Goal: Task Accomplishment & Management: Manage account settings

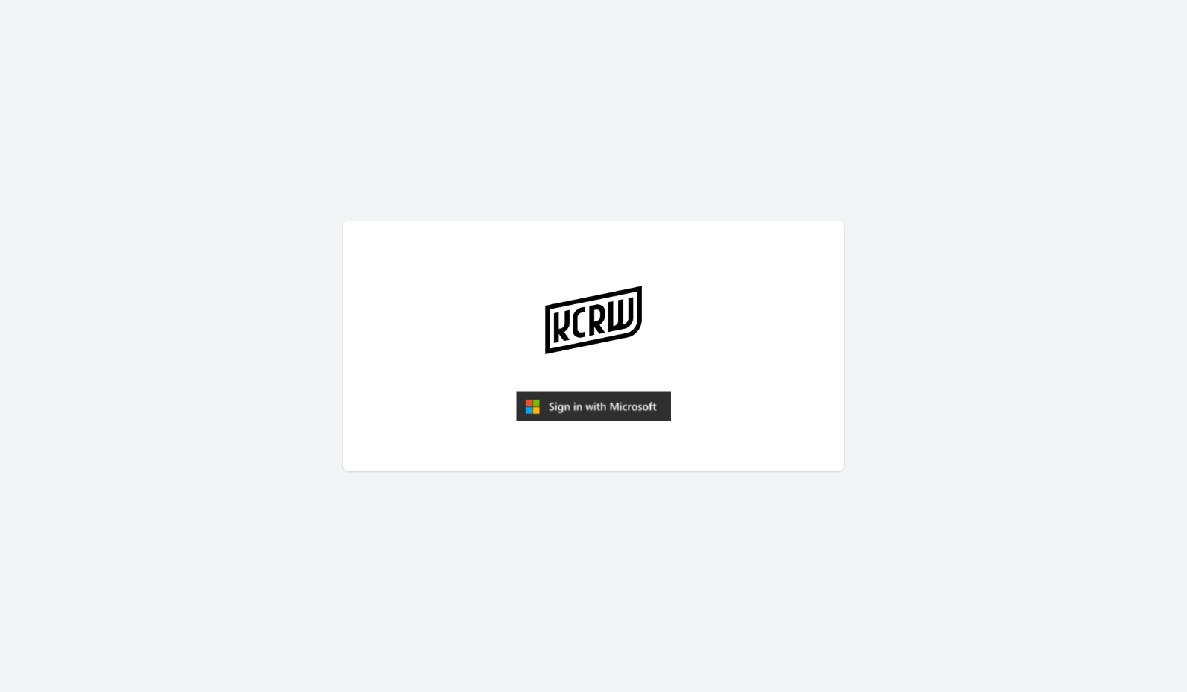
click at [566, 410] on img "submit" at bounding box center [593, 406] width 155 height 30
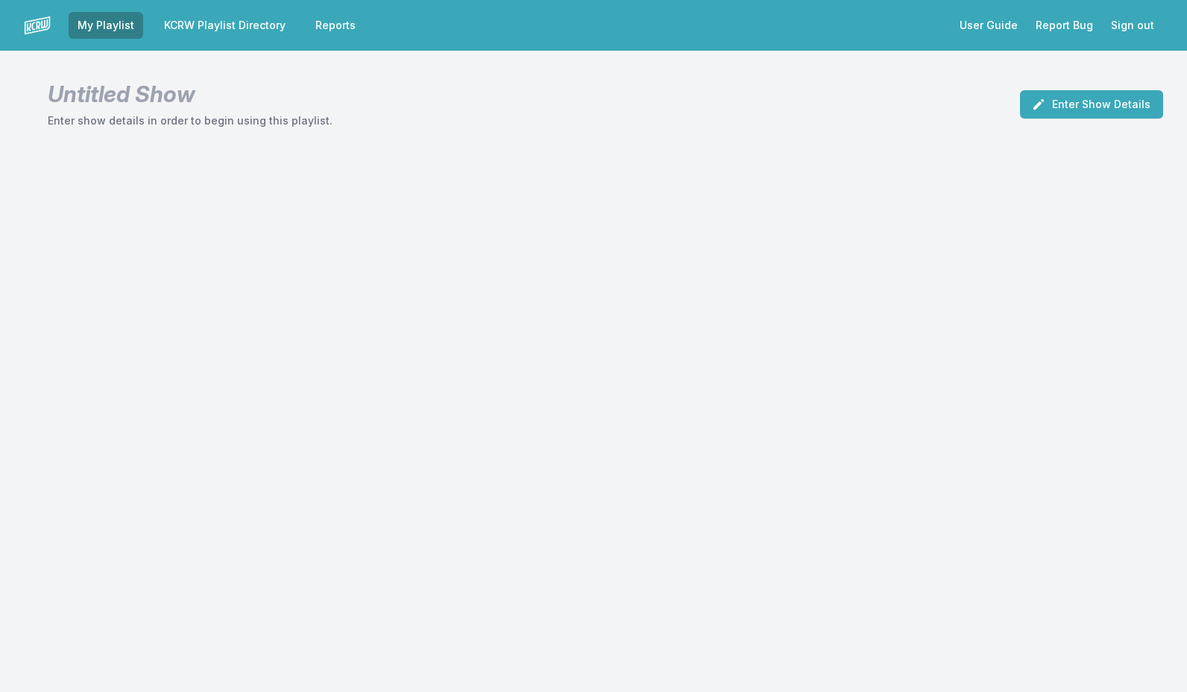
click at [243, 27] on link "KCRW Playlist Directory" at bounding box center [224, 25] width 139 height 27
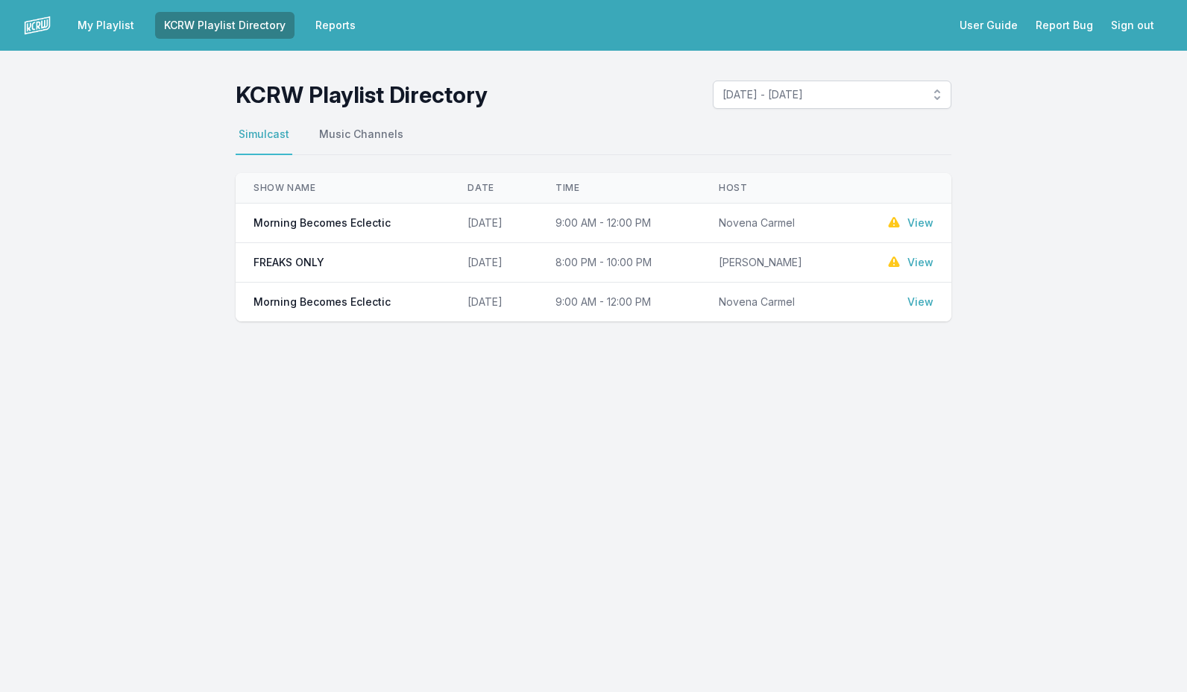
click at [914, 227] on link "View" at bounding box center [920, 222] width 26 height 15
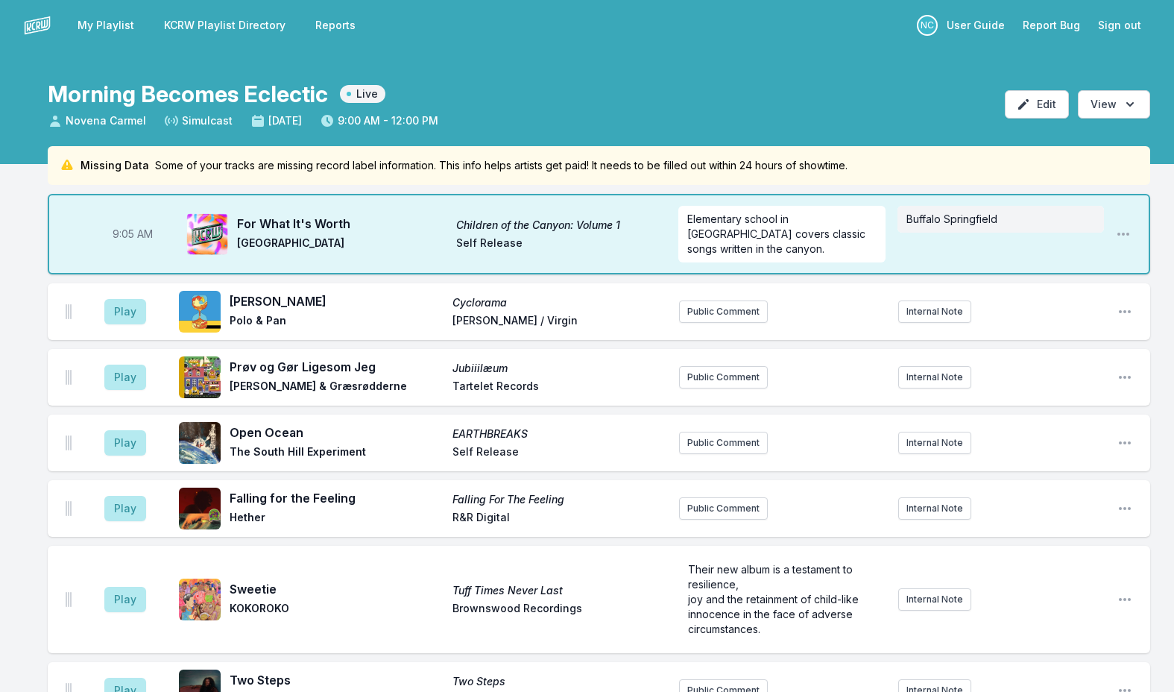
click at [463, 224] on span "Children of the Canyon: Volume 1" at bounding box center [561, 225] width 210 height 15
copy span "Children of the Canyon: Volume 1"
click at [1066, 283] on div "Play [PERSON_NAME] Cyclorama Polo & Pan Ekler'o'shock / Virgin Public Comment I…" at bounding box center [599, 311] width 1102 height 57
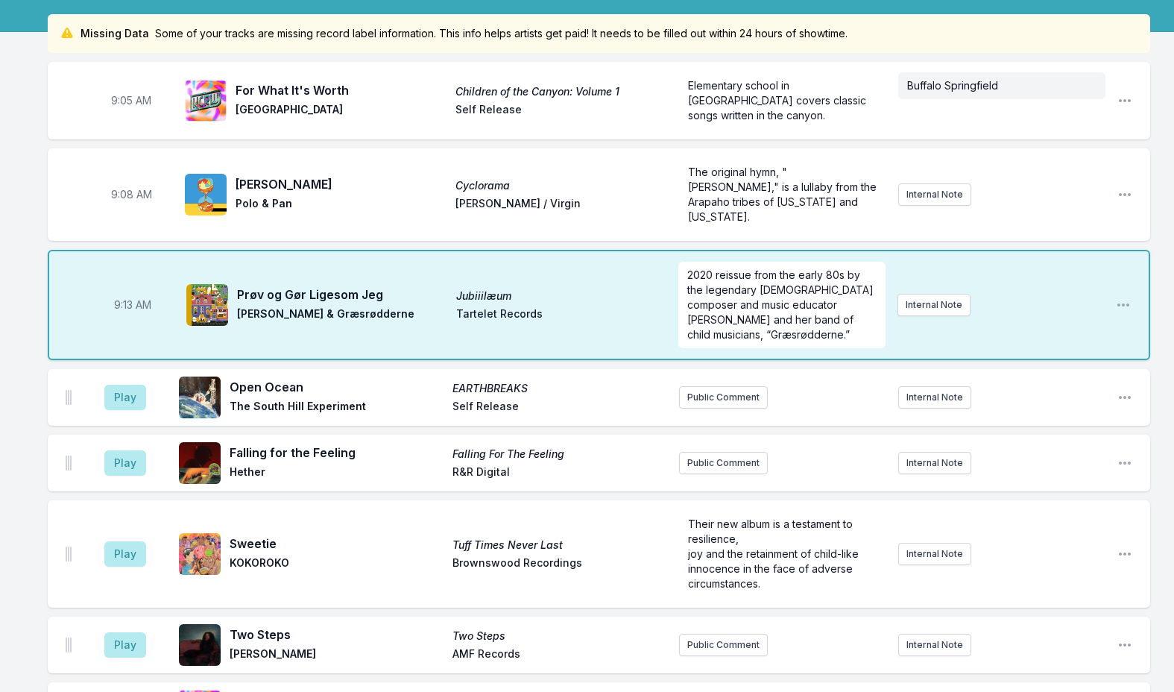
scroll to position [149, 0]
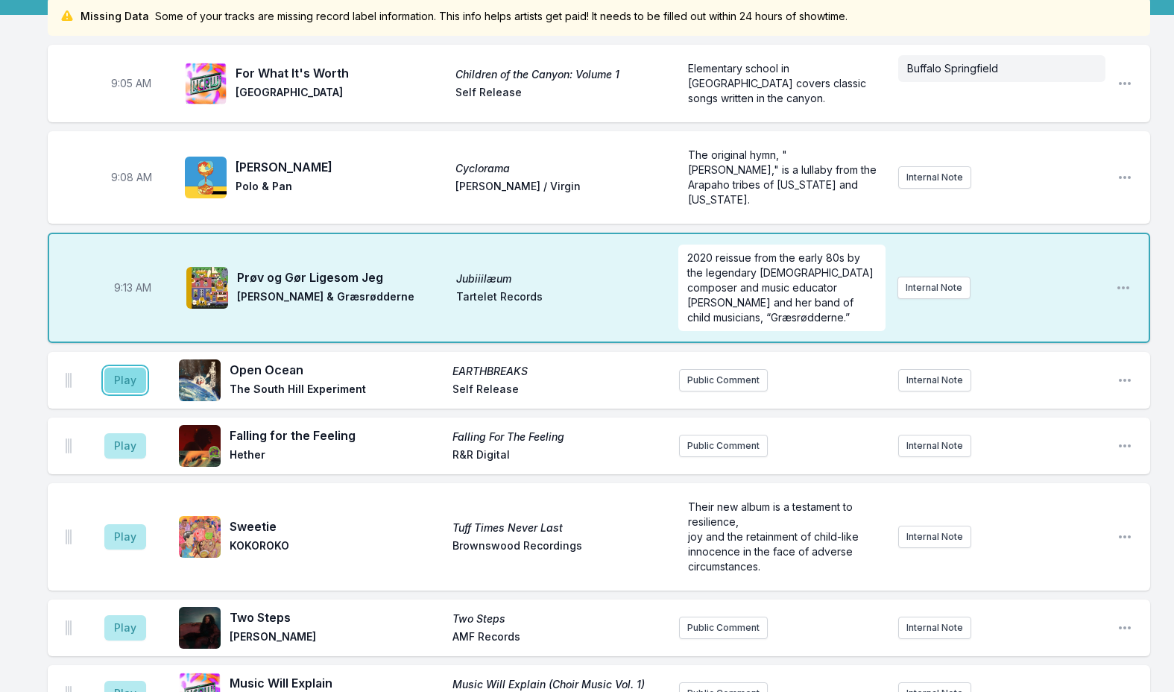
click at [130, 381] on button "Play" at bounding box center [125, 379] width 42 height 25
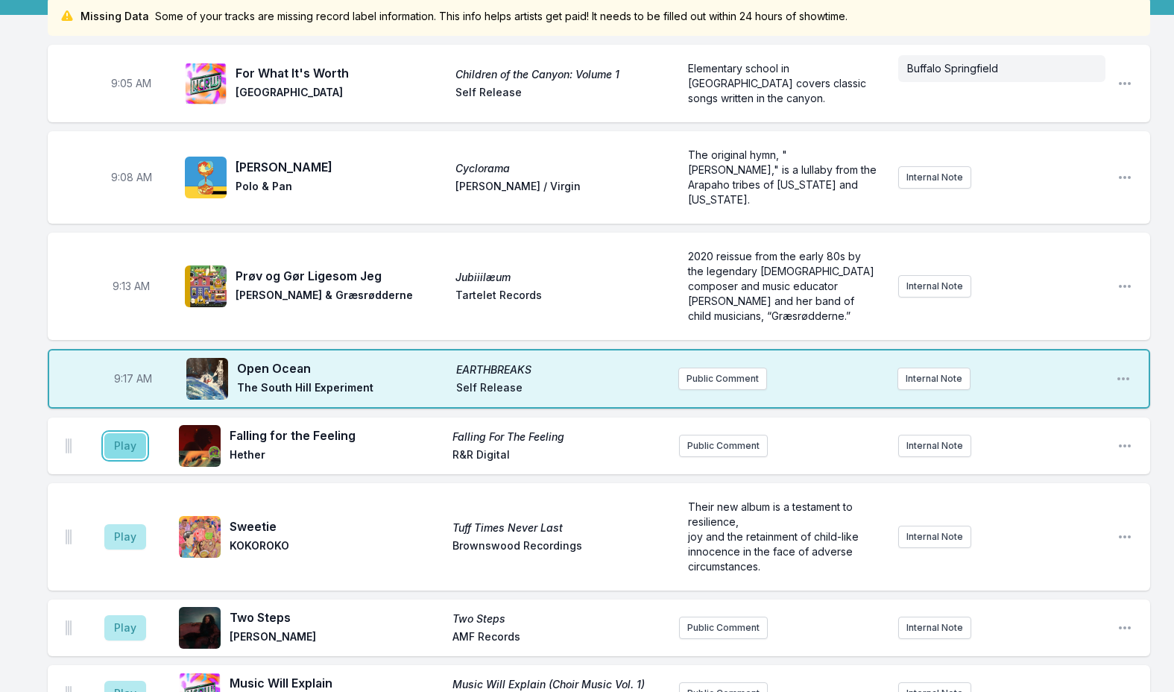
click at [132, 440] on button "Play" at bounding box center [125, 445] width 42 height 25
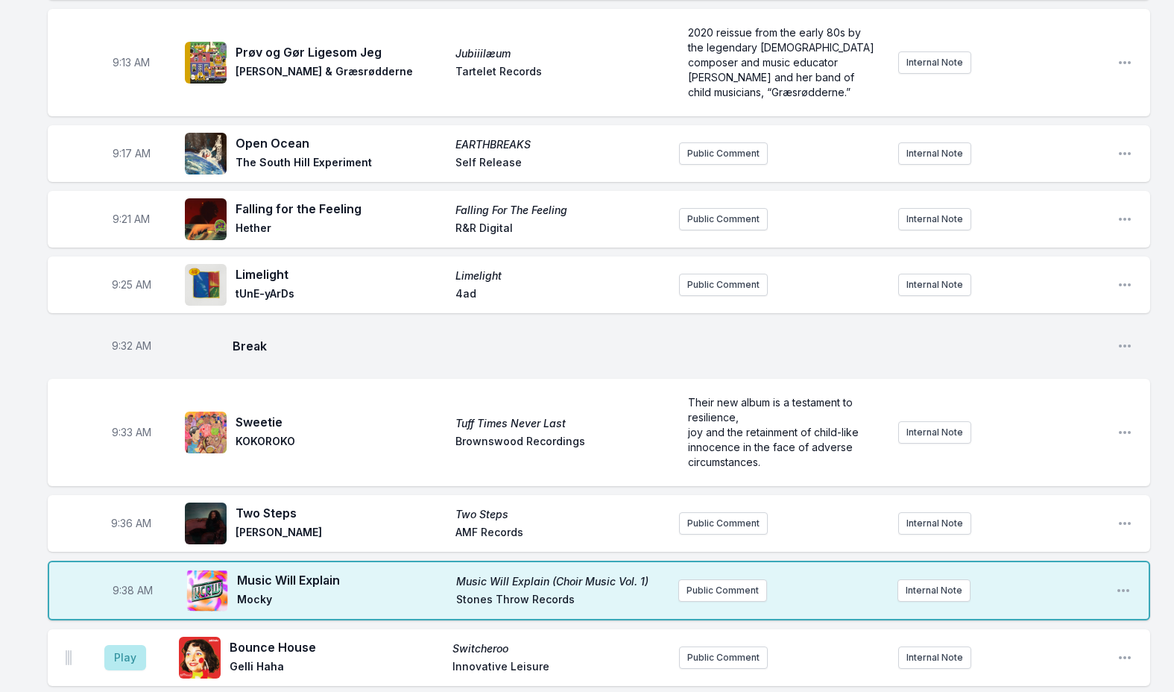
scroll to position [447, 0]
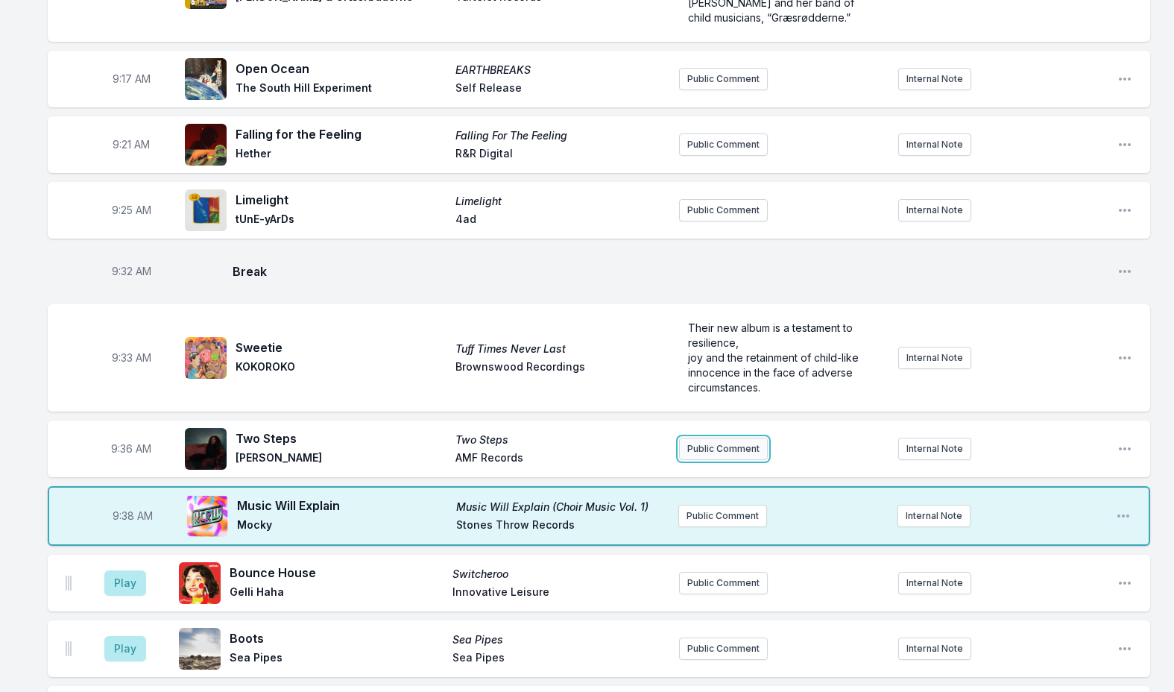
click at [719, 452] on button "Public Comment" at bounding box center [723, 448] width 89 height 22
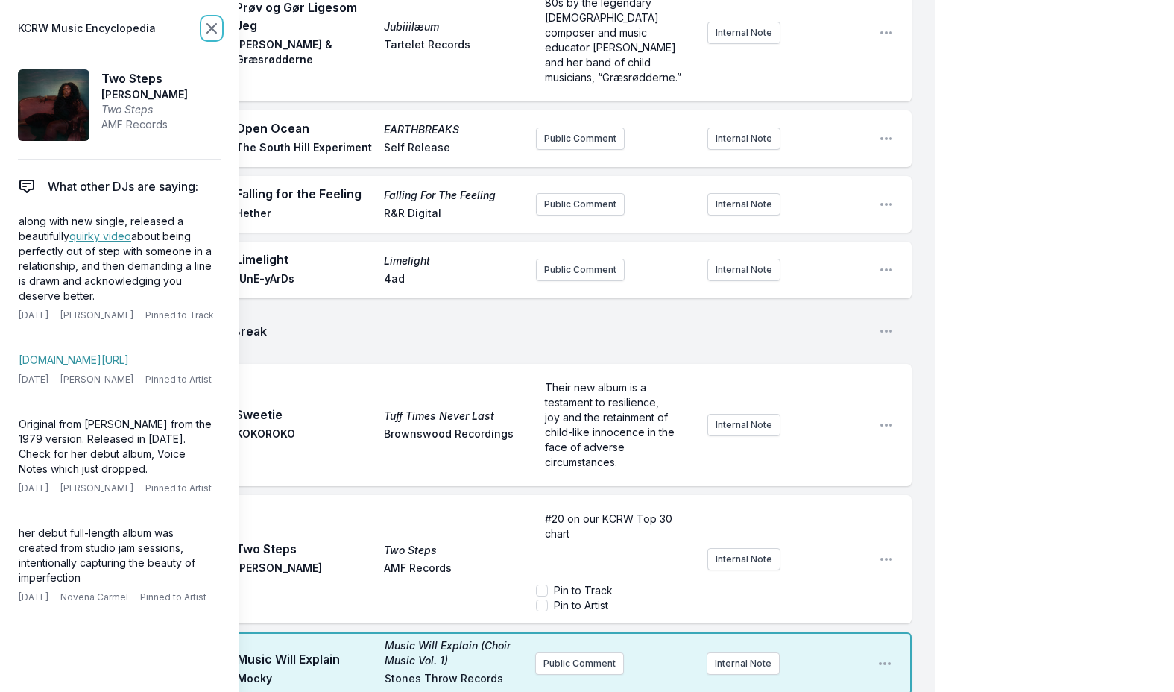
click at [209, 27] on icon at bounding box center [211, 28] width 9 height 9
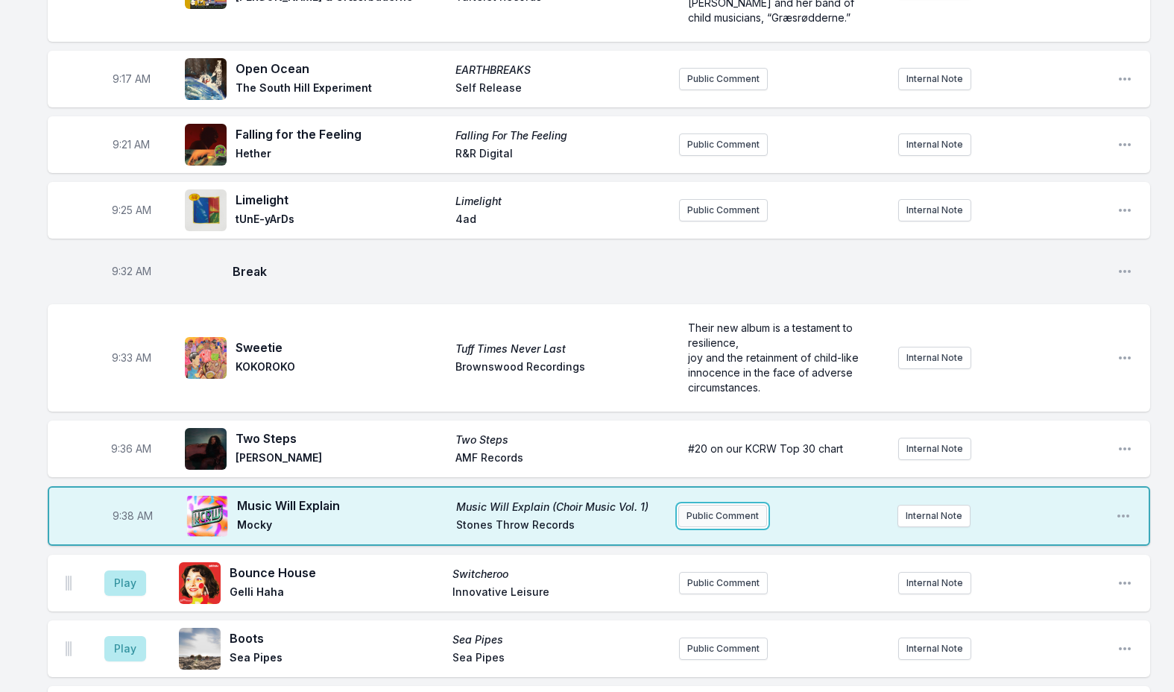
click at [707, 525] on button "Public Comment" at bounding box center [722, 516] width 89 height 22
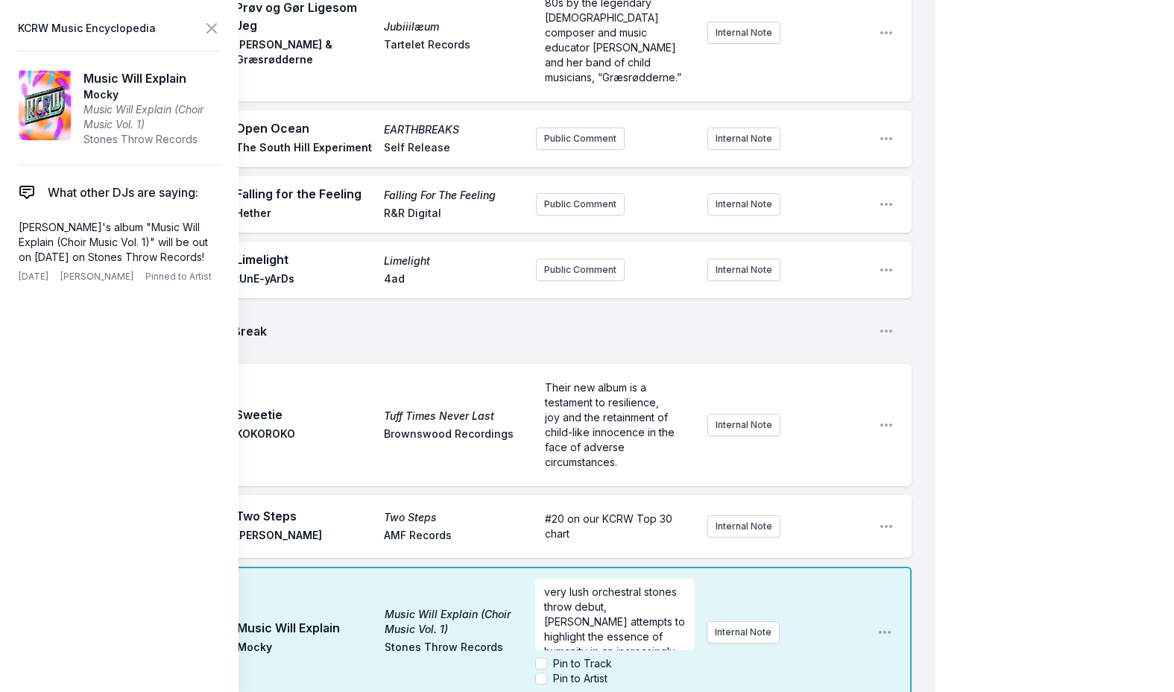
scroll to position [45, 0]
click at [206, 31] on icon at bounding box center [212, 28] width 18 height 18
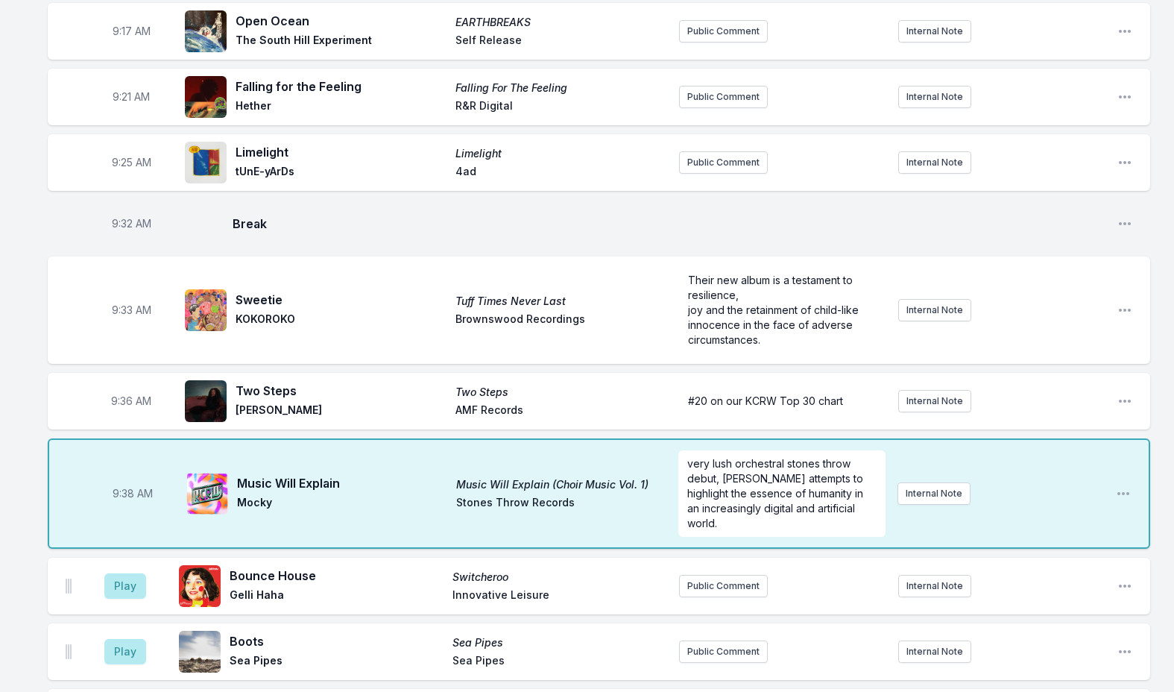
scroll to position [522, 0]
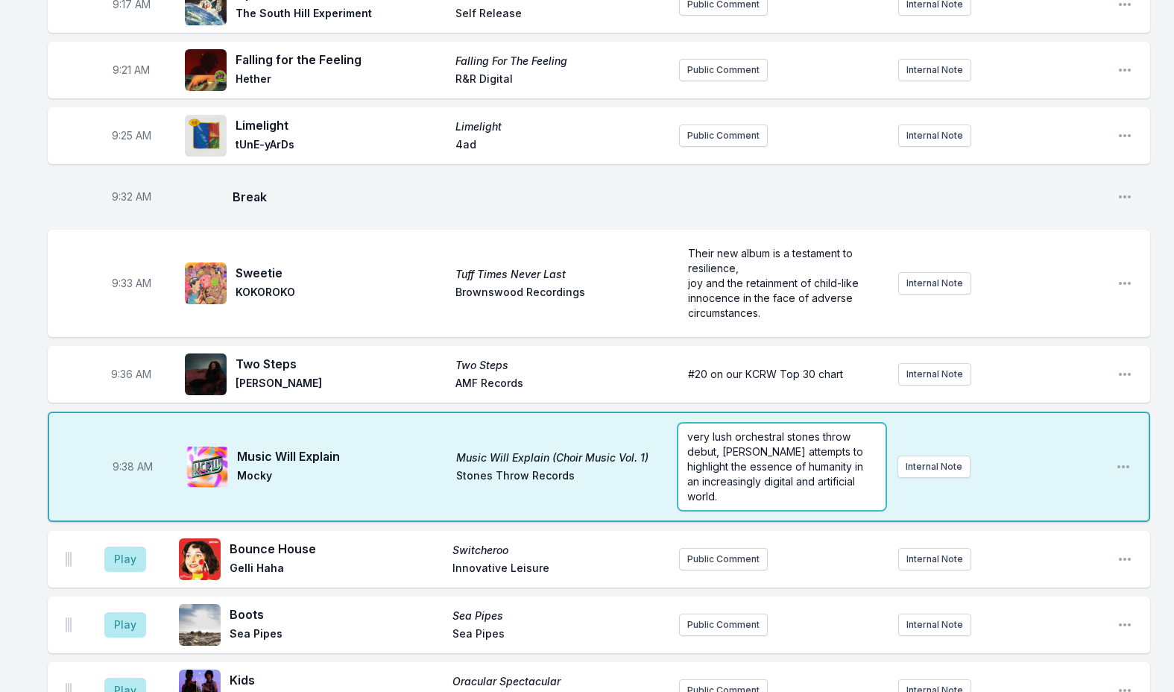
click at [720, 452] on span "very lush orchestral stones throw debut, [PERSON_NAME] attempts to highlight th…" at bounding box center [776, 466] width 179 height 72
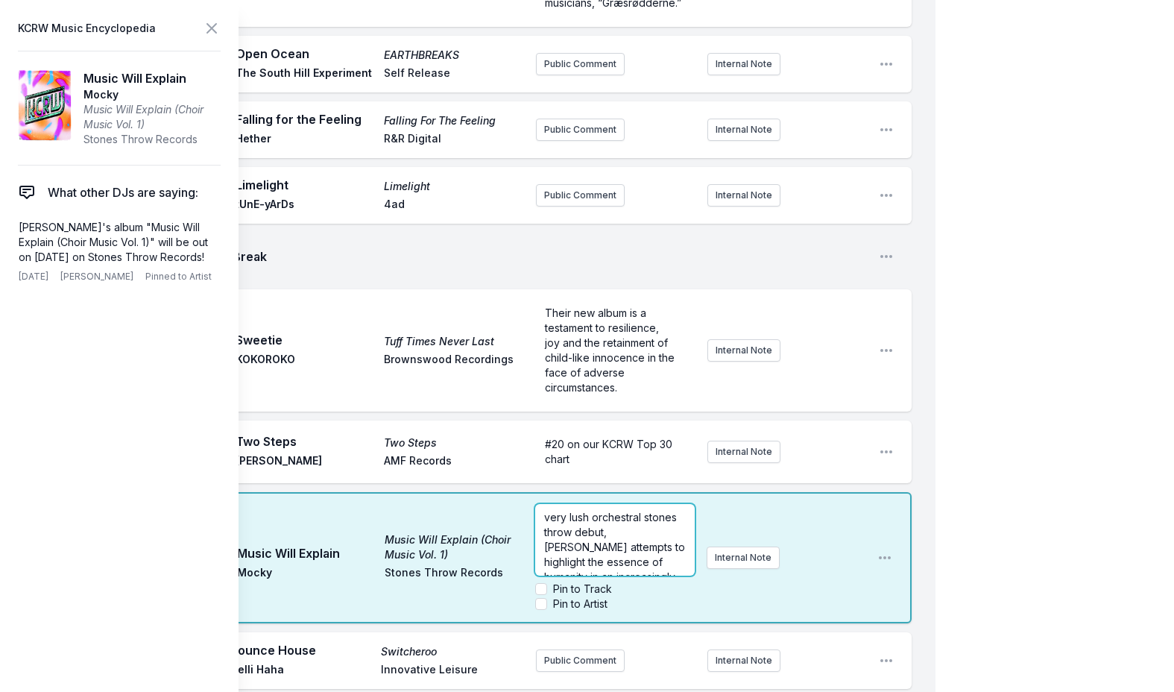
click at [644, 511] on span "very lush orchestral stones throw debut, [PERSON_NAME] attempts to highlight th…" at bounding box center [616, 554] width 144 height 87
click at [212, 30] on icon at bounding box center [212, 28] width 18 height 18
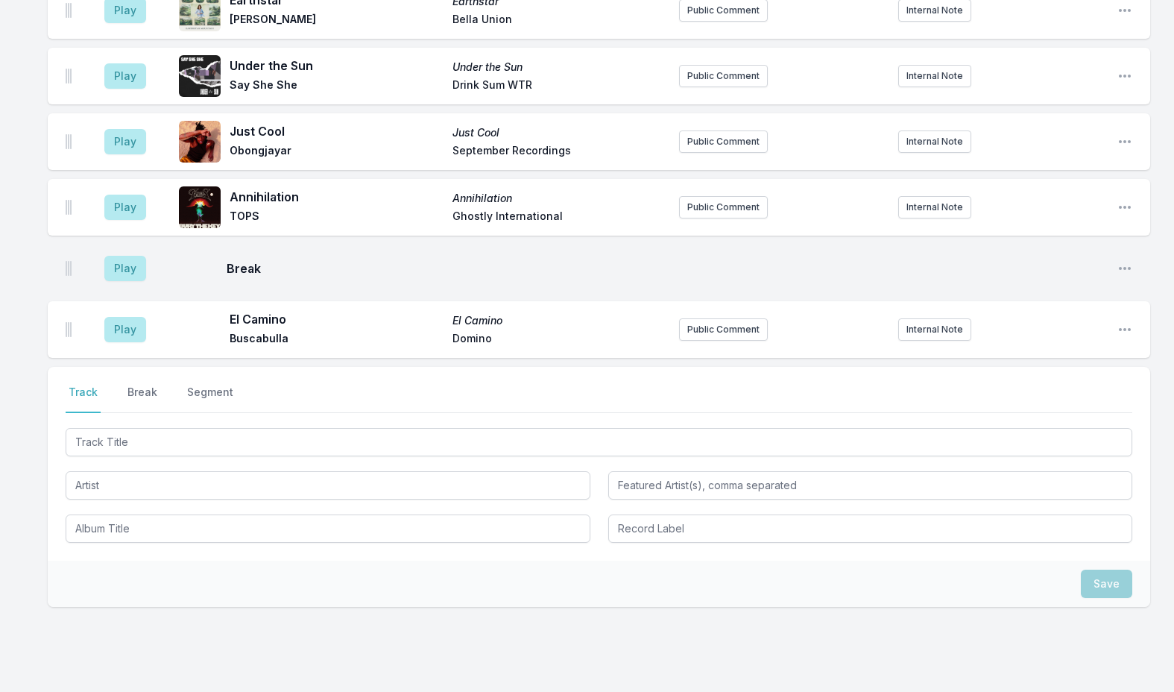
scroll to position [2460, 0]
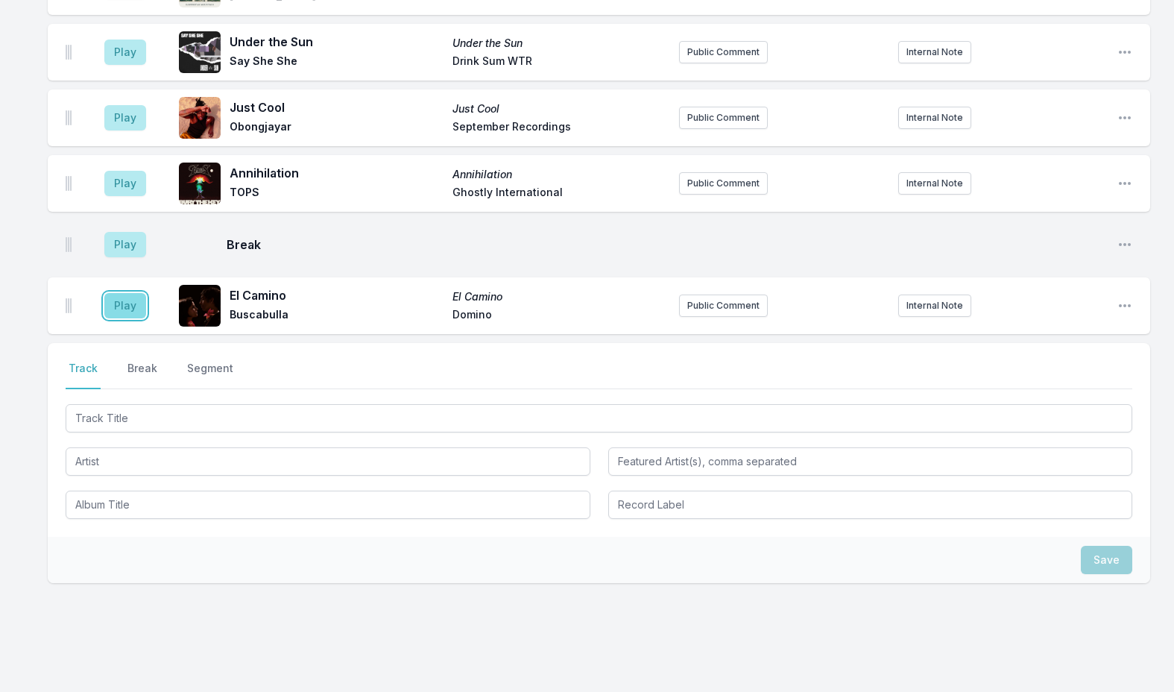
click at [126, 299] on button "Play" at bounding box center [125, 305] width 42 height 25
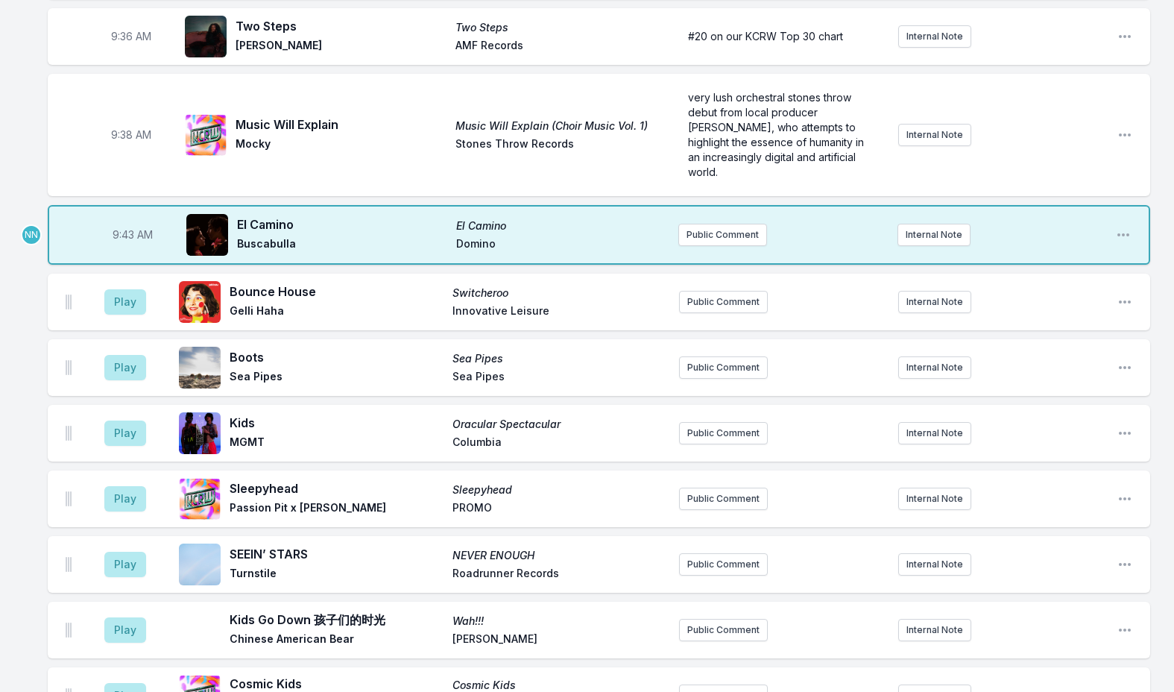
scroll to position [596, 0]
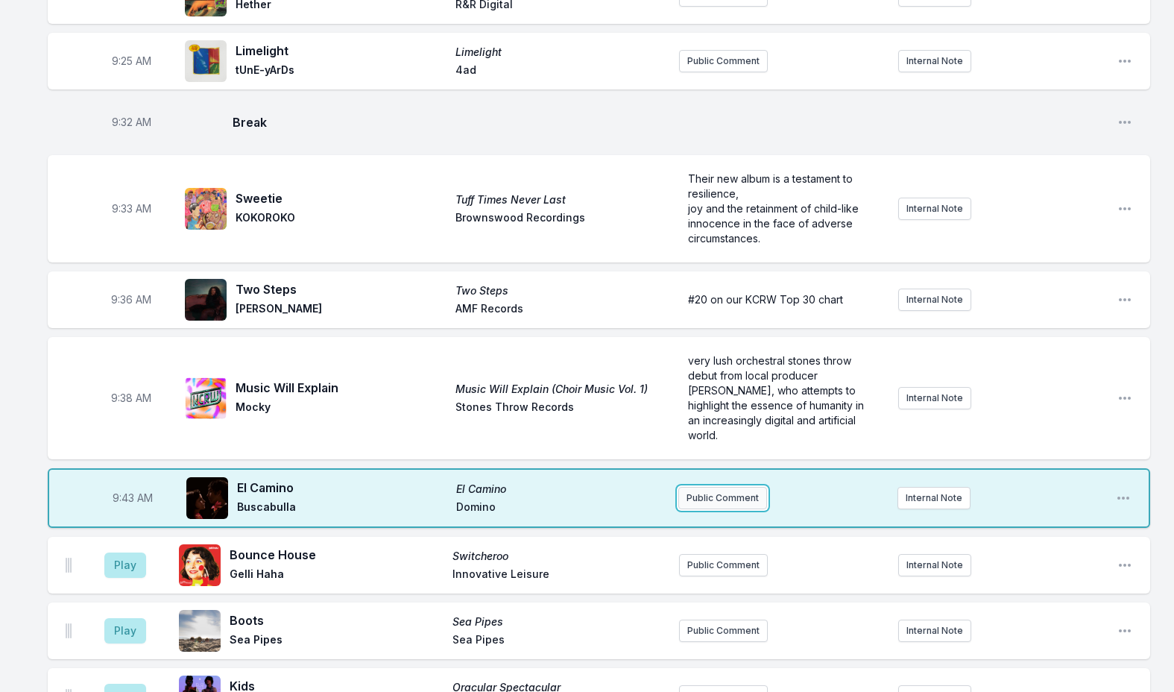
click at [689, 487] on button "Public Comment" at bounding box center [722, 498] width 89 height 22
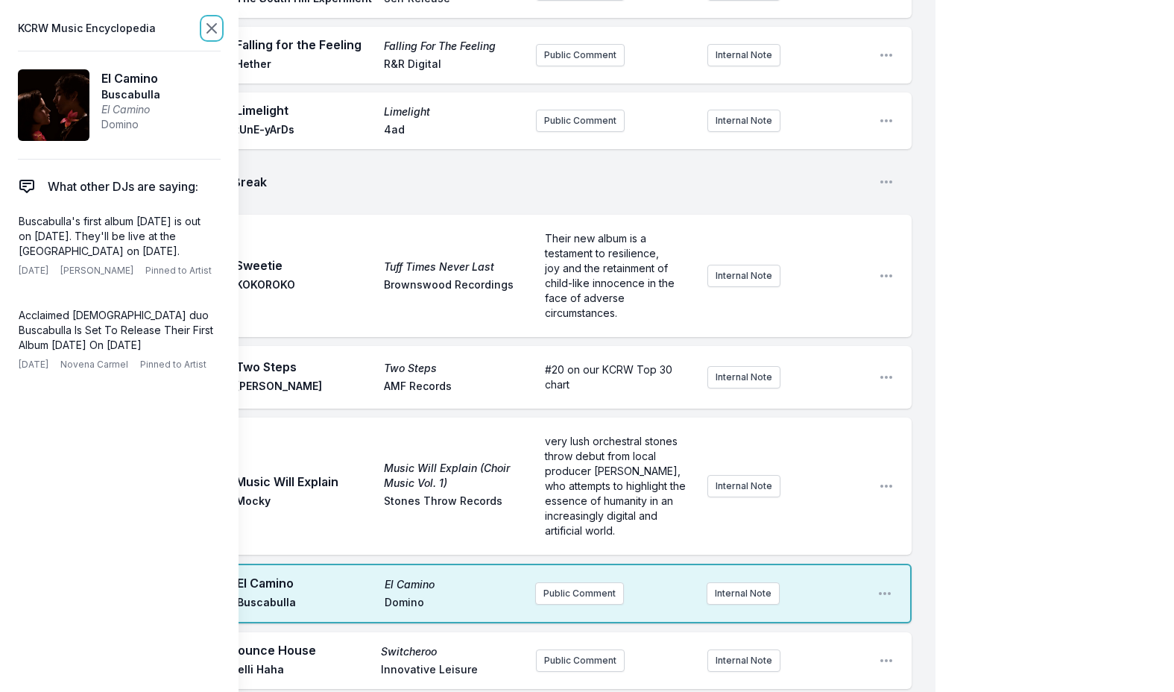
click at [207, 28] on icon at bounding box center [212, 28] width 18 height 18
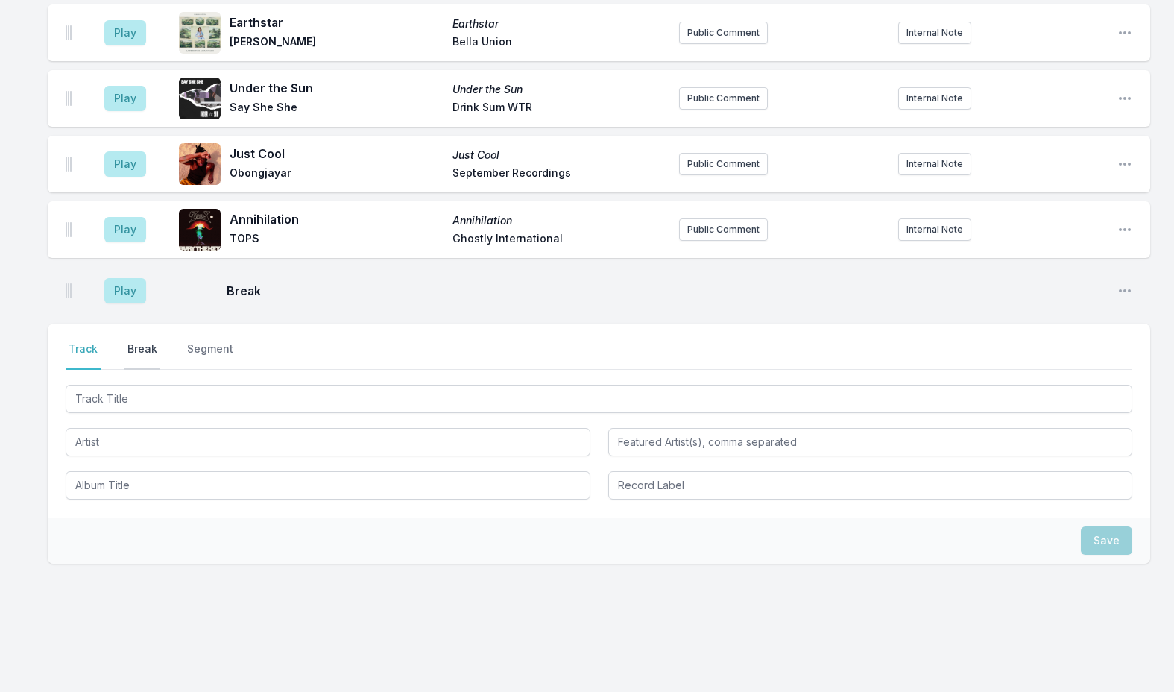
click at [142, 341] on button "Break" at bounding box center [142, 355] width 36 height 28
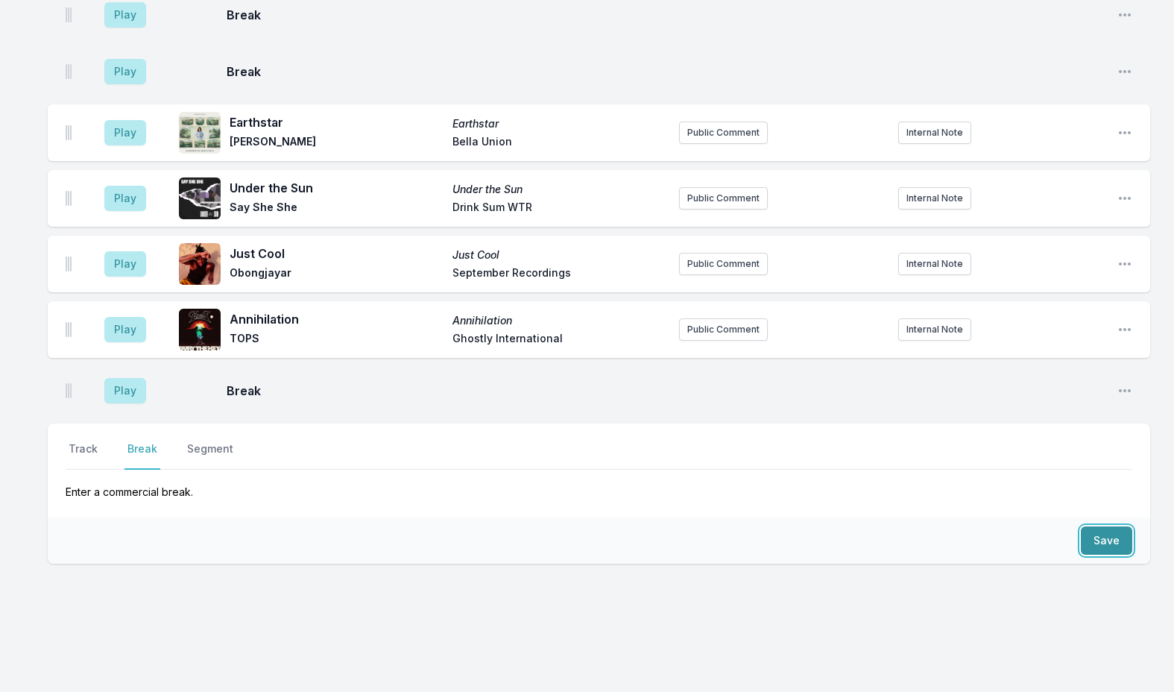
drag, startPoint x: 1093, startPoint y: 519, endPoint x: 1035, endPoint y: 519, distance: 57.4
click at [1091, 526] on button "Save" at bounding box center [1106, 540] width 51 height 28
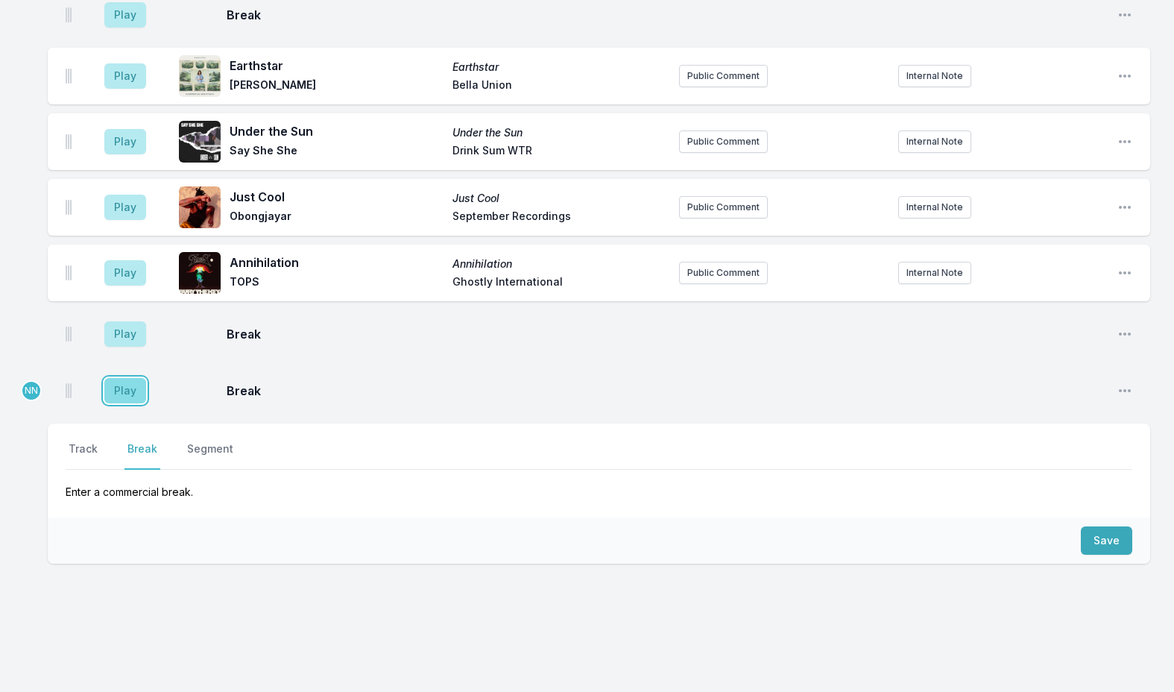
click at [124, 385] on button "Play" at bounding box center [125, 390] width 42 height 25
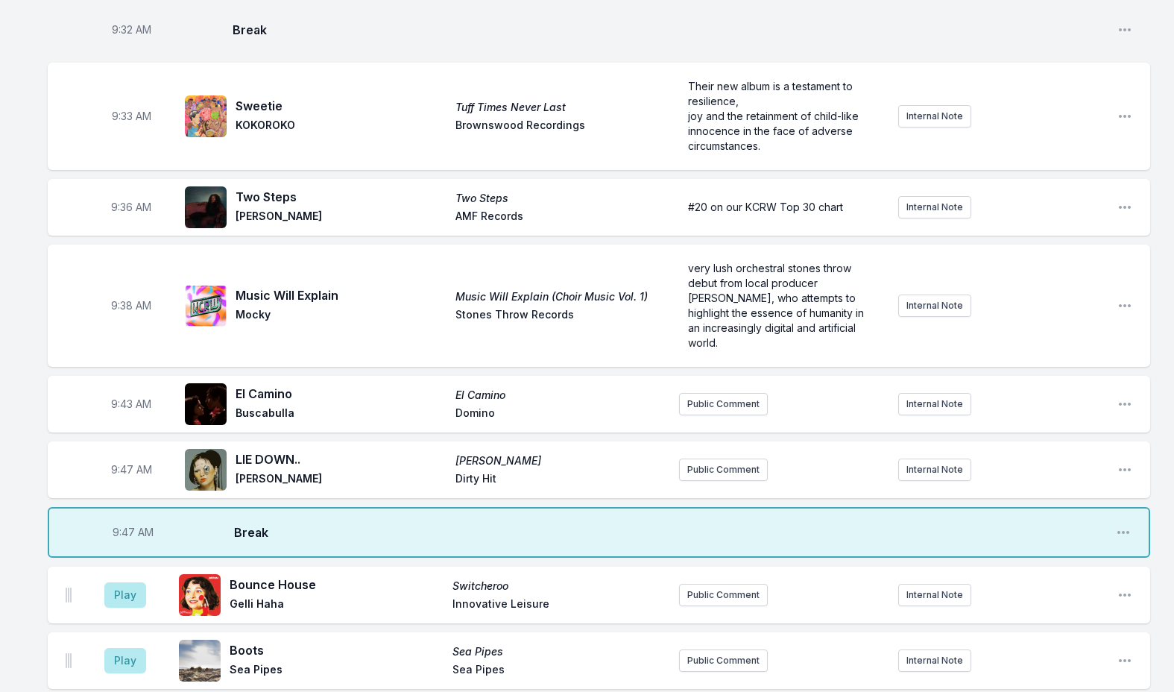
scroll to position [796, 0]
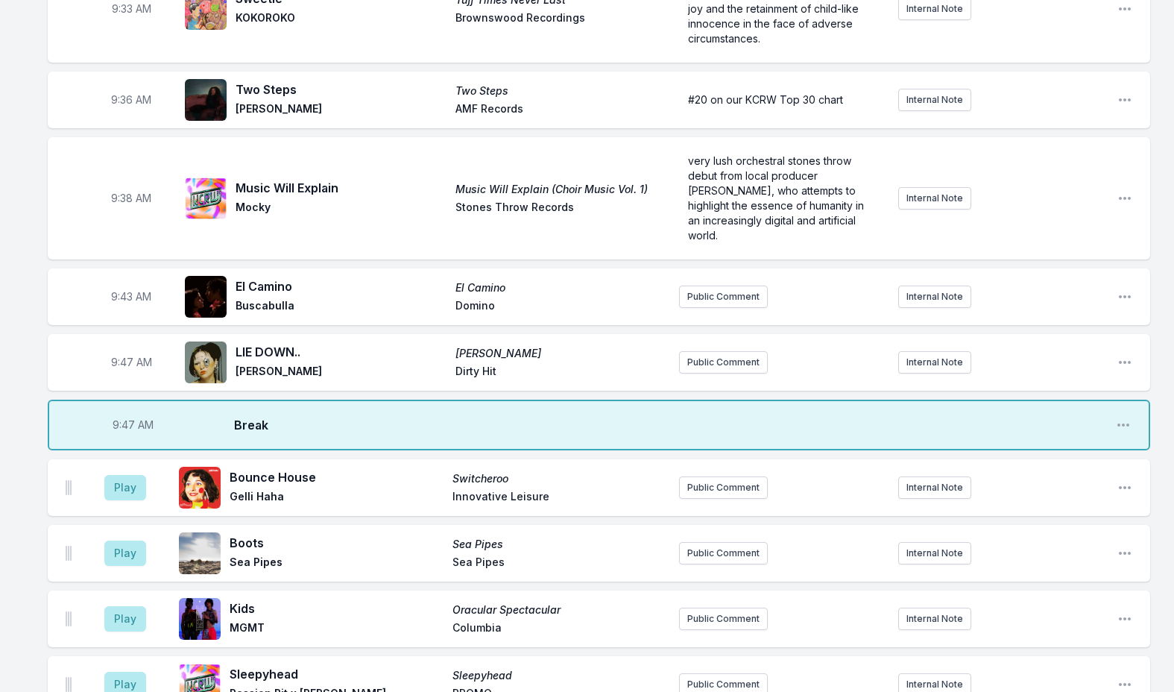
click at [133, 355] on span "9:47 AM" at bounding box center [131, 362] width 41 height 15
click at [124, 348] on input "09:47" at bounding box center [130, 362] width 83 height 28
click at [130, 417] on span "9:47 AM" at bounding box center [133, 424] width 41 height 15
click at [131, 411] on input "09:47" at bounding box center [132, 425] width 83 height 28
click at [126, 414] on input "09:47" at bounding box center [132, 425] width 83 height 28
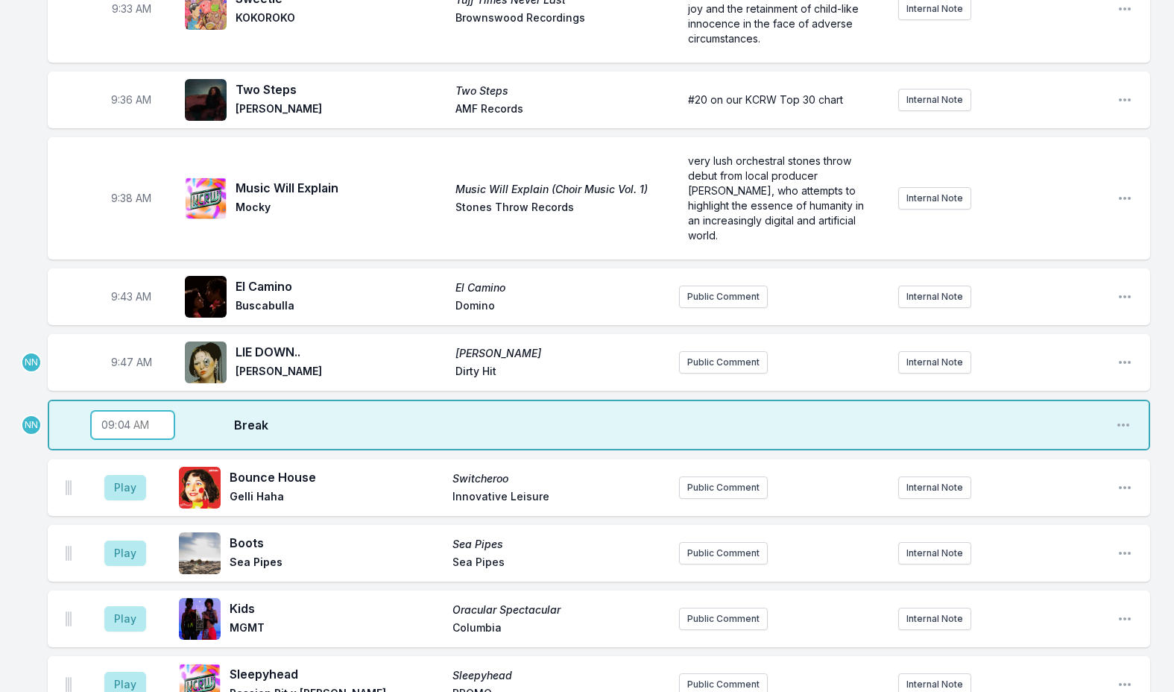
type input "09:46"
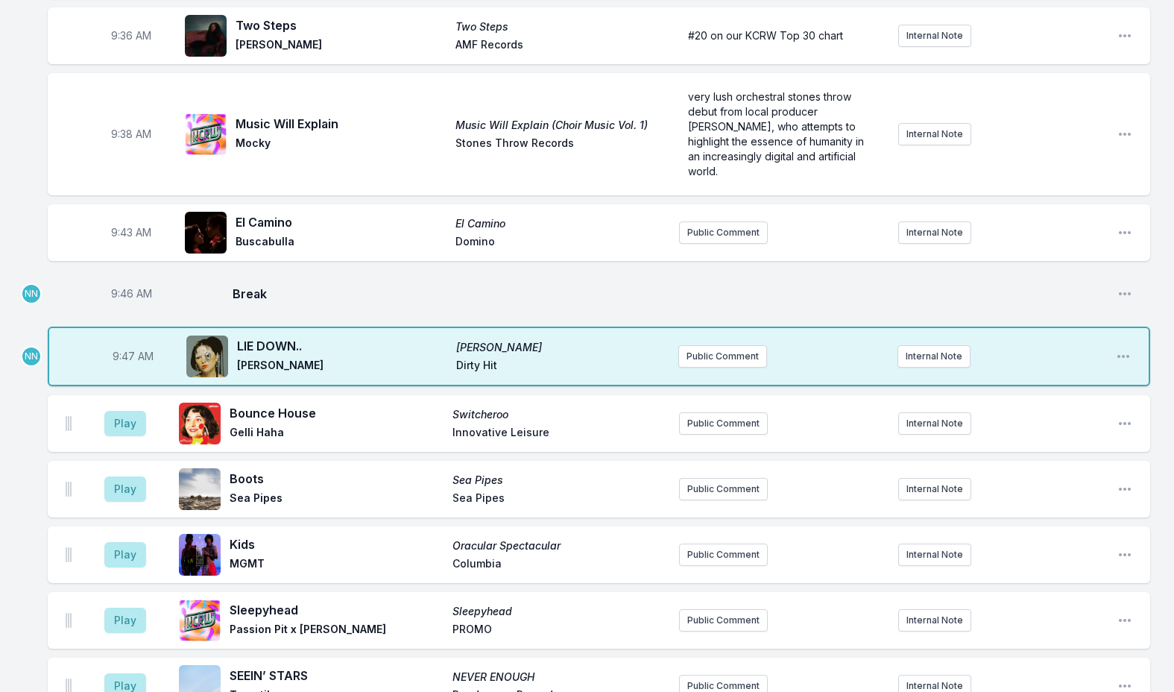
scroll to position [945, 0]
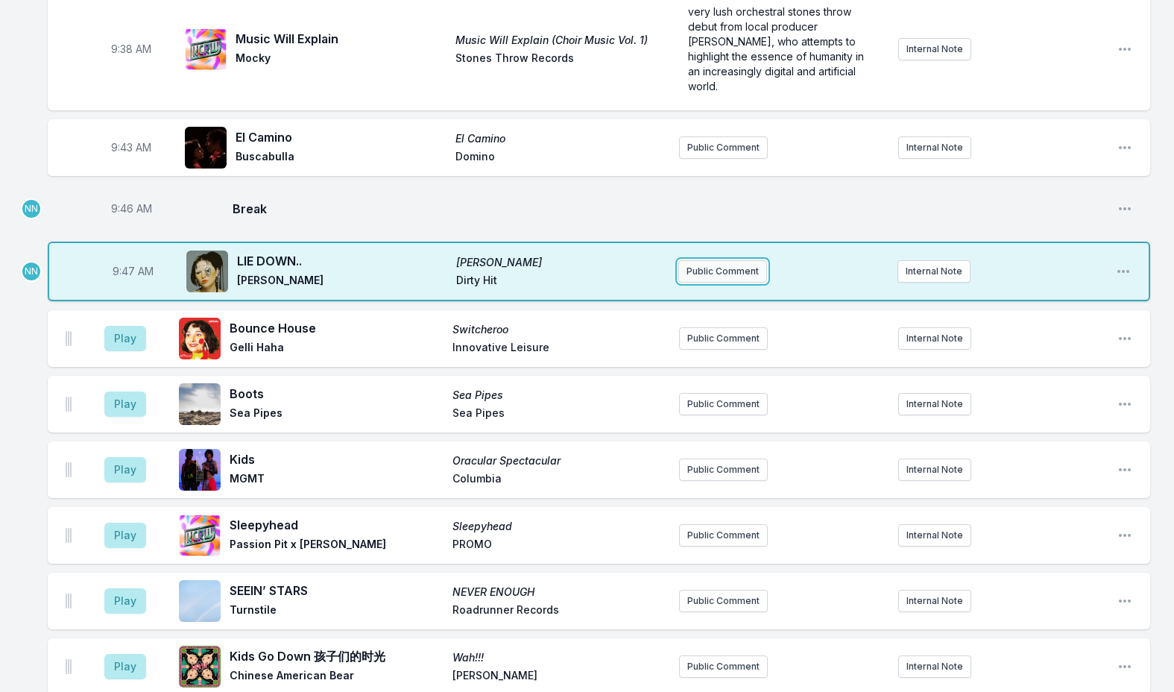
click at [701, 260] on button "Public Comment" at bounding box center [722, 271] width 89 height 22
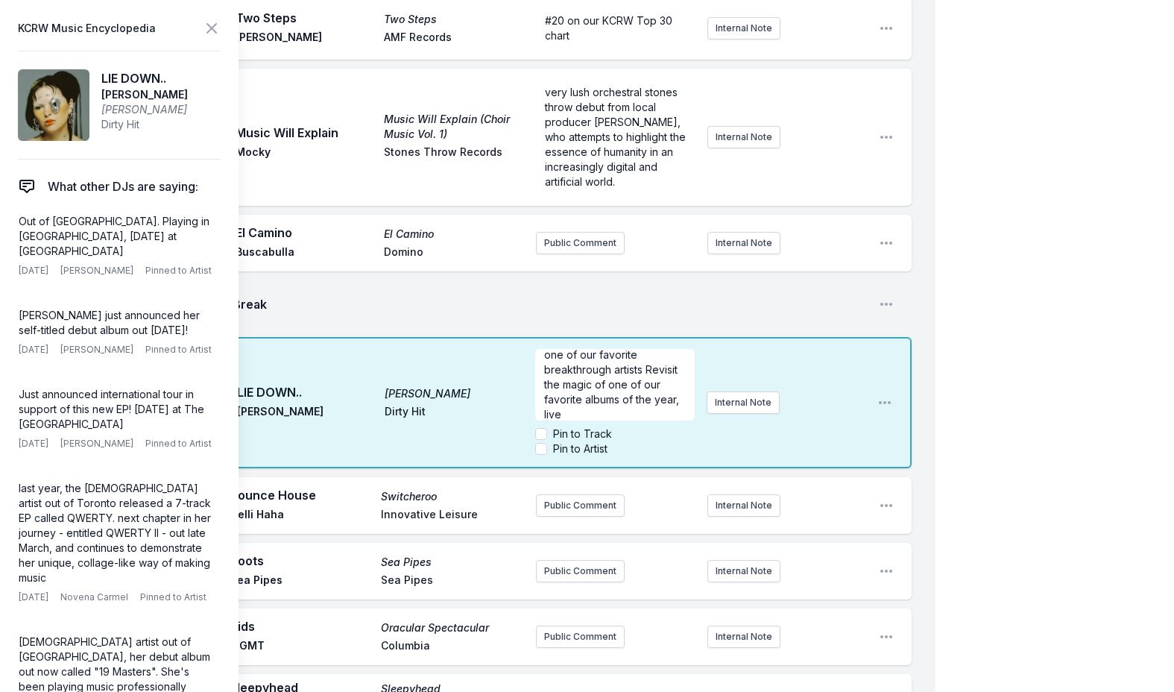
scroll to position [0, 0]
drag, startPoint x: 618, startPoint y: 320, endPoint x: 642, endPoint y: 335, distance: 28.1
click at [642, 356] on span "Check out the archive of the magical live session from one of our favorite brea…" at bounding box center [616, 384] width 144 height 57
click at [651, 359] on p "Check out the archive of the magical live session from one of our favorite brea…" at bounding box center [614, 385] width 141 height 60
click at [209, 30] on icon at bounding box center [211, 28] width 9 height 9
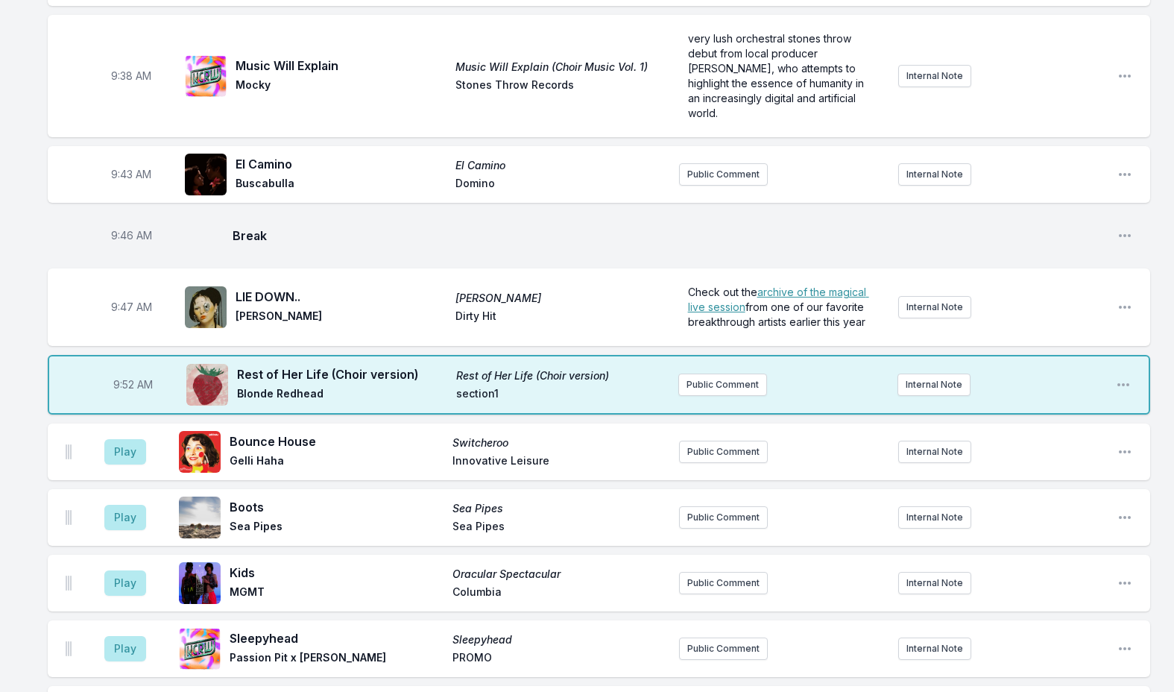
scroll to position [945, 0]
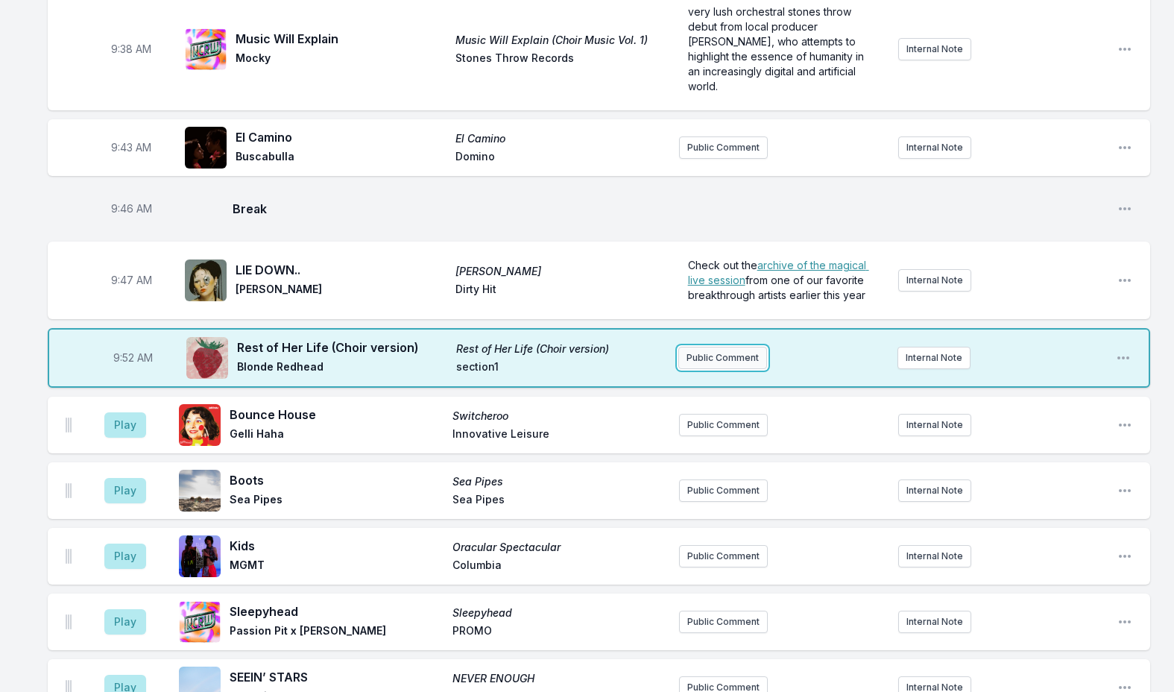
click at [705, 347] on button "Public Comment" at bounding box center [722, 358] width 89 height 22
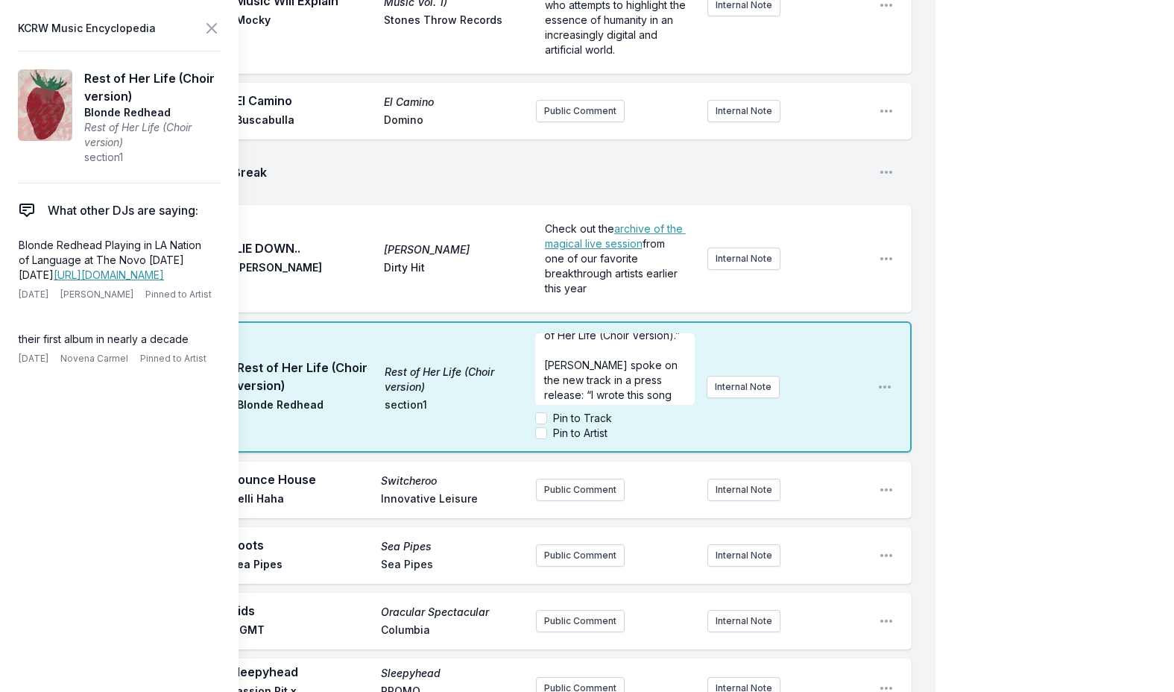
scroll to position [0, 0]
click at [543, 333] on div "Brooklyn Youth Chorus such as on the new single “Rest of Her Life (Choir Versio…" at bounding box center [614, 369] width 159 height 72
drag, startPoint x: 591, startPoint y: 324, endPoint x: 652, endPoint y: 344, distance: 64.3
click at [652, 344] on p "featuring Brooklyn Youth Chorus such as on the new single “Rest of Her Life (Ch…" at bounding box center [614, 369] width 141 height 60
click at [545, 385] on span "Makino spoke on the new track in a press release: “I wrote this song for my hor…" at bounding box center [616, 540] width 144 height 311
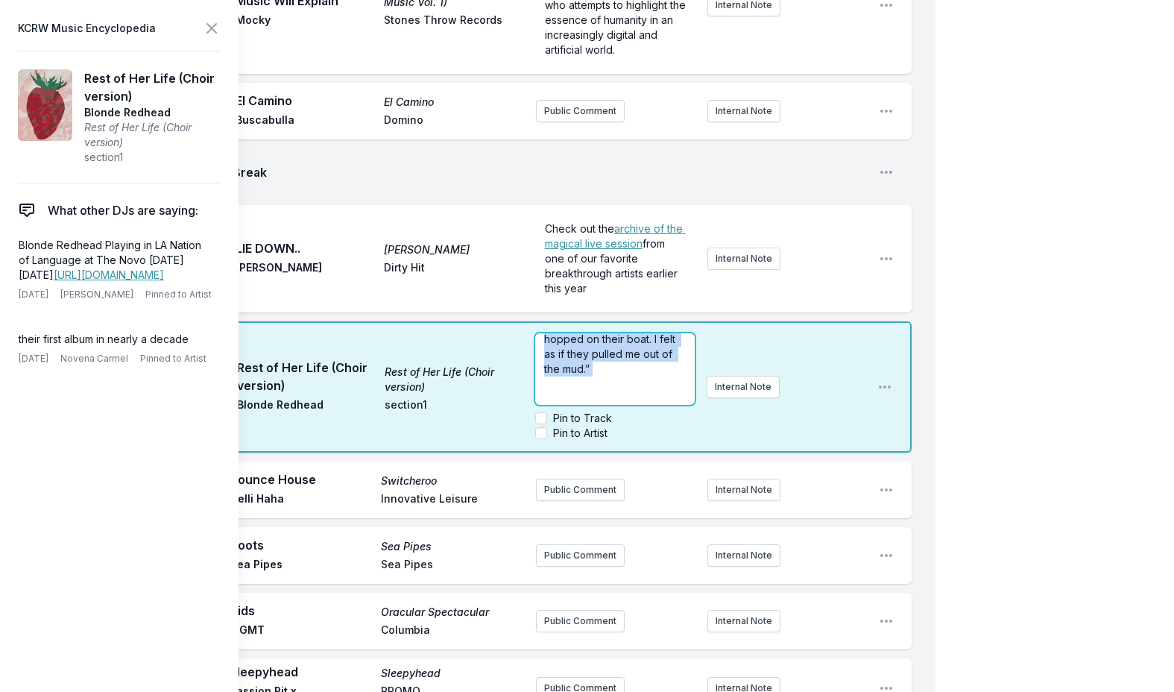
scroll to position [335, 0]
click at [1048, 300] on div "My Playlist KCRW Playlist Directory Reports NC User Guide Report Bug Sign out M…" at bounding box center [587, 609] width 1174 height 3372
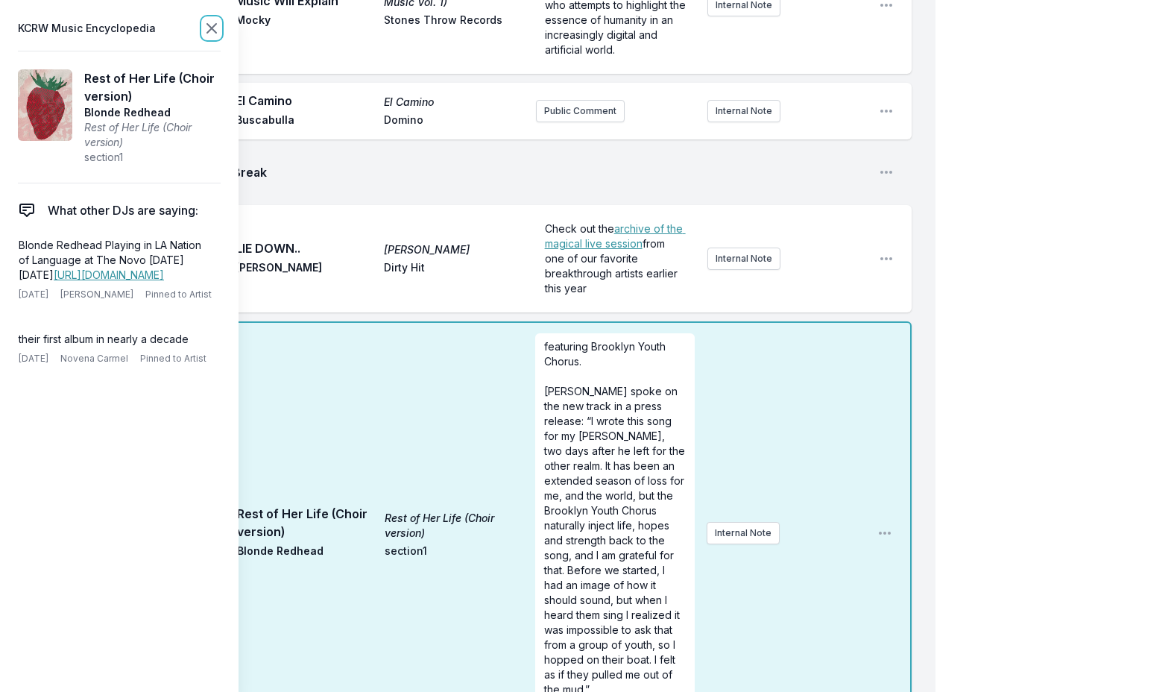
click at [215, 29] on icon at bounding box center [212, 28] width 18 height 18
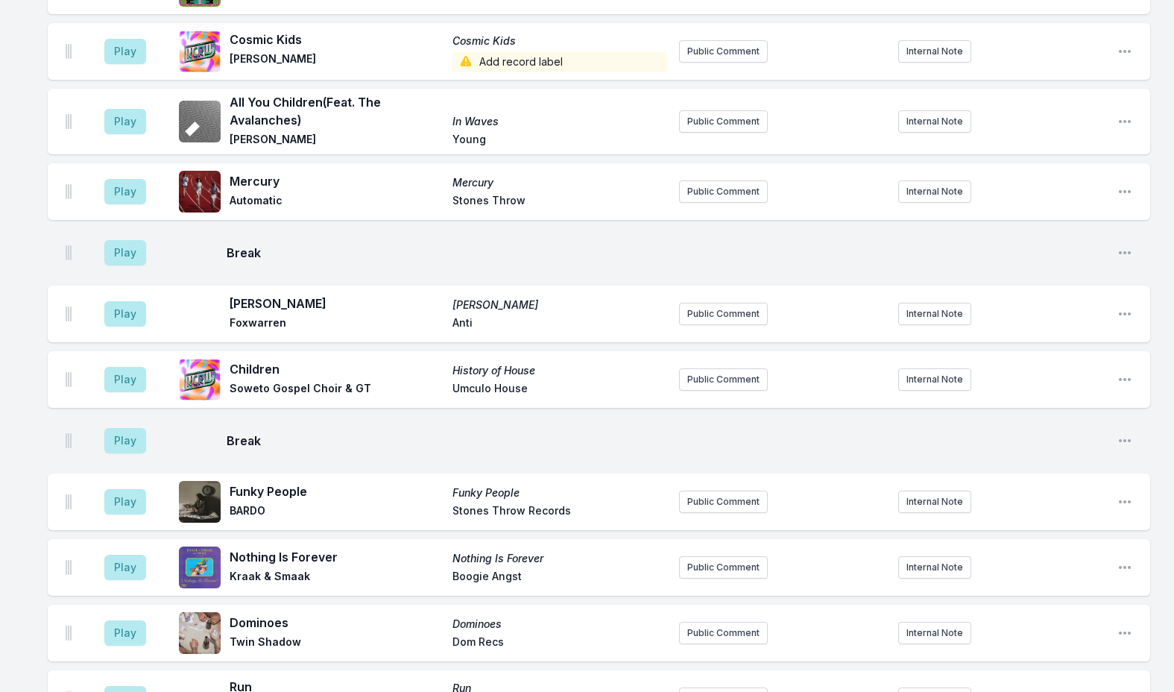
scroll to position [1971, 0]
click at [135, 302] on button "Play" at bounding box center [125, 314] width 42 height 25
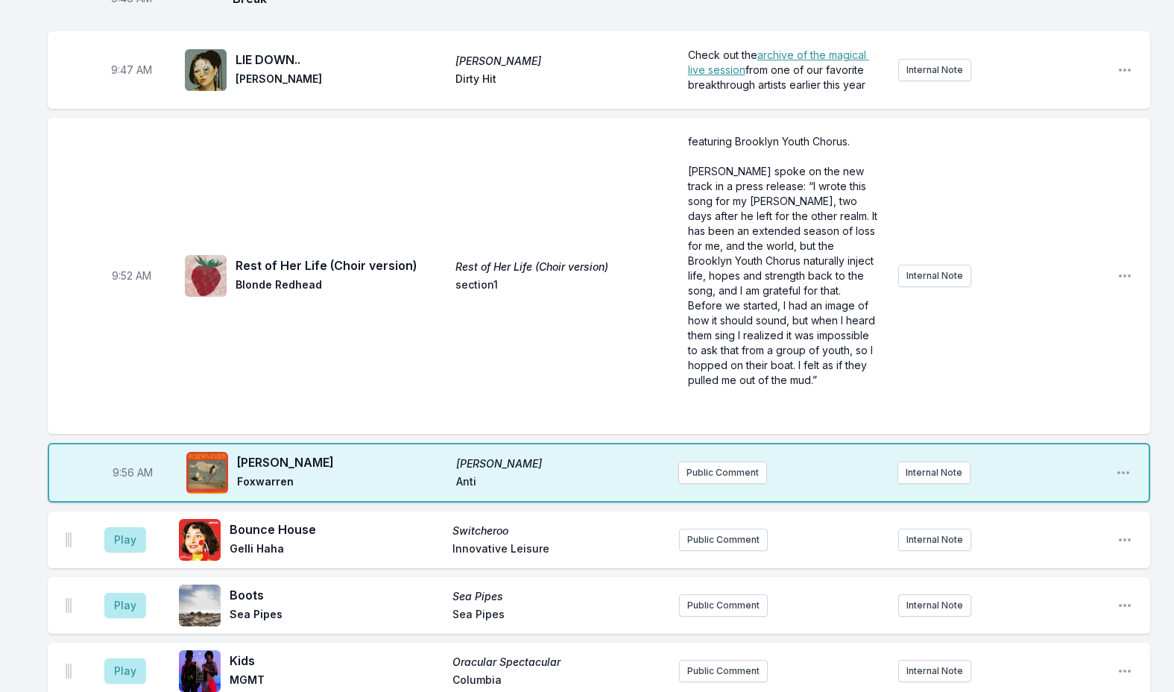
scroll to position [1151, 0]
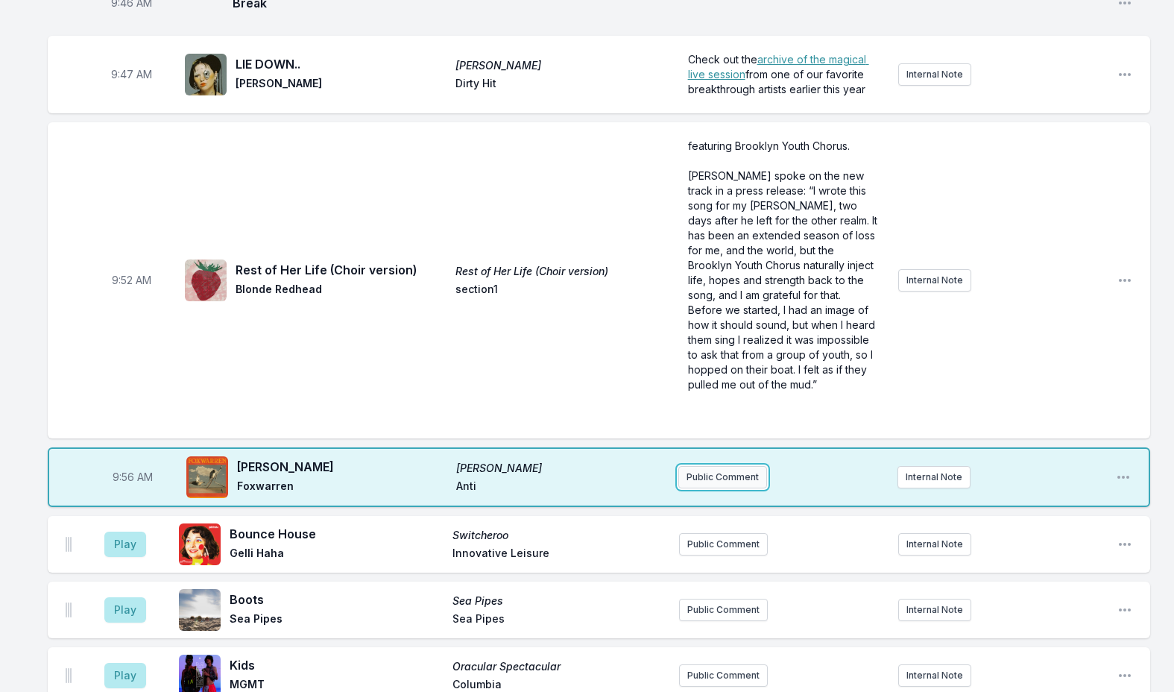
click at [742, 466] on button "Public Comment" at bounding box center [722, 477] width 89 height 22
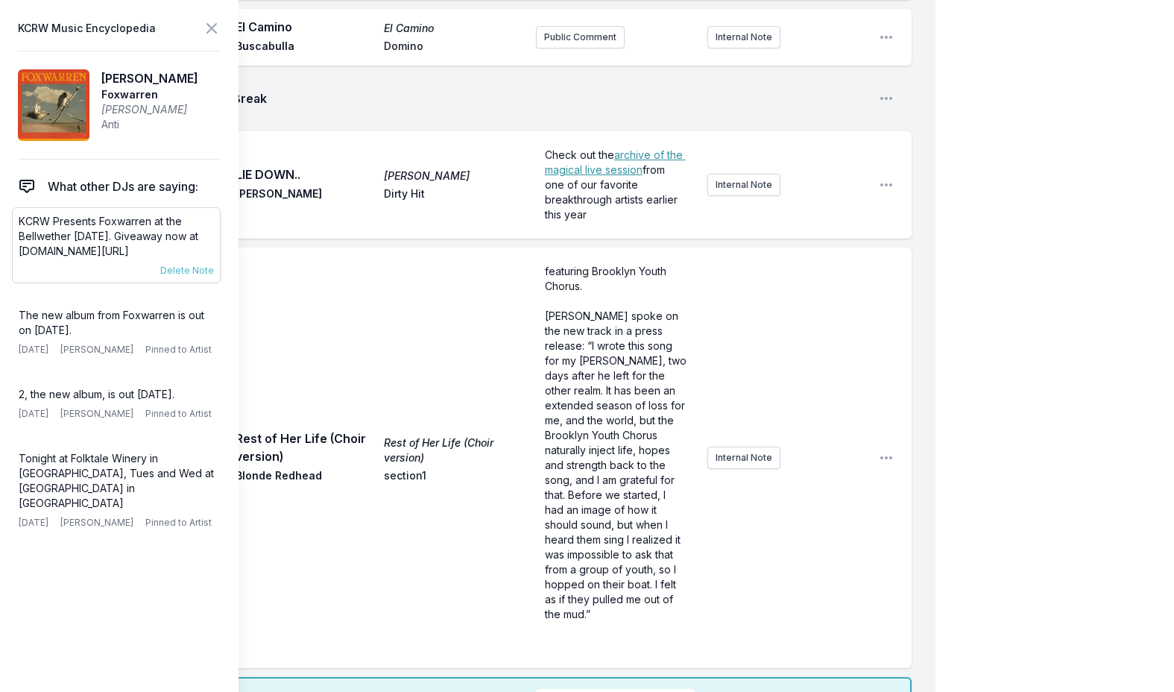
click at [72, 236] on p "KCRW Presents Foxwarren at the Bellwether Thurs Dec. 11th. Giveaway now at kcrw…" at bounding box center [116, 236] width 195 height 45
click at [71, 236] on p "KCRW Presents Foxwarren at the Bellwether Thurs Dec. 11th. Giveaway now at kcrw…" at bounding box center [116, 236] width 195 height 45
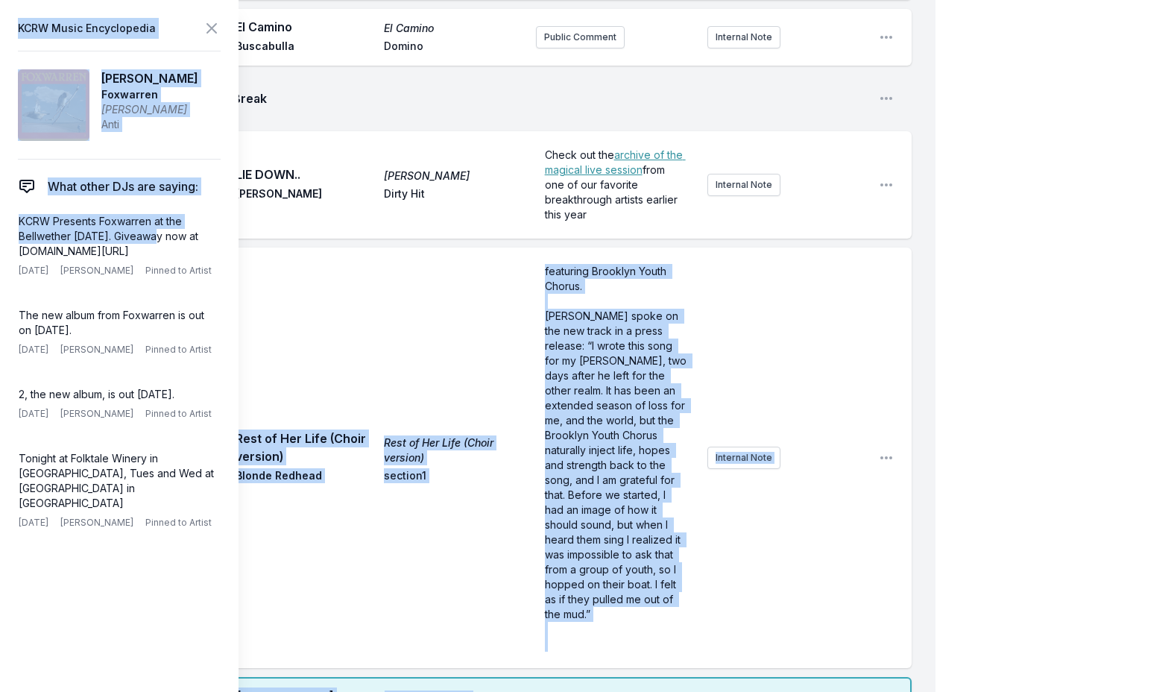
drag, startPoint x: 147, startPoint y: 236, endPoint x: -17, endPoint y: 211, distance: 165.9
click at [0, 211] on html "My Playlist KCRW Playlist Directory Reports NC User Guide Report Bug Sign out M…" at bounding box center [587, 681] width 1174 height 3664
click at [215, 23] on icon at bounding box center [212, 28] width 18 height 18
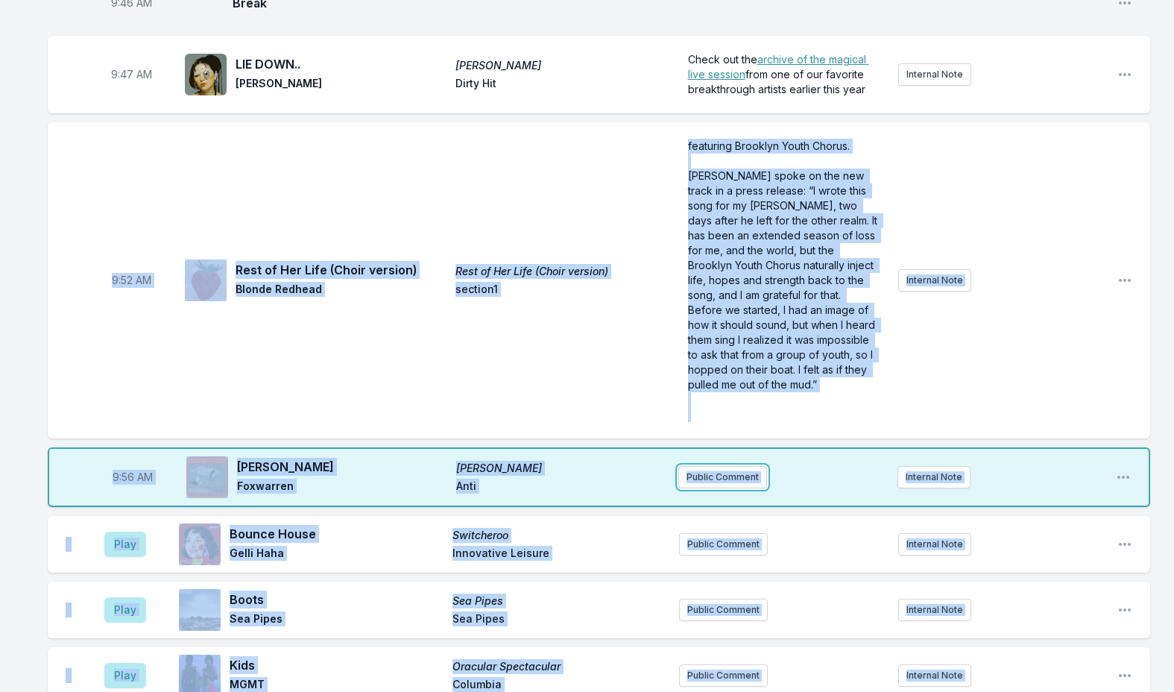
click at [722, 467] on button "Public Comment" at bounding box center [722, 477] width 89 height 22
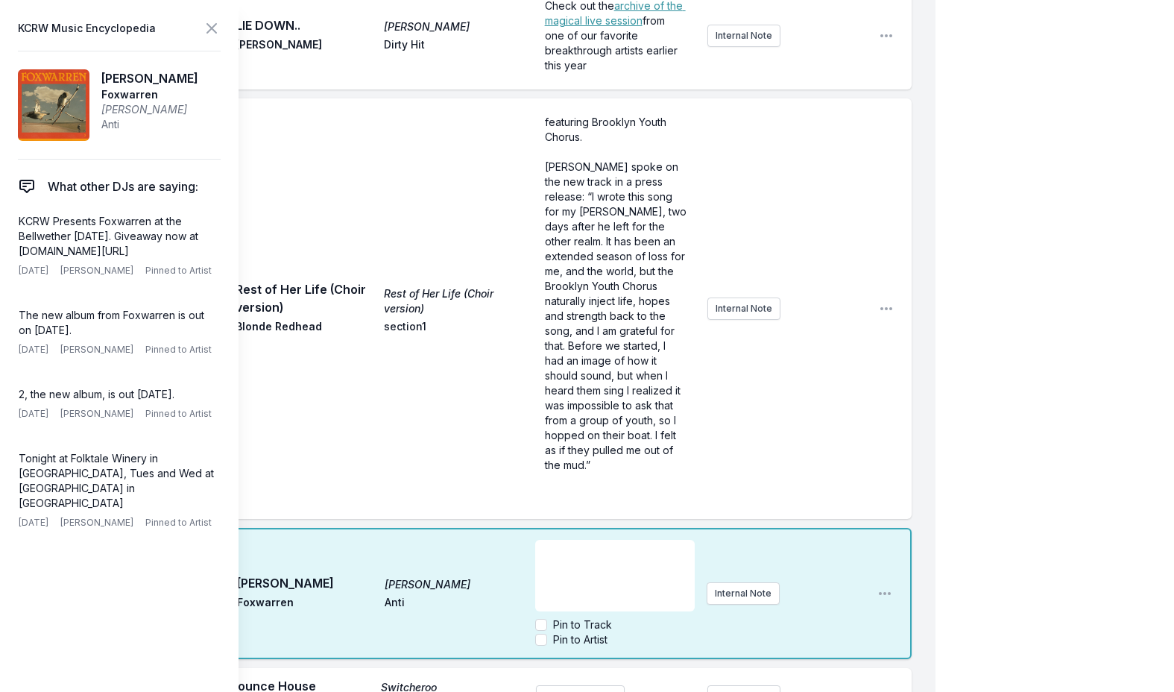
scroll to position [1491, 0]
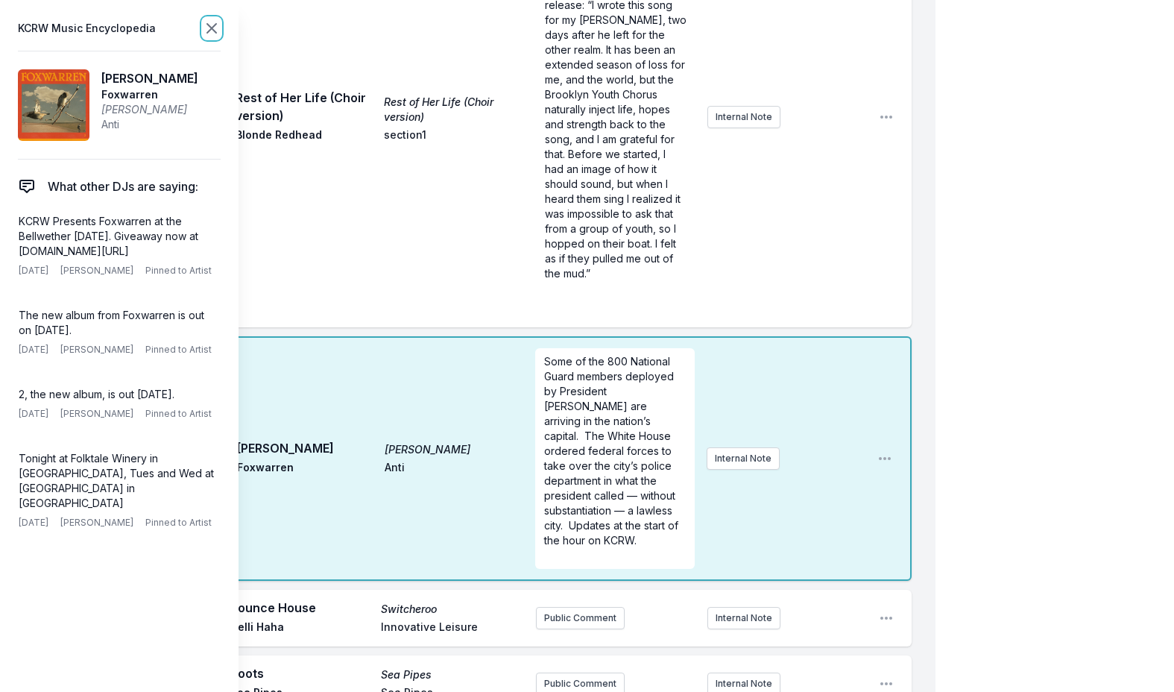
click at [211, 22] on icon at bounding box center [212, 28] width 18 height 18
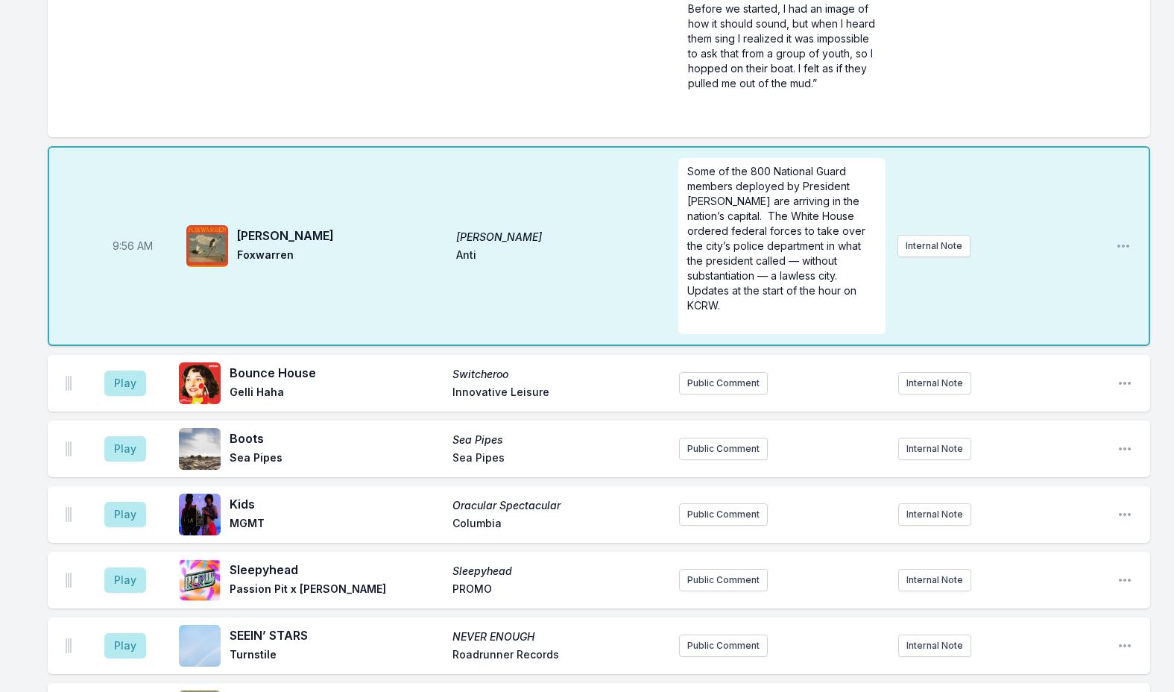
scroll to position [1417, 0]
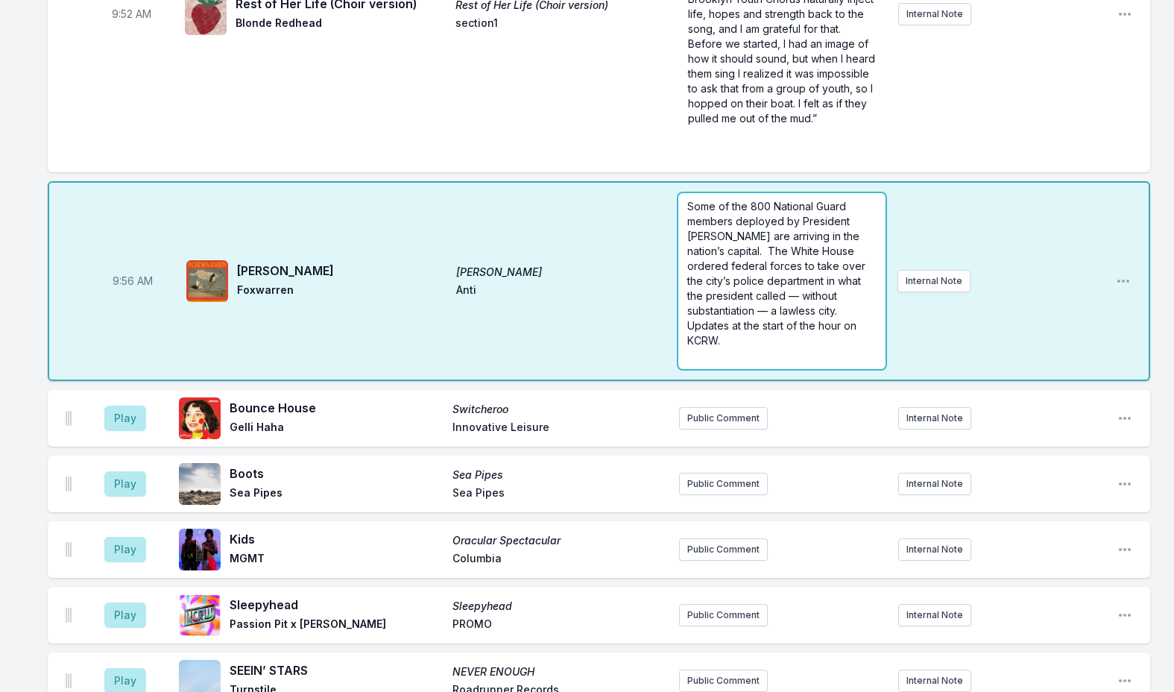
click at [725, 253] on form "Some of the 800 National Guard members deployed by President Trump are arriving…" at bounding box center [781, 281] width 206 height 176
click at [724, 253] on span "Some of the 800 National Guard members deployed by President Trump are arriving…" at bounding box center [777, 273] width 181 height 147
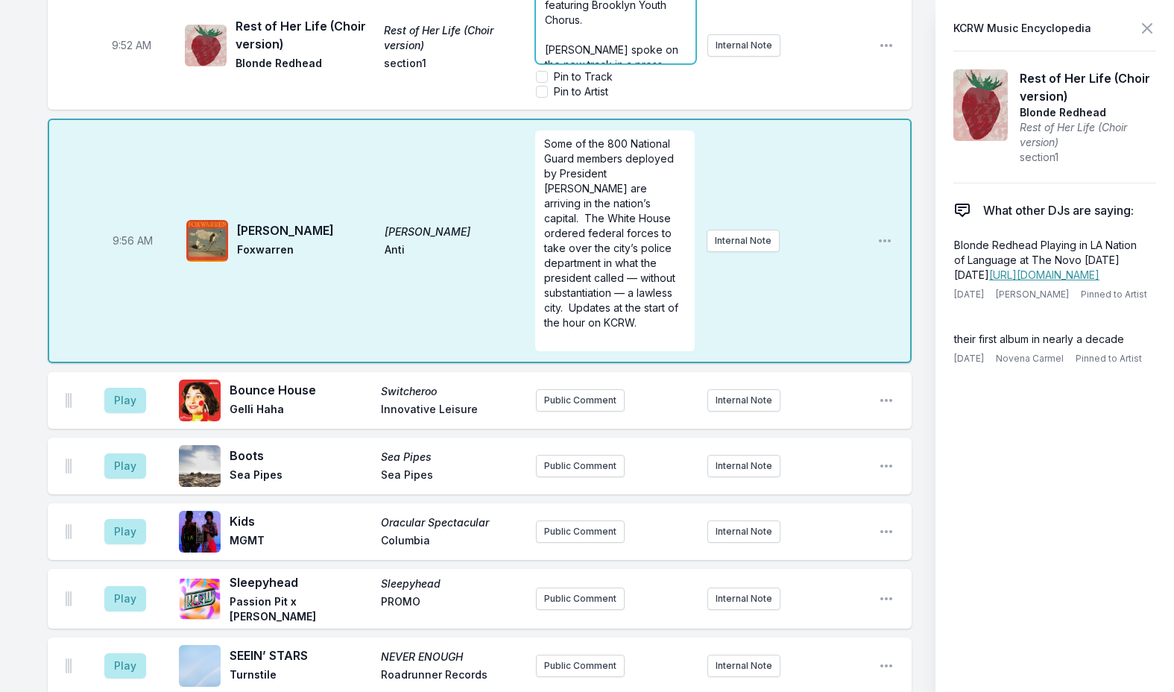
scroll to position [1016, 0]
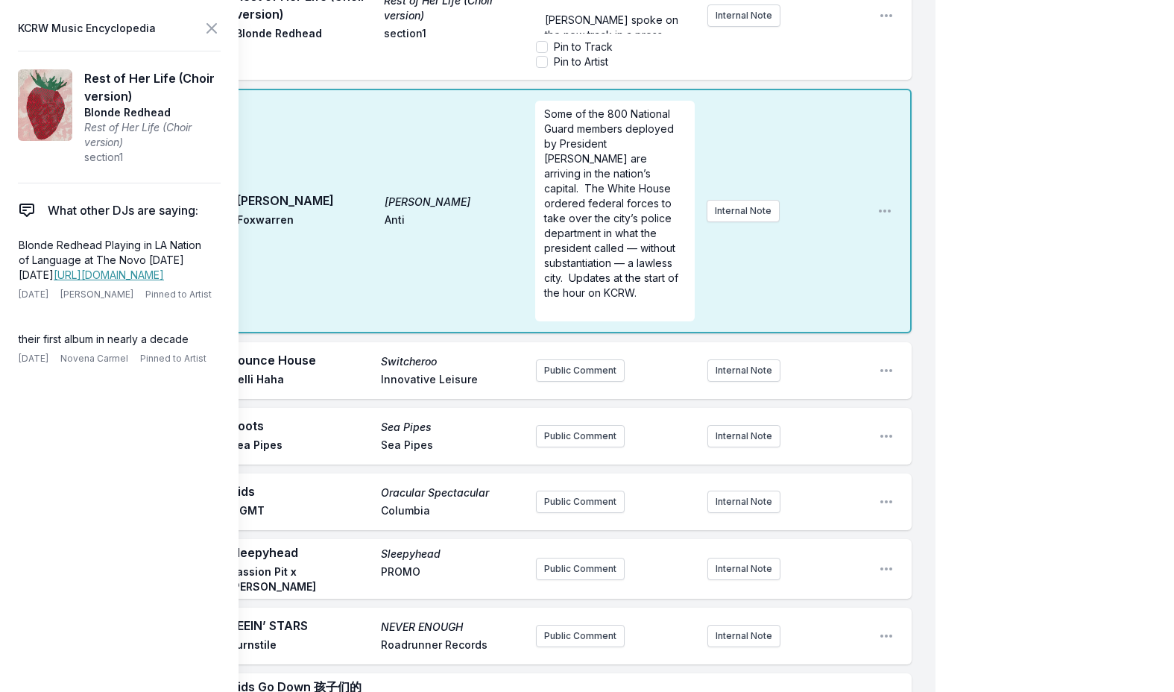
click at [573, 511] on div "Missing Data Some of your tracks are missing record label information. This inf…" at bounding box center [467, 404] width 935 height 3411
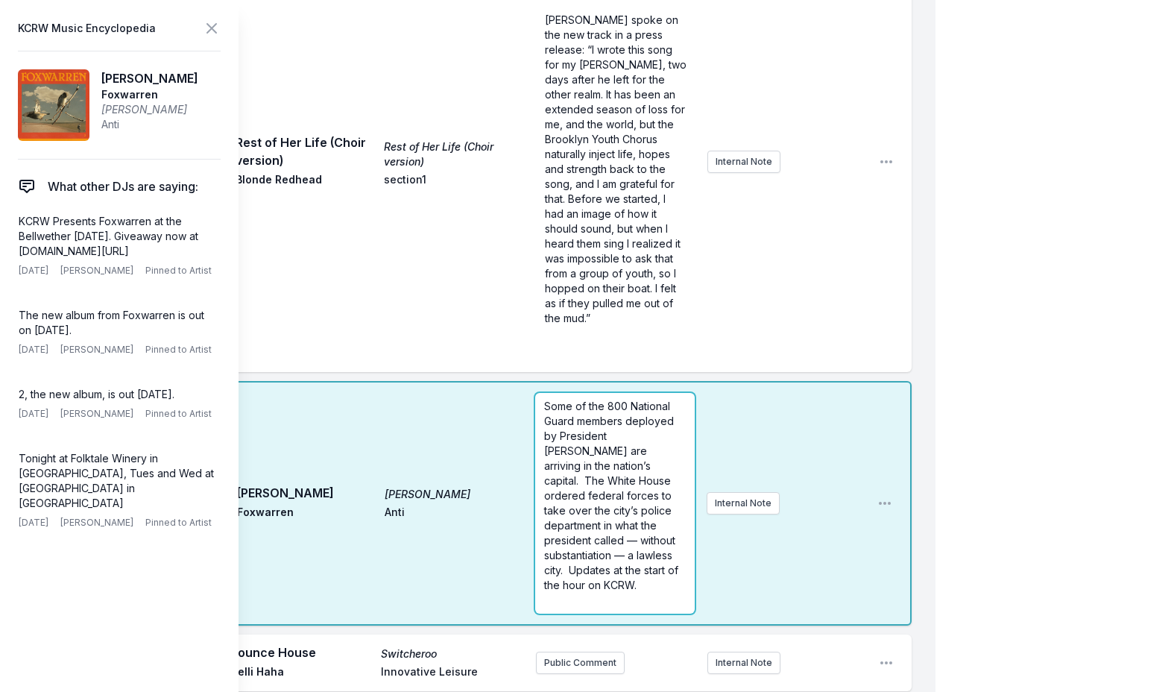
click at [573, 511] on div "Missing Data Some of your tracks are missing record label information. This inf…" at bounding box center [467, 550] width 935 height 3703
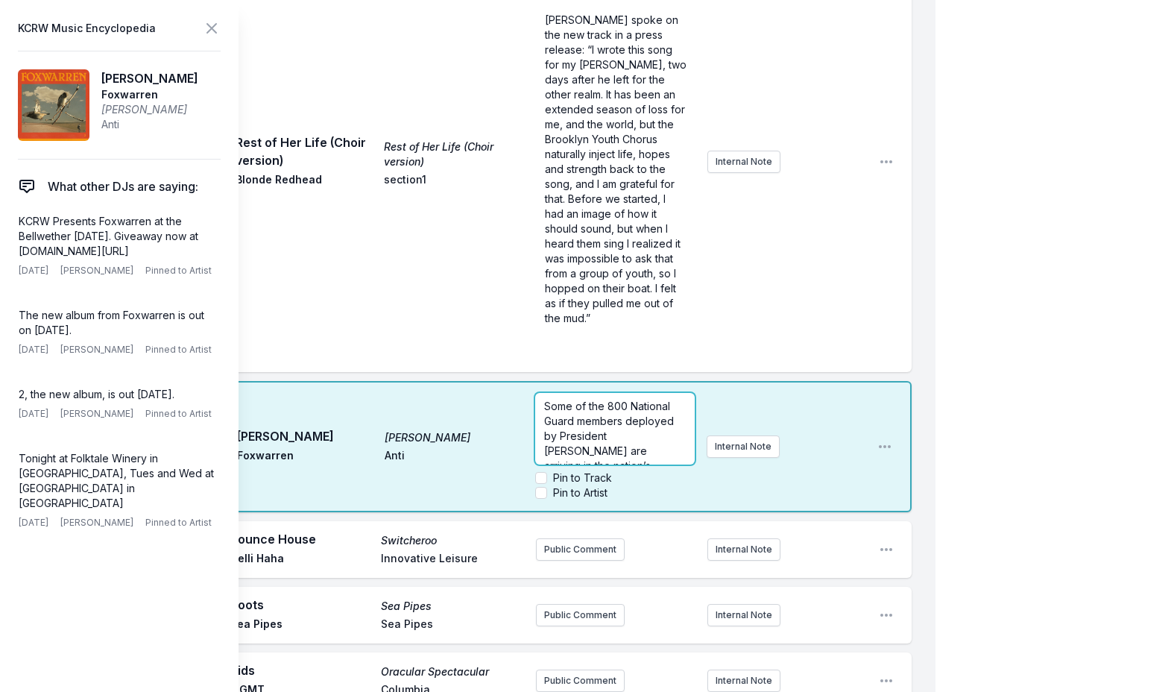
click at [570, 399] on span "Some of the 800 National Guard members deployed by President Trump are arriving…" at bounding box center [612, 495] width 137 height 192
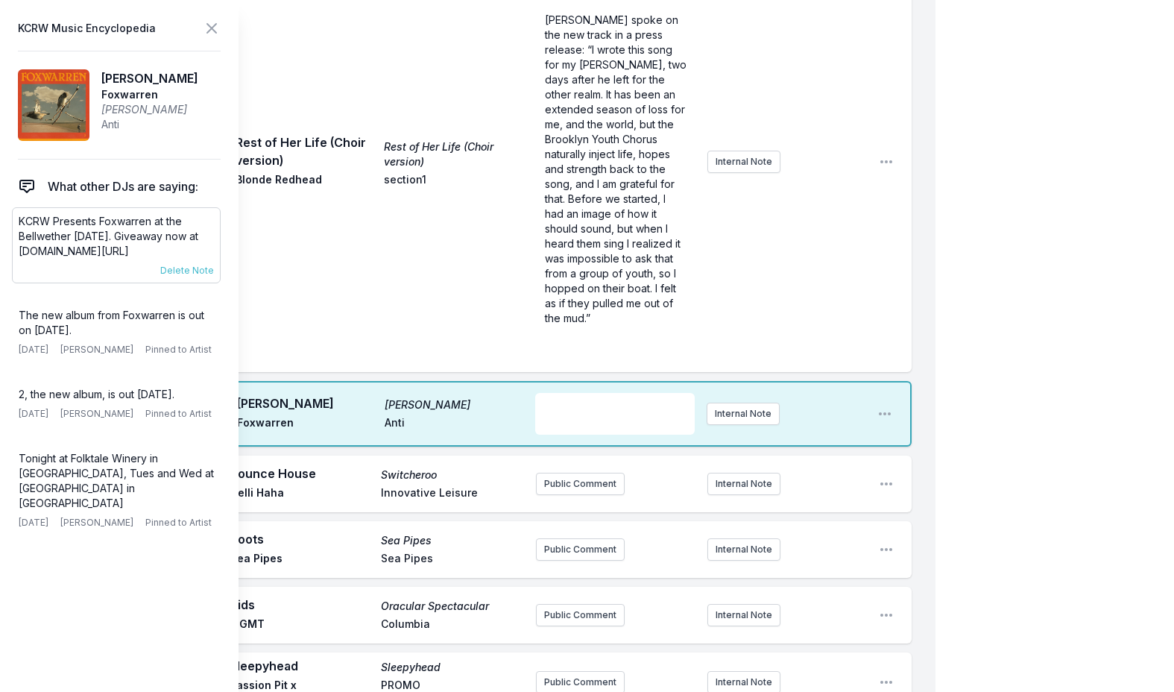
drag, startPoint x: 159, startPoint y: 254, endPoint x: 19, endPoint y: 224, distance: 142.5
click at [19, 224] on p "KCRW Presents Foxwarren at the Bellwether Thurs Dec. 11th. Giveaway now at kcrw…" at bounding box center [116, 236] width 195 height 45
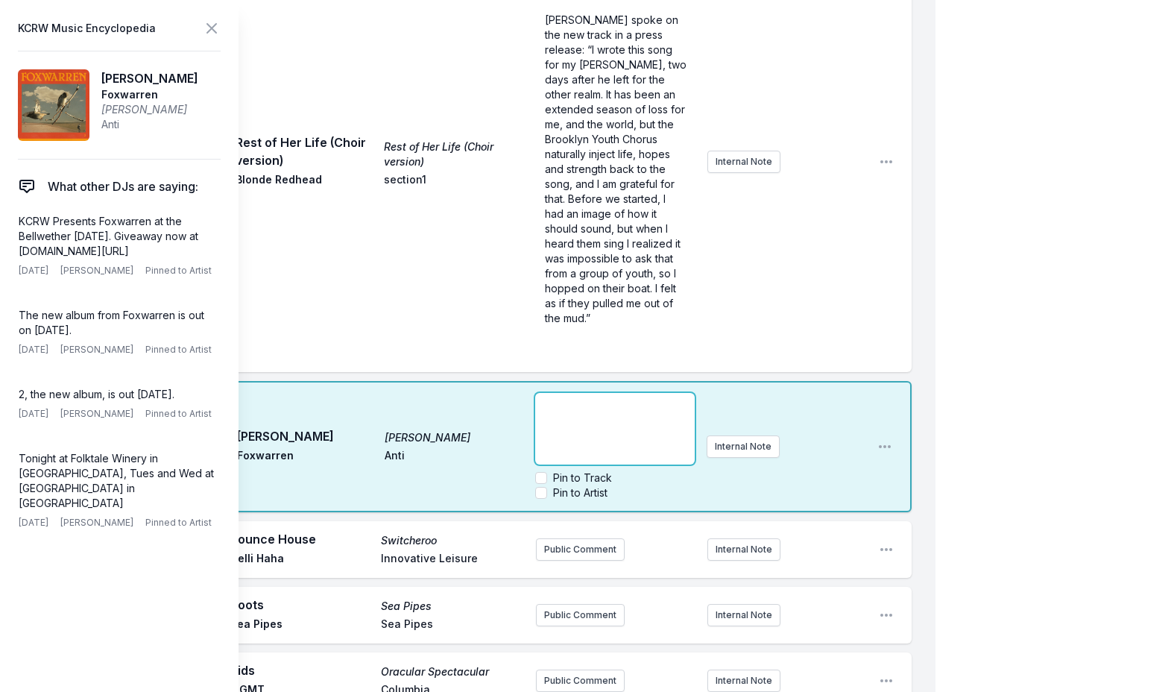
click at [555, 399] on p "﻿" at bounding box center [614, 406] width 141 height 15
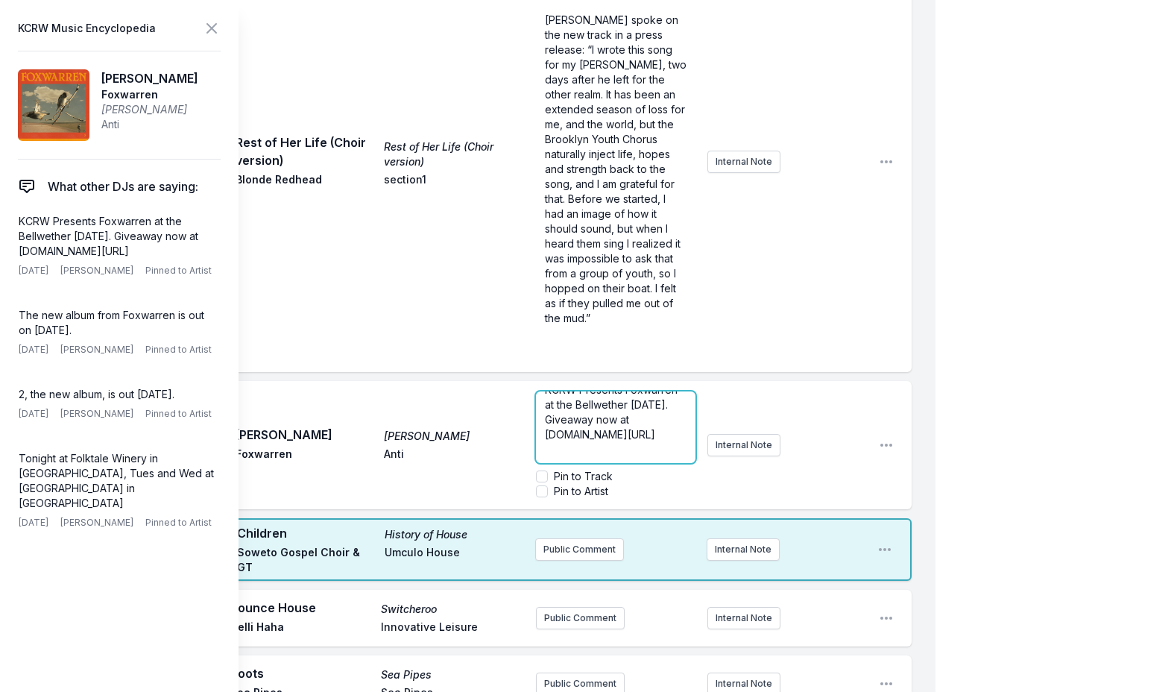
scroll to position [1445, 0]
drag, startPoint x: 664, startPoint y: 379, endPoint x: 569, endPoint y: 360, distance: 97.2
click at [569, 384] on p "KCRW Presents Foxwarren at the Bellwether Thurs Dec. 11th. Giveaway now at kcrw…" at bounding box center [616, 414] width 142 height 60
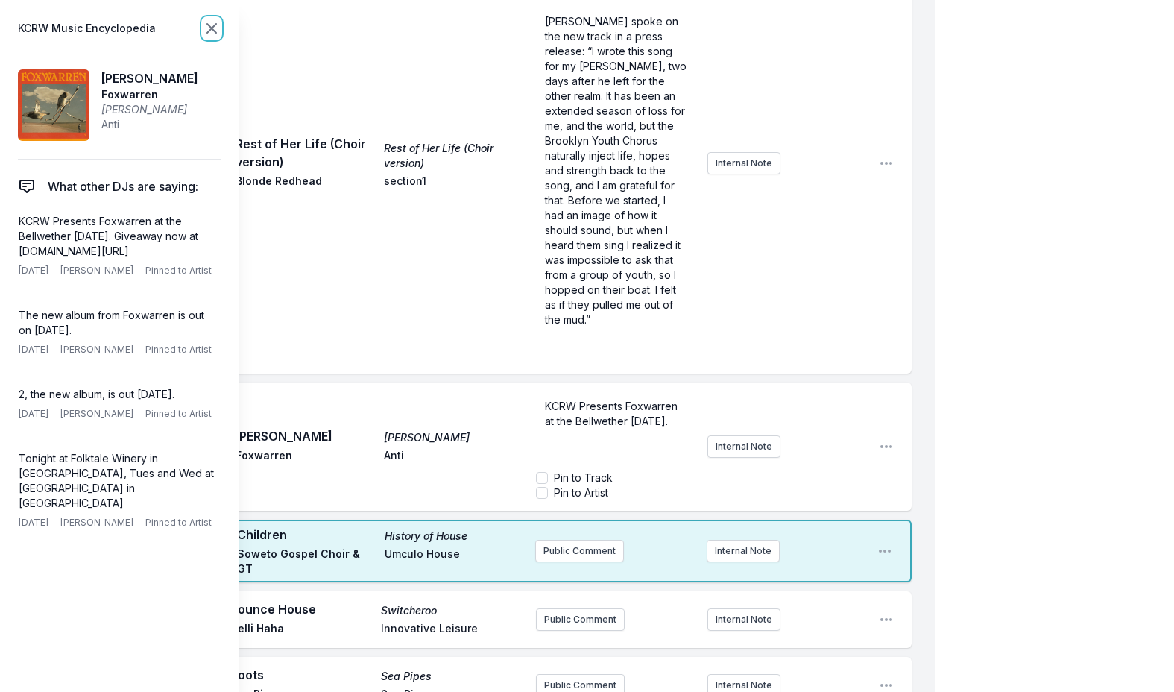
click at [208, 31] on icon at bounding box center [211, 28] width 9 height 9
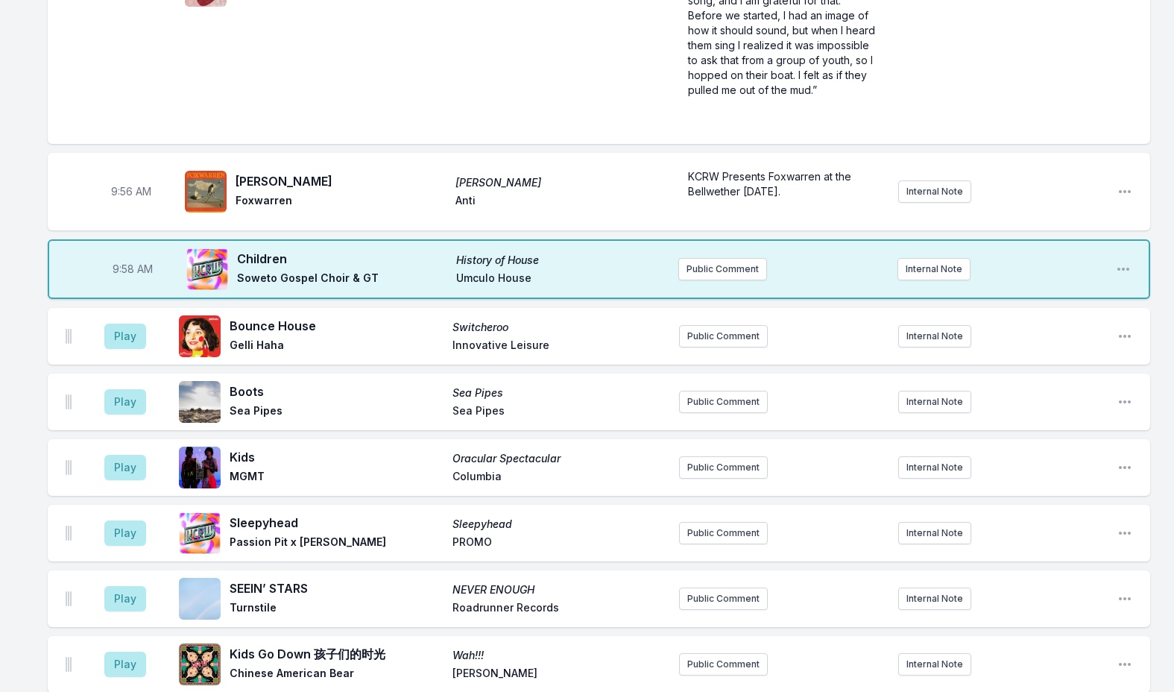
scroll to position [0, 0]
click at [1120, 268] on icon "Open playlist item options" at bounding box center [1123, 269] width 12 height 3
click at [996, 316] on button "Edit Track Details" at bounding box center [1047, 325] width 167 height 27
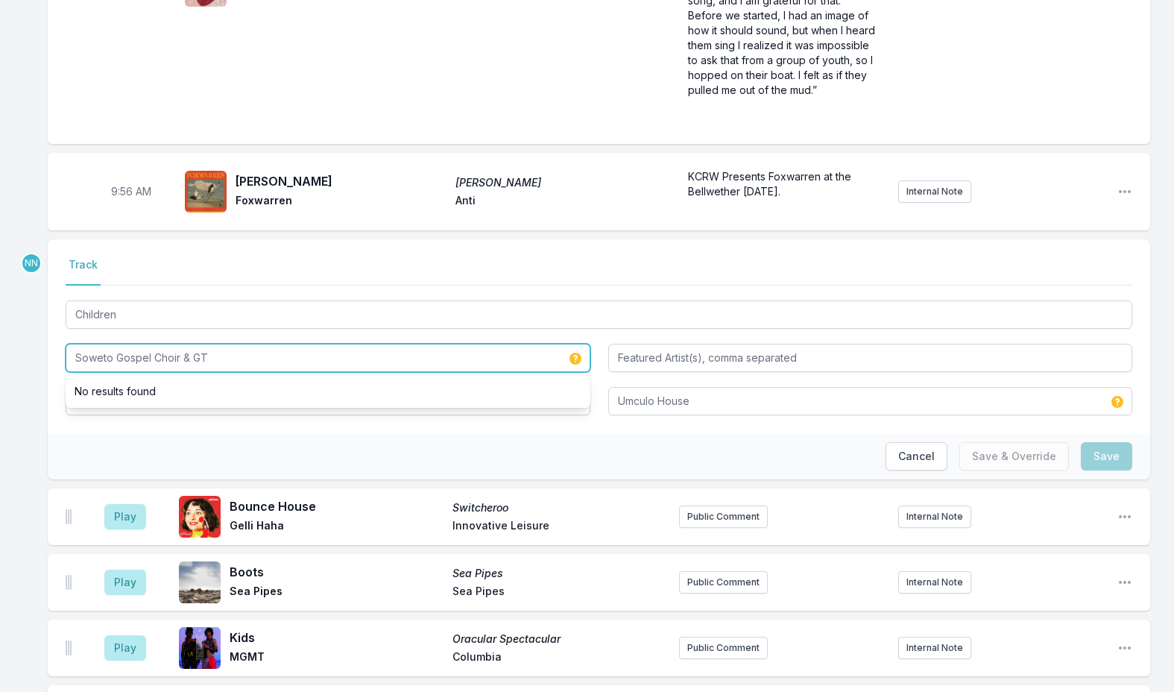
drag, startPoint x: 217, startPoint y: 342, endPoint x: 184, endPoint y: 340, distance: 32.9
click at [184, 344] on input "Soweto Gospel Choir & GT" at bounding box center [328, 358] width 525 height 28
paste input "KCRW Presents Foxwarren at the Bellwether Thurs Dec. 11th. Giveaway now at kcrw…"
drag, startPoint x: 202, startPoint y: 335, endPoint x: 56, endPoint y: 353, distance: 147.2
click at [56, 353] on div "Select a tab Track Track Children Soweto Gospel Choir KCRW Presents Foxwarren a…" at bounding box center [599, 336] width 1102 height 194
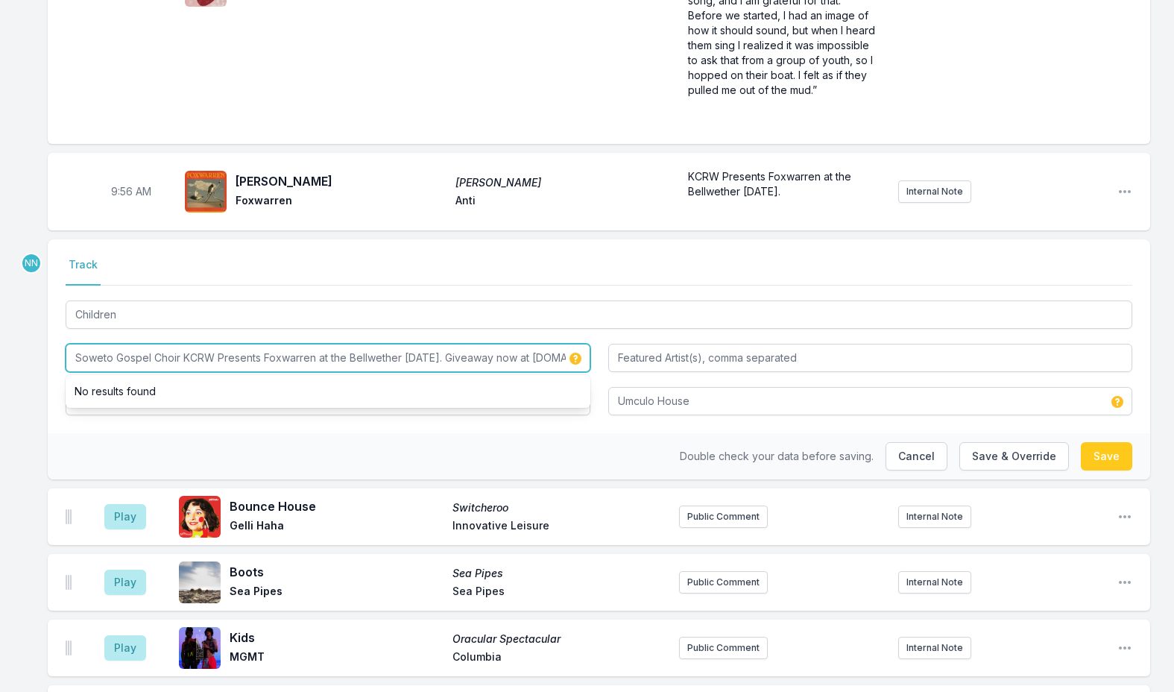
click at [215, 354] on input "Soweto Gospel Choir KCRW Presents Foxwarren at the Bellwether Thurs Dec. 11th. …" at bounding box center [328, 358] width 525 height 28
drag, startPoint x: 180, startPoint y: 341, endPoint x: 662, endPoint y: 342, distance: 482.2
click at [662, 342] on div "Children Soweto Gospel Choir KCRW Presents Foxwarren at the Bellwether Thurs De…" at bounding box center [599, 356] width 1067 height 118
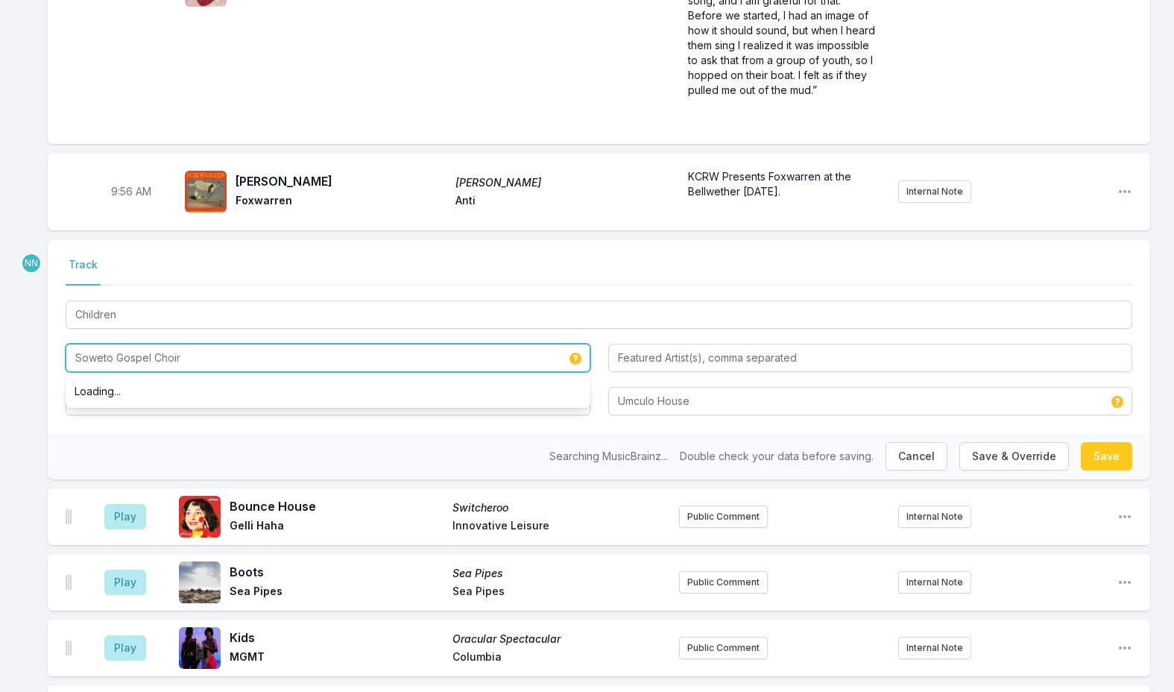
type input "Soweto Gospel Choir"
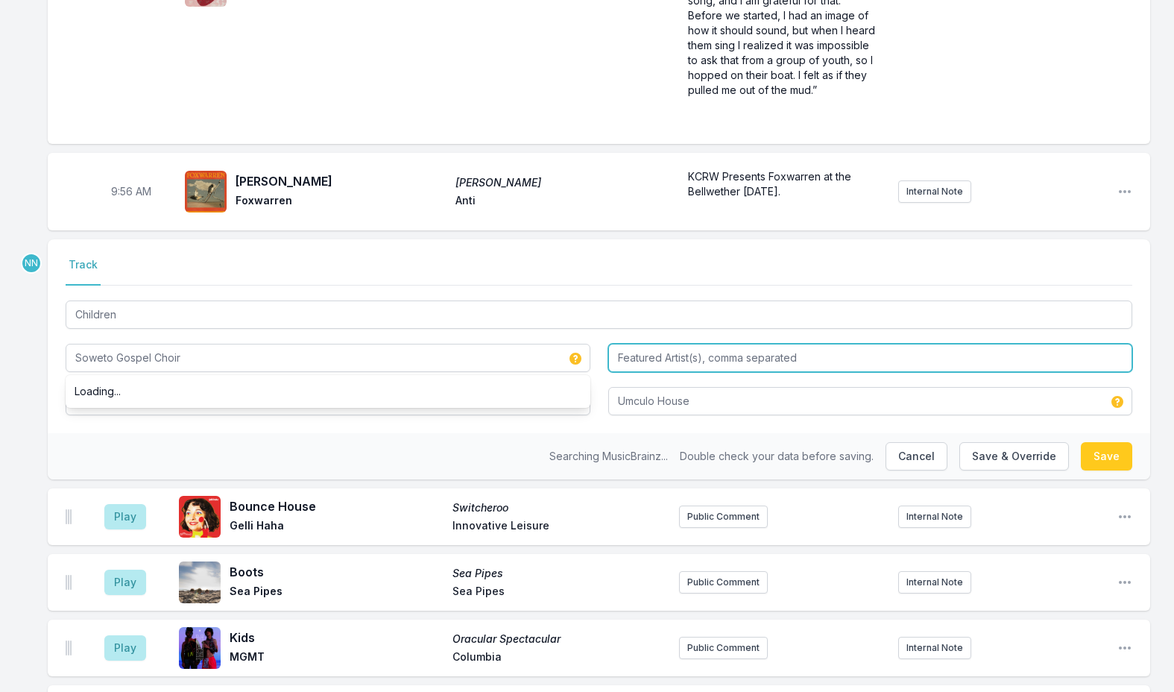
click at [706, 344] on input "Featured Artist(s), comma separated" at bounding box center [870, 358] width 525 height 28
type input "Groove Terminator"
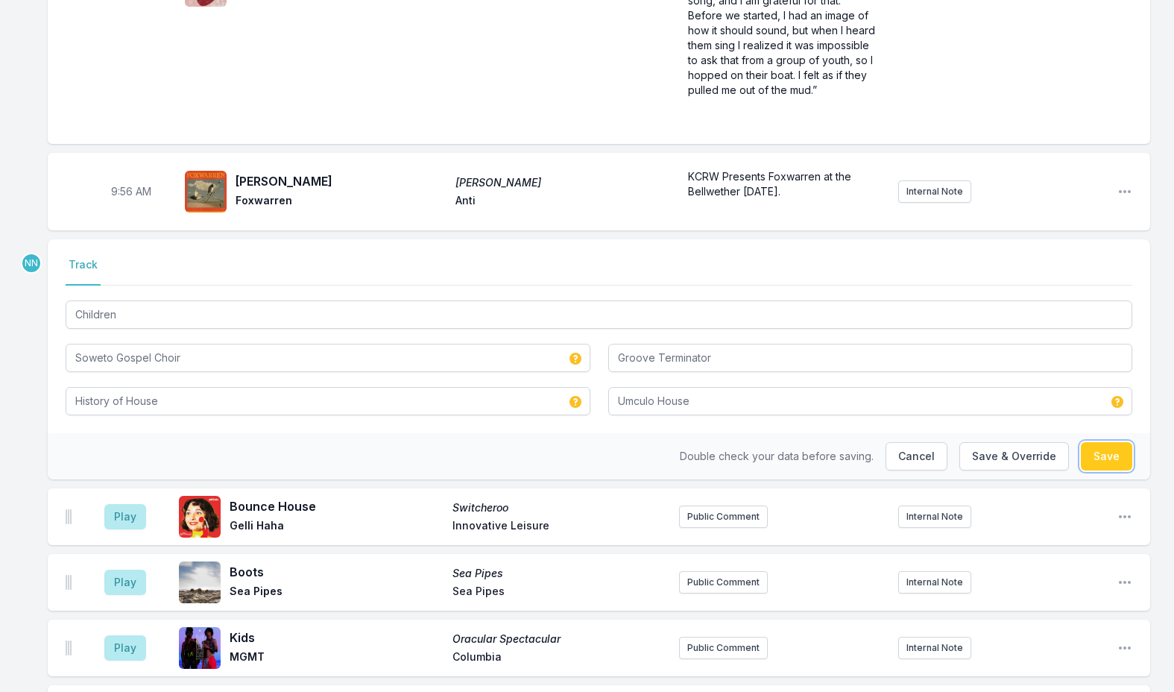
click at [1108, 445] on button "Save" at bounding box center [1106, 456] width 51 height 28
type input "Soweto Gospel Choir & GT"
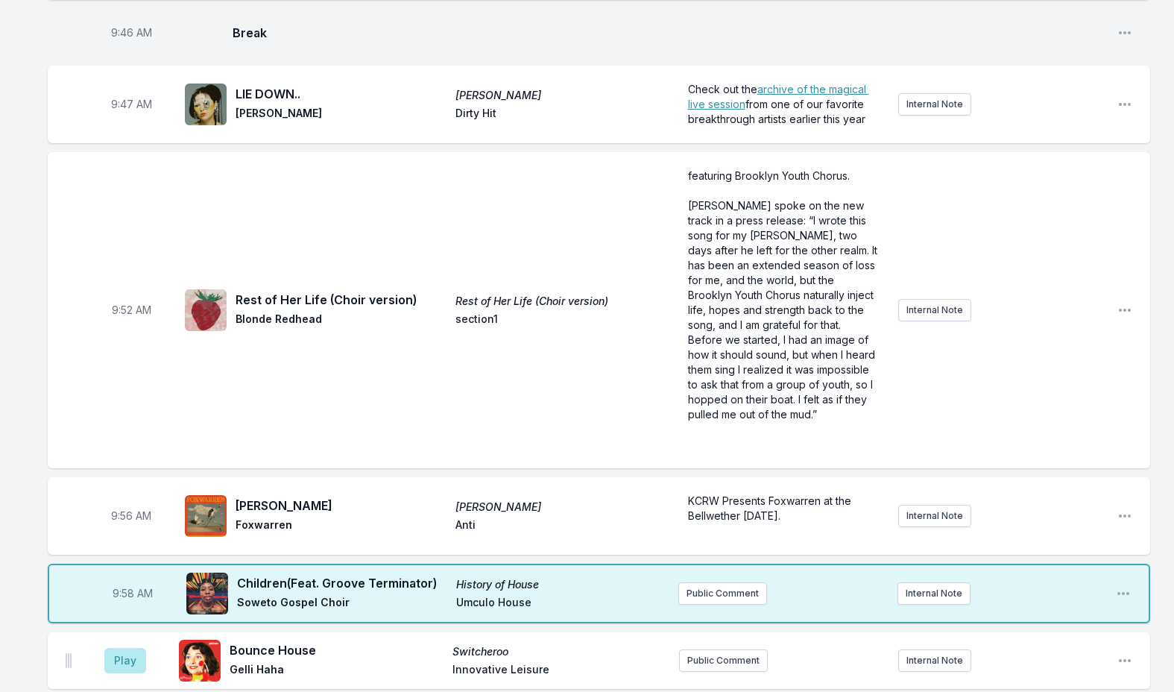
scroll to position [1147, 0]
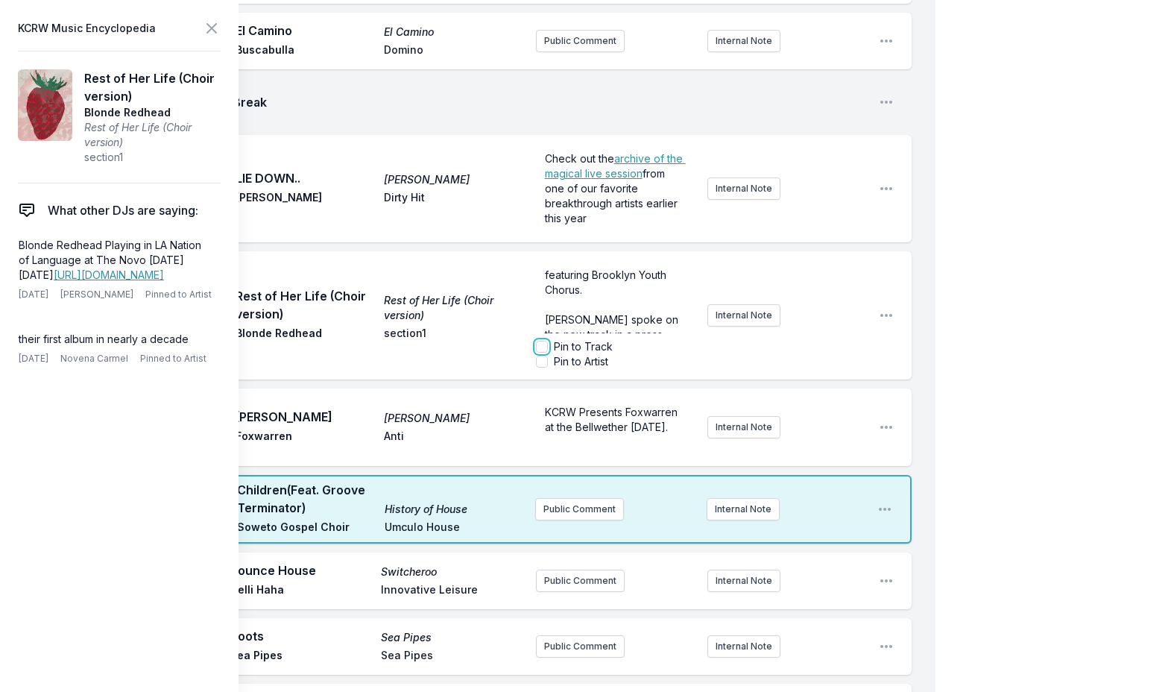
click at [542, 341] on input "Pin to Track" at bounding box center [542, 347] width 12 height 12
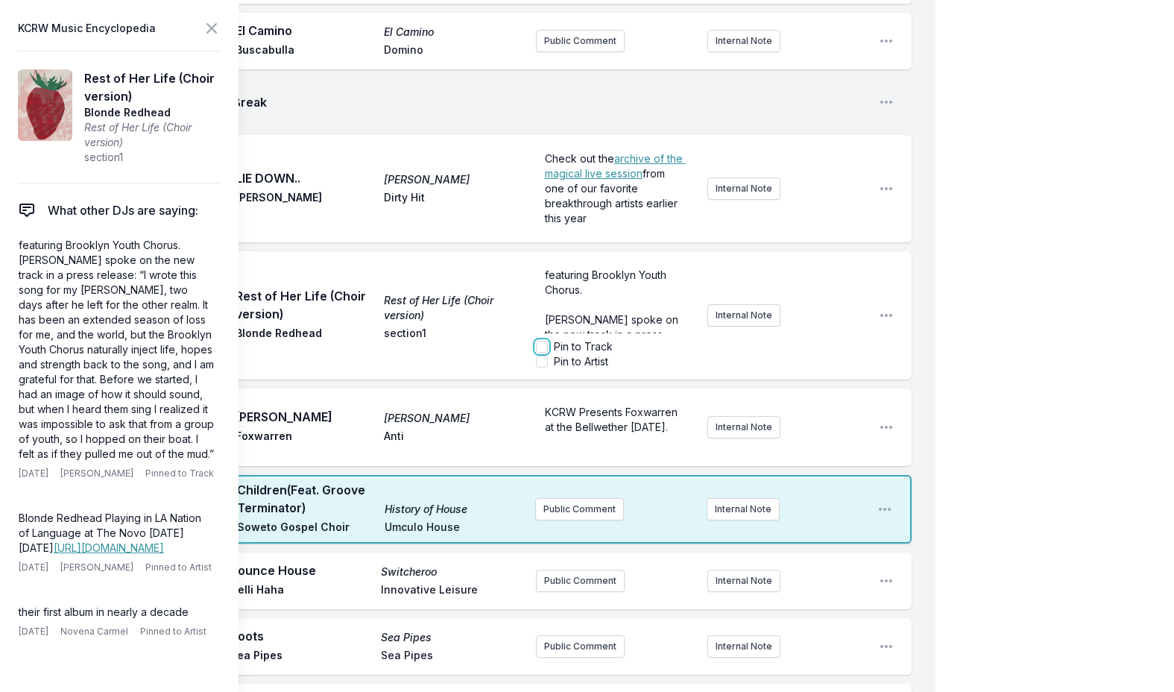
checkbox input "true"
click at [596, 167] on span "from one of our favorite breakthrough artists earlier this year" at bounding box center [613, 195] width 136 height 57
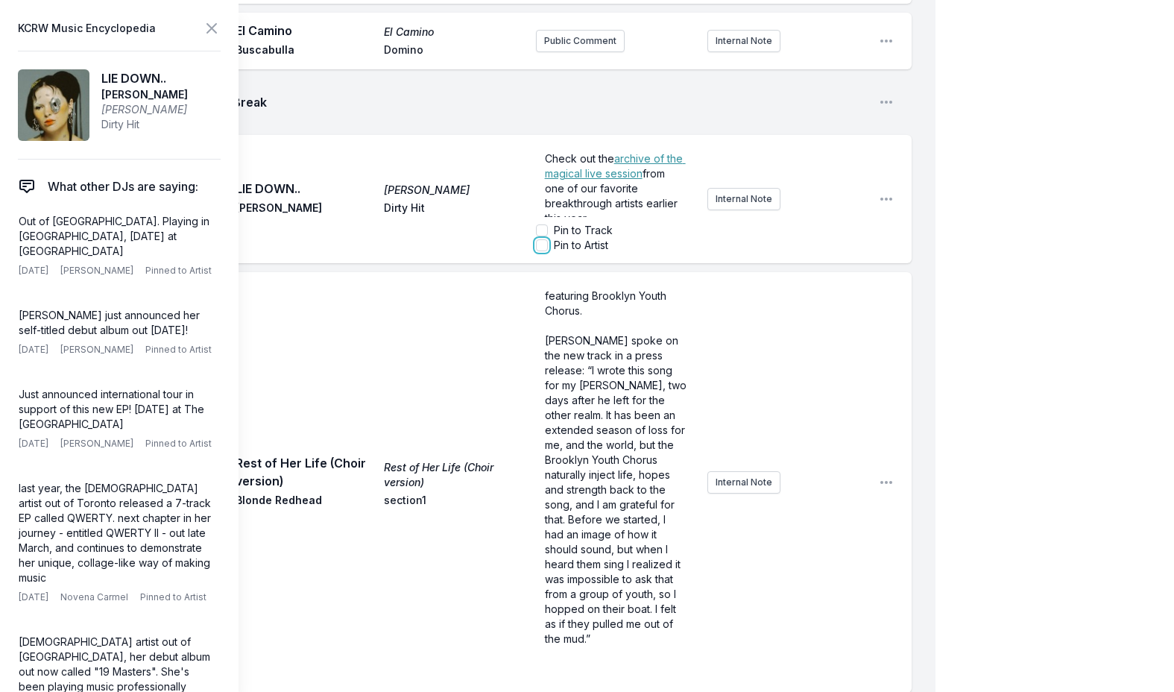
click at [541, 239] on input "Pin to Artist" at bounding box center [542, 245] width 12 height 12
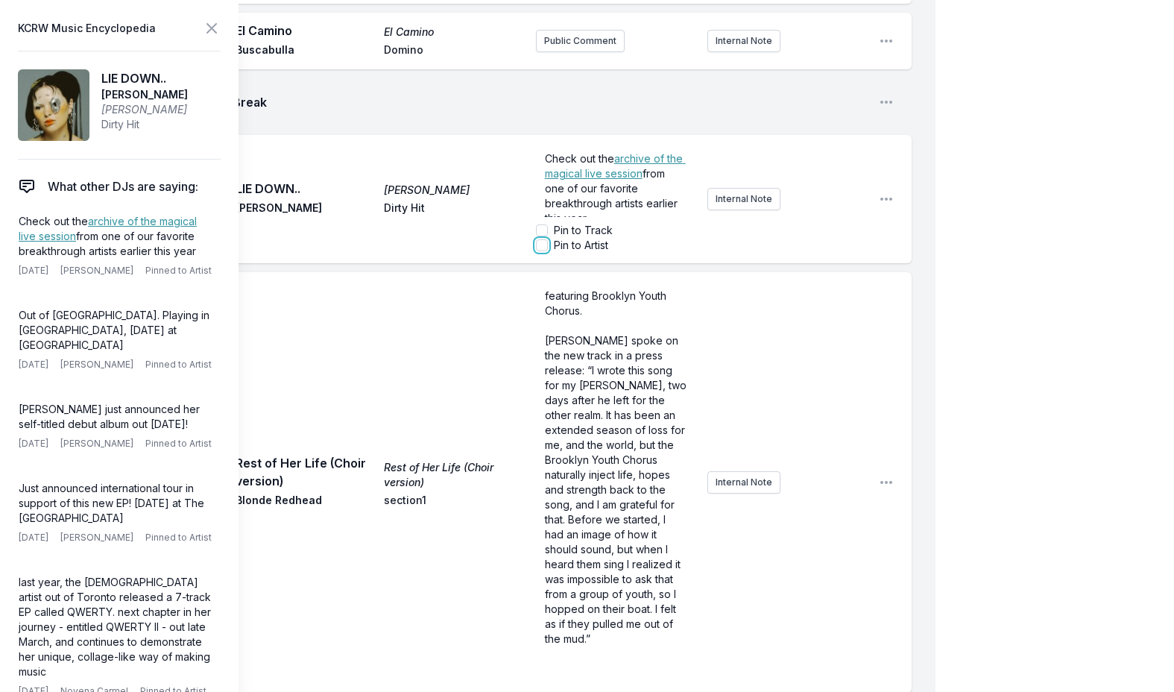
checkbox input "true"
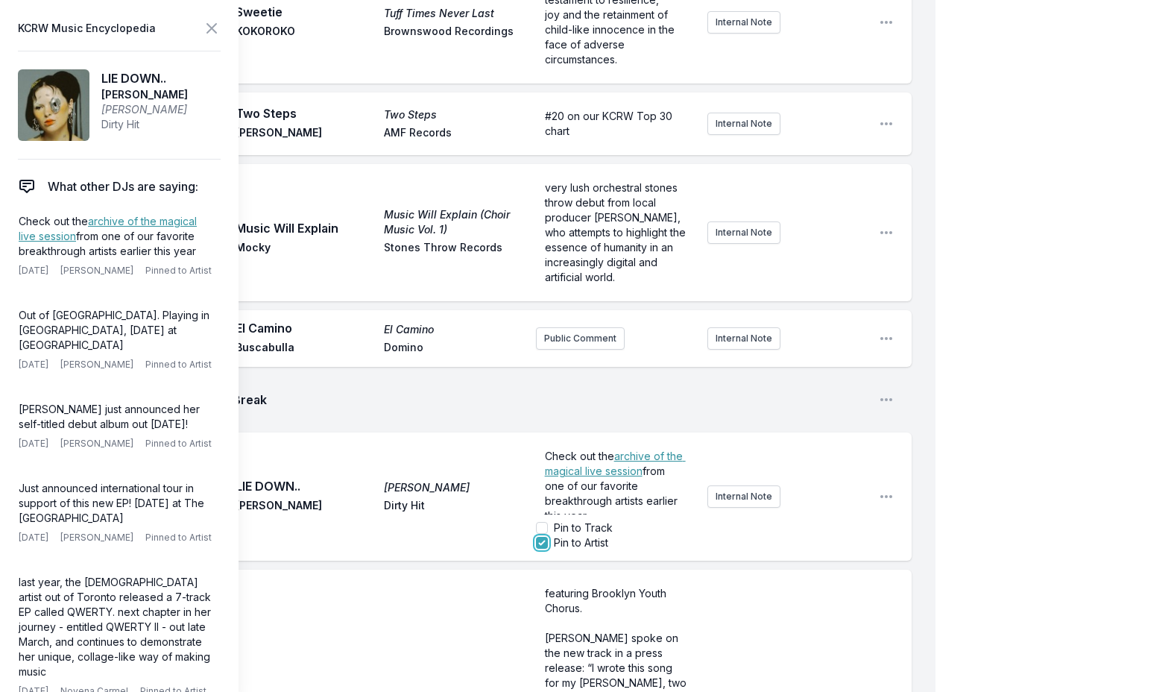
scroll to position [849, 0]
click at [577, 224] on form "very lush orchestral stones throw debut from local producer Mocky, who attempts…" at bounding box center [615, 233] width 159 height 116
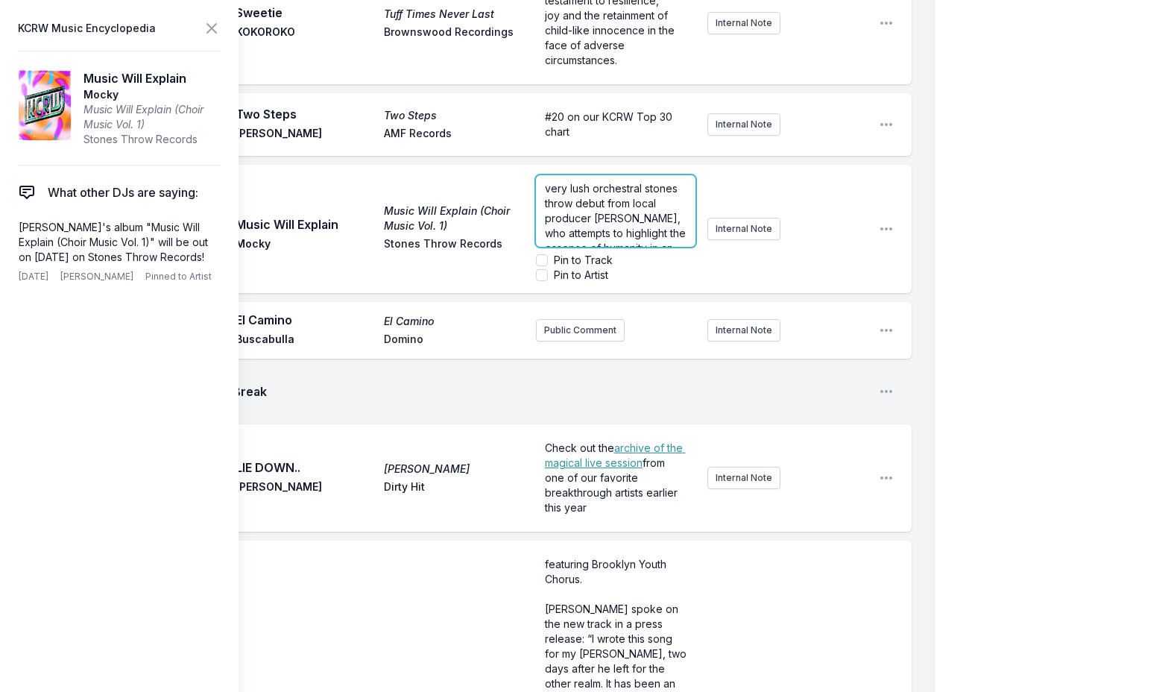
scroll to position [774, 0]
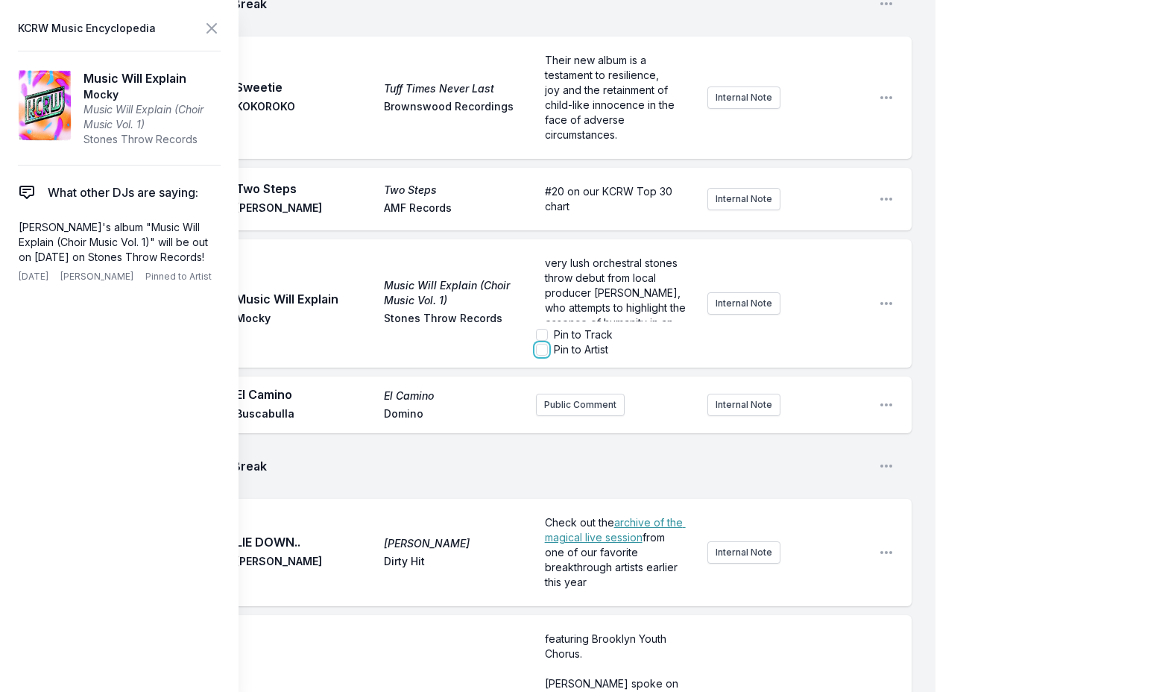
click at [540, 344] on input "Pin to Artist" at bounding box center [542, 350] width 12 height 12
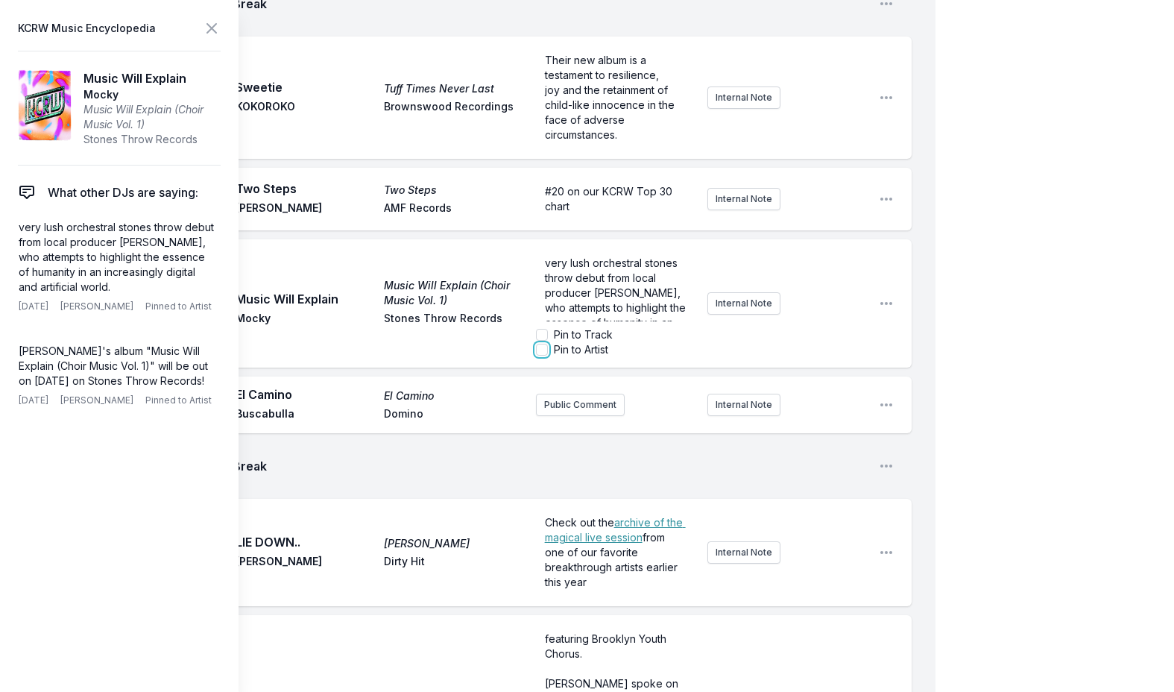
checkbox input "true"
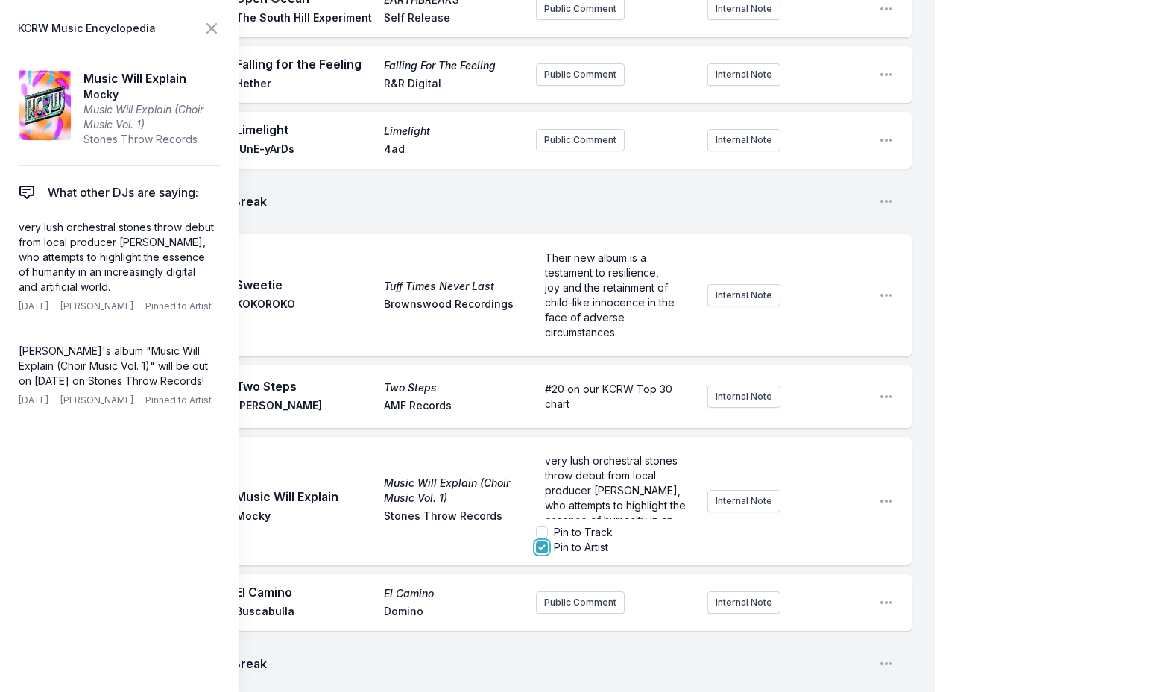
scroll to position [551, 0]
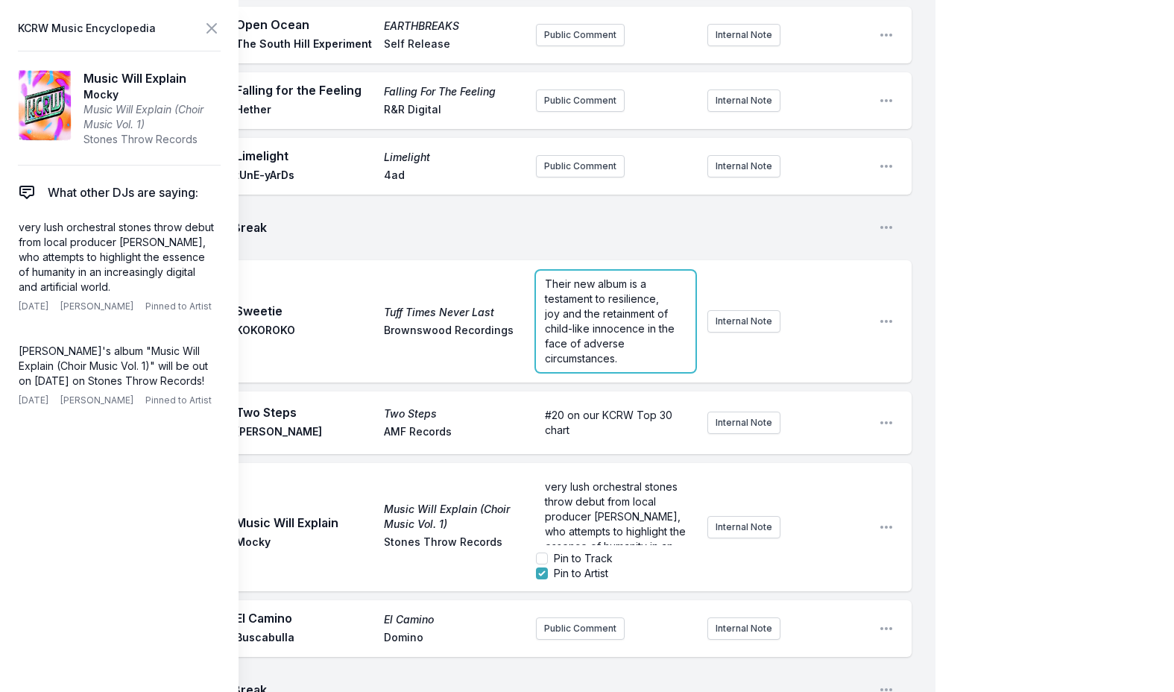
click at [596, 307] on span "joy and the retainment of child-like innocence in the face of adverse circumsta…" at bounding box center [611, 335] width 133 height 57
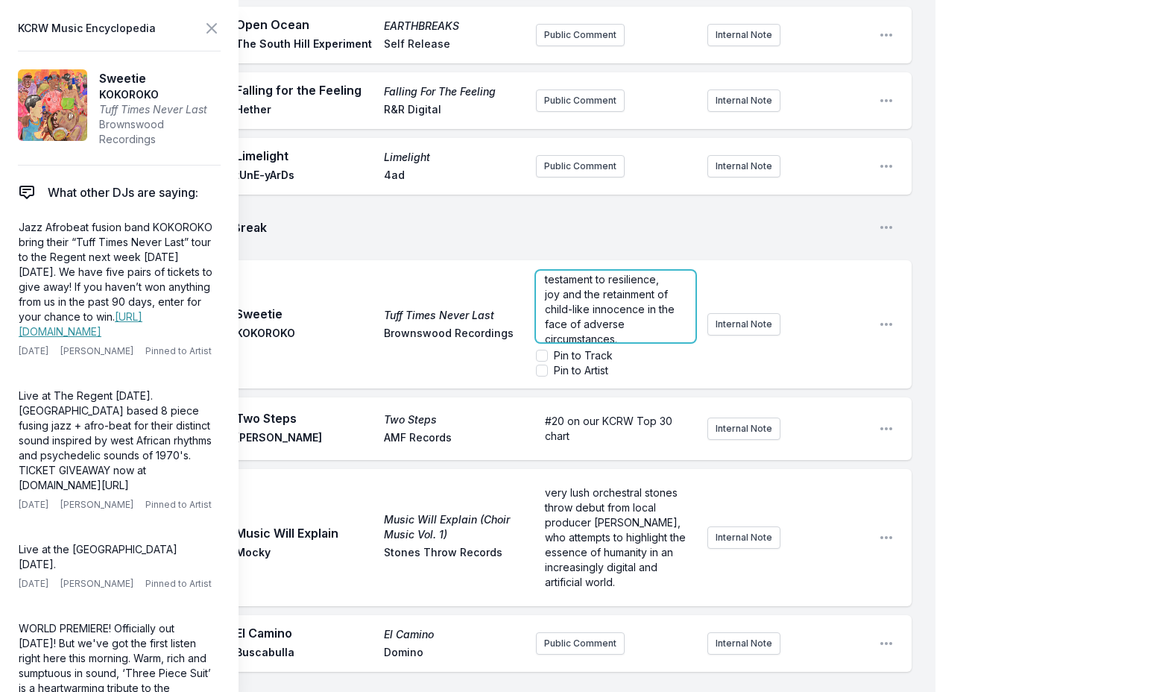
scroll to position [30, 0]
click at [622, 277] on span "joy and the retainment of child-like innocence in the face of adverse circumsta…" at bounding box center [611, 305] width 133 height 57
click at [209, 29] on icon at bounding box center [212, 28] width 18 height 18
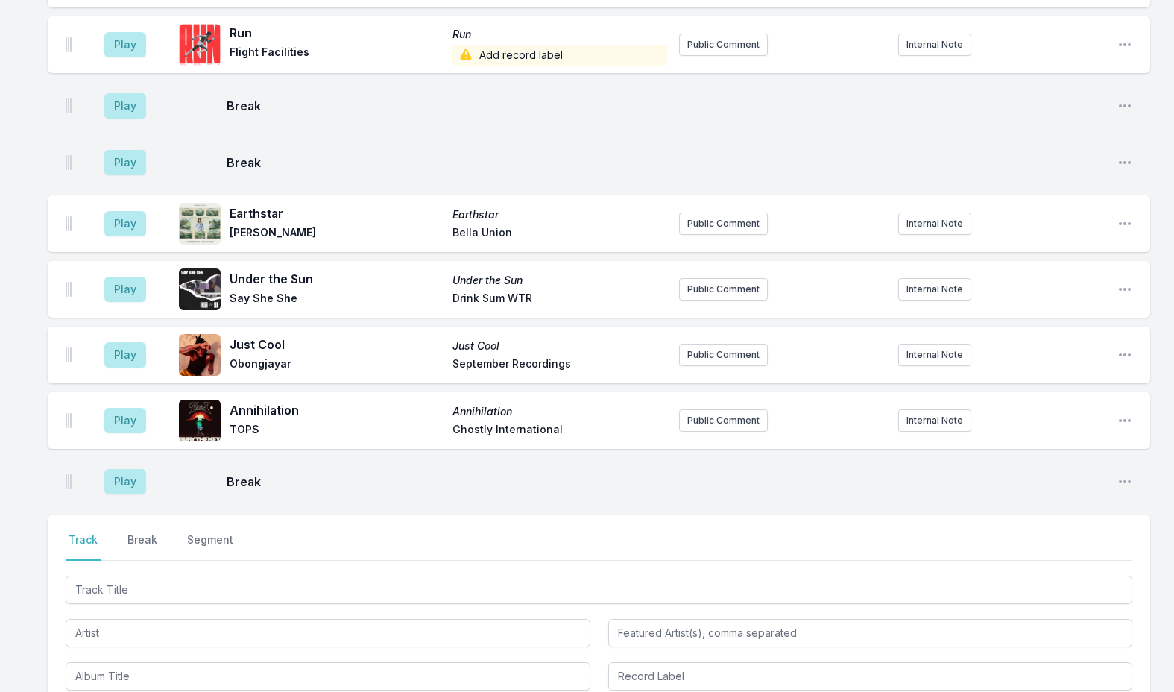
scroll to position [2837, 0]
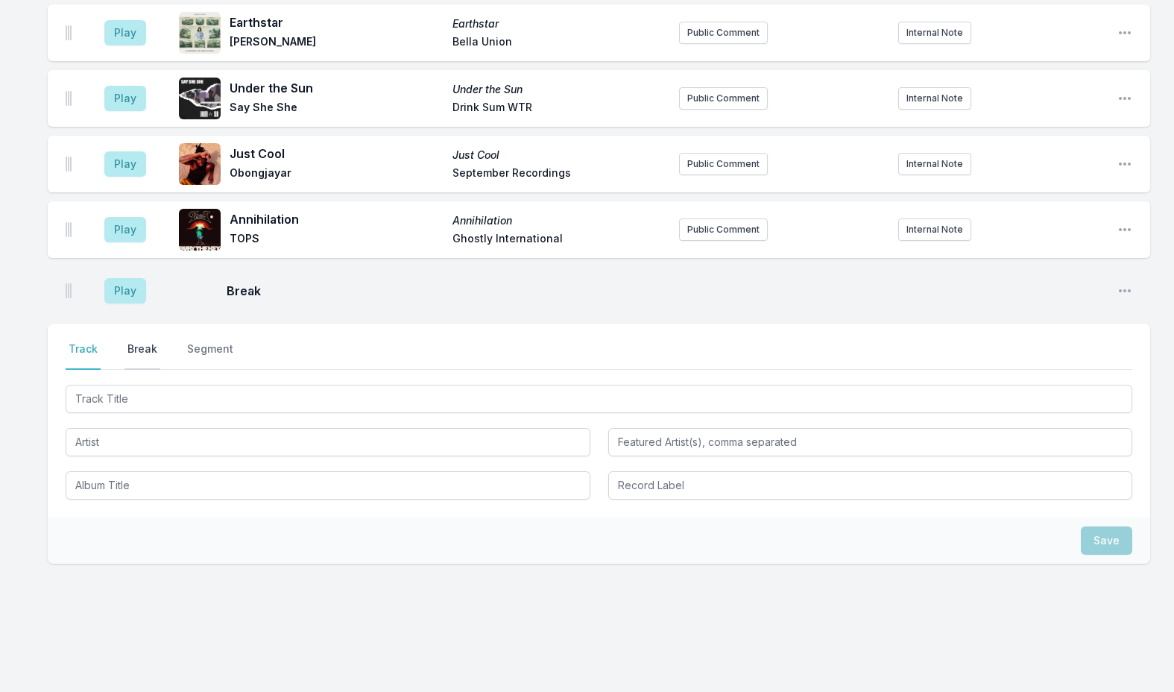
click at [142, 341] on button "Break" at bounding box center [142, 355] width 36 height 28
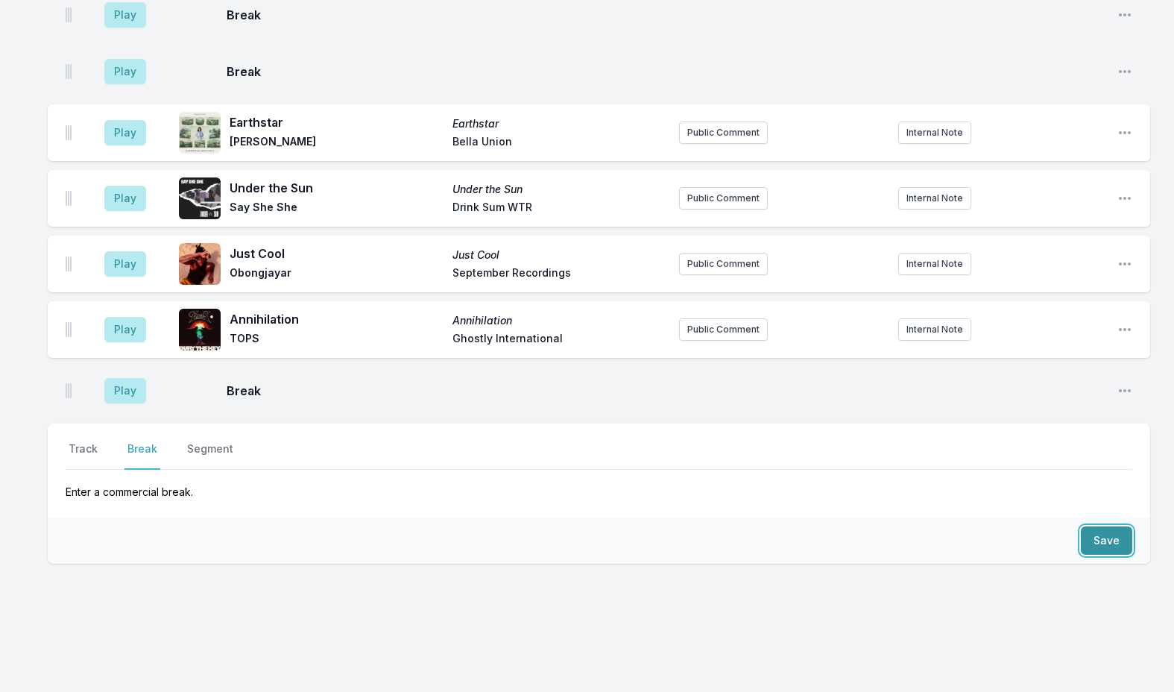
click at [1116, 527] on button "Save" at bounding box center [1106, 540] width 51 height 28
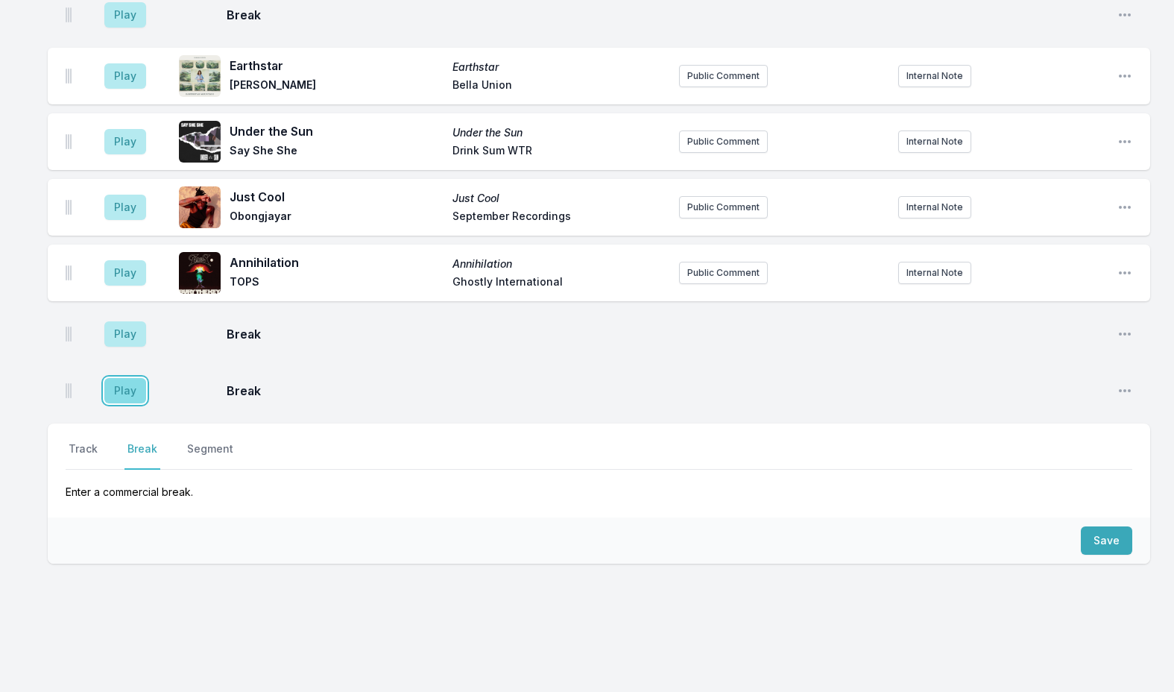
click at [141, 382] on button "Play" at bounding box center [125, 390] width 42 height 25
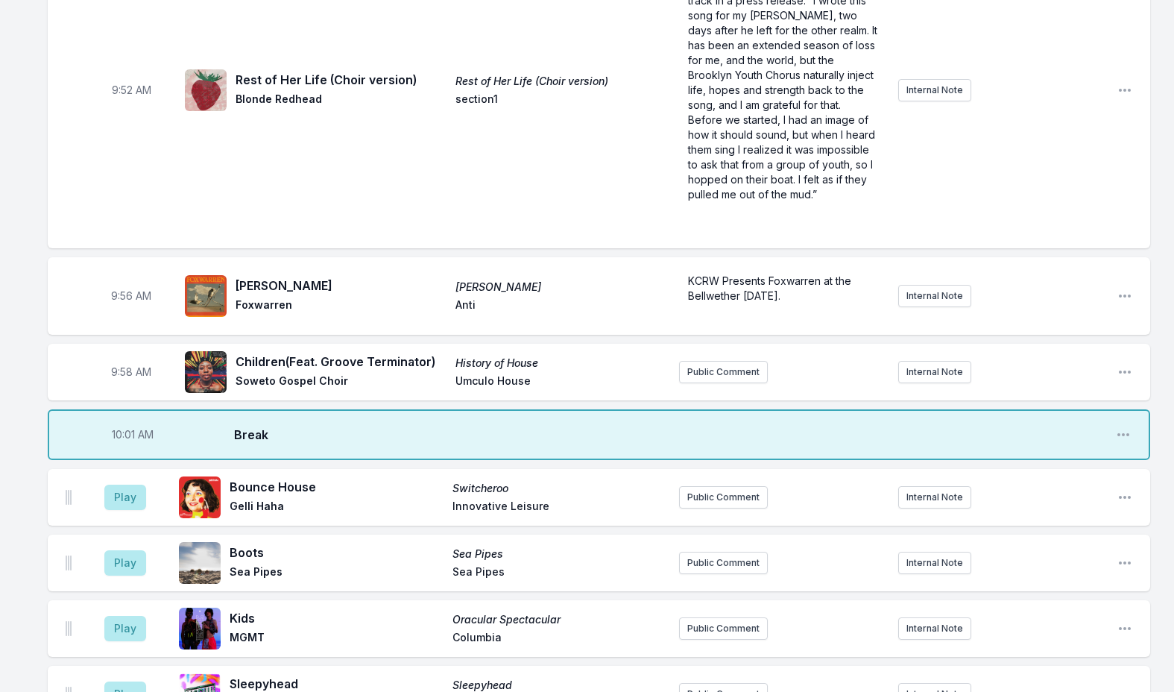
scroll to position [1377, 0]
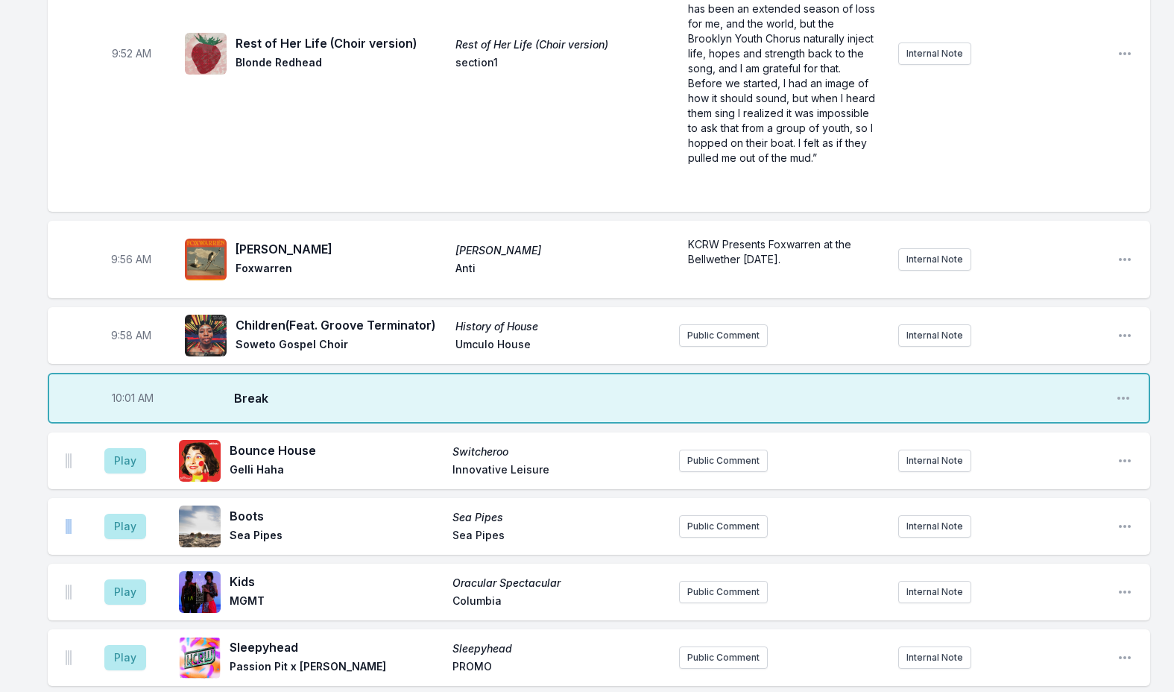
drag, startPoint x: 63, startPoint y: 507, endPoint x: 74, endPoint y: 496, distance: 14.8
click at [75, 498] on div "Play Boots Sea Pipes Sea Pipes Sea Pipes Public Comment Internal Note Open play…" at bounding box center [599, 526] width 1102 height 57
click at [118, 514] on button "Play" at bounding box center [125, 526] width 42 height 25
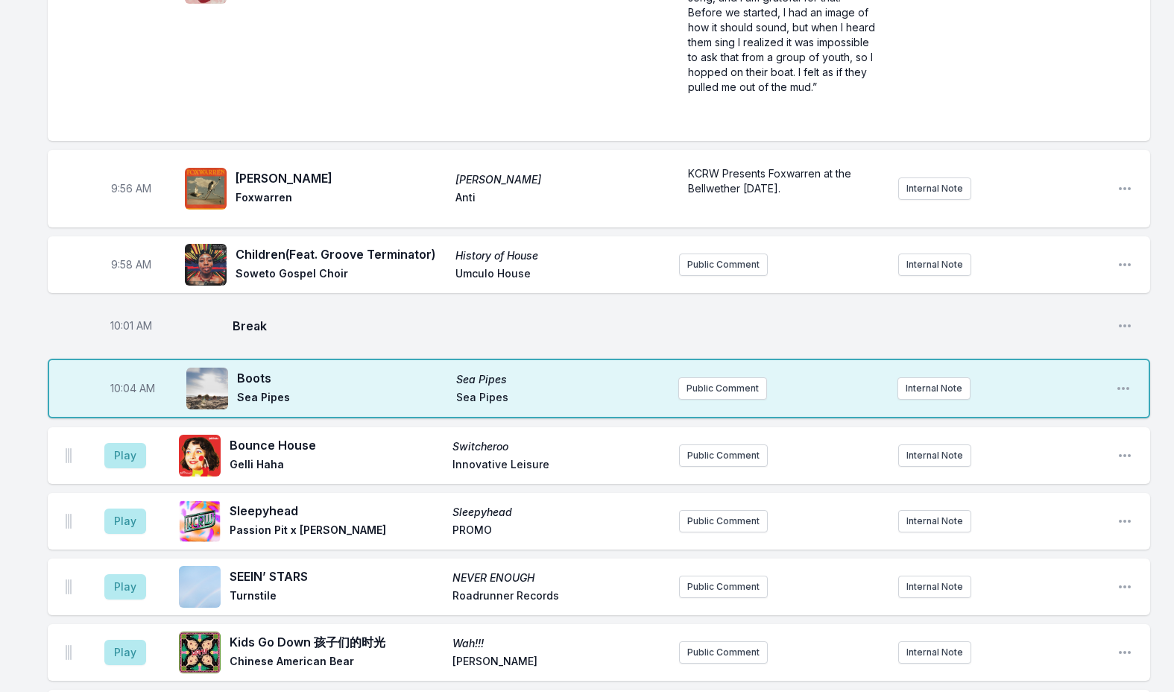
scroll to position [1452, 0]
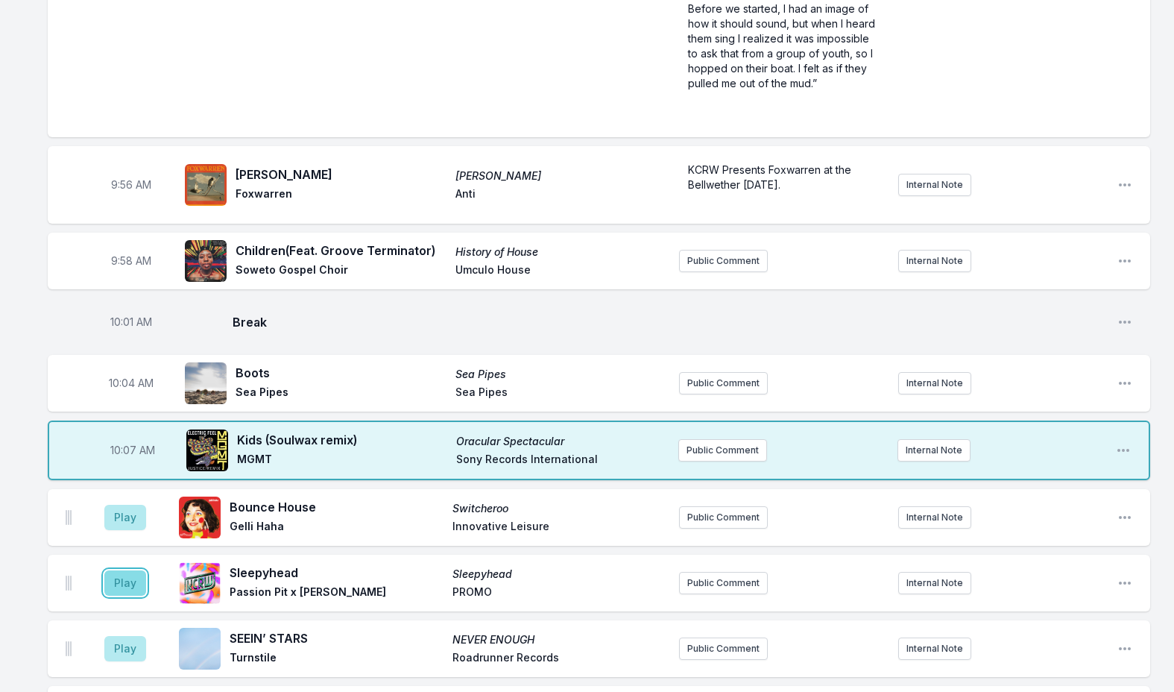
click at [127, 570] on button "Play" at bounding box center [125, 582] width 42 height 25
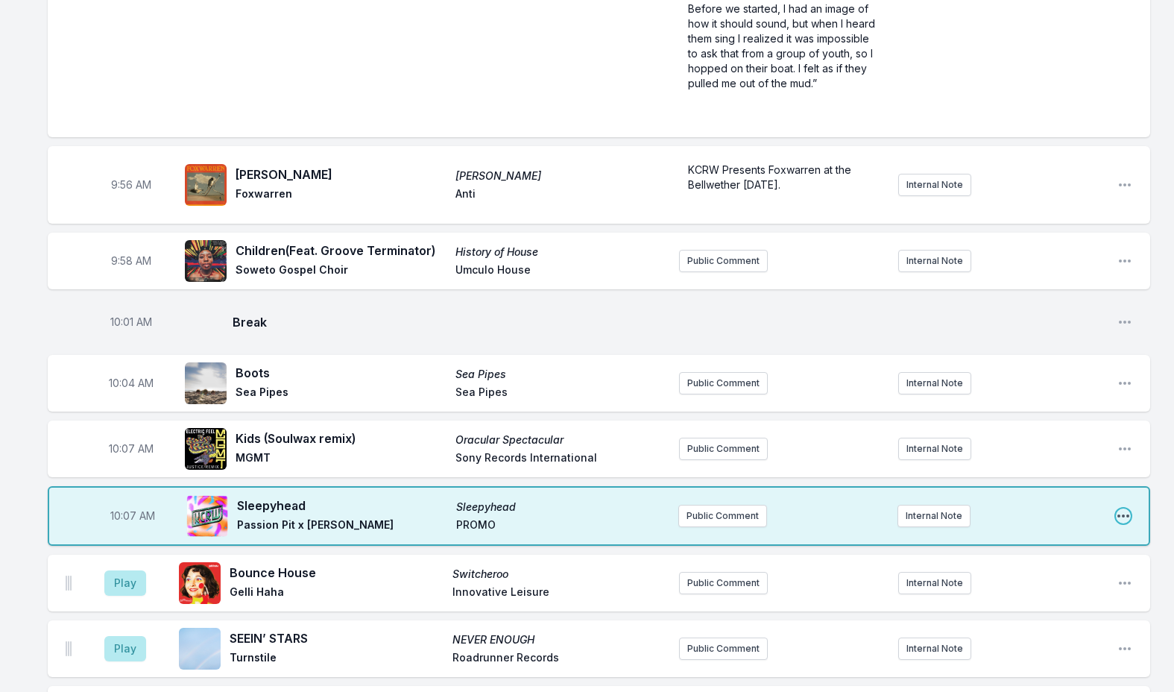
click at [1117, 508] on icon "Open playlist item options" at bounding box center [1123, 515] width 15 height 15
click at [1020, 586] on button "Delete Entry" at bounding box center [1047, 599] width 167 height 27
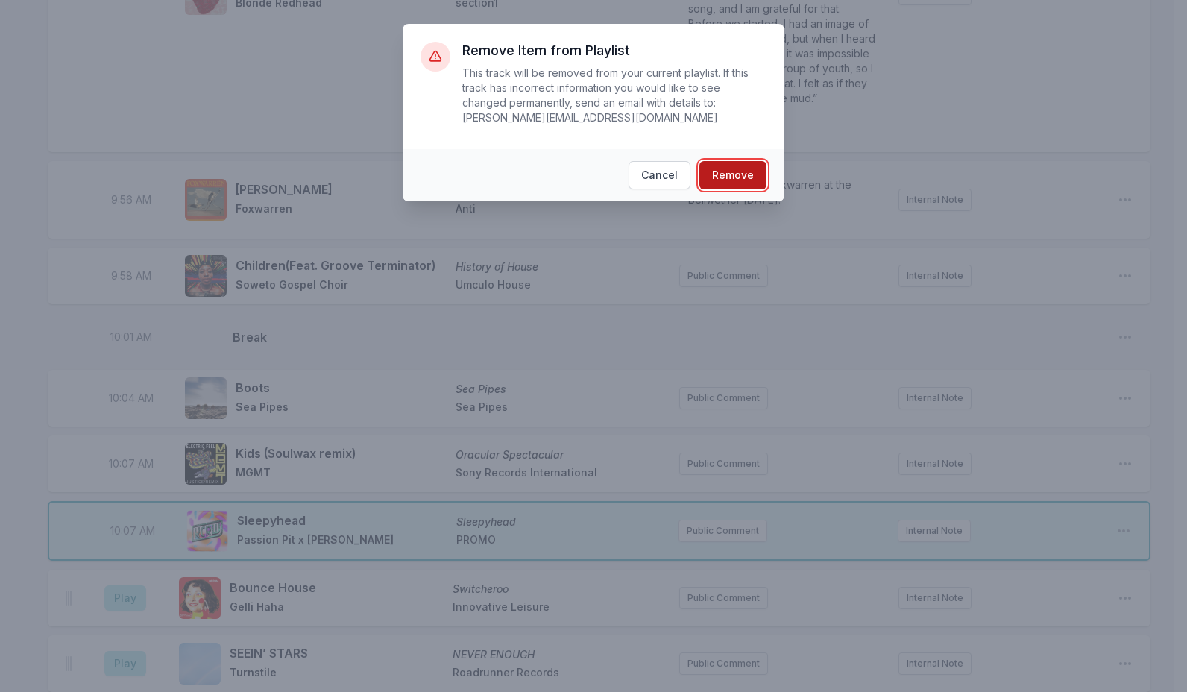
click at [754, 162] on button "Remove" at bounding box center [732, 175] width 67 height 28
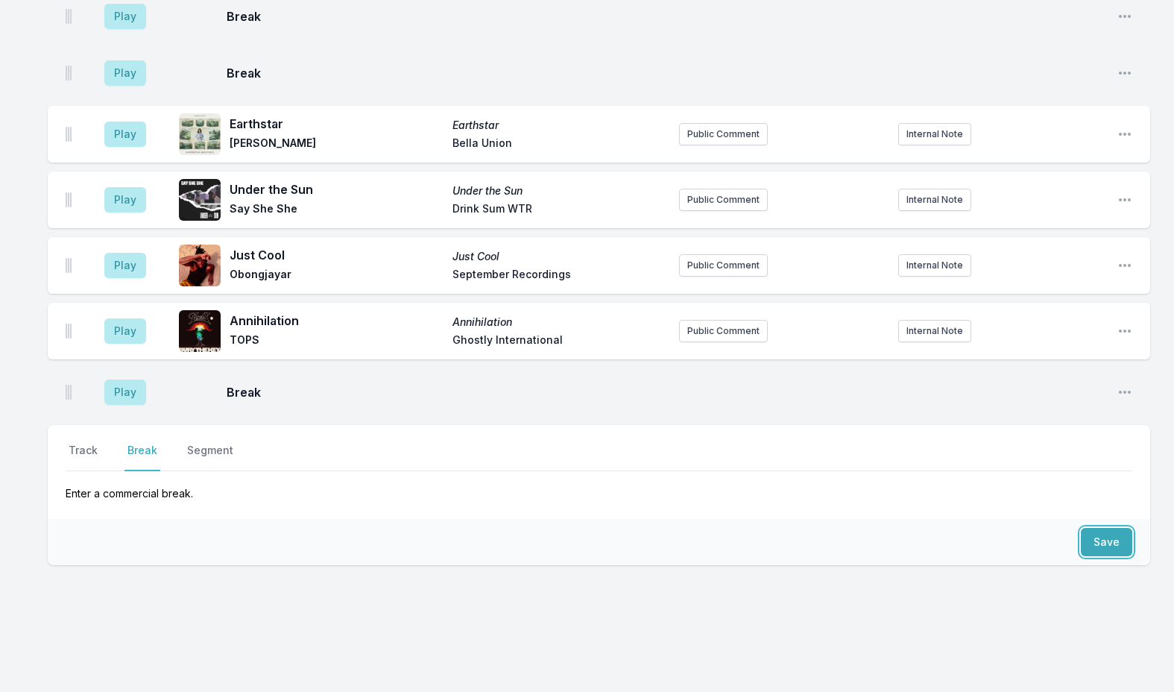
scroll to position [2728, 0]
click at [80, 441] on button "Track" at bounding box center [83, 455] width 35 height 28
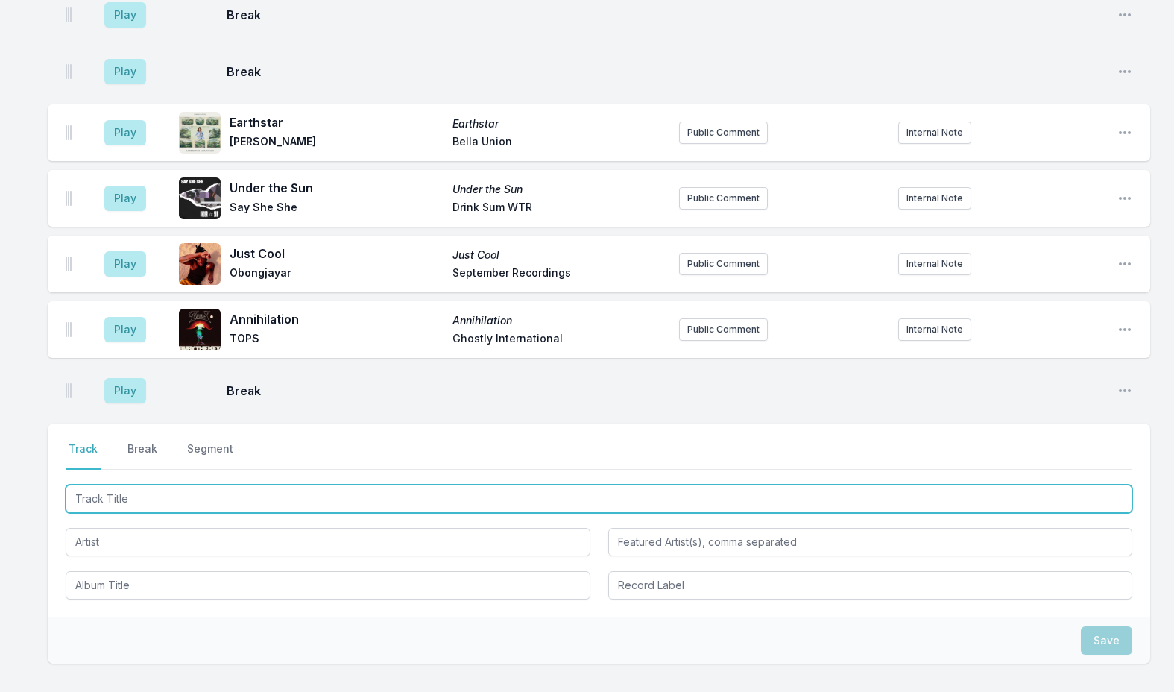
click at [112, 488] on input "Track Title" at bounding box center [599, 498] width 1067 height 28
type input "sleepyhead"
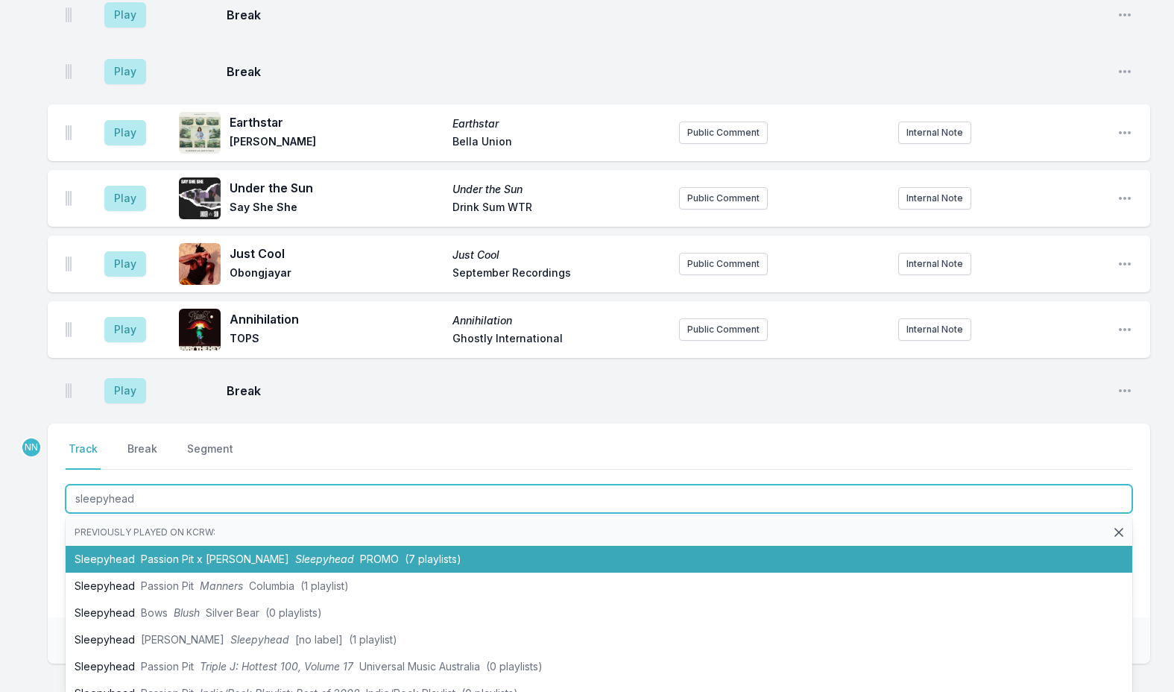
click at [157, 552] on span "Passion Pit x Sofi Tukker" at bounding box center [215, 558] width 148 height 13
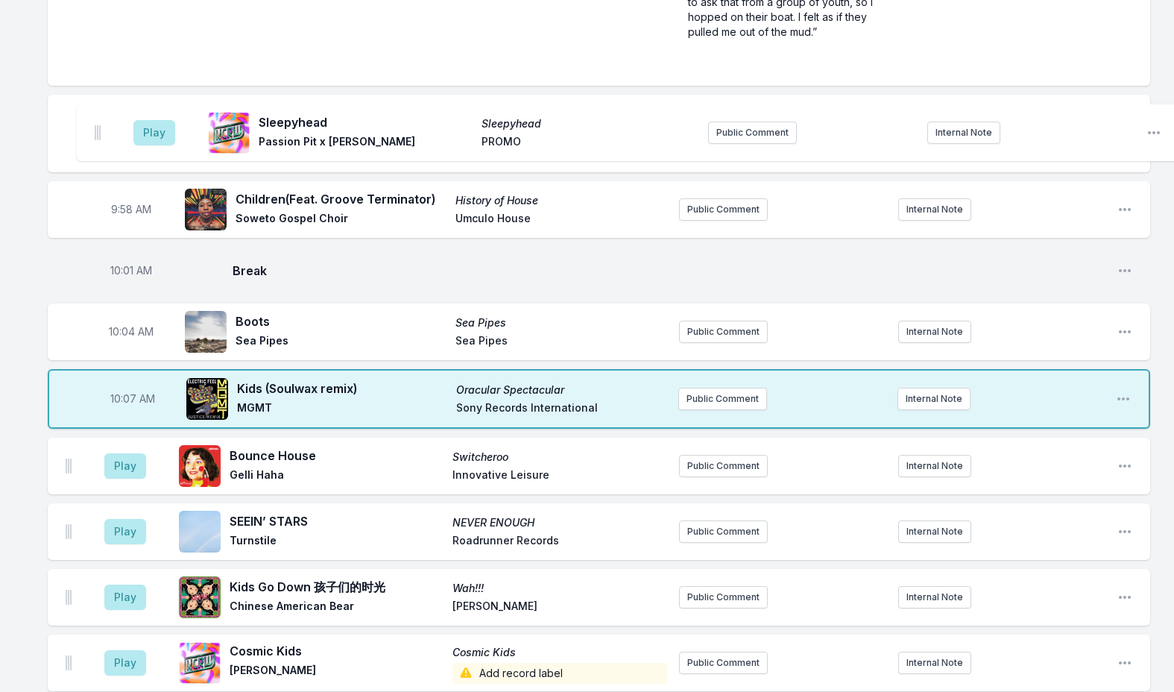
scroll to position [1500, 0]
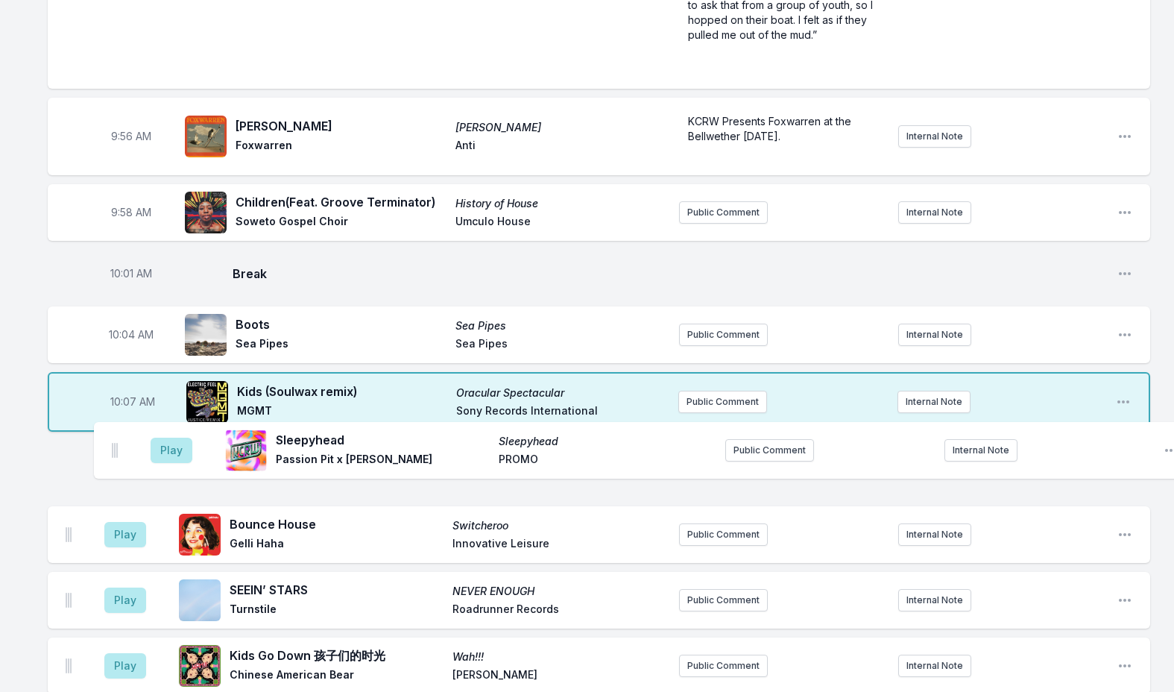
drag, startPoint x: 67, startPoint y: 370, endPoint x: 119, endPoint y: 449, distance: 94.7
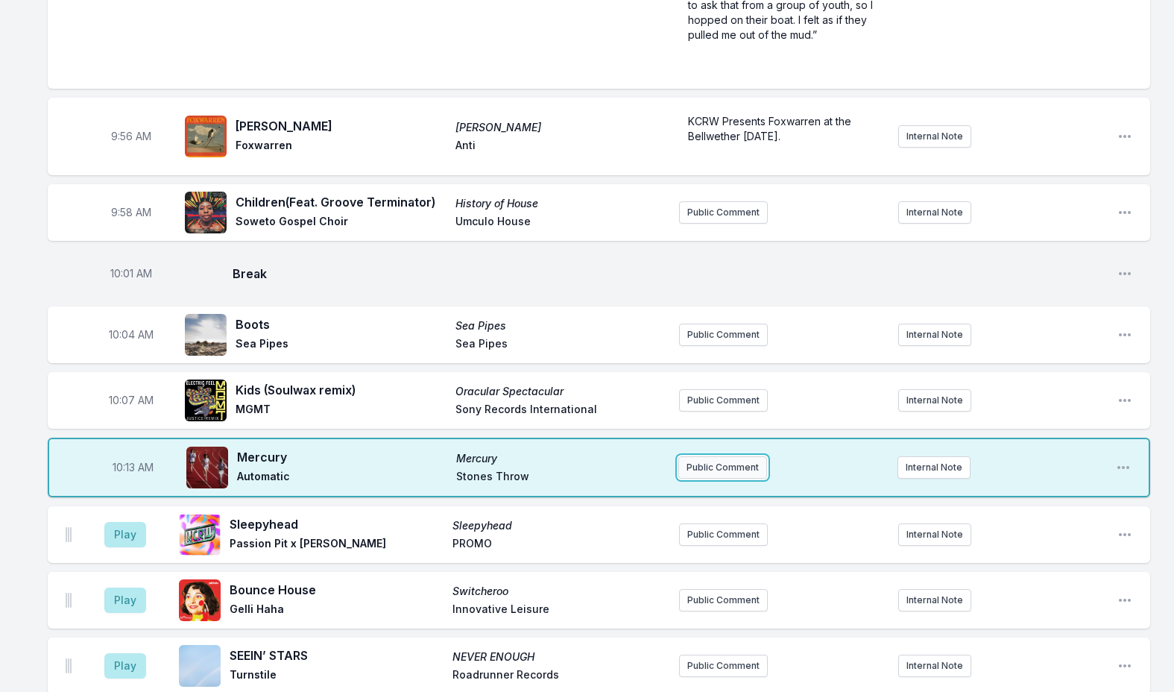
click at [720, 456] on button "Public Comment" at bounding box center [722, 467] width 89 height 22
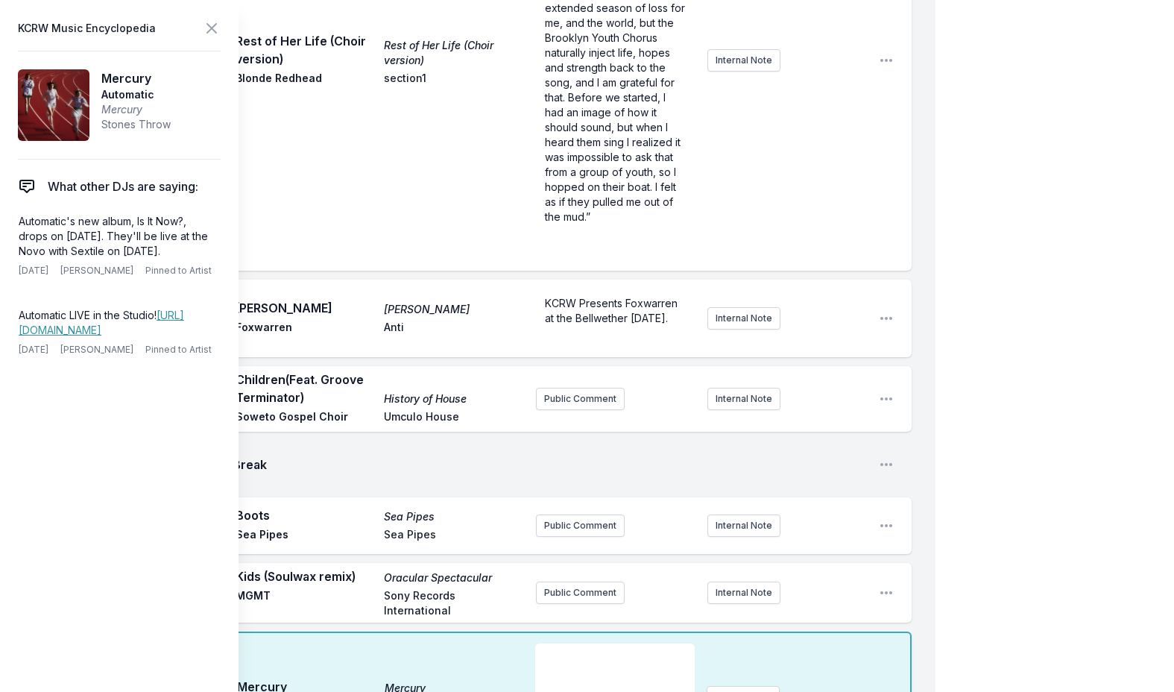
scroll to position [1575, 0]
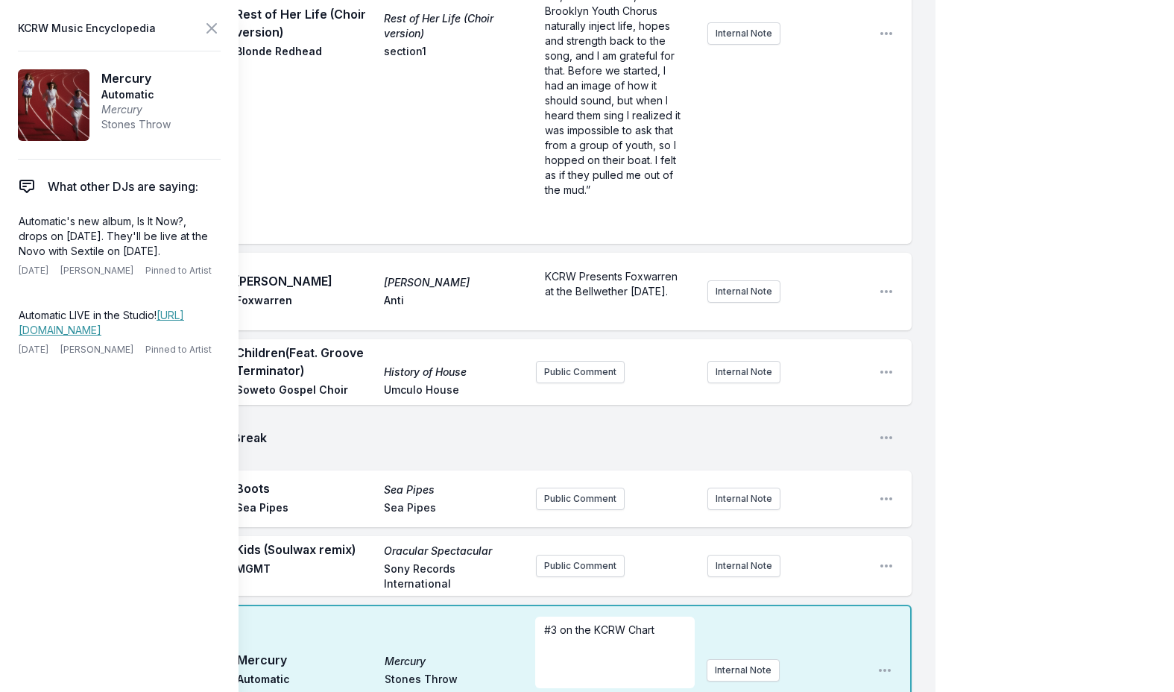
click at [631, 616] on div "#3 on the KCRW Chart" at bounding box center [614, 652] width 159 height 72
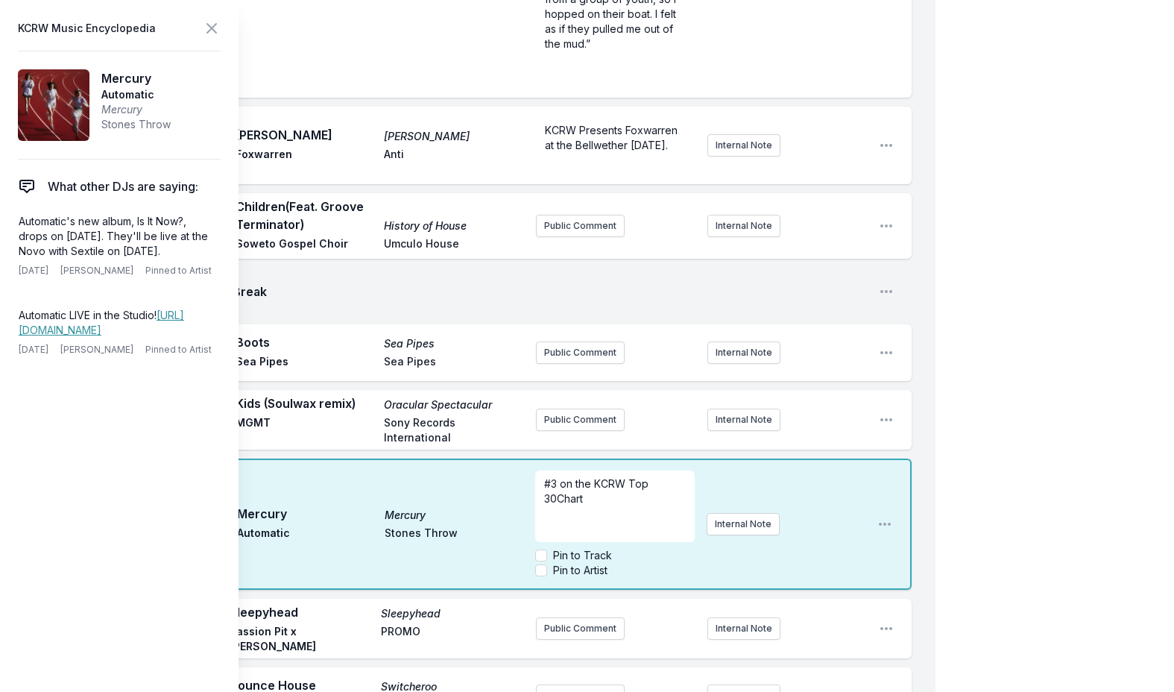
scroll to position [1724, 0]
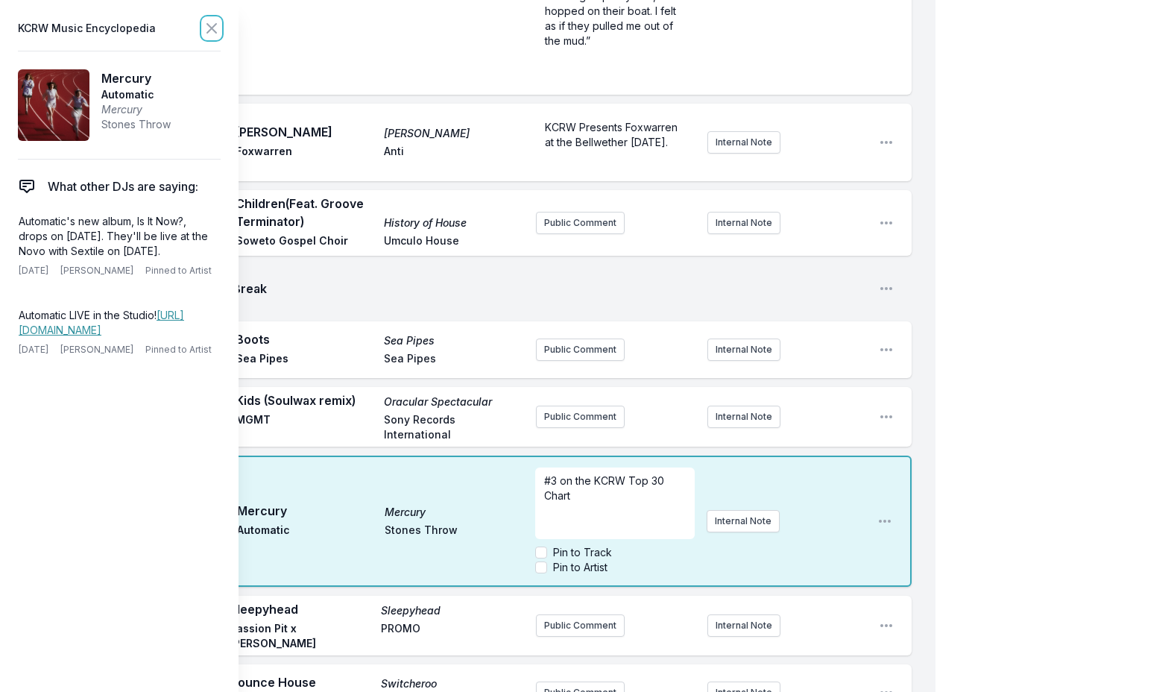
click at [211, 27] on icon at bounding box center [211, 28] width 9 height 9
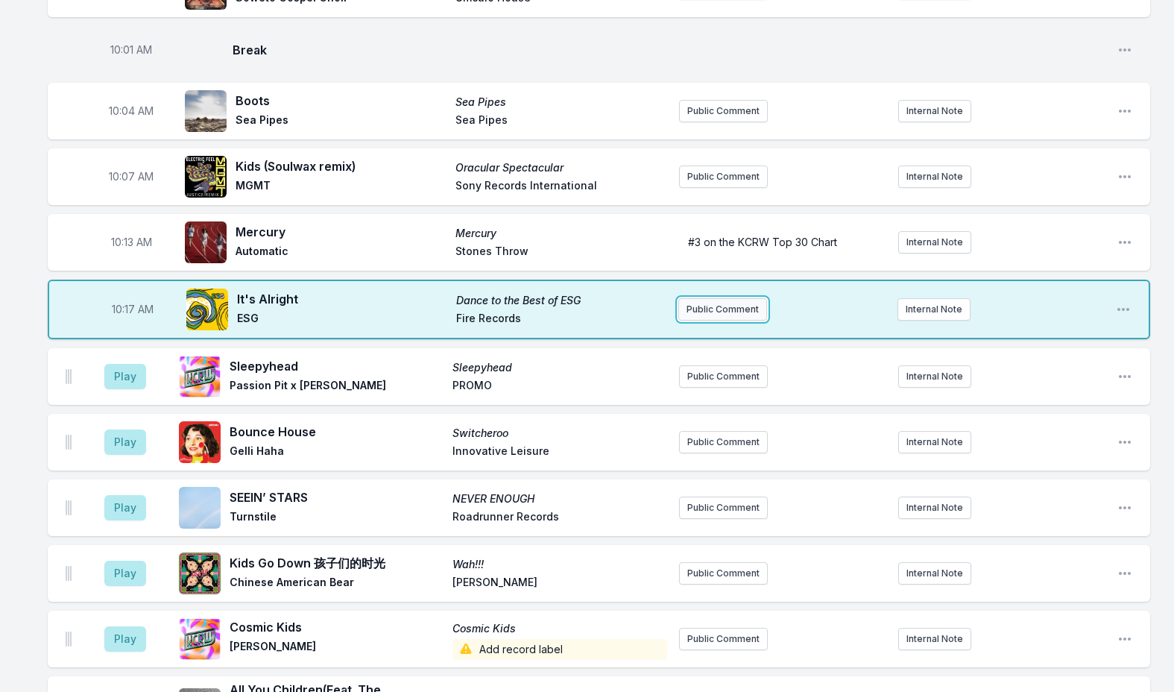
click at [698, 298] on button "Public Comment" at bounding box center [722, 309] width 89 height 22
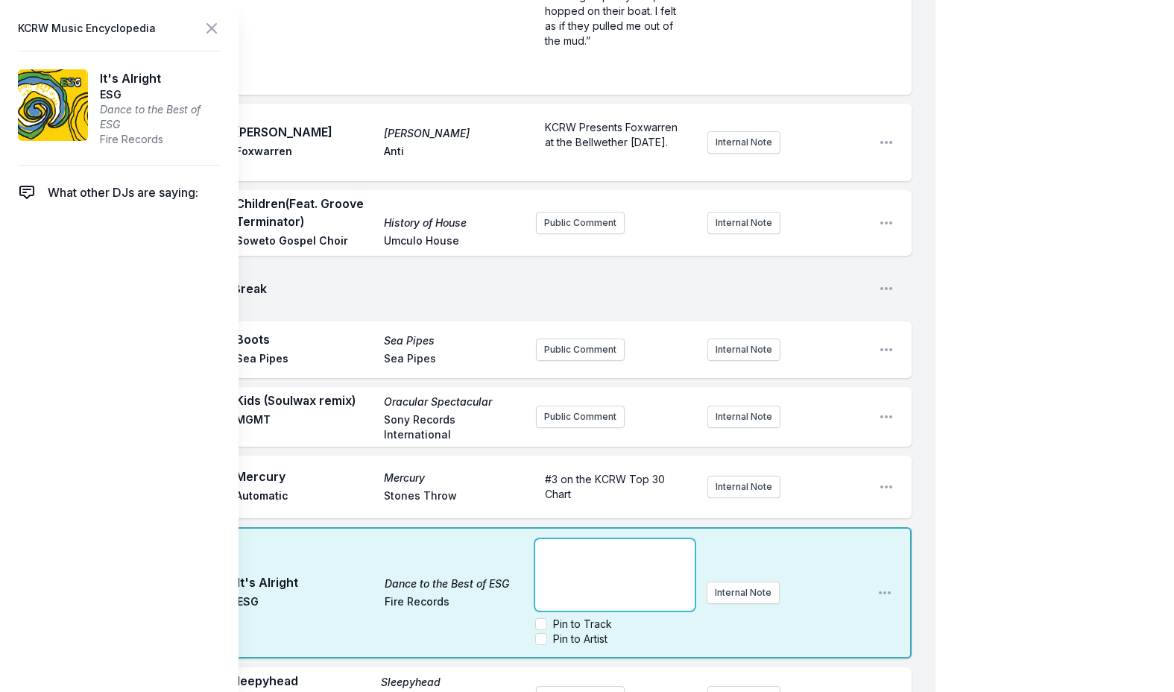
click at [570, 545] on p "﻿" at bounding box center [614, 552] width 141 height 15
click at [209, 26] on icon at bounding box center [211, 28] width 9 height 9
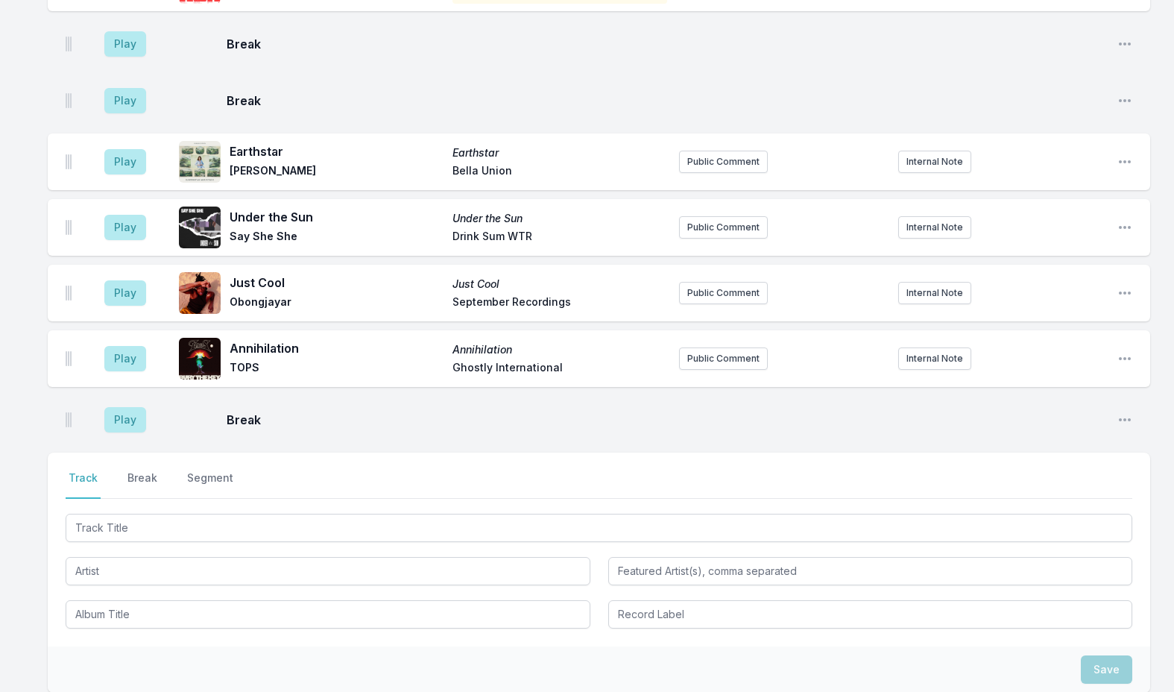
scroll to position [2842, 0]
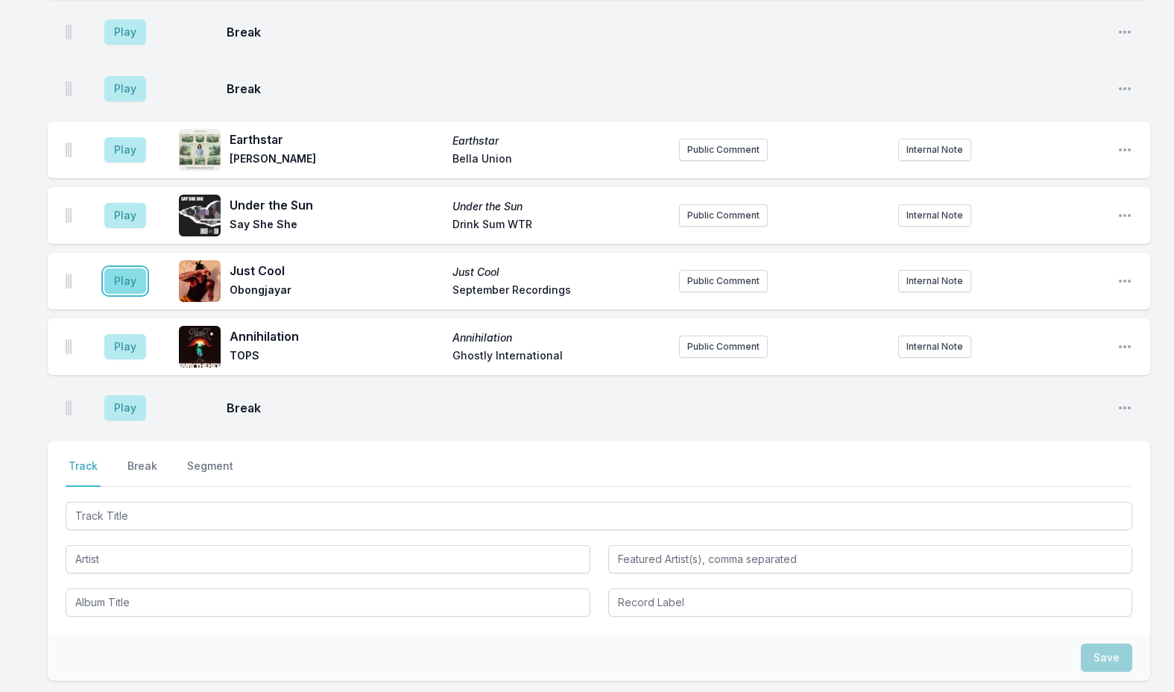
click at [128, 268] on button "Play" at bounding box center [125, 280] width 42 height 25
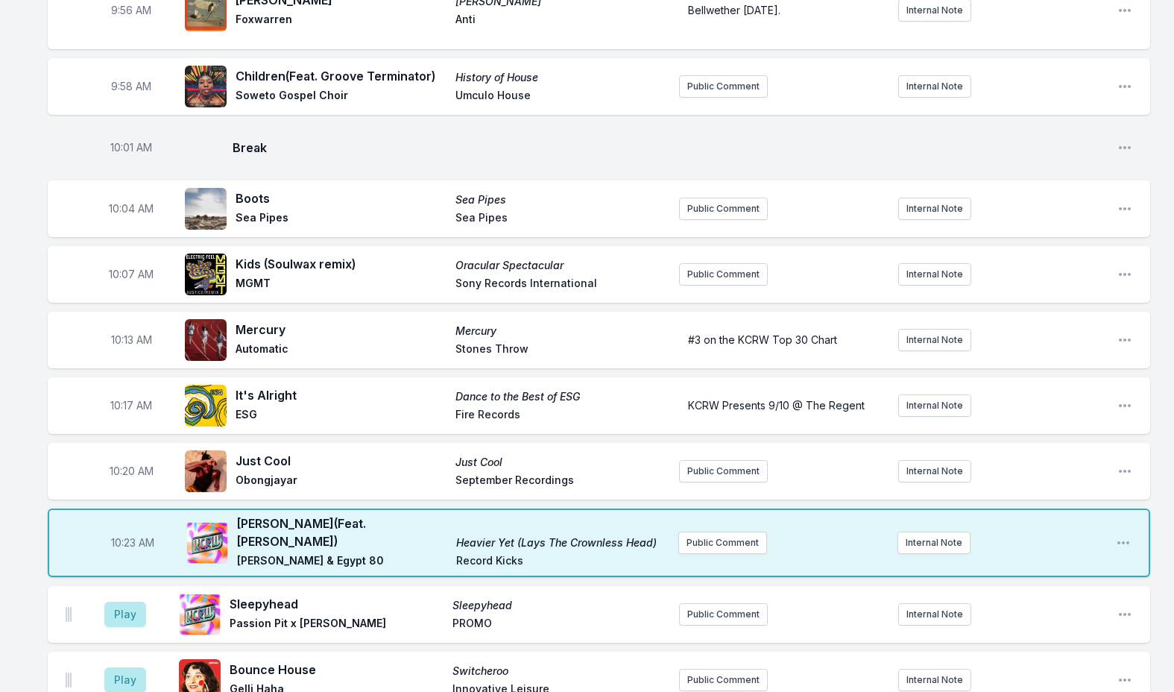
scroll to position [1724, 0]
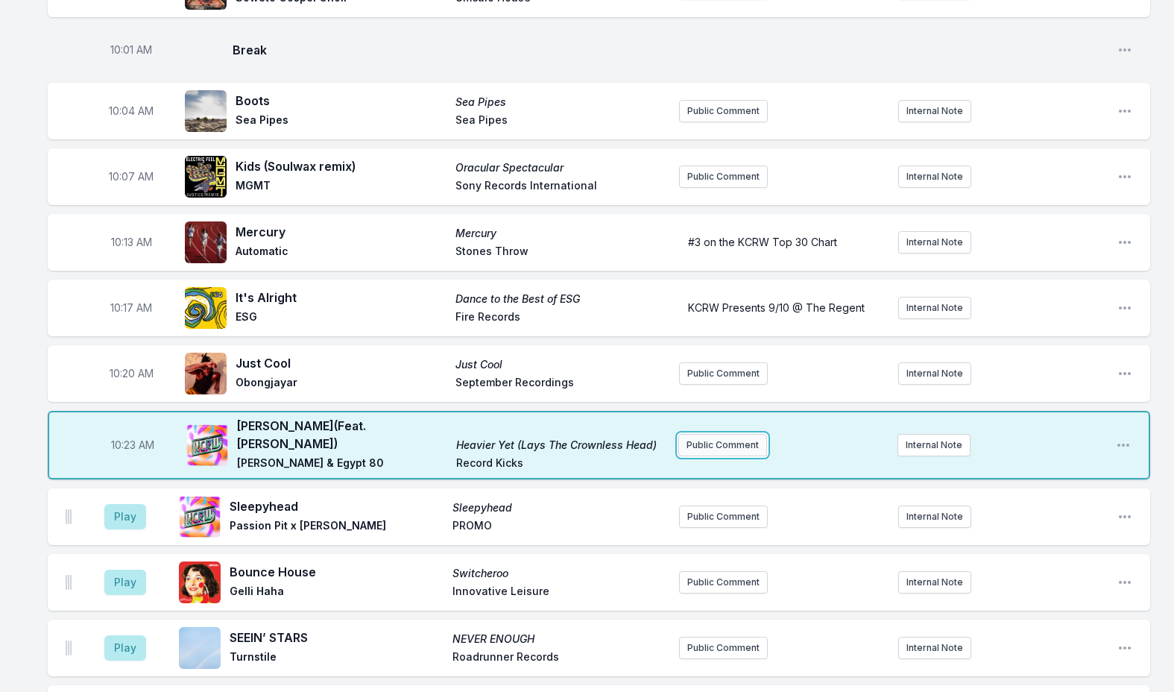
click at [730, 434] on button "Public Comment" at bounding box center [722, 445] width 89 height 22
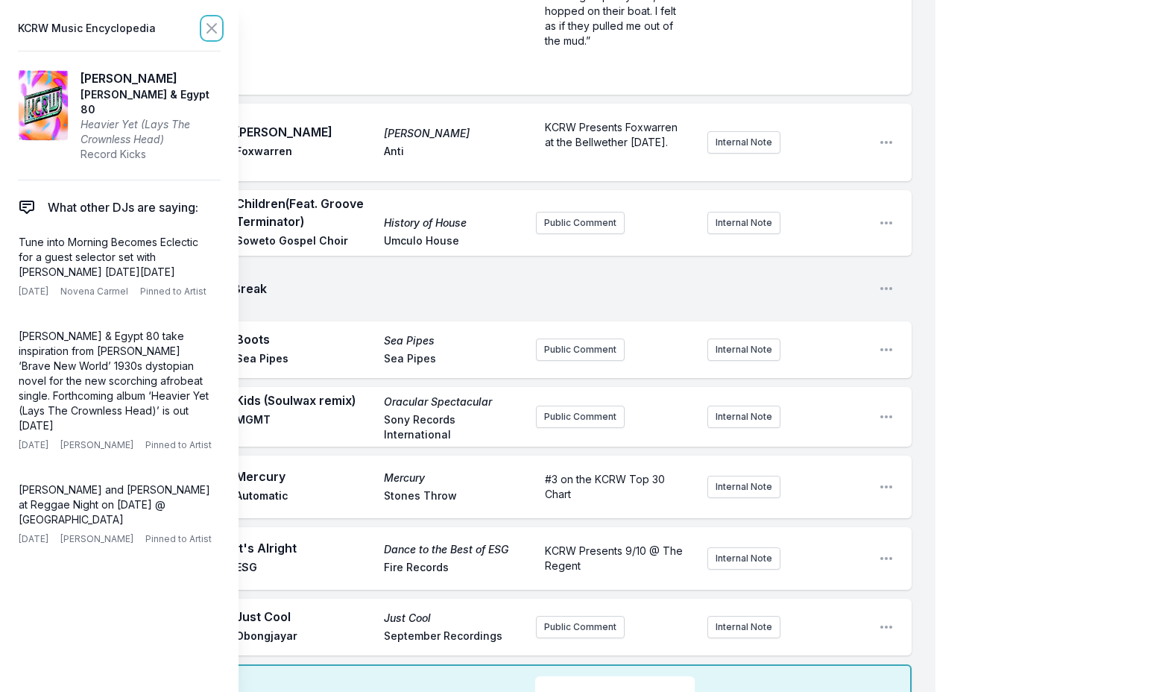
click at [210, 22] on icon at bounding box center [212, 28] width 18 height 18
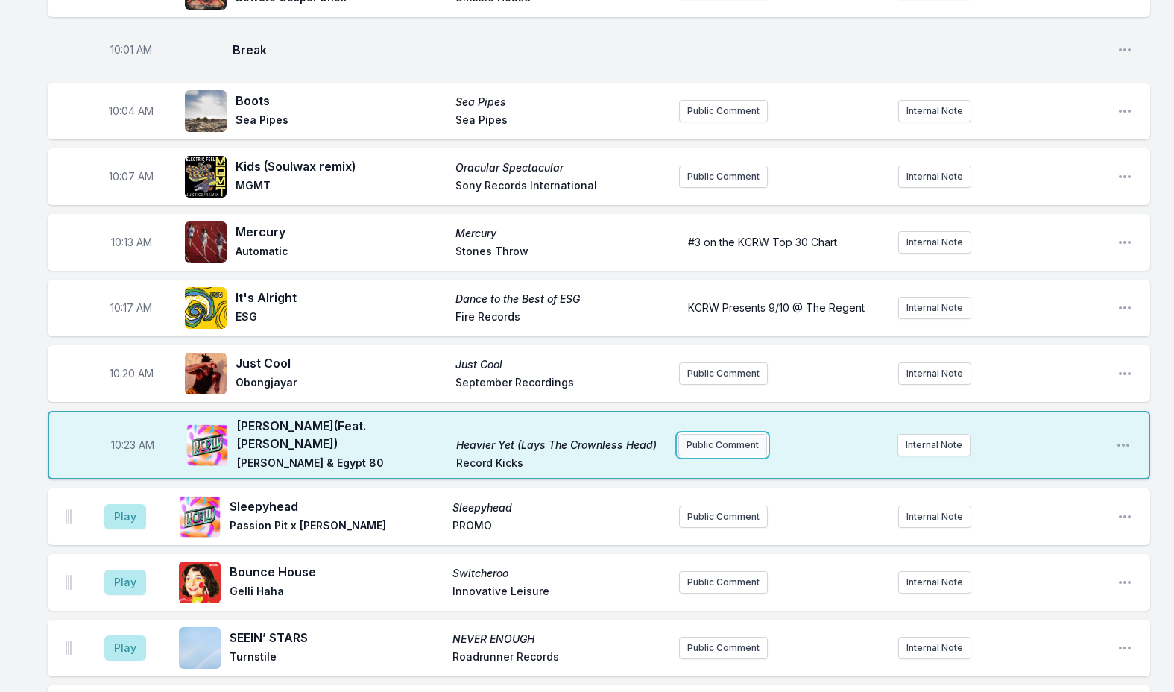
click at [731, 434] on button "Public Comment" at bounding box center [722, 445] width 89 height 22
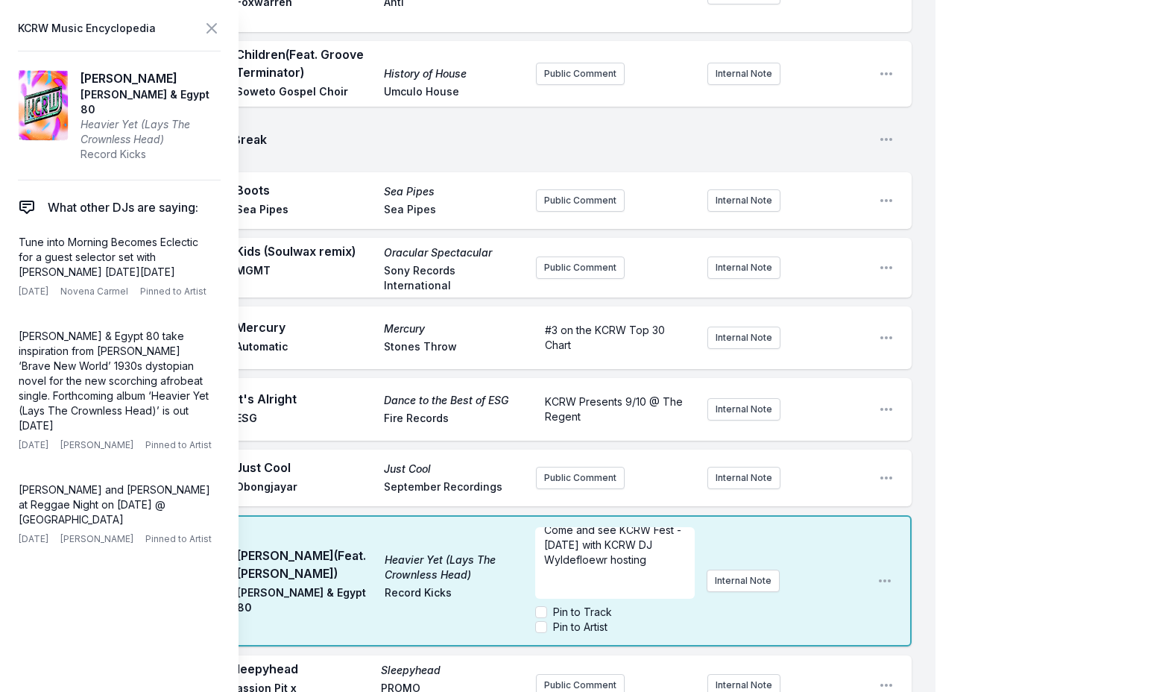
scroll to position [0, 0]
click at [563, 534] on span "Come and see KCRW Fest - Sunday 8/17 with KCRW DJ Wyldefloewr hosting" at bounding box center [614, 555] width 140 height 42
click at [611, 534] on span "Come and see KCRW Fest - Sunday 8/17 with KCRW DJ Wyldefloewr hosting" at bounding box center [614, 555] width 140 height 42
click at [614, 534] on span "Come and see KCRW Fest - Sunday 8/17 with KCRW DJ Wyldefloewr hosting" at bounding box center [614, 555] width 140 height 42
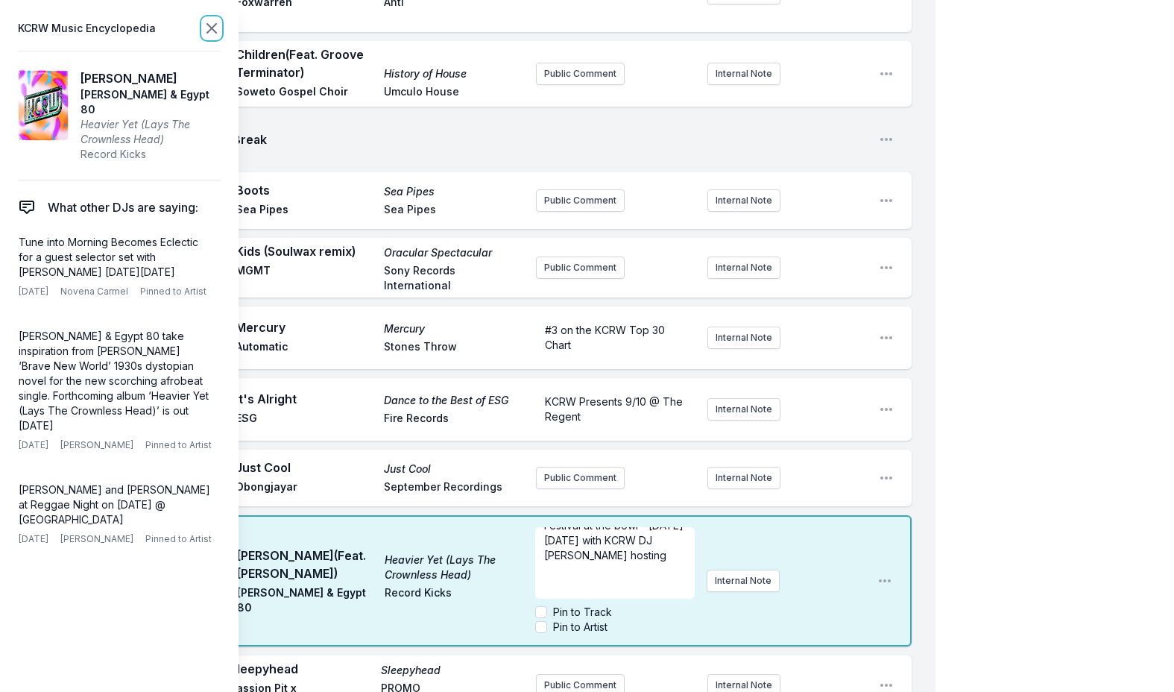
click at [219, 22] on icon at bounding box center [212, 28] width 18 height 18
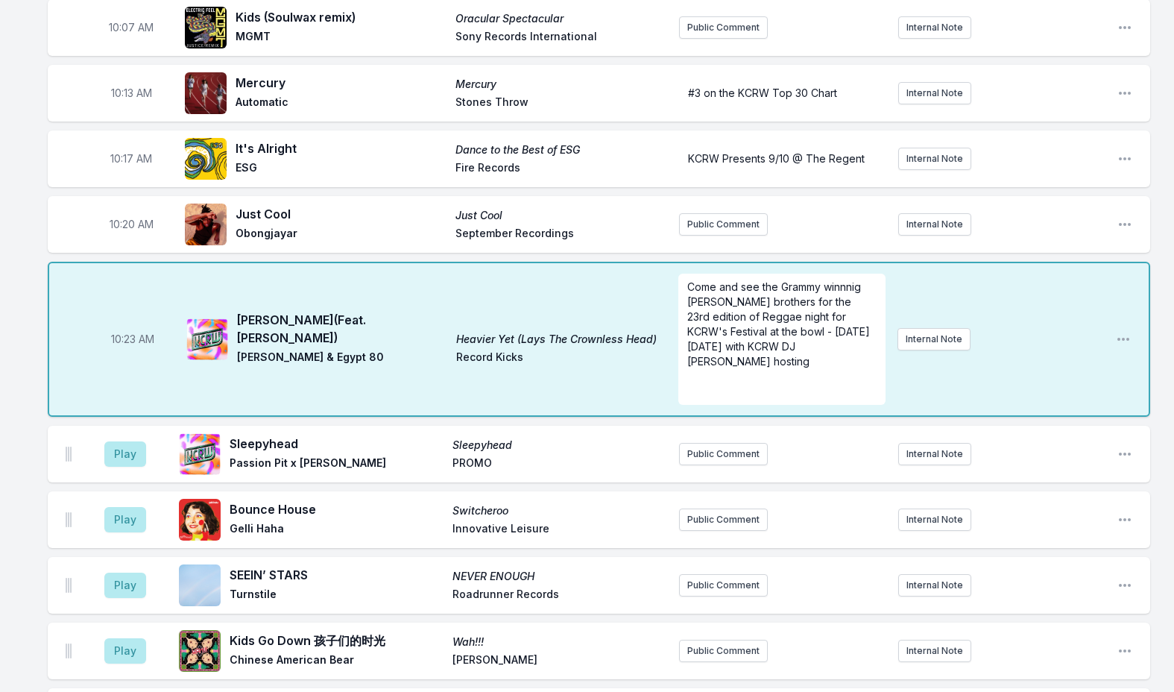
scroll to position [0, 0]
click at [23, 406] on div "Missing Data Some of your tracks are missing record label information. This inf…" at bounding box center [587, 113] width 1174 height 3680
click at [695, 213] on button "Public Comment" at bounding box center [723, 224] width 89 height 22
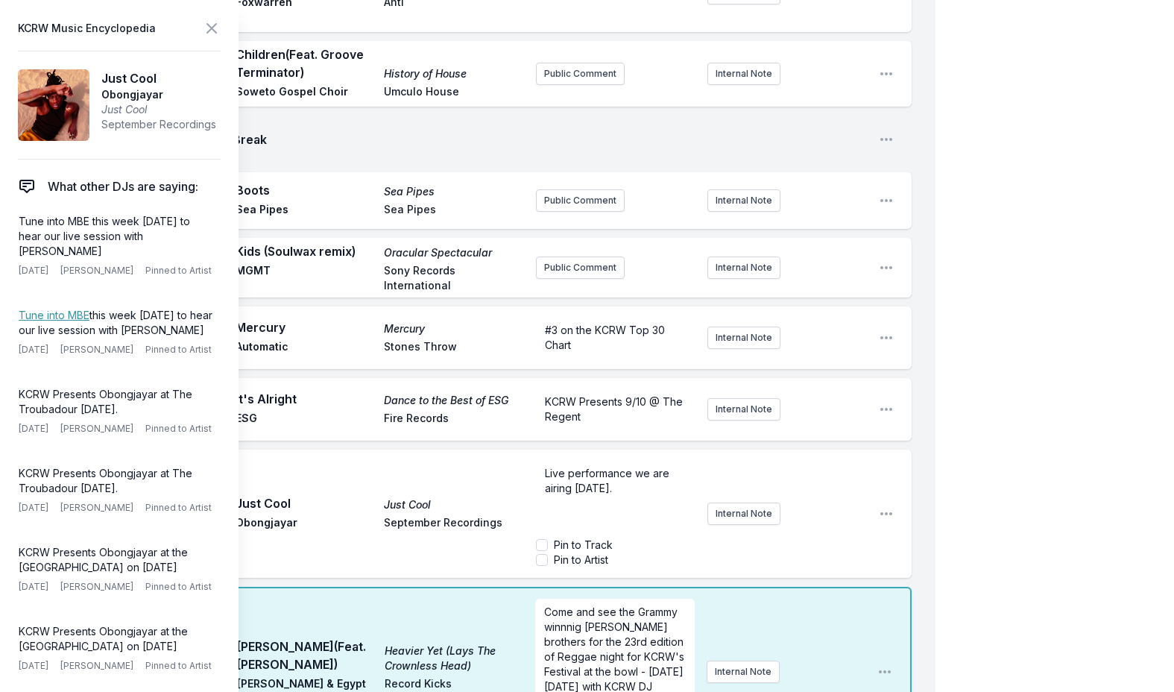
click at [631, 467] on span "Live performance we are airing on Thursday." at bounding box center [608, 481] width 127 height 28
click at [545, 467] on span "Live performance we are airing on Thursday." at bounding box center [608, 481] width 127 height 28
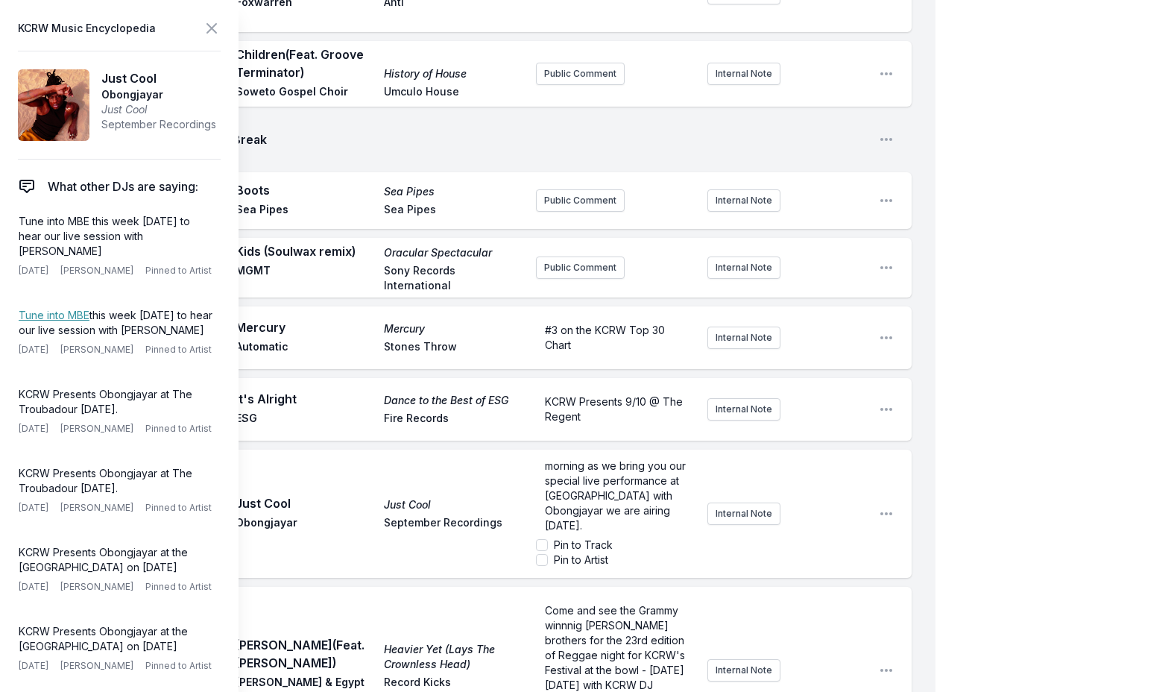
scroll to position [15, 0]
click at [209, 30] on icon at bounding box center [211, 28] width 9 height 9
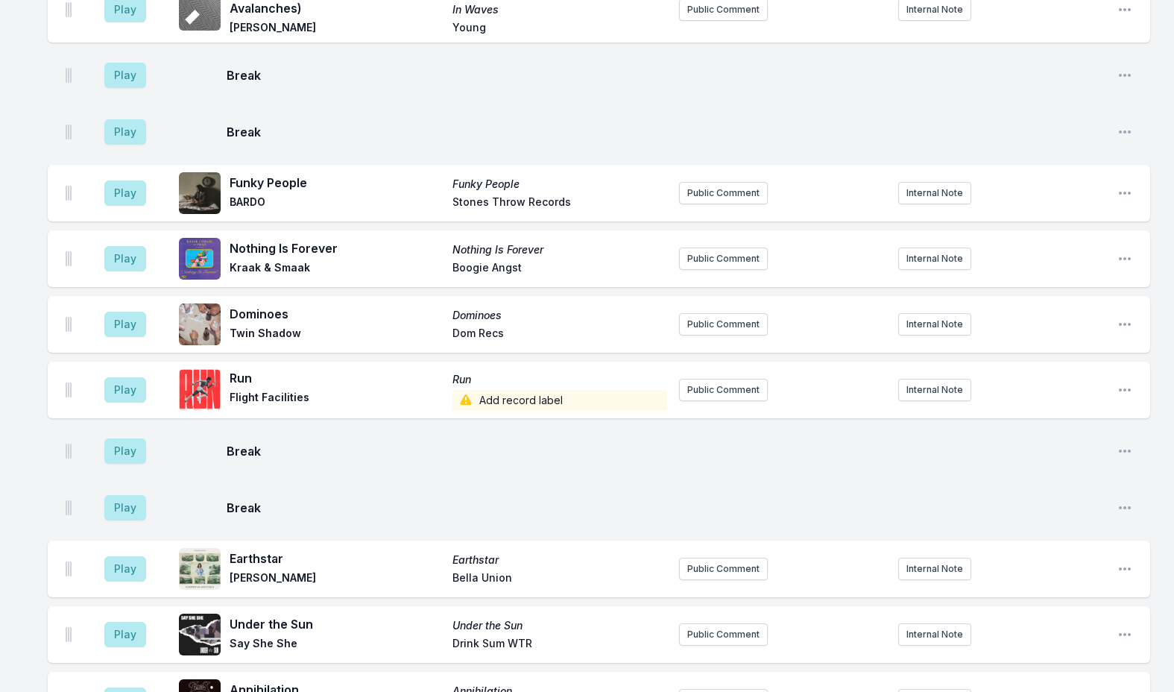
scroll to position [2618, 0]
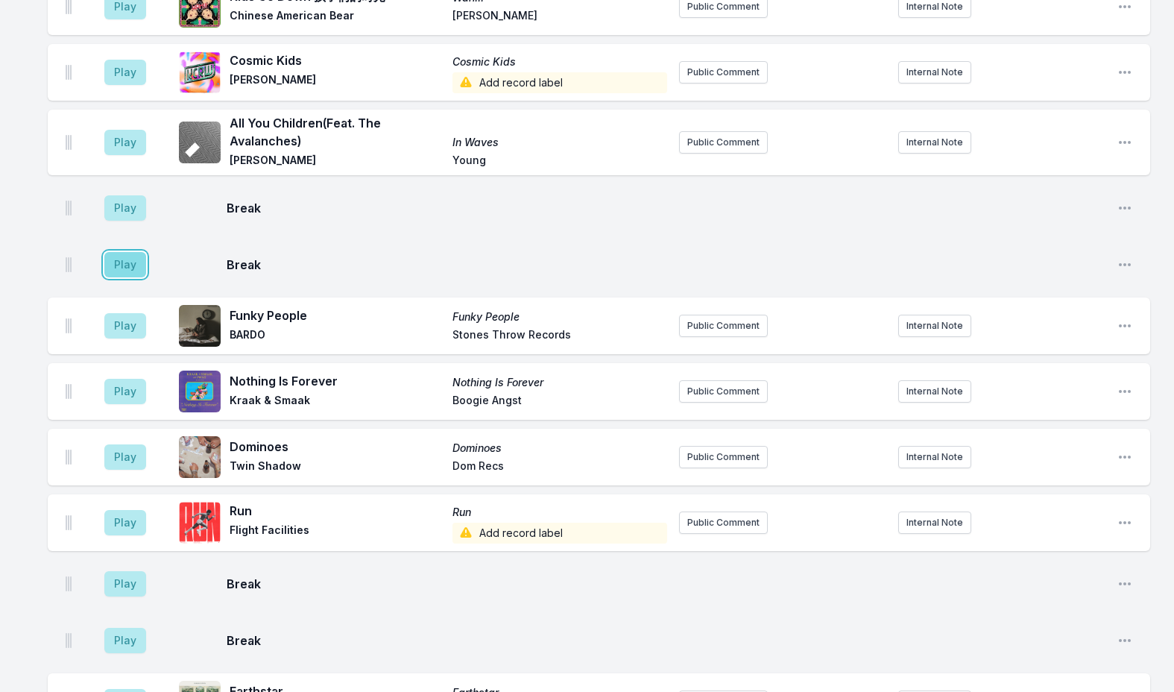
click at [119, 252] on button "Play" at bounding box center [125, 264] width 42 height 25
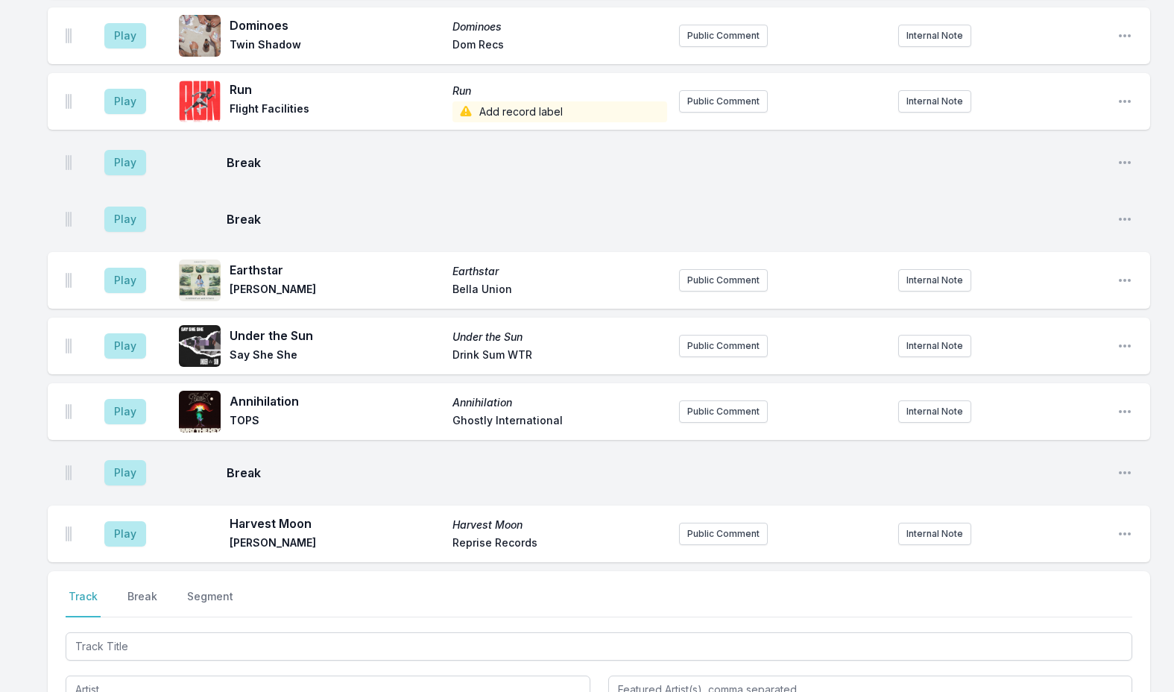
scroll to position [2991, 0]
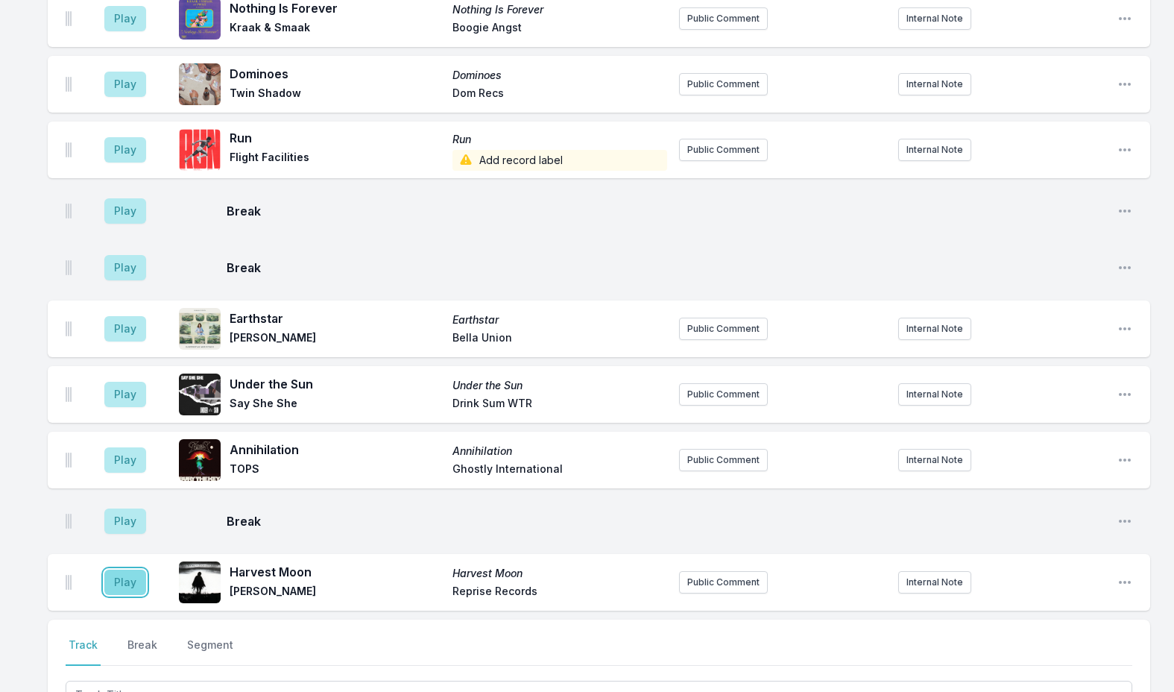
click at [135, 569] on button "Play" at bounding box center [125, 581] width 42 height 25
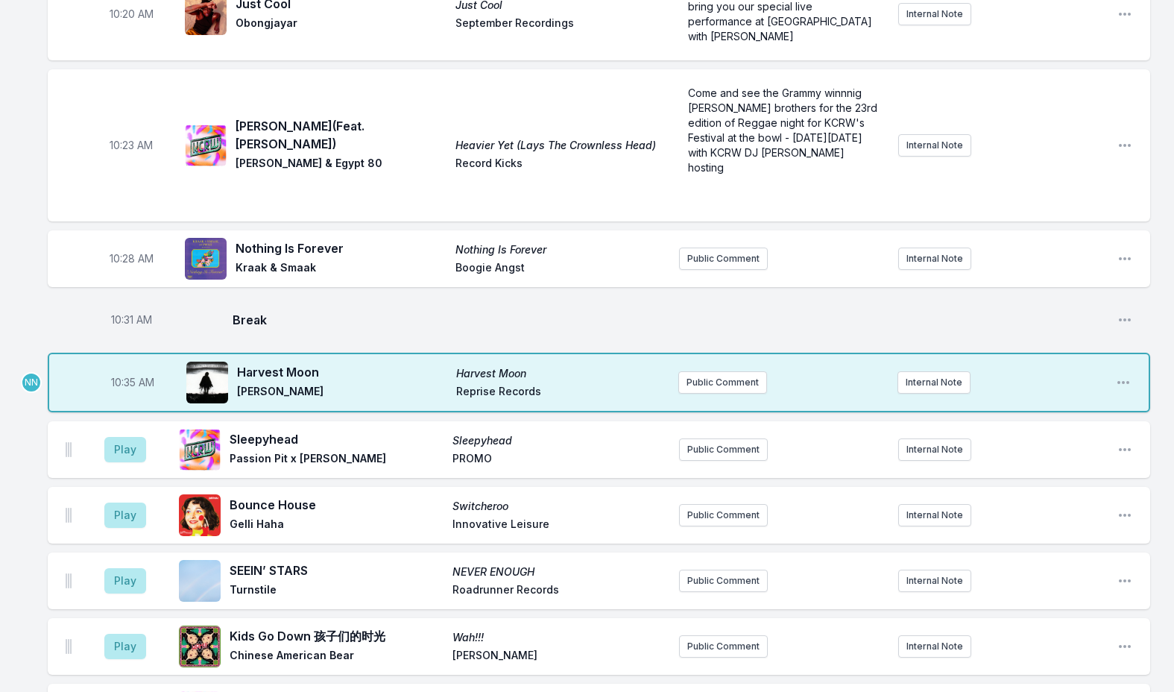
scroll to position [2097, 0]
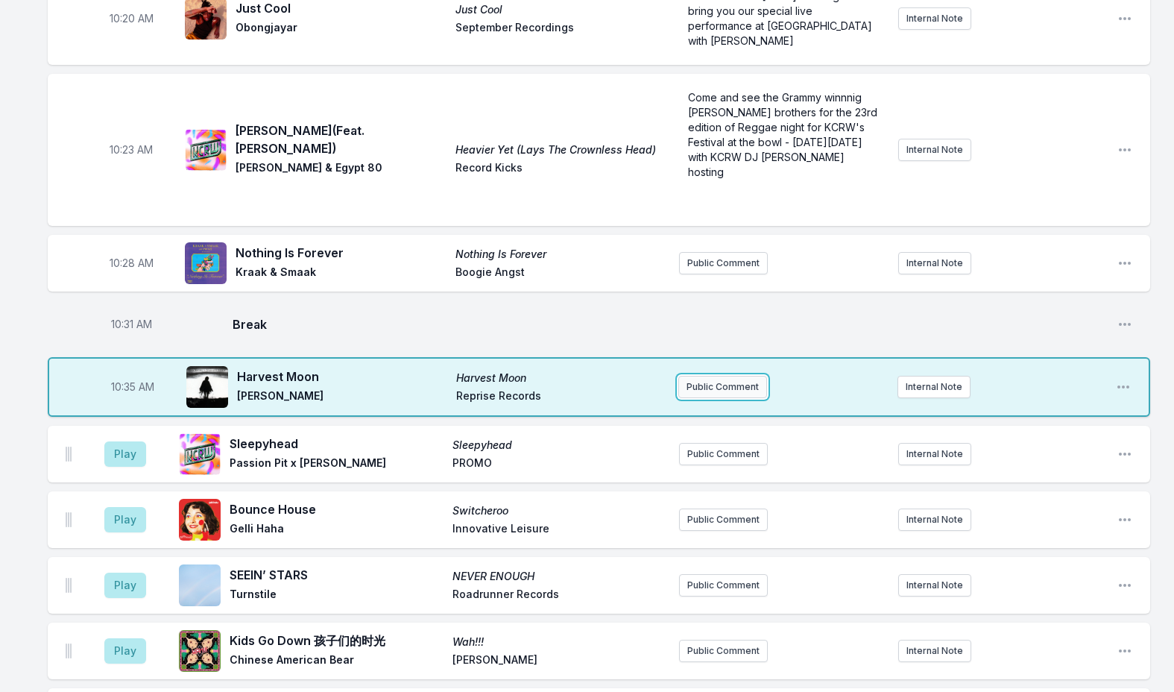
click at [710, 376] on button "Public Comment" at bounding box center [722, 387] width 89 height 22
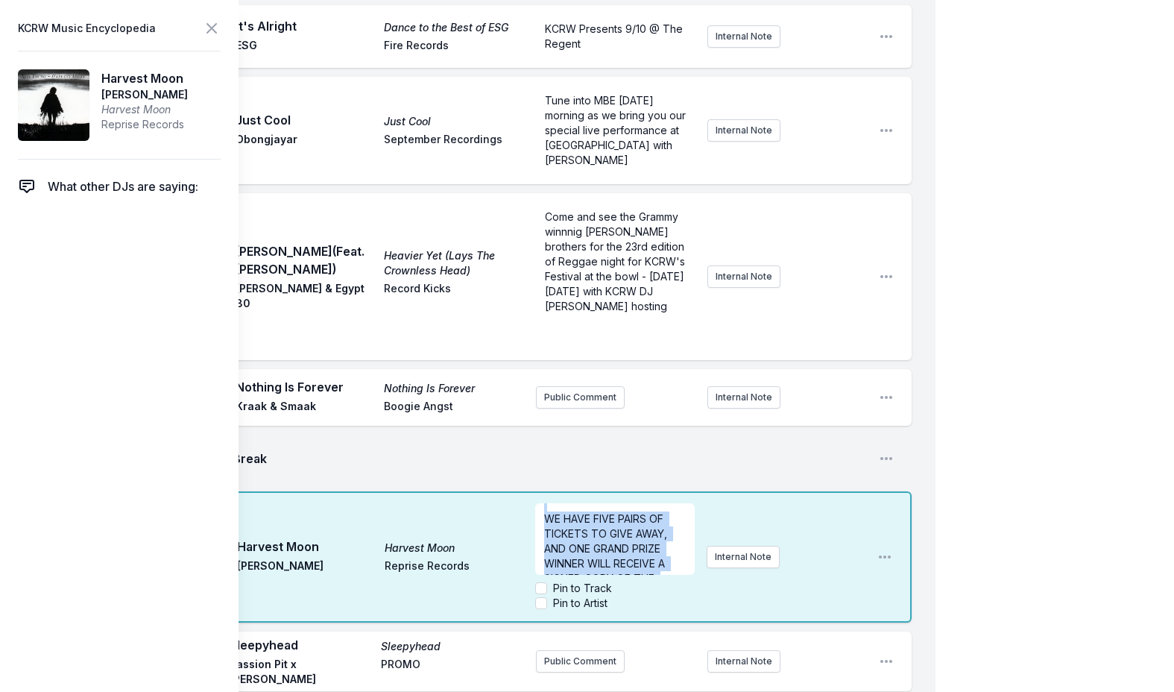
scroll to position [179, 0]
drag, startPoint x: 546, startPoint y: 457, endPoint x: 649, endPoint y: 511, distance: 117.0
click at [649, 511] on div "NEIL YOUNG AND HIS BAND THE CHROME HEARTS WRAP UP THEIR “LOVE EARTH” TOUR WITH …" at bounding box center [614, 539] width 159 height 72
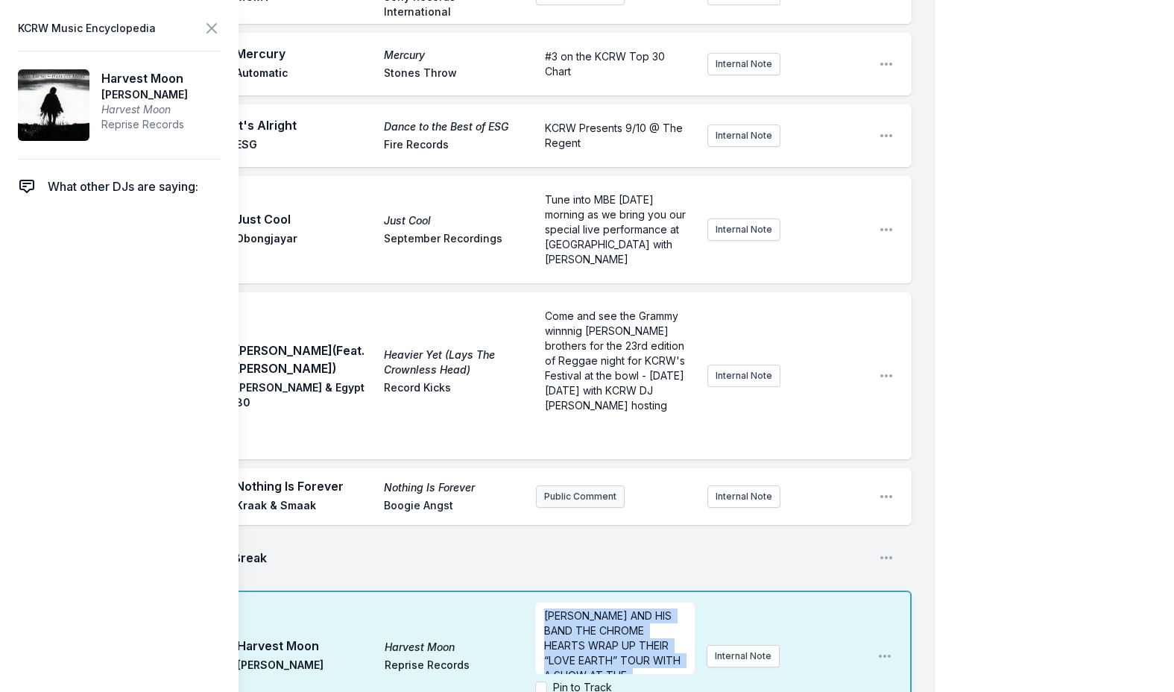
scroll to position [2246, 0]
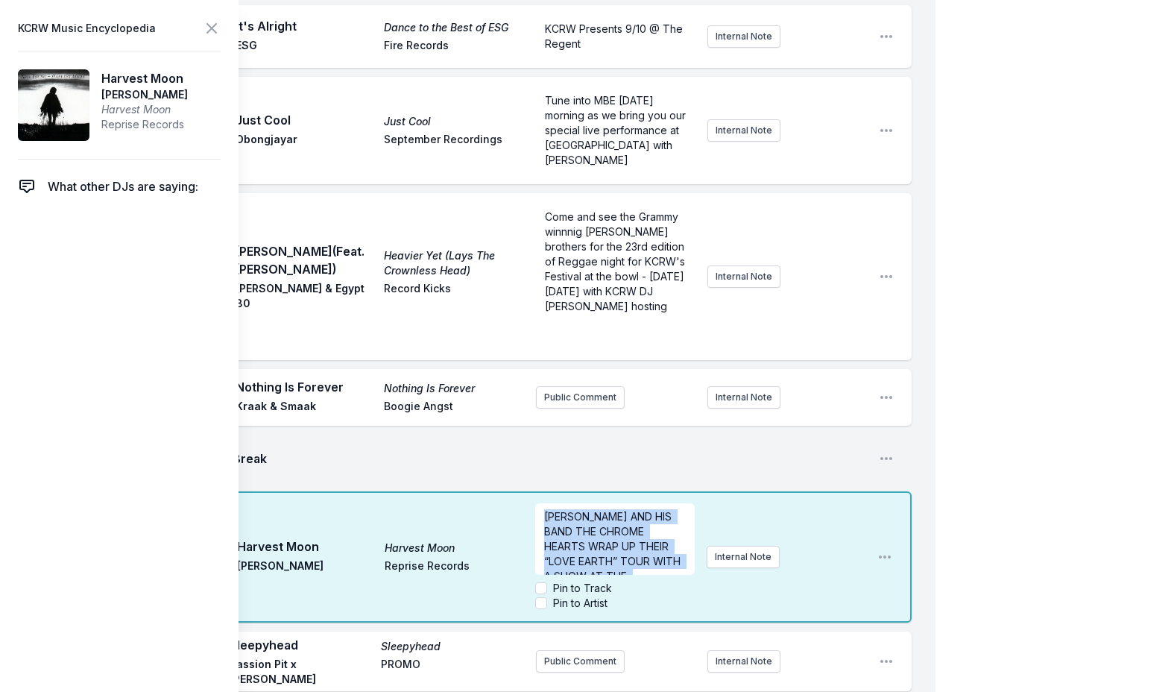
click at [593, 509] on p "NEIL YOUNG AND HIS BAND THE CHROME HEARTS WRAP UP THEIR “LOVE EARTH” TOUR WITH …" at bounding box center [614, 561] width 141 height 104
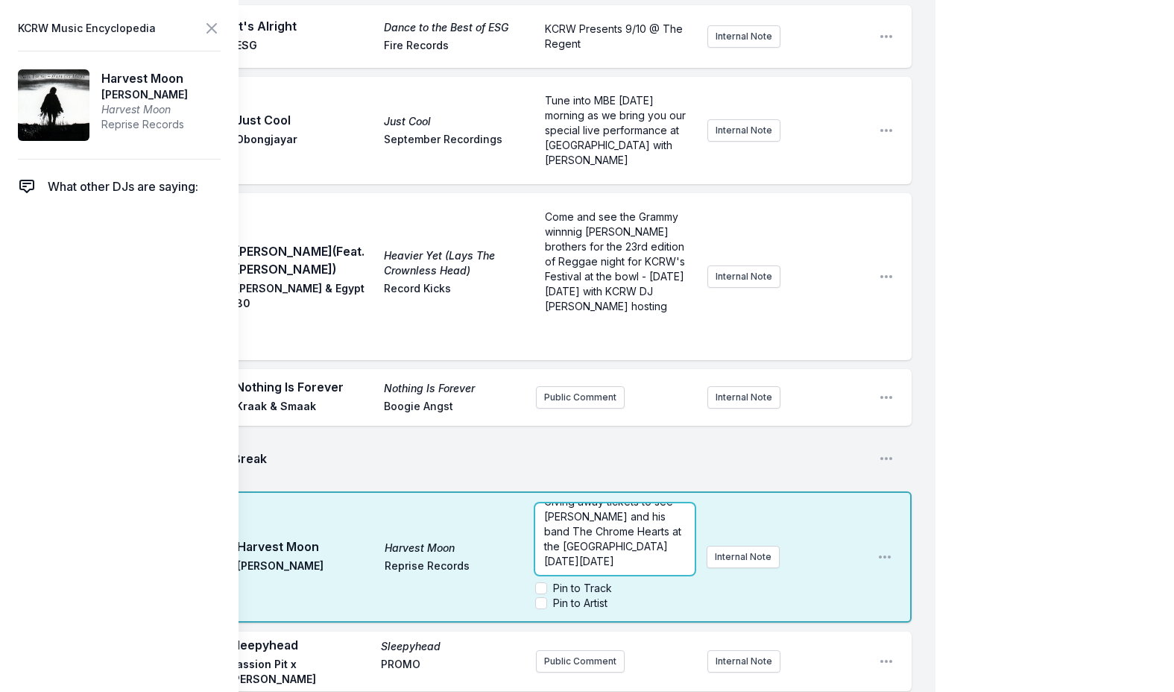
scroll to position [0, 0]
drag, startPoint x: 545, startPoint y: 456, endPoint x: 642, endPoint y: 458, distance: 96.9
click at [642, 510] on span "Giving away tickets to see Neil Young and his band The Chrome Hearts at the Hol…" at bounding box center [614, 546] width 140 height 72
click at [209, 26] on icon at bounding box center [211, 28] width 9 height 9
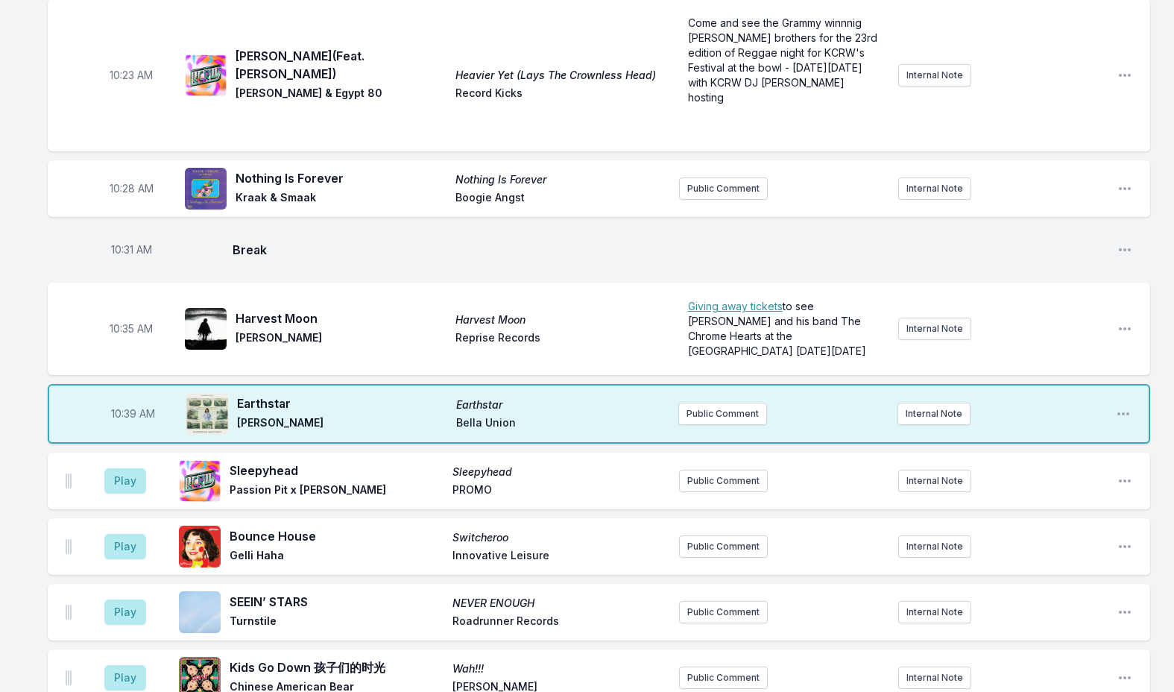
scroll to position [2097, 0]
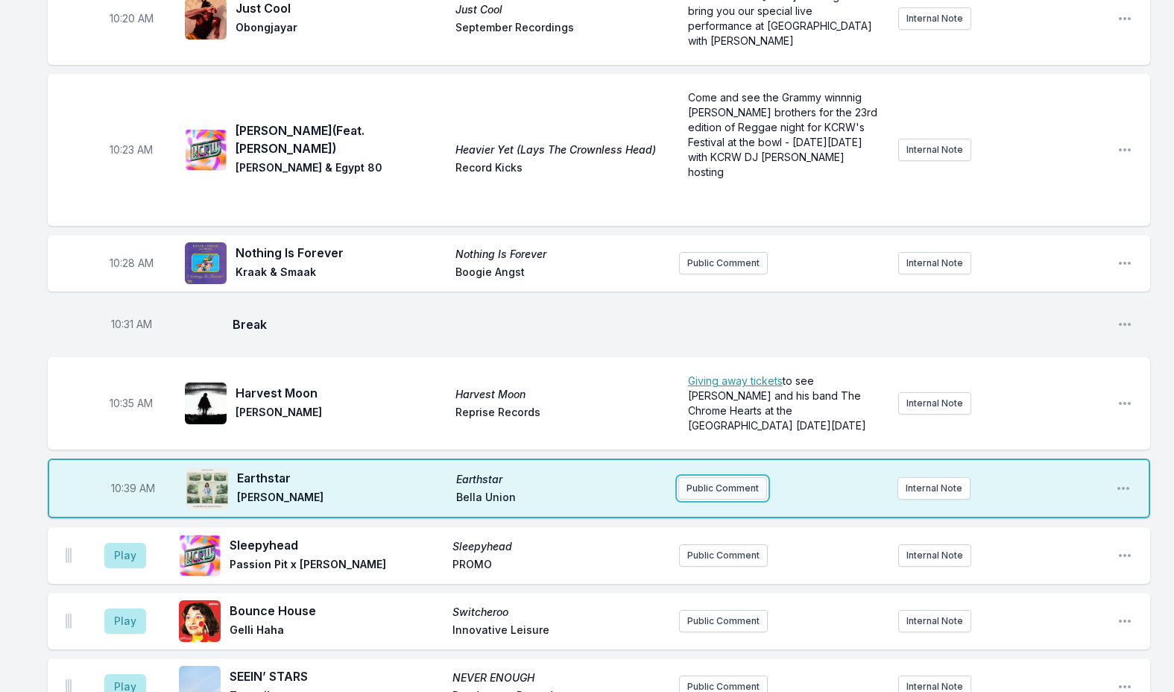
click at [715, 477] on button "Public Comment" at bounding box center [722, 488] width 89 height 22
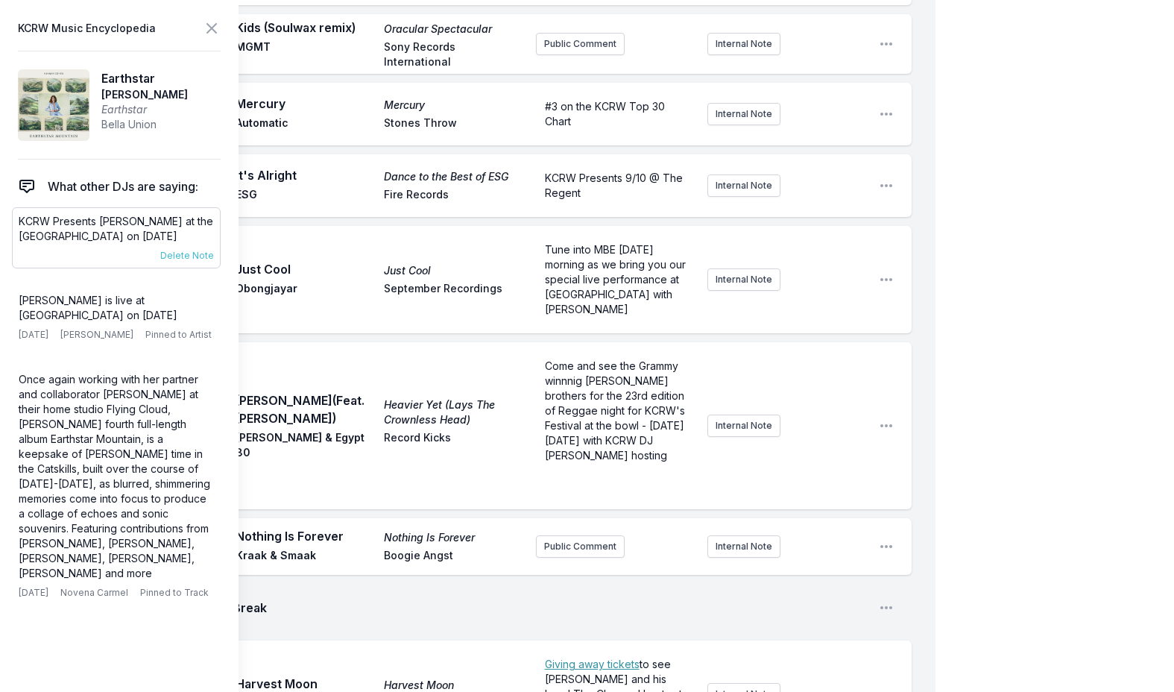
click at [54, 220] on p "KCRW Presents Hannah Cohen at the Lodge Room on Oct 1st" at bounding box center [116, 229] width 195 height 30
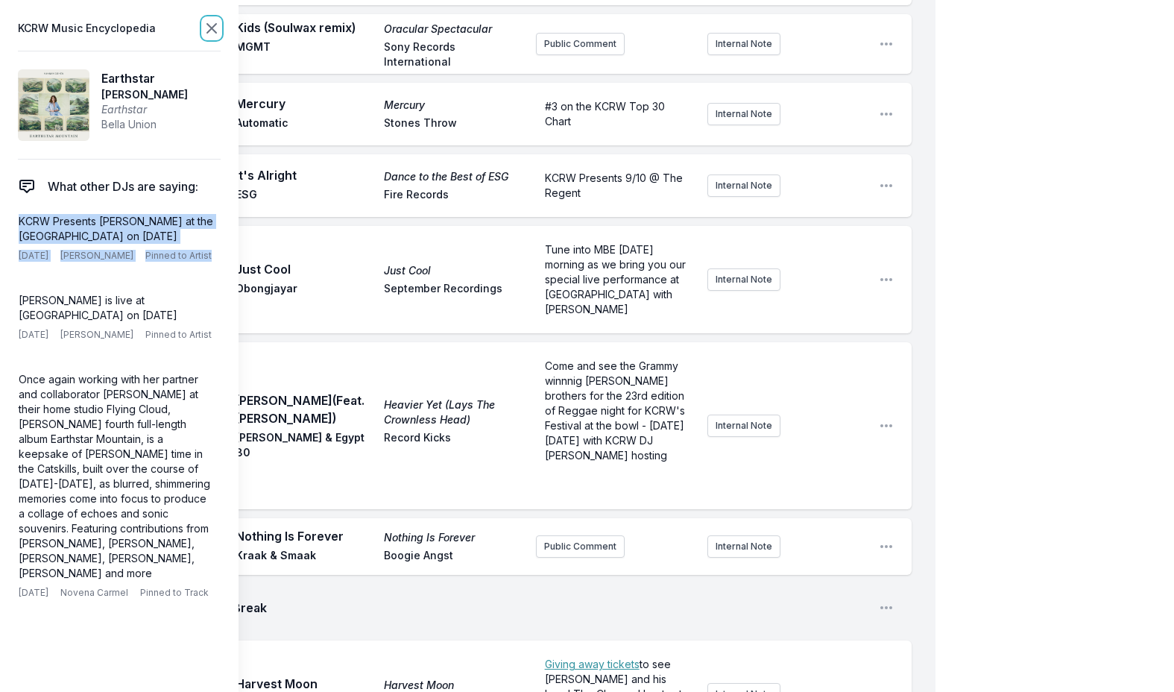
click at [209, 28] on icon at bounding box center [212, 28] width 18 height 18
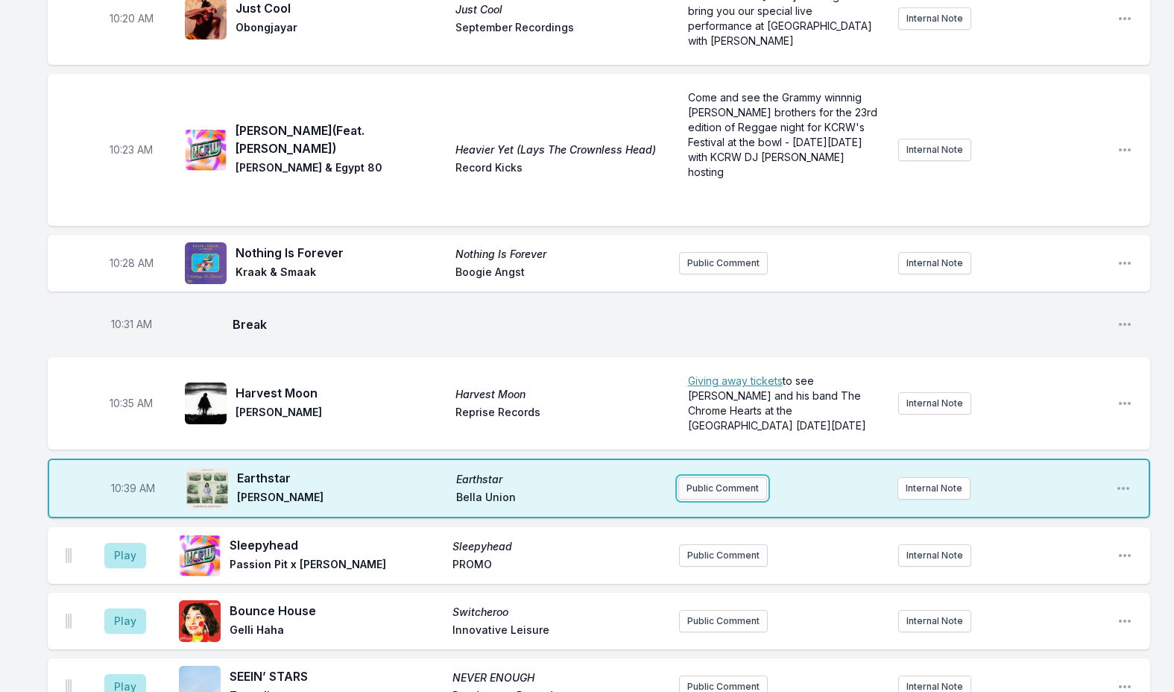
click at [727, 477] on button "Public Comment" at bounding box center [722, 488] width 89 height 22
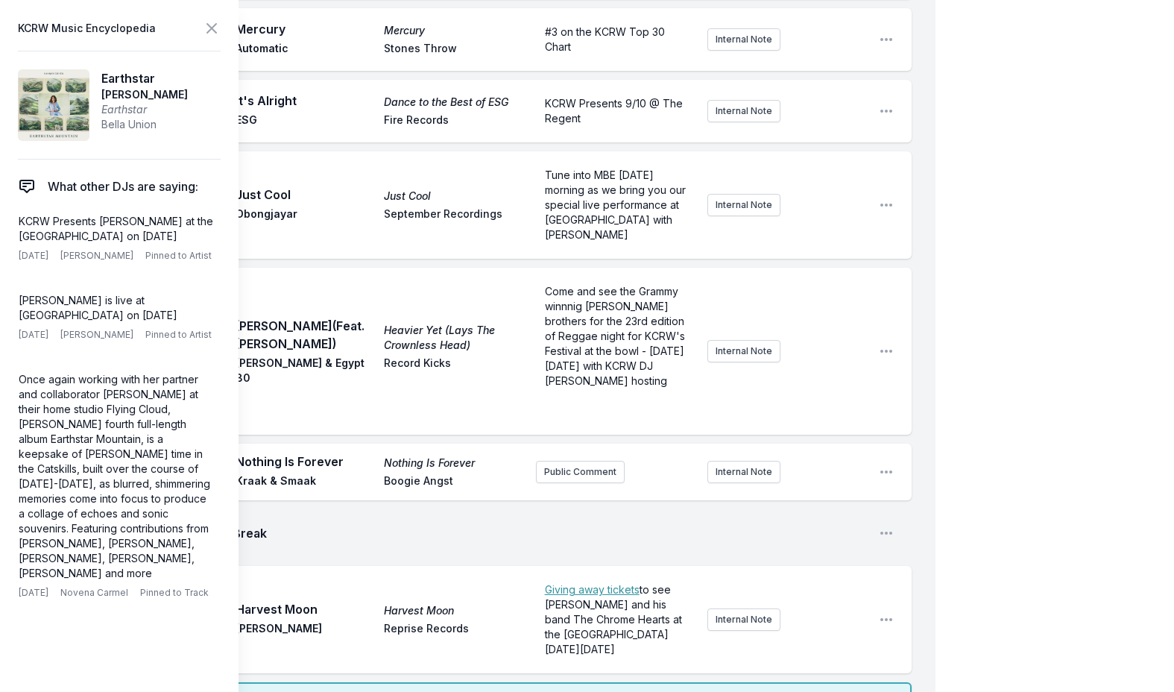
scroll to position [15, 0]
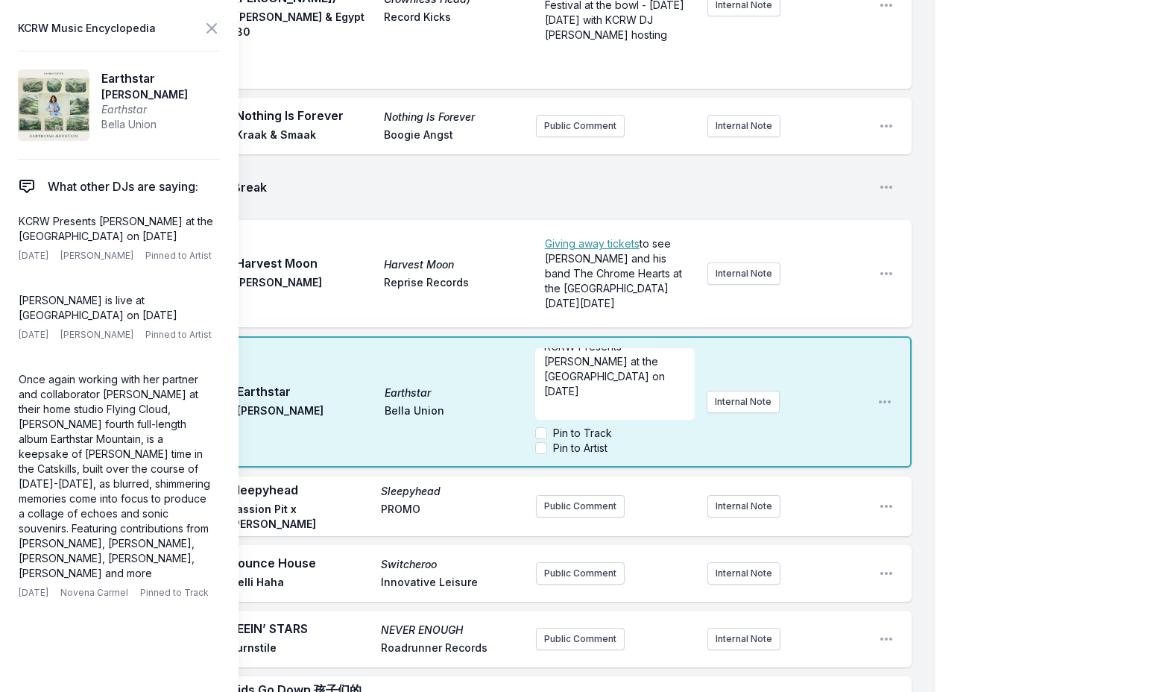
click at [202, 30] on header "KCRW Music Encyclopedia" at bounding box center [119, 28] width 203 height 21
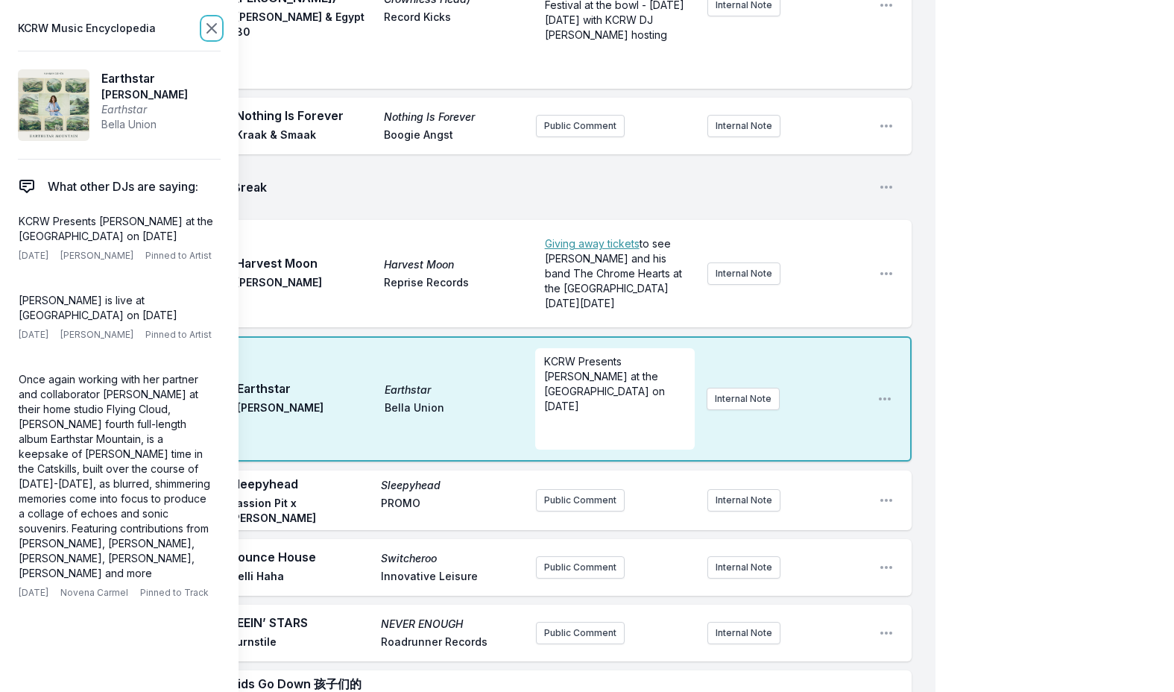
click at [208, 27] on icon at bounding box center [212, 28] width 18 height 18
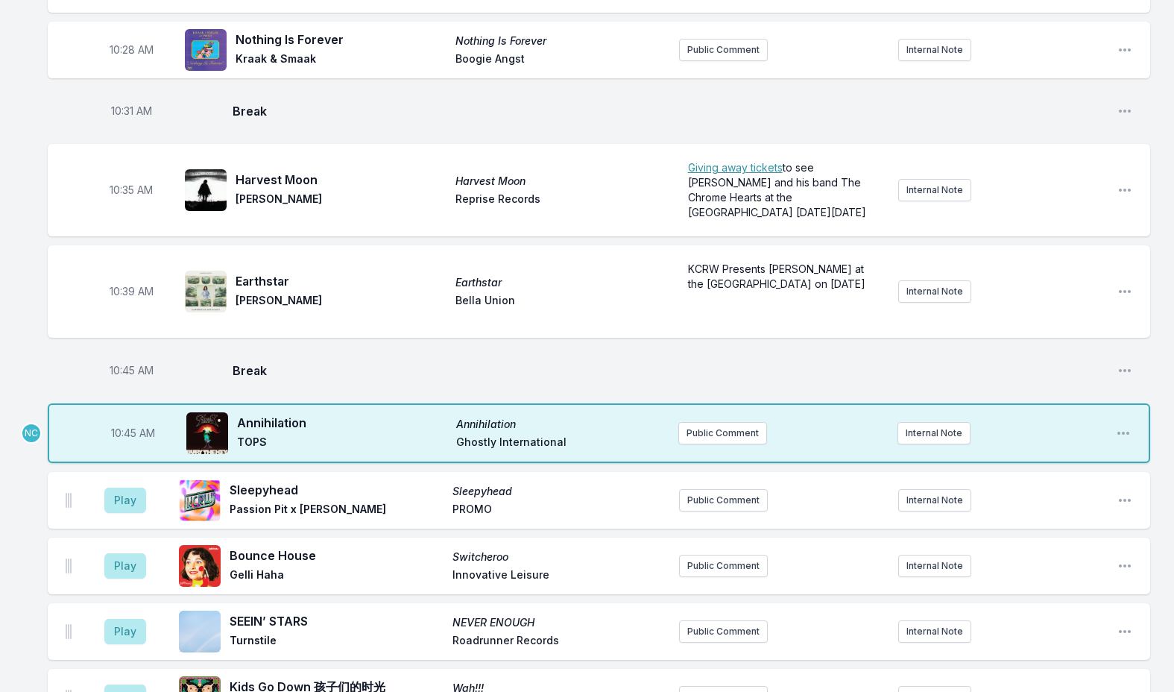
scroll to position [2442, 0]
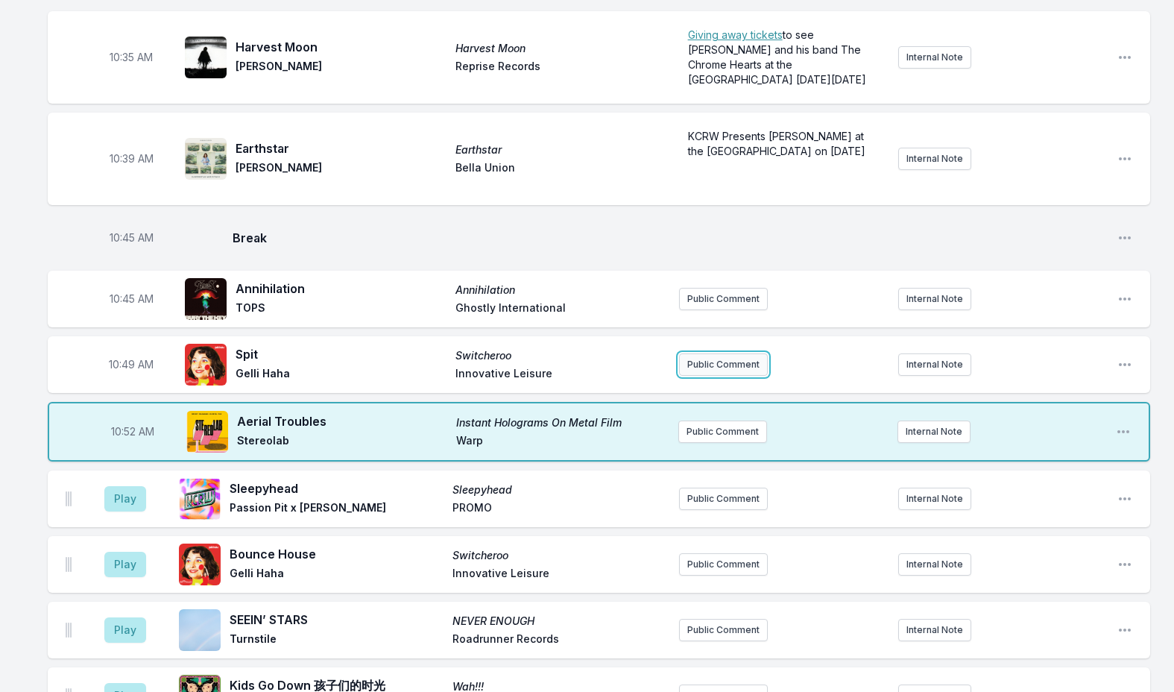
click at [689, 353] on button "Public Comment" at bounding box center [723, 364] width 89 height 22
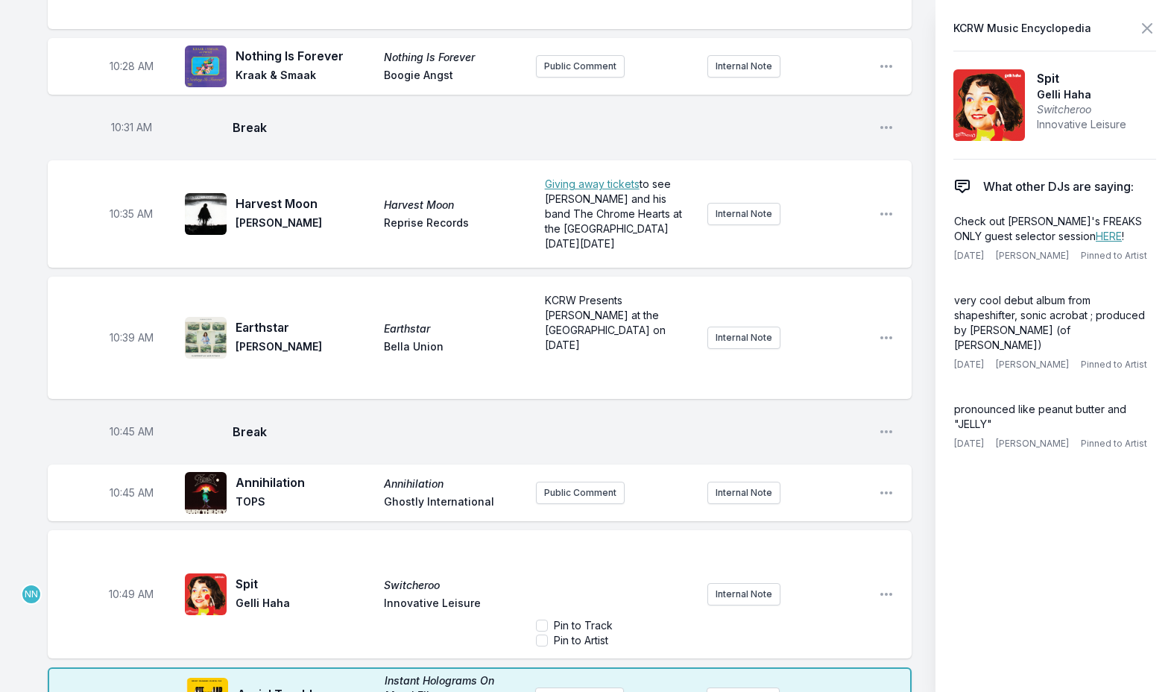
scroll to position [2591, 0]
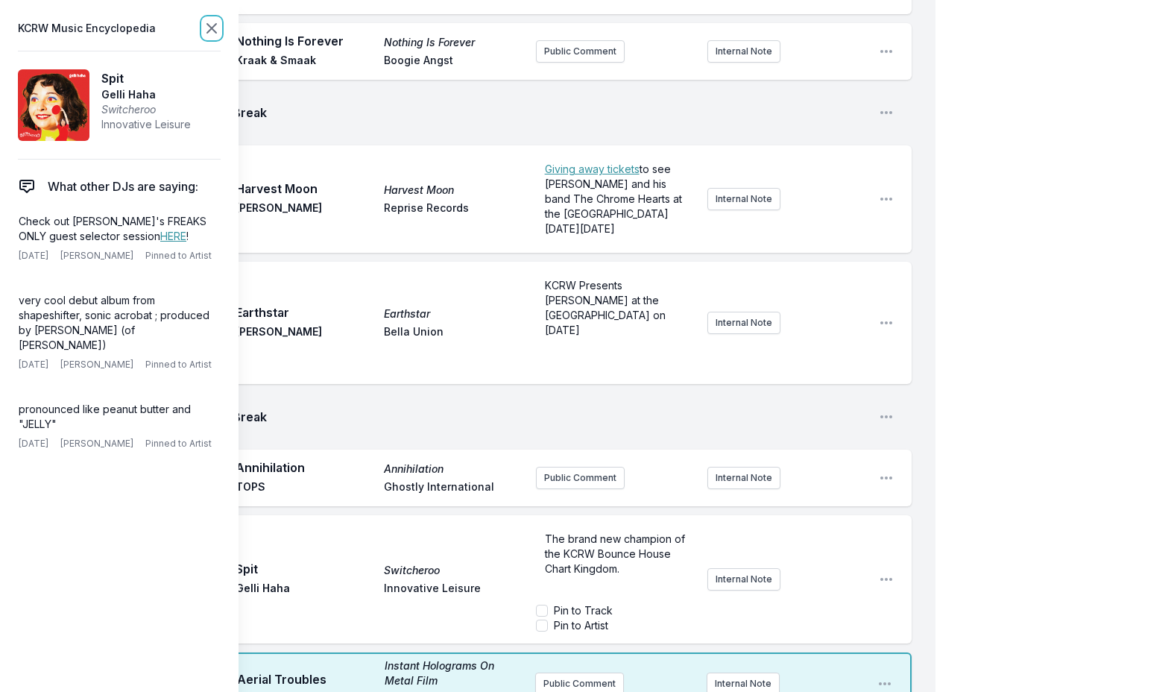
click at [211, 27] on icon at bounding box center [211, 28] width 9 height 9
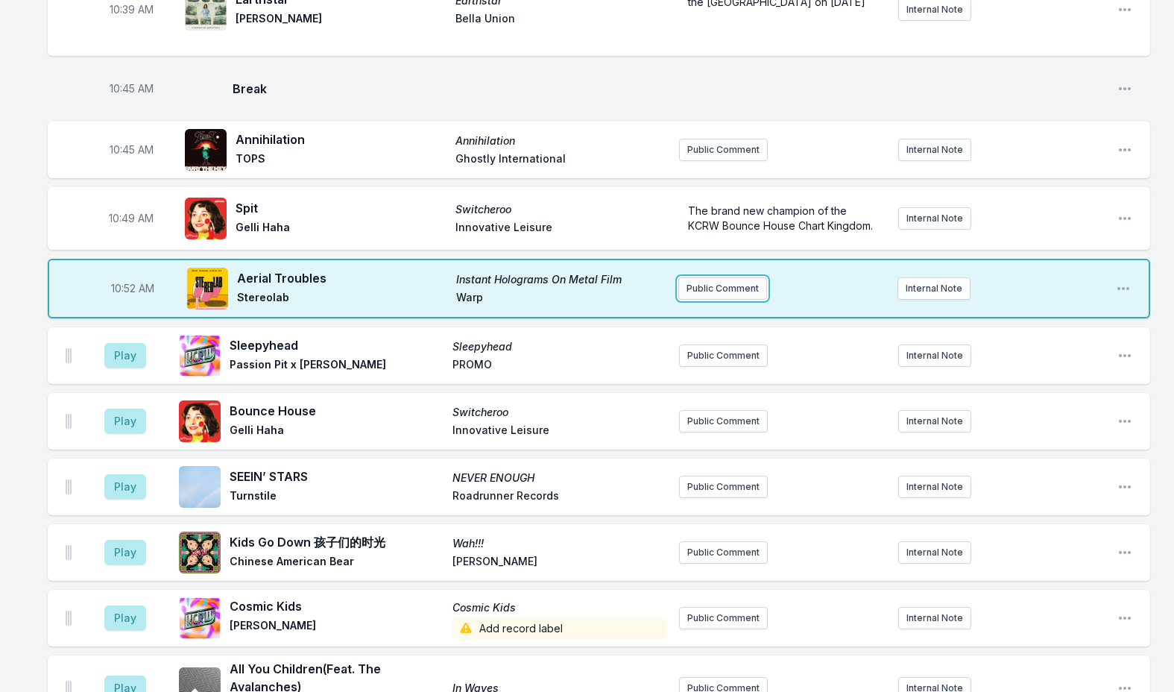
click at [712, 277] on button "Public Comment" at bounding box center [722, 288] width 89 height 22
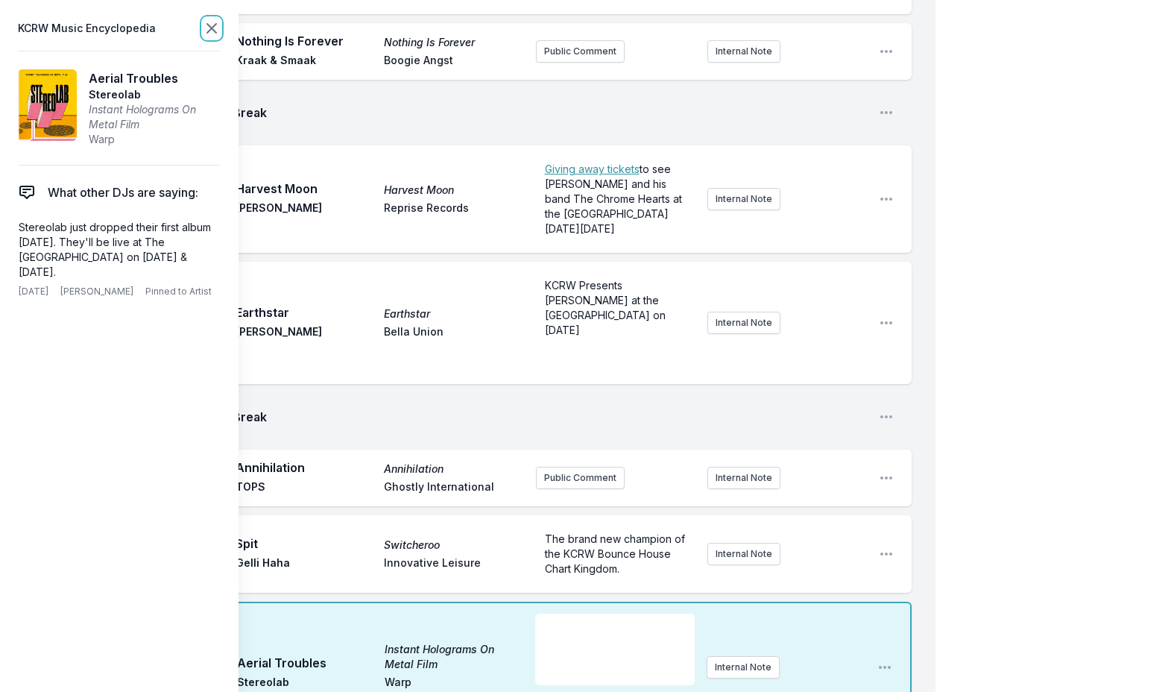
click at [209, 25] on icon at bounding box center [211, 28] width 9 height 9
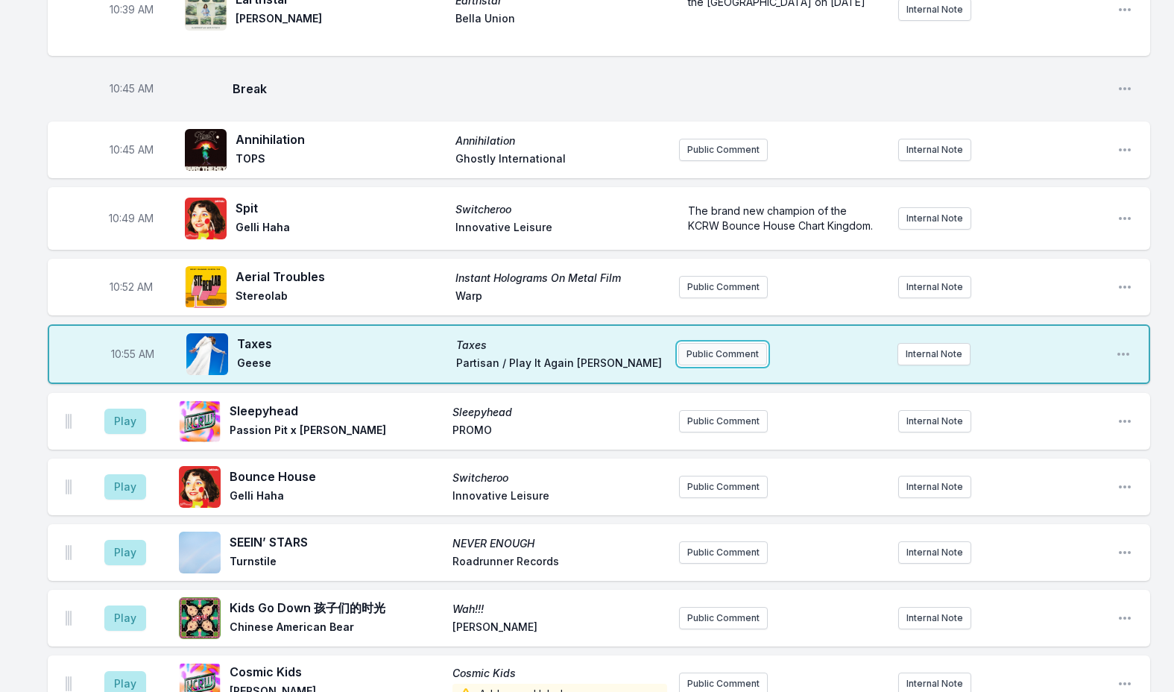
click at [700, 343] on button "Public Comment" at bounding box center [722, 354] width 89 height 22
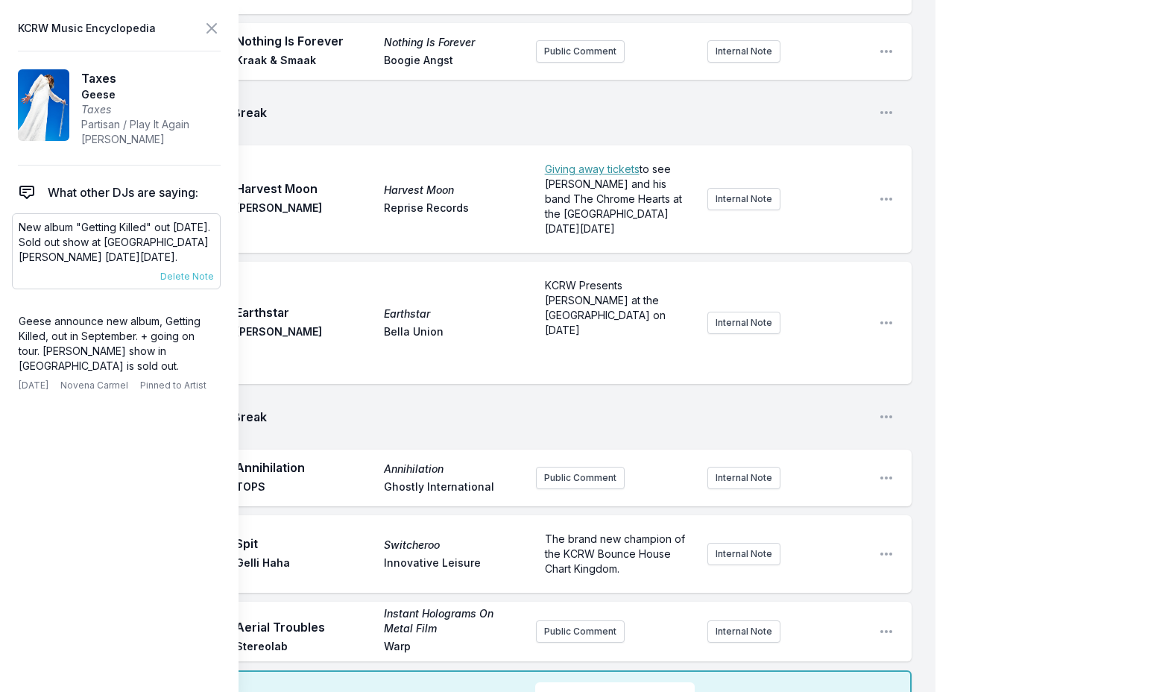
click at [29, 230] on p "New album "Getting Killed" out September 26th. Sold out show at The Fonda on Th…" at bounding box center [116, 242] width 195 height 45
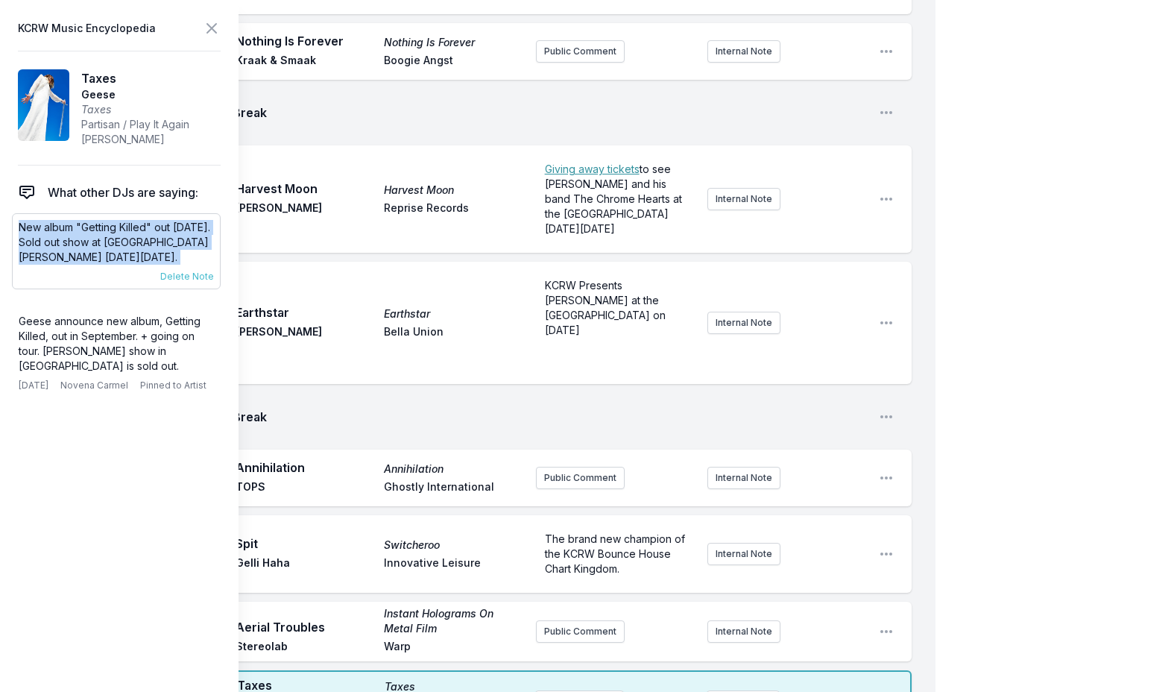
click at [29, 230] on p "New album "Getting Killed" out September 26th. Sold out show at The Fonda on Th…" at bounding box center [116, 242] width 195 height 45
click at [210, 26] on icon at bounding box center [211, 28] width 9 height 9
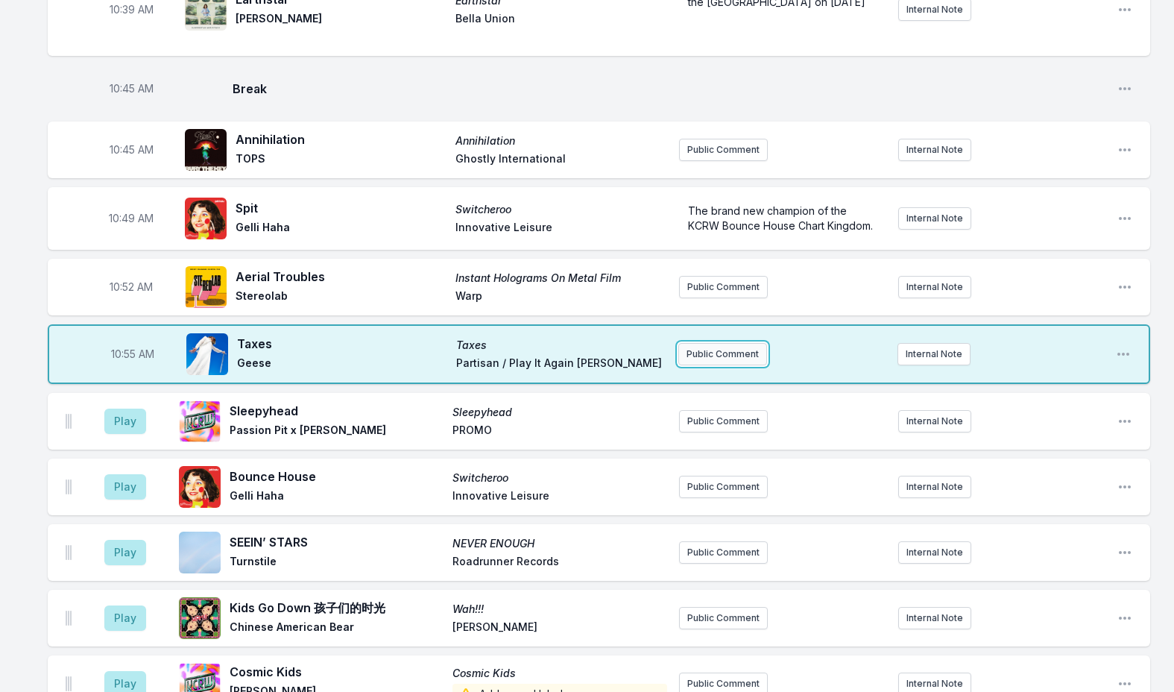
click at [696, 343] on button "Public Comment" at bounding box center [722, 354] width 89 height 22
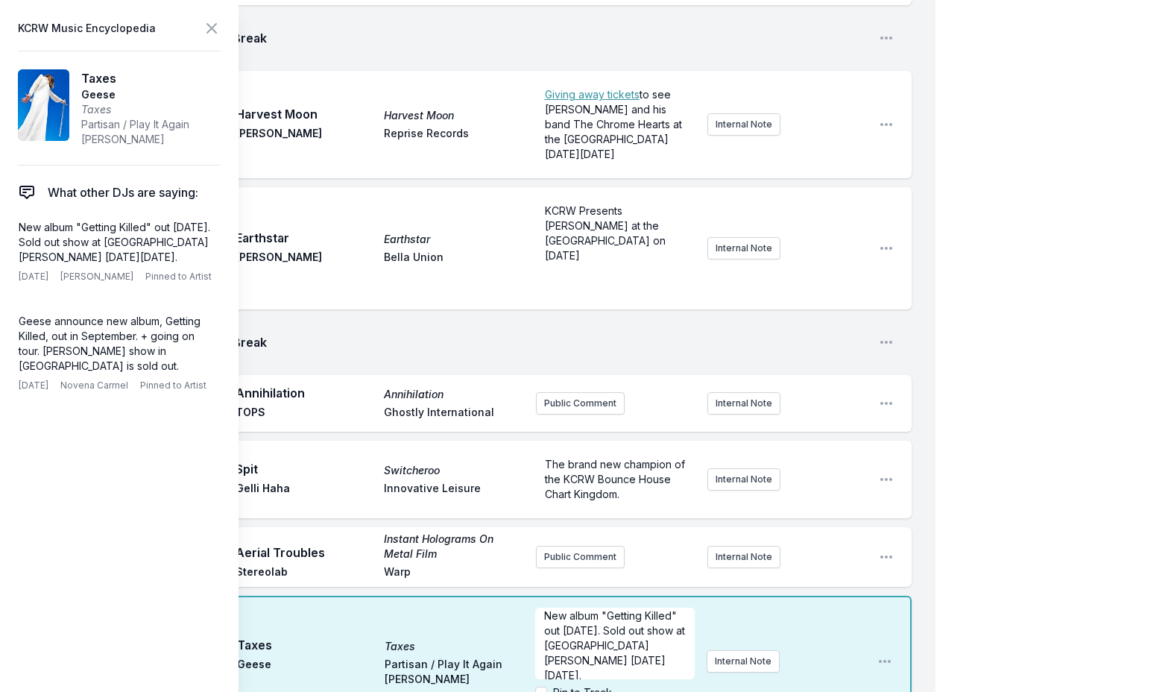
scroll to position [0, 0]
click at [214, 25] on icon at bounding box center [212, 28] width 18 height 18
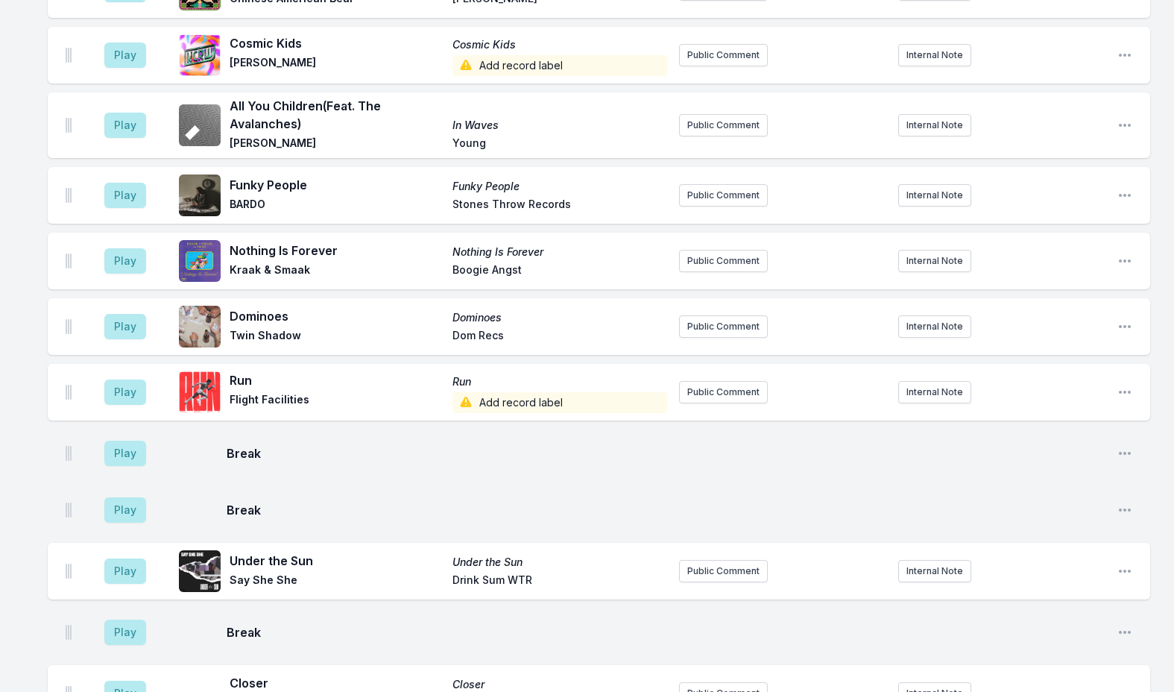
scroll to position [3337, 0]
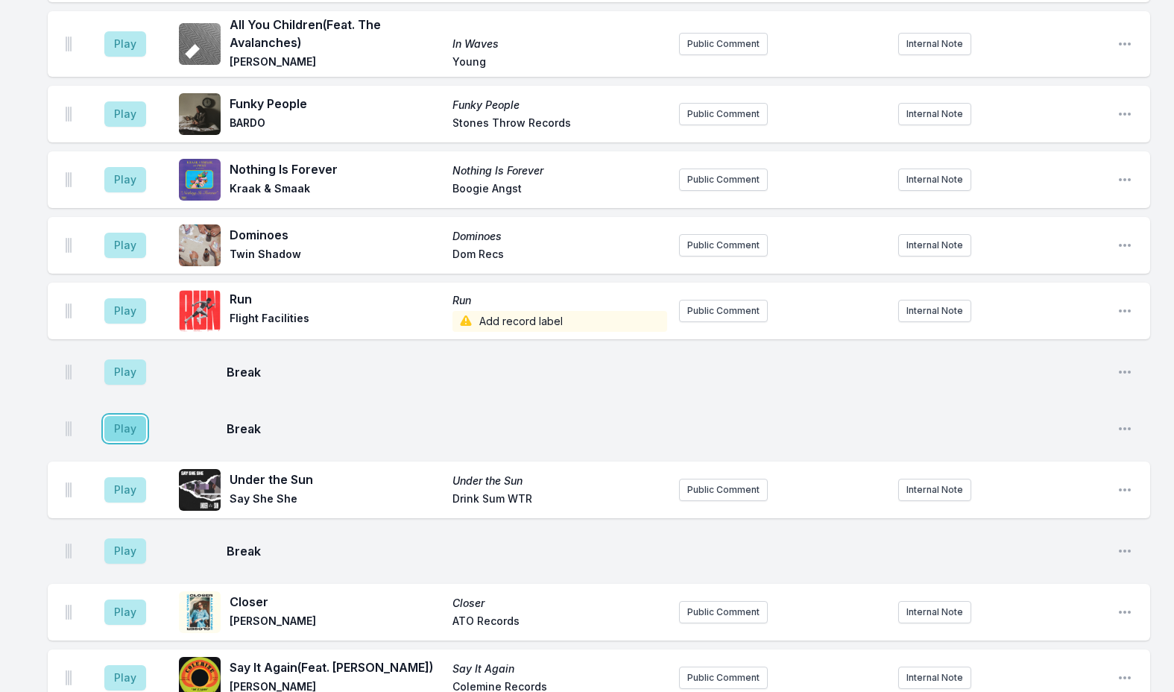
click at [116, 416] on button "Play" at bounding box center [125, 428] width 42 height 25
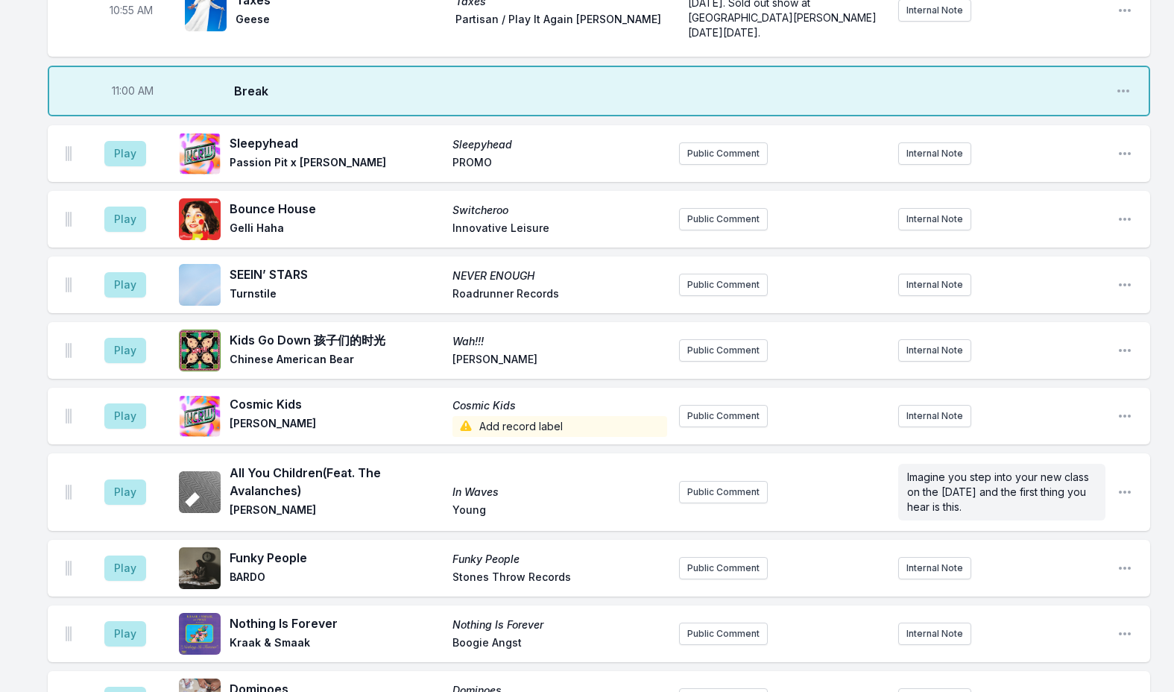
scroll to position [3039, 0]
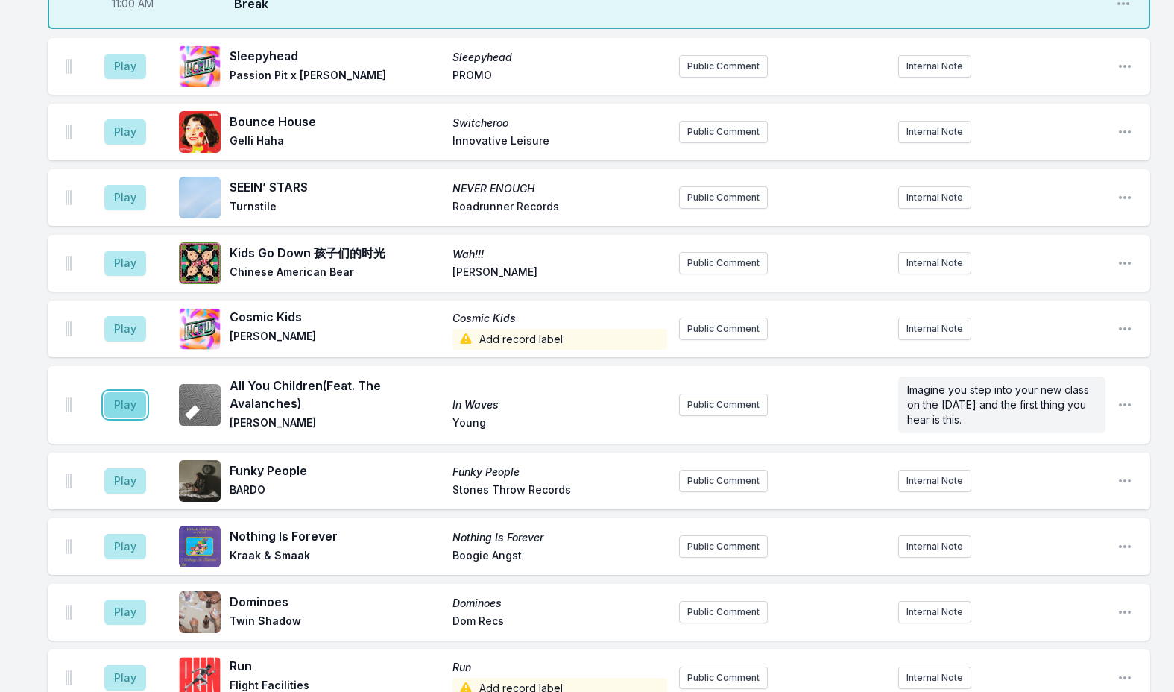
click at [133, 392] on button "Play" at bounding box center [125, 404] width 42 height 25
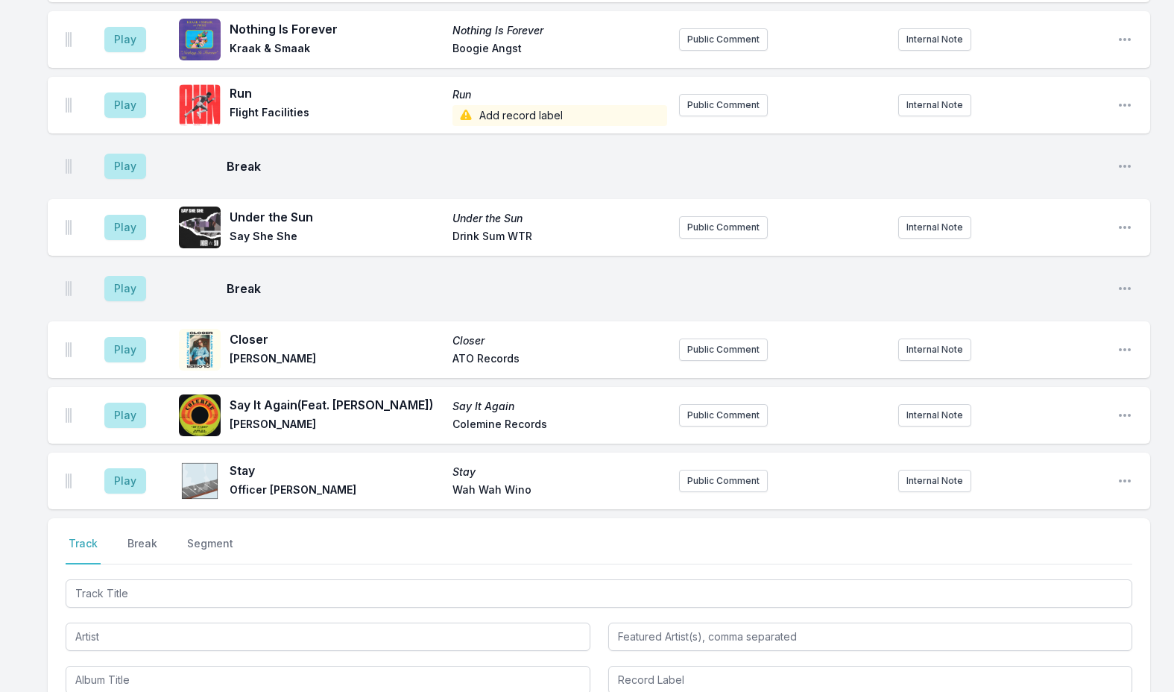
scroll to position [3895, 0]
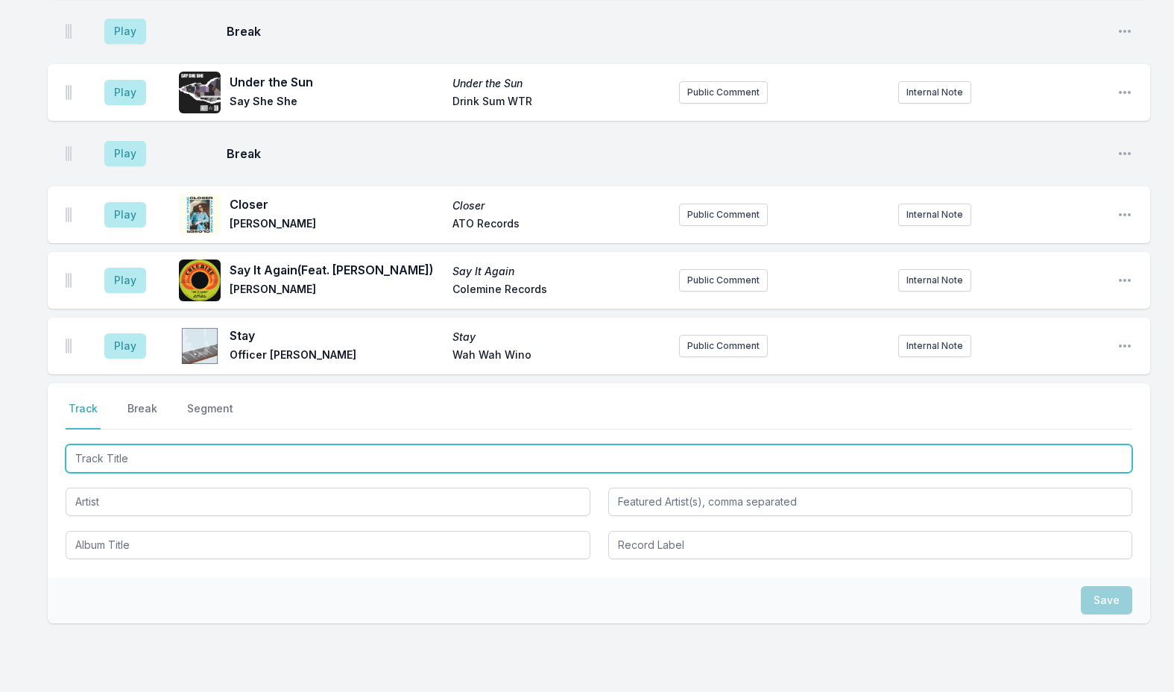
click at [139, 444] on input "Track Title" at bounding box center [599, 458] width 1067 height 28
type input "Mild at Heart"
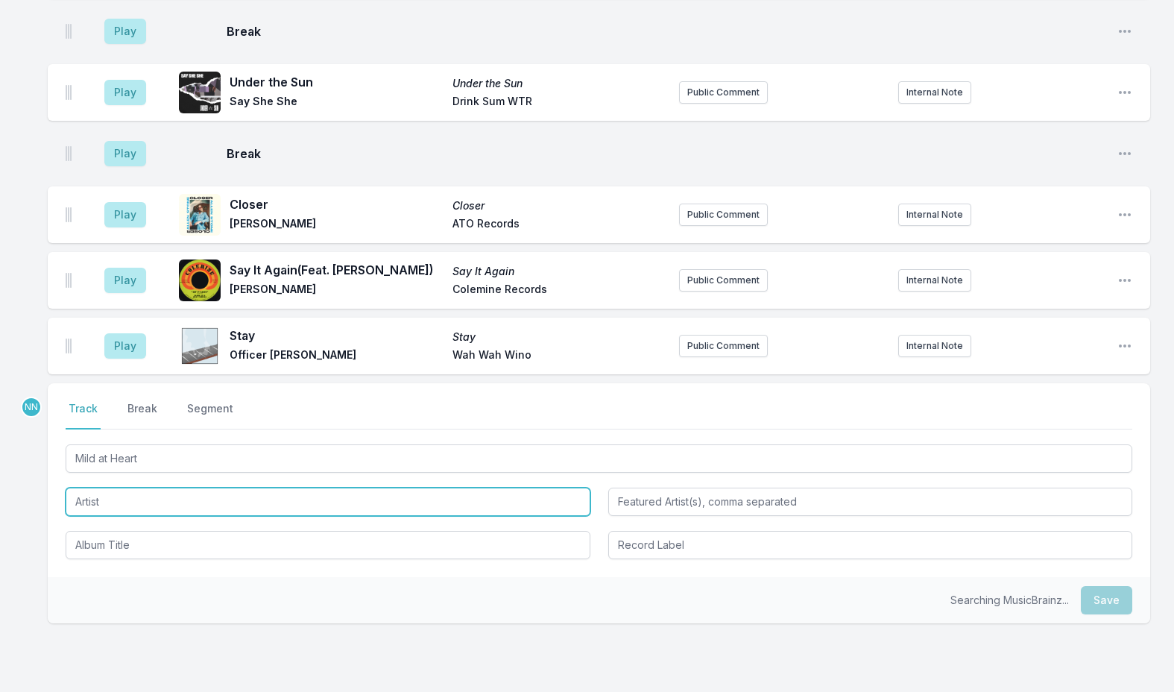
click at [126, 487] on input "Artist" at bounding box center [328, 501] width 525 height 28
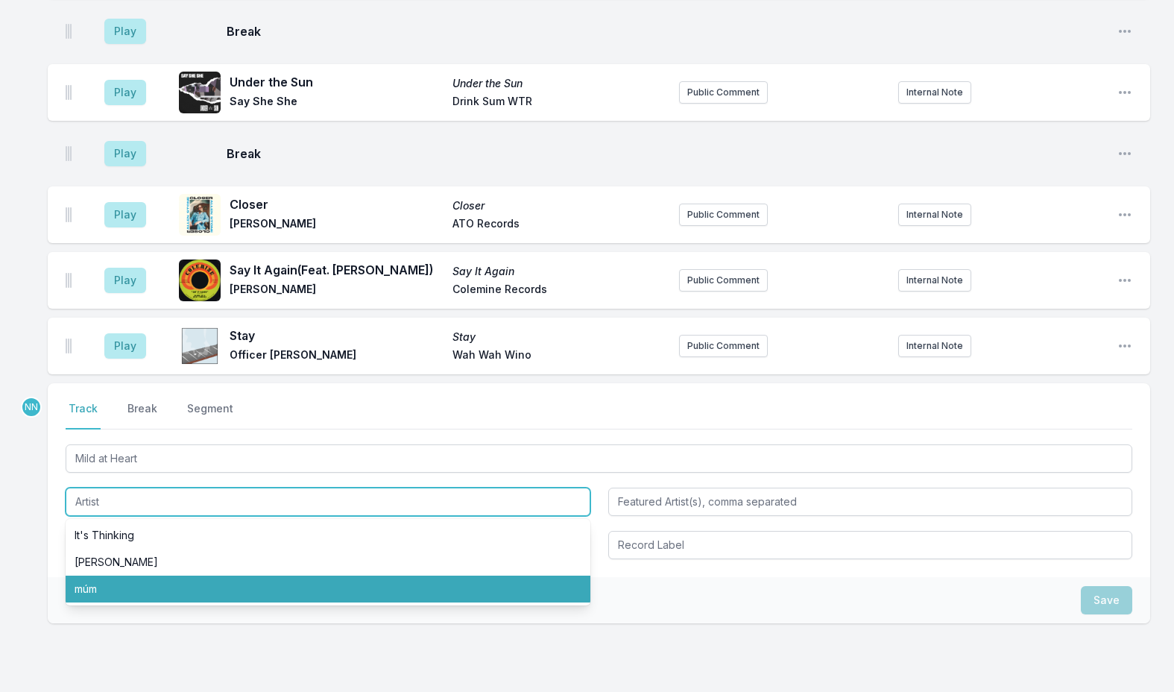
click at [145, 575] on li "múm" at bounding box center [328, 588] width 525 height 27
type input "múm"
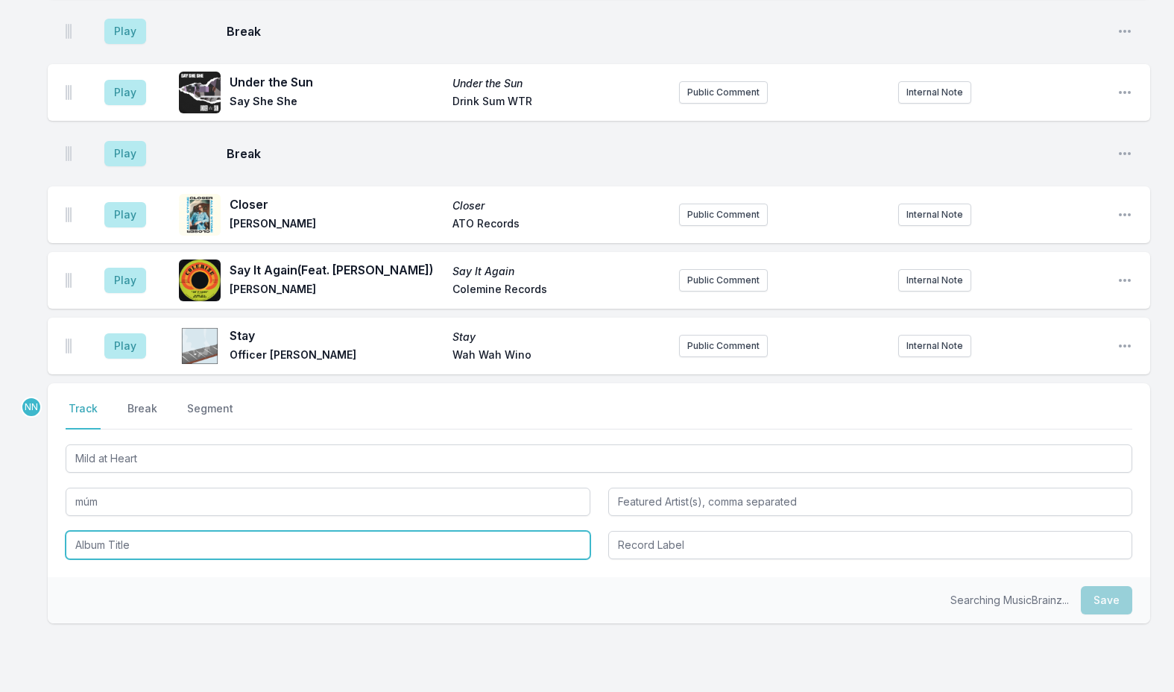
click at [127, 531] on input "Album Title" at bounding box center [328, 545] width 525 height 28
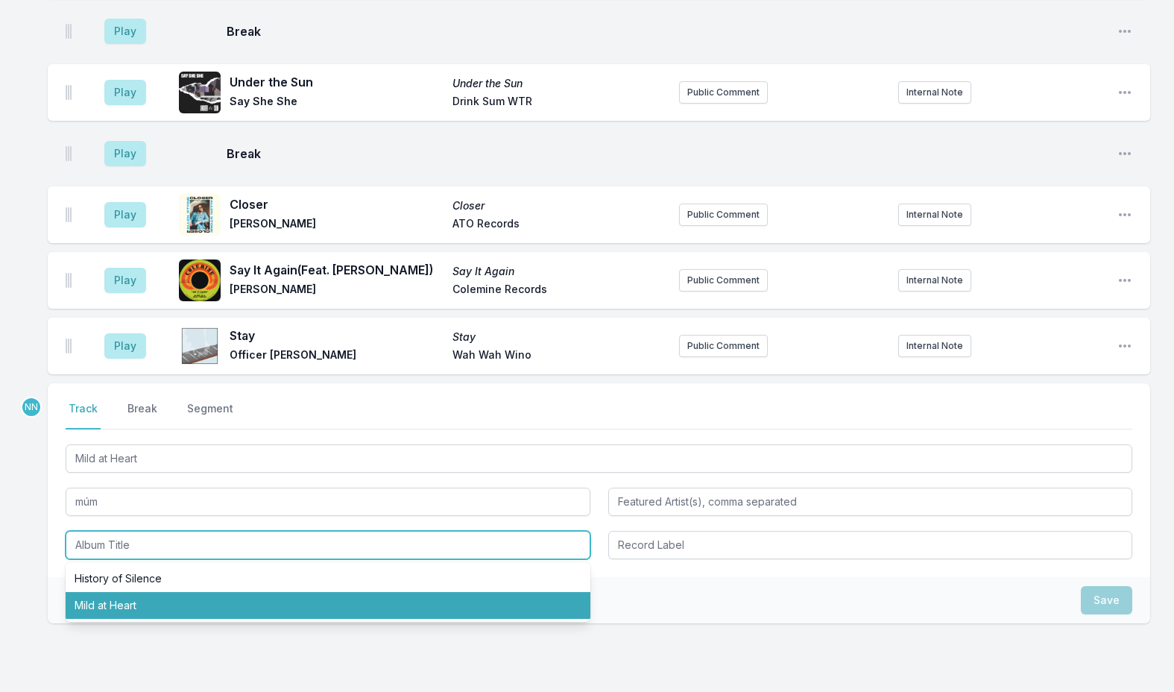
click at [130, 592] on li "Mild at Heart" at bounding box center [328, 605] width 525 height 27
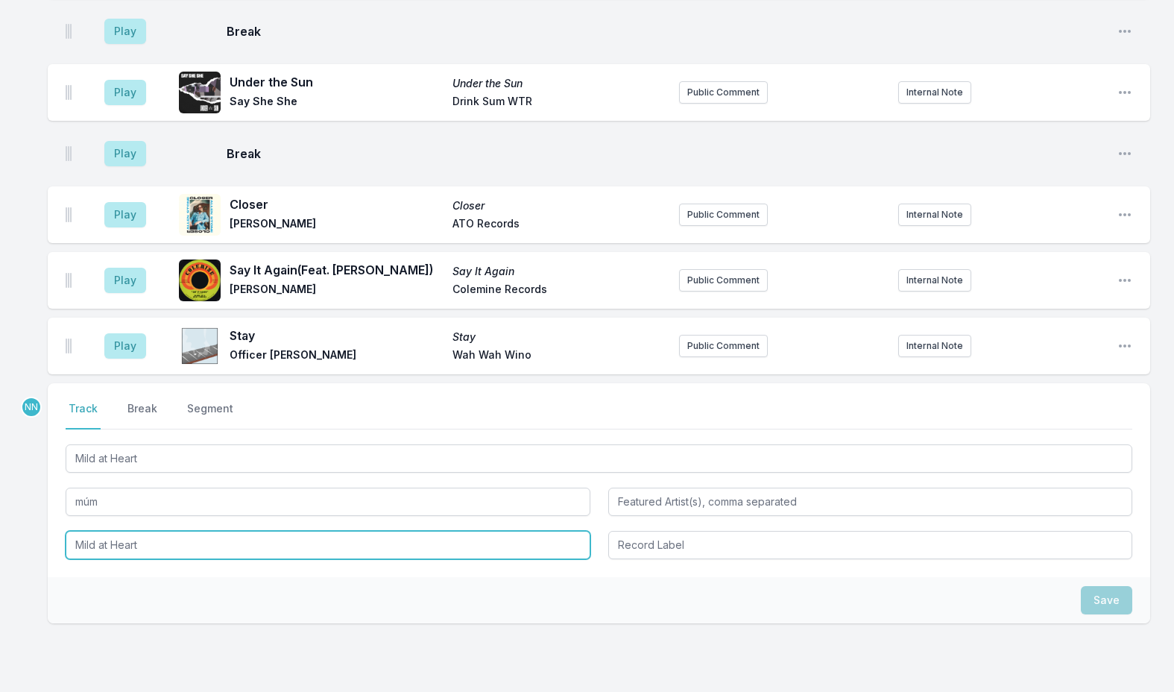
type input "Mild at Heart"
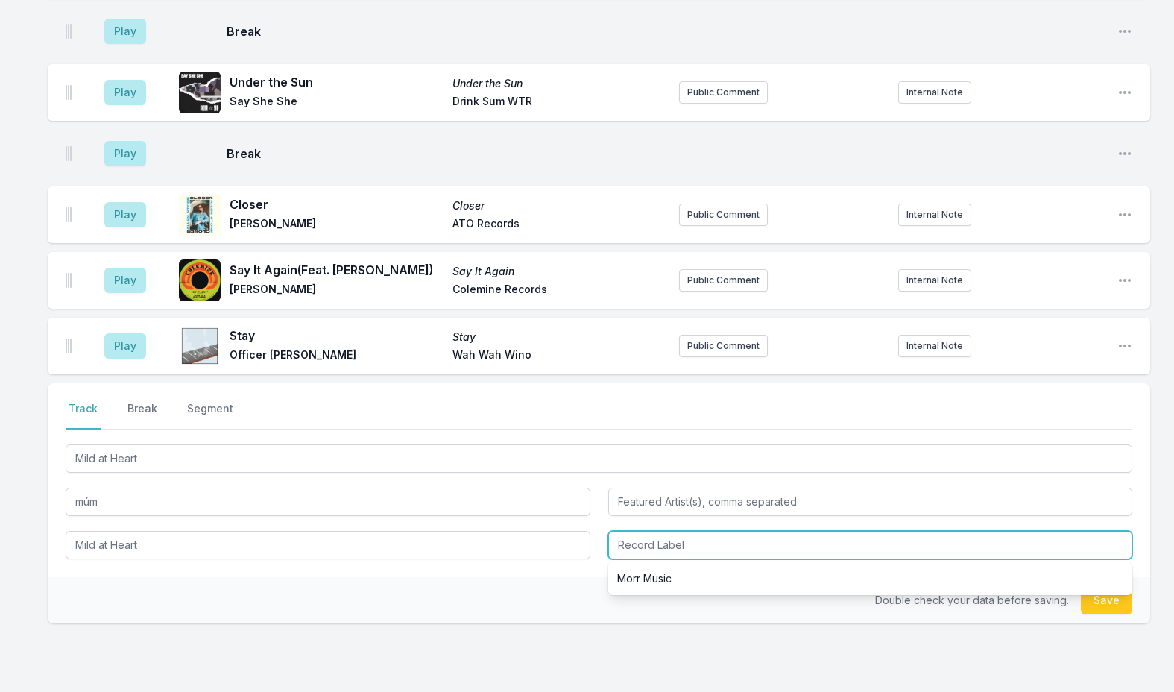
click at [641, 531] on input "Record Label" at bounding box center [870, 545] width 525 height 28
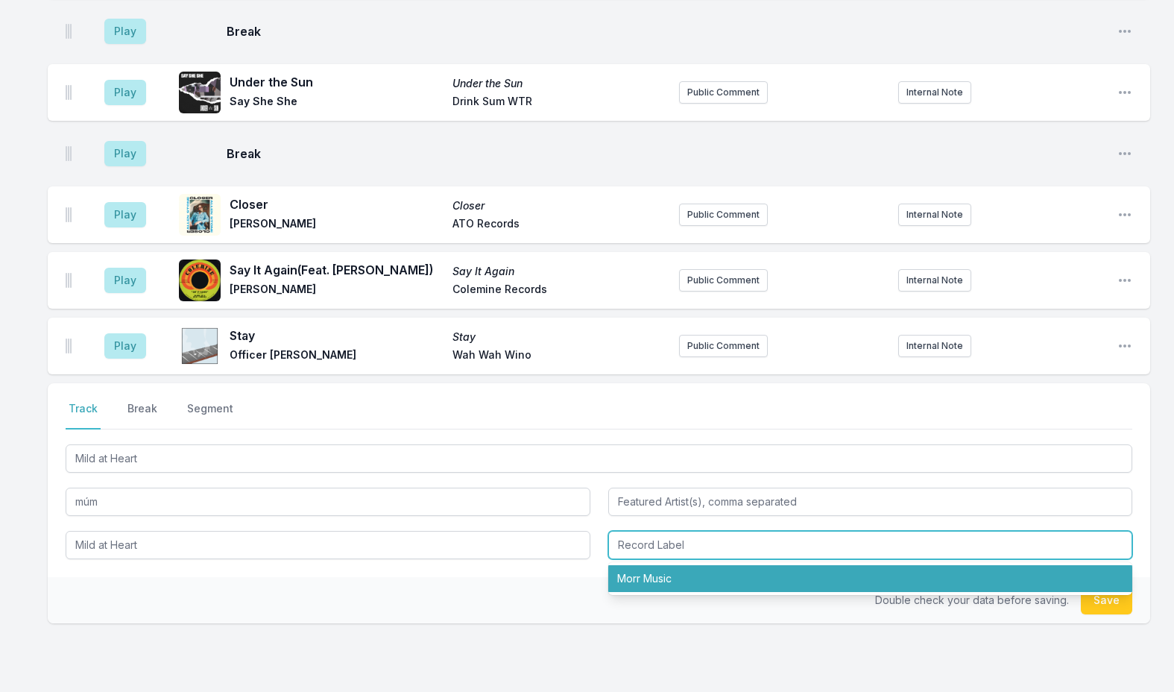
click at [640, 565] on li "Morr Music" at bounding box center [870, 578] width 525 height 27
type input "Morr Music"
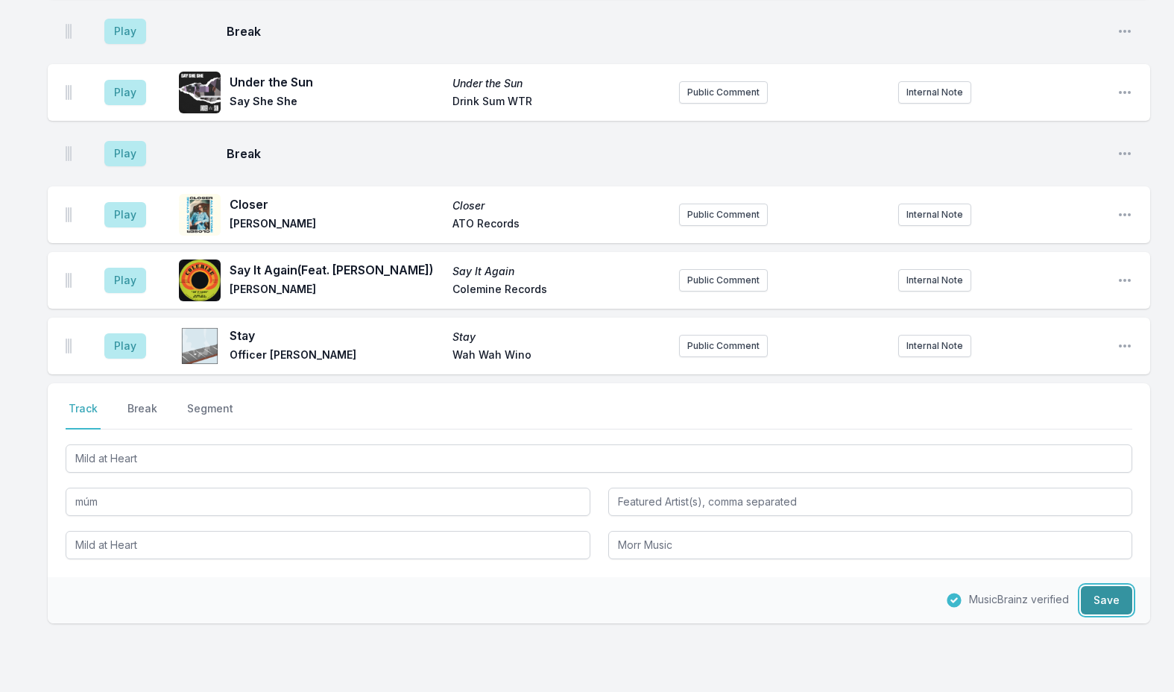
click at [1106, 586] on button "Save" at bounding box center [1106, 600] width 51 height 28
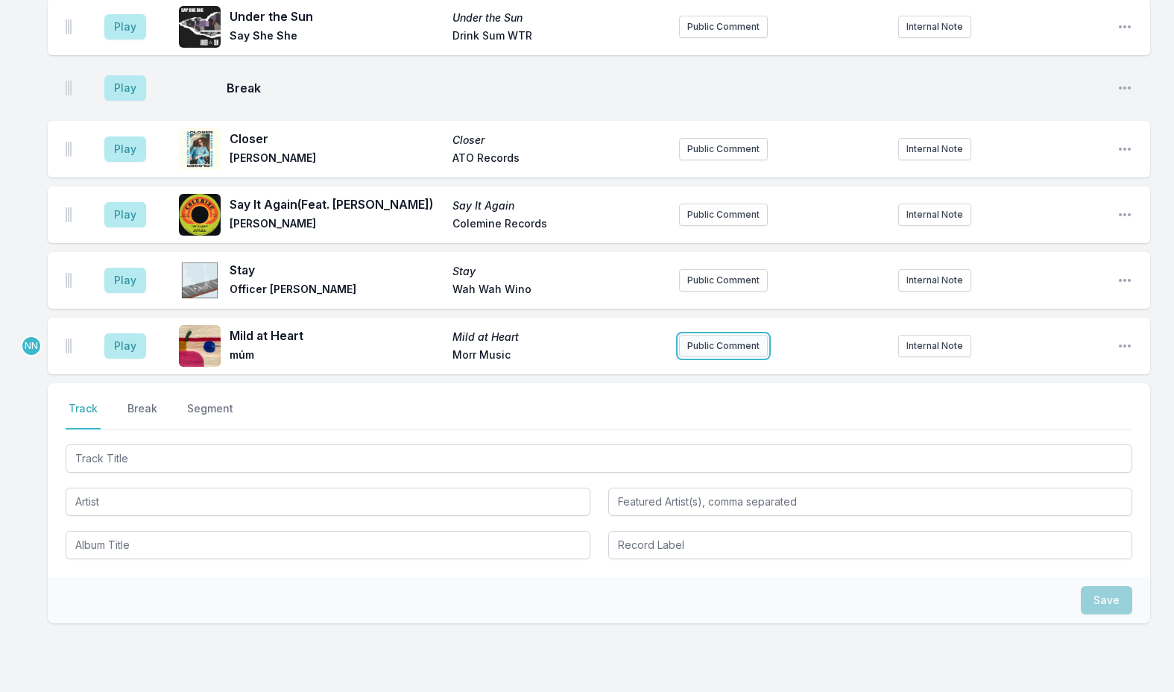
click at [733, 335] on button "Public Comment" at bounding box center [723, 346] width 89 height 22
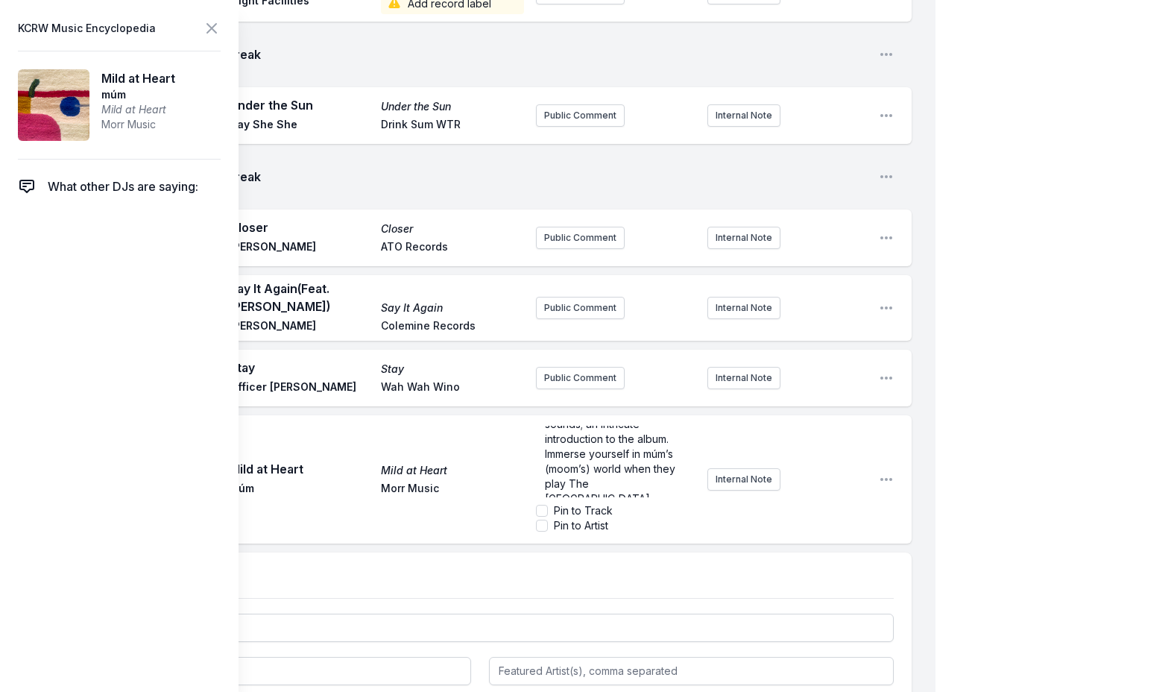
scroll to position [358, 0]
click at [587, 308] on p "Today's Top Tune - History of Silence (due Sept. 19) is the first new album fro…" at bounding box center [616, 290] width 142 height 373
drag, startPoint x: 638, startPoint y: 296, endPoint x: 444, endPoint y: 293, distance: 193.8
click at [444, 415] on div "Play Mild at Heart Mild at Heart múm Morr Music Today's Top Tune - History of S…" at bounding box center [480, 479] width 864 height 128
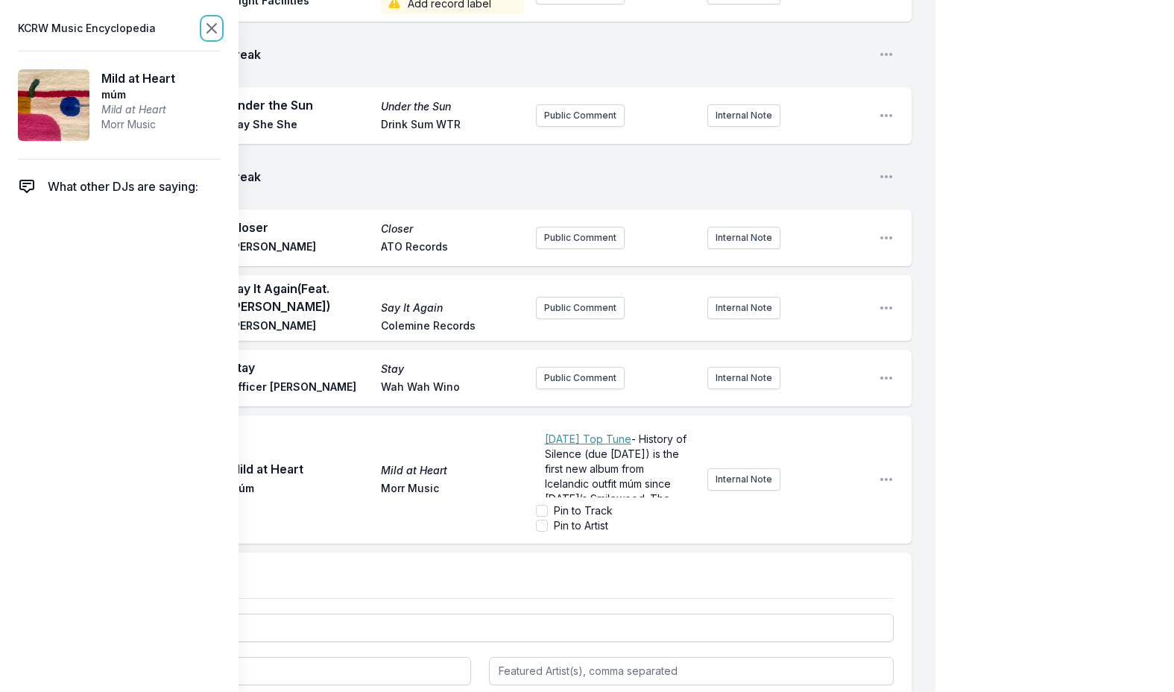
click at [203, 26] on icon at bounding box center [212, 28] width 18 height 18
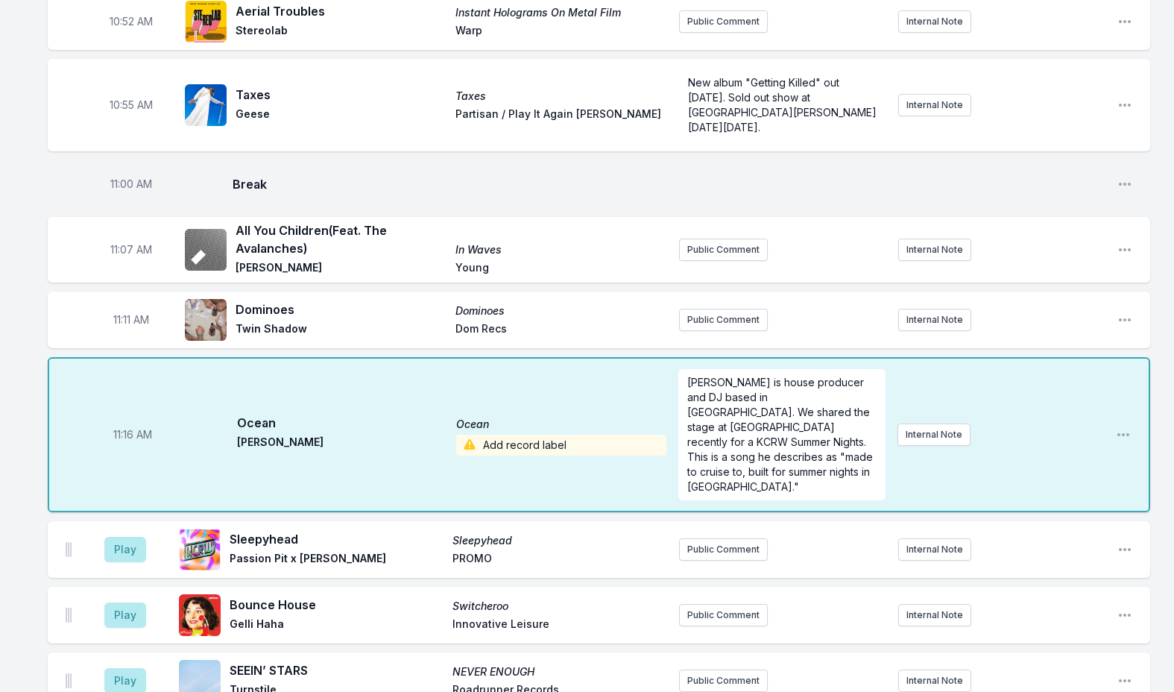
scroll to position [2849, 0]
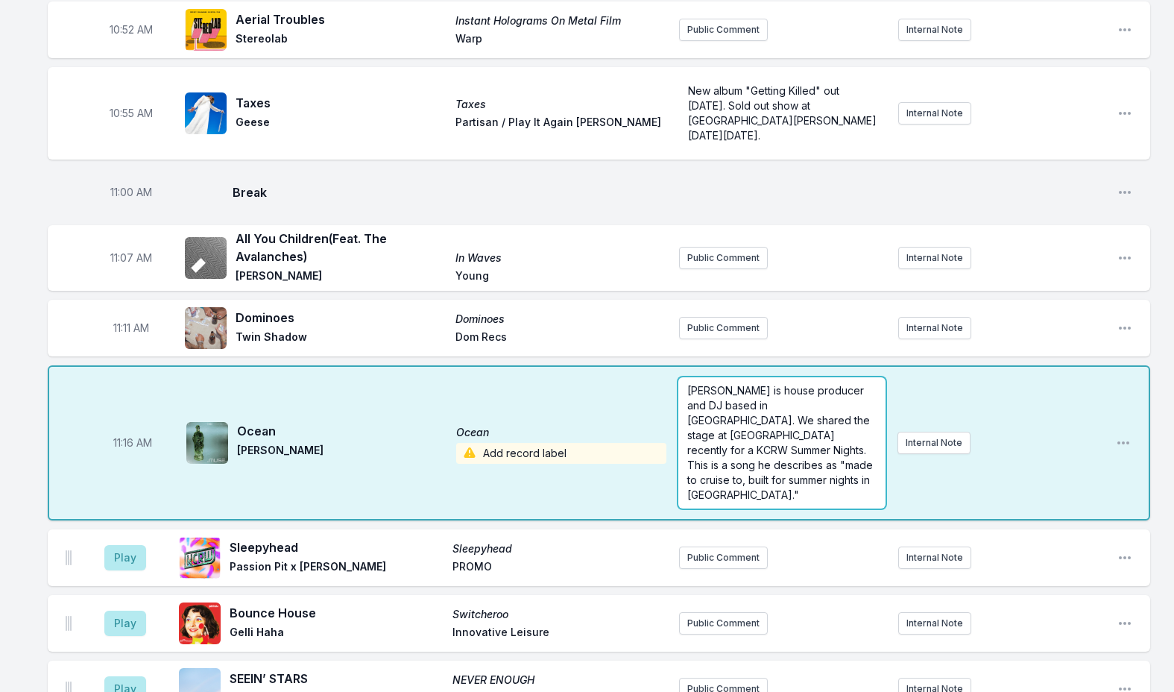
click at [767, 386] on span "Damar Davis is house producer and DJ based in Los Angeles. We shared the stage …" at bounding box center [781, 442] width 189 height 117
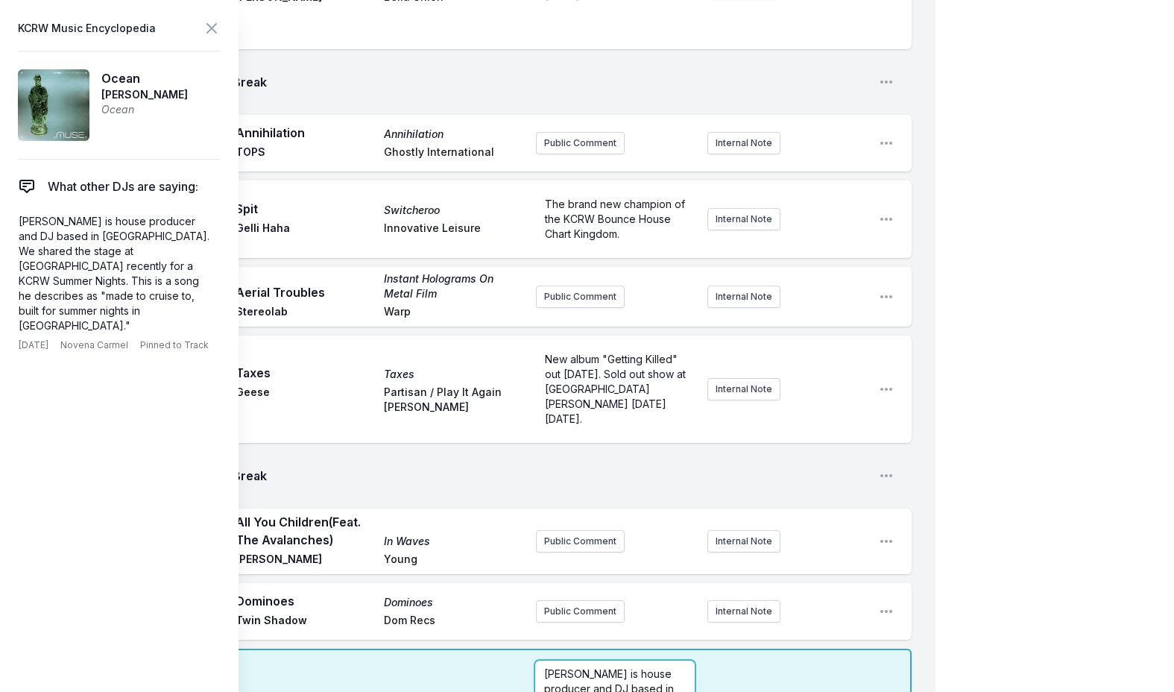
scroll to position [3072, 0]
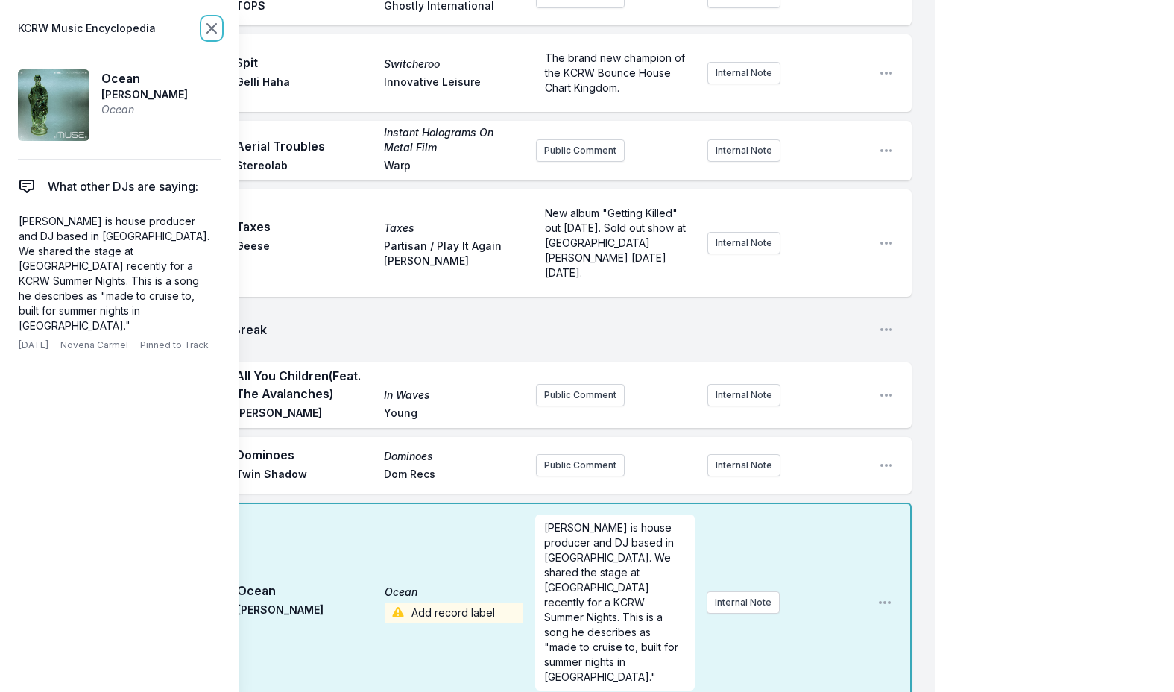
click at [208, 32] on icon at bounding box center [211, 28] width 9 height 9
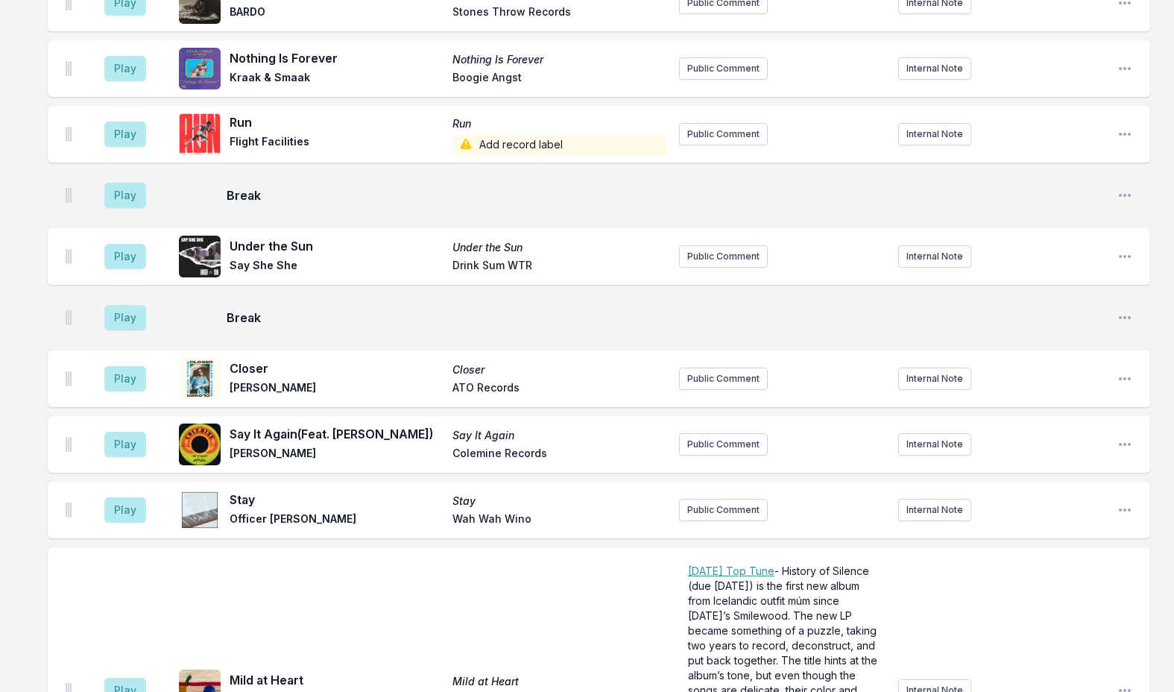
scroll to position [4041, 0]
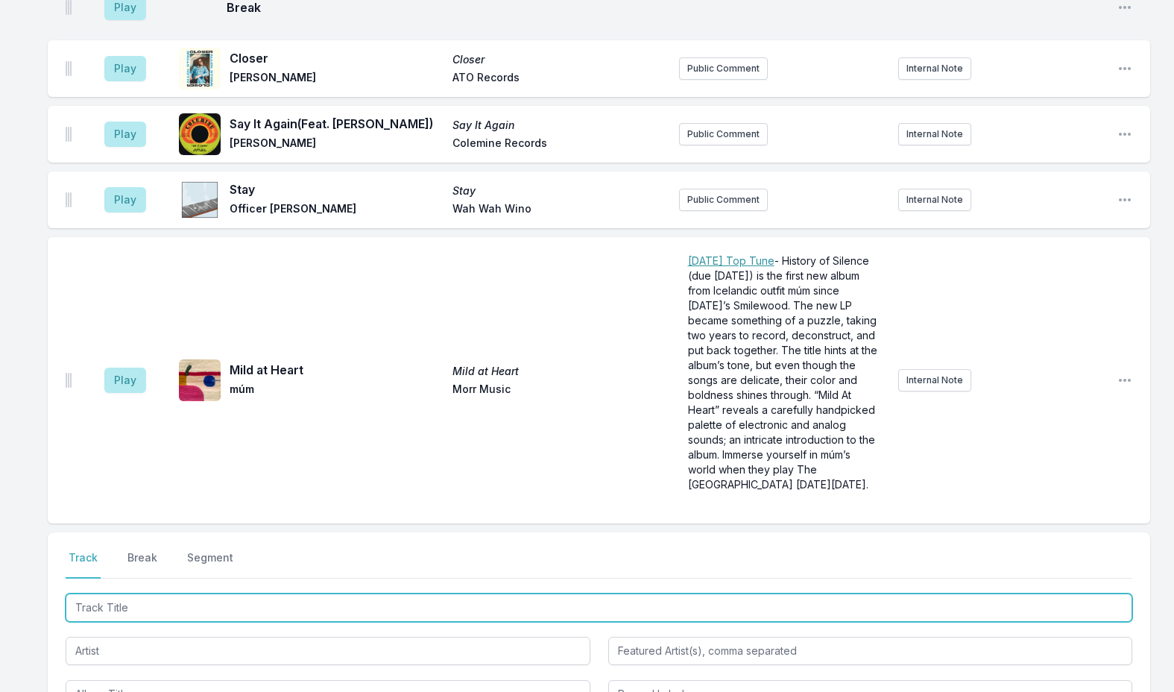
click at [172, 593] on input "Track Title" at bounding box center [599, 607] width 1067 height 28
type input "Out of Time"
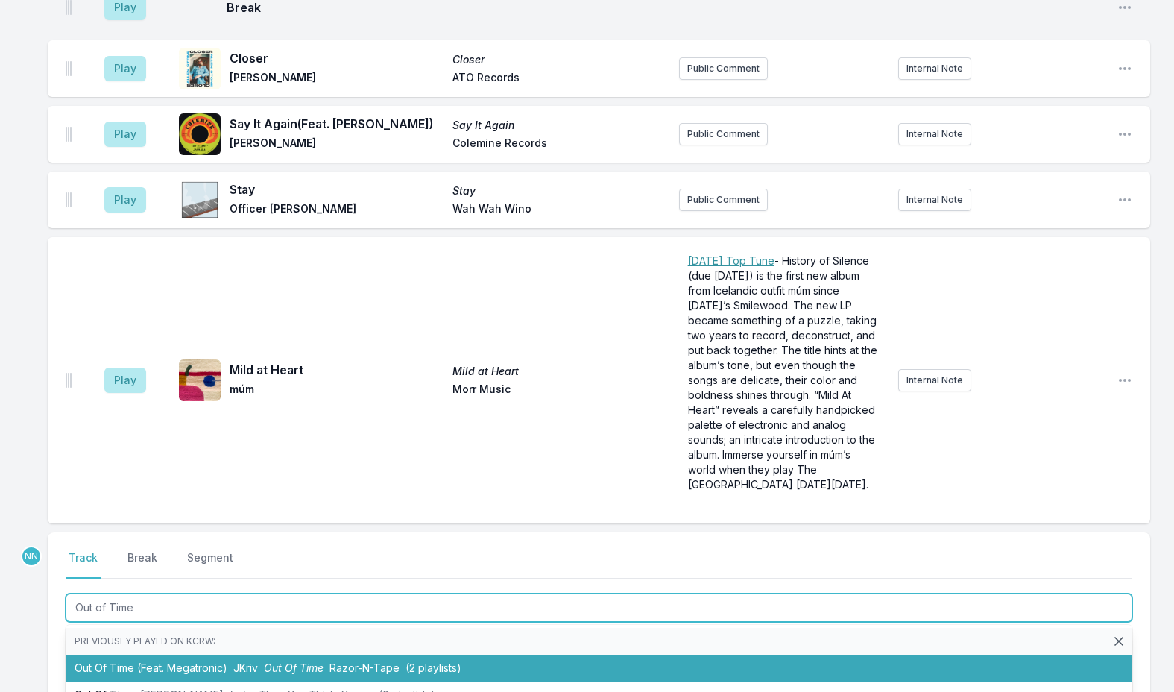
click at [255, 661] on span "JKriv" at bounding box center [245, 667] width 25 height 13
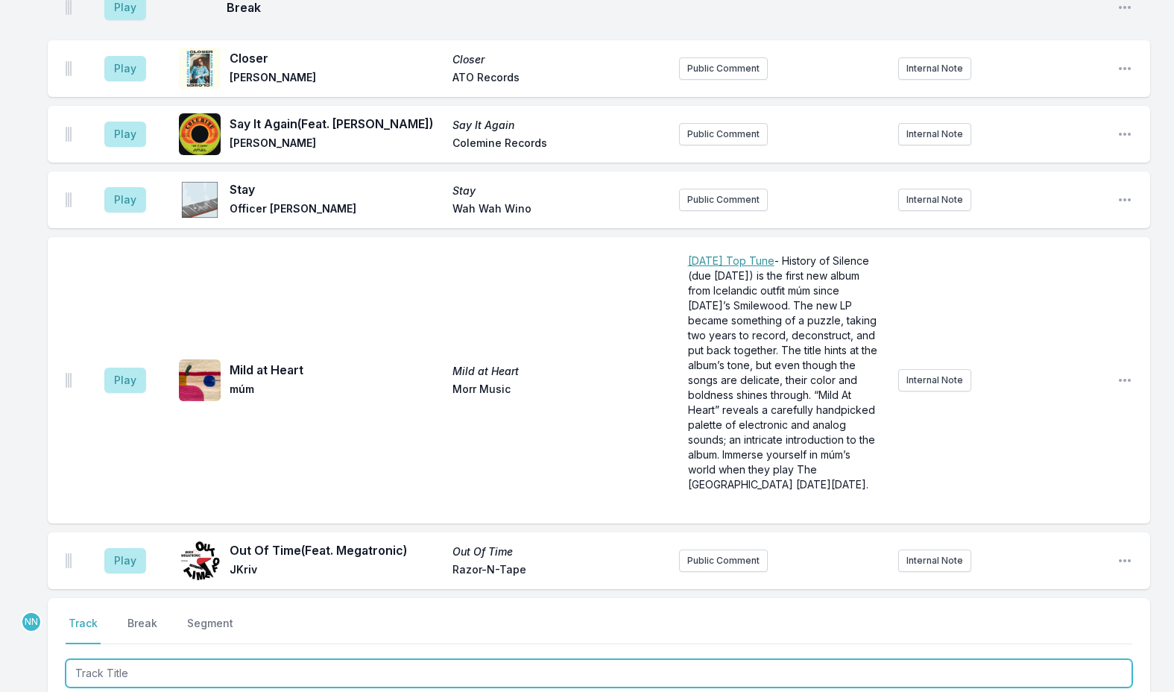
scroll to position [4107, 0]
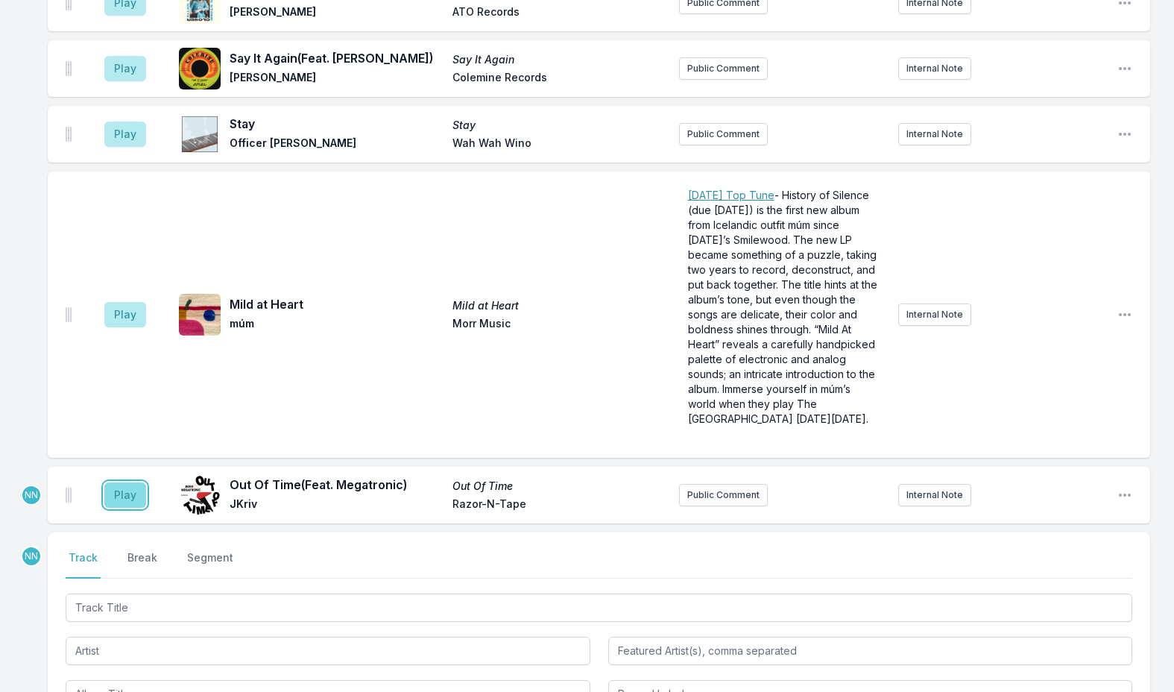
click at [135, 482] on button "Play" at bounding box center [125, 494] width 42 height 25
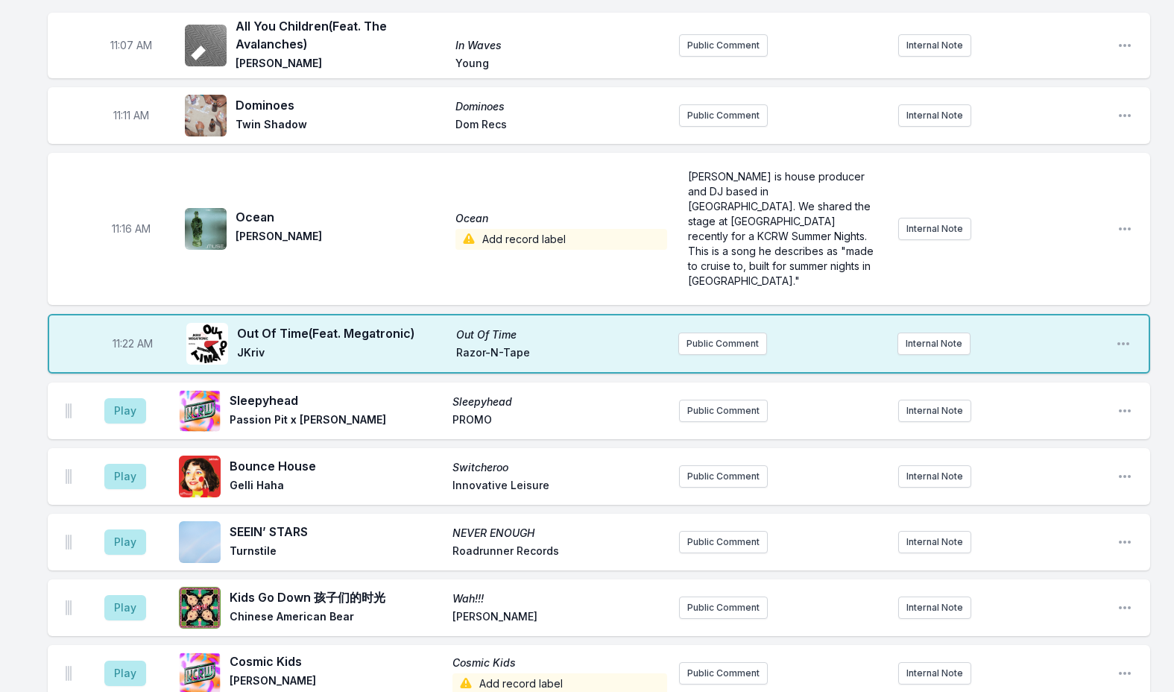
scroll to position [2914, 0]
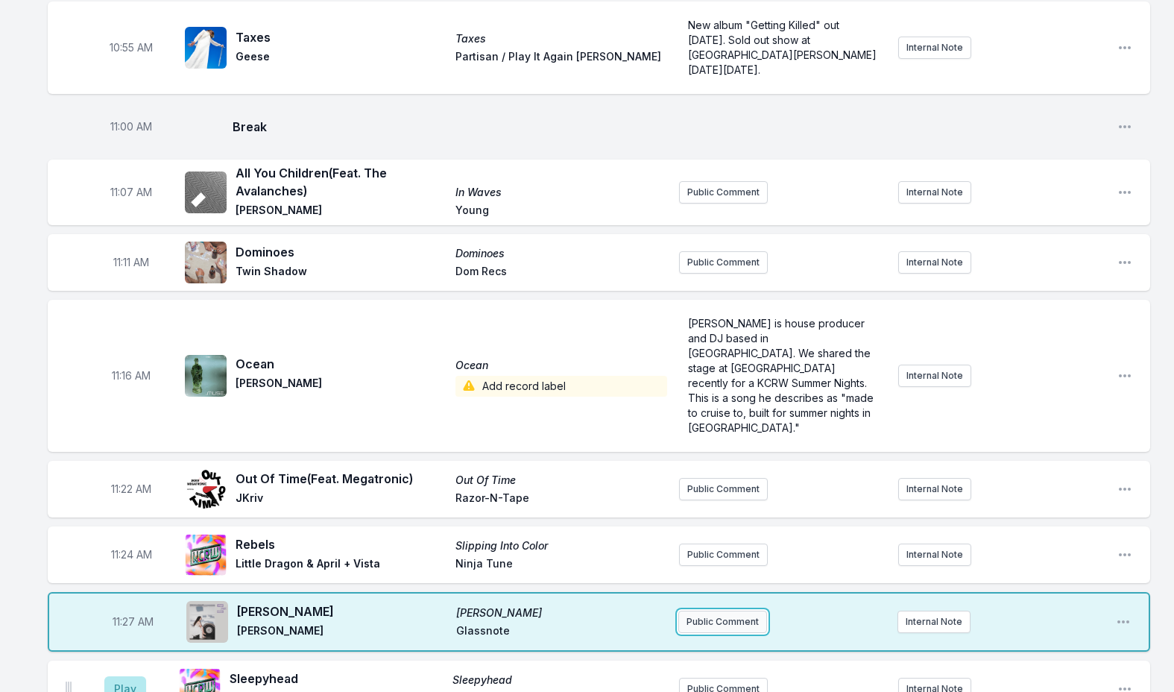
click at [707, 610] on button "Public Comment" at bounding box center [722, 621] width 89 height 22
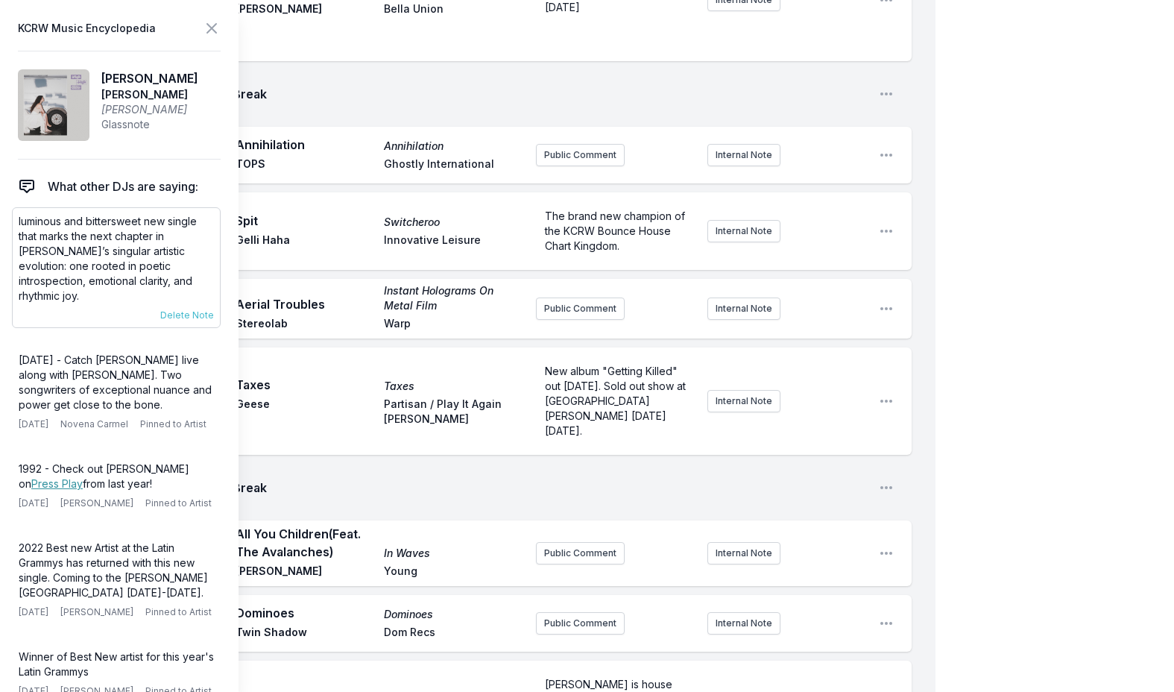
click at [74, 230] on p "luminous and bittersweet new single that marks the next chapter in Silvana’s si…" at bounding box center [116, 258] width 195 height 89
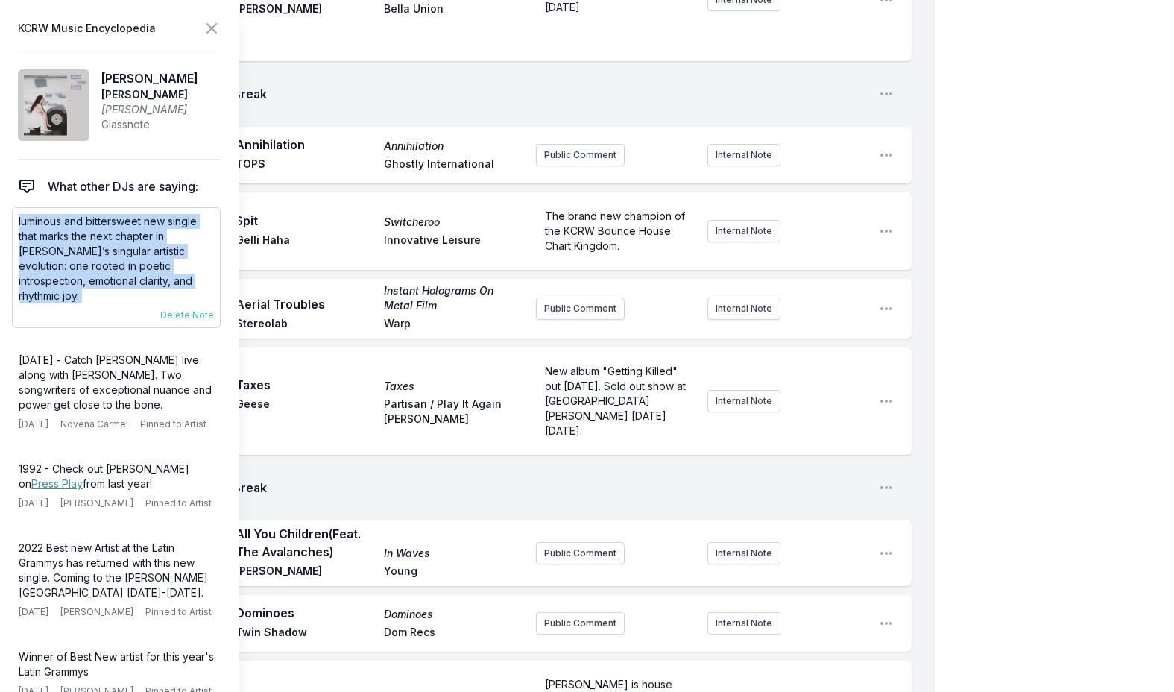
click at [74, 230] on p "luminous and bittersweet new single that marks the next chapter in Silvana’s si…" at bounding box center [116, 258] width 195 height 89
click at [204, 27] on icon at bounding box center [212, 28] width 18 height 18
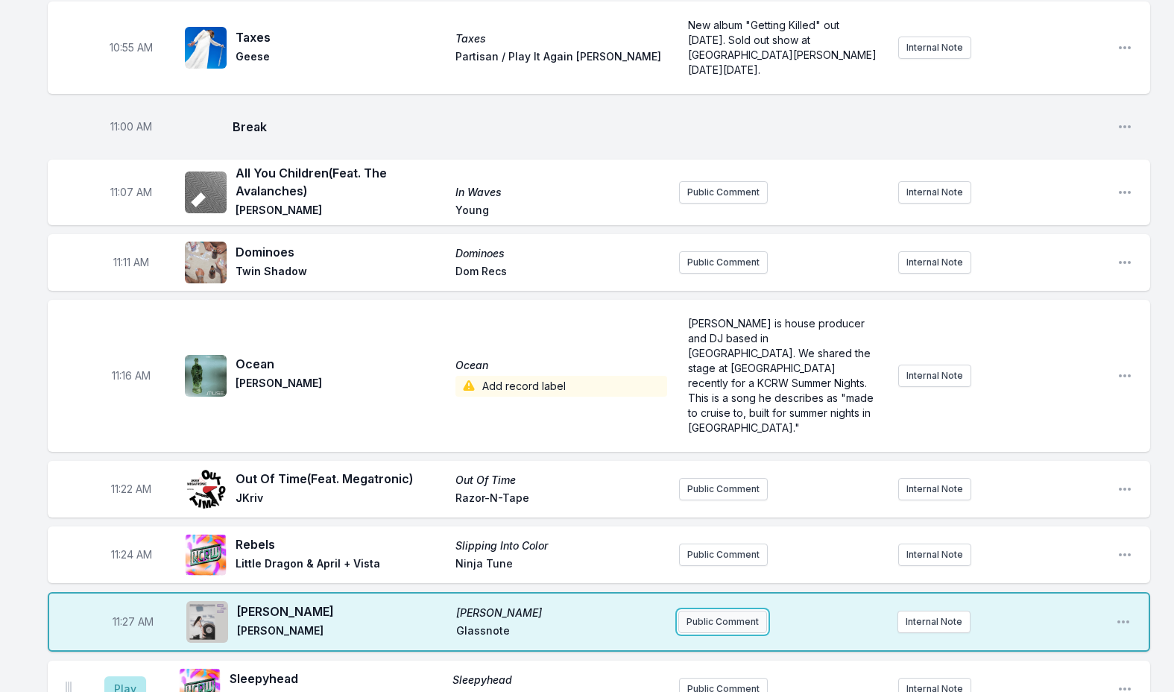
click at [725, 610] on button "Public Comment" at bounding box center [722, 621] width 89 height 22
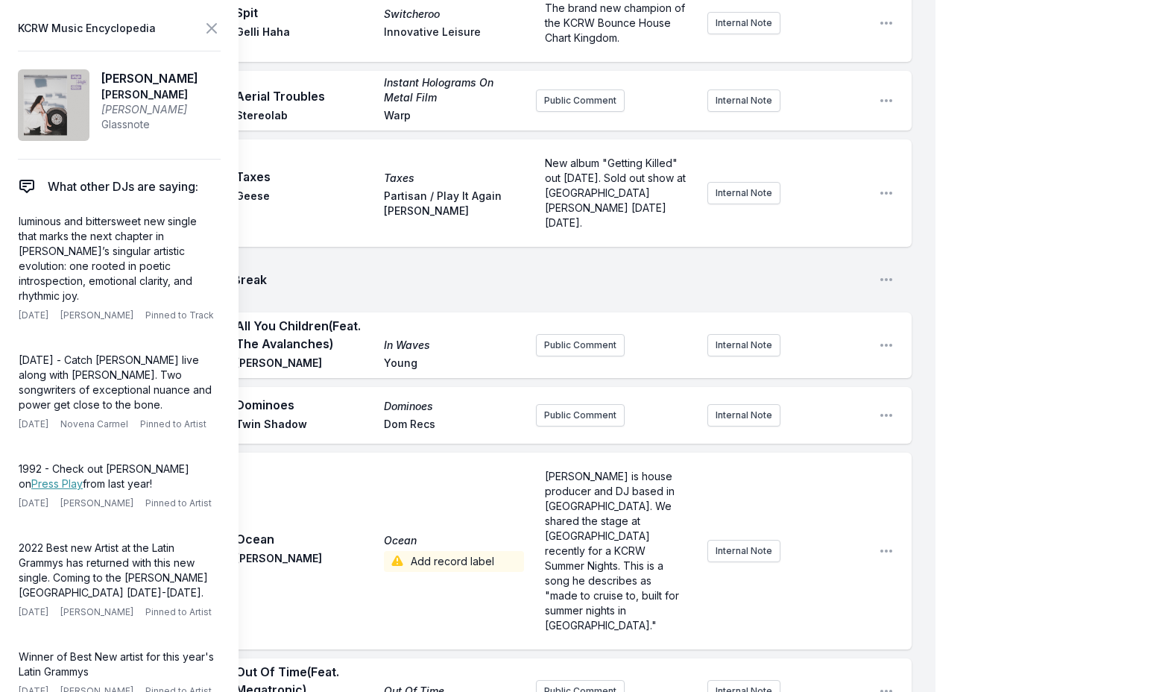
scroll to position [3212, 0]
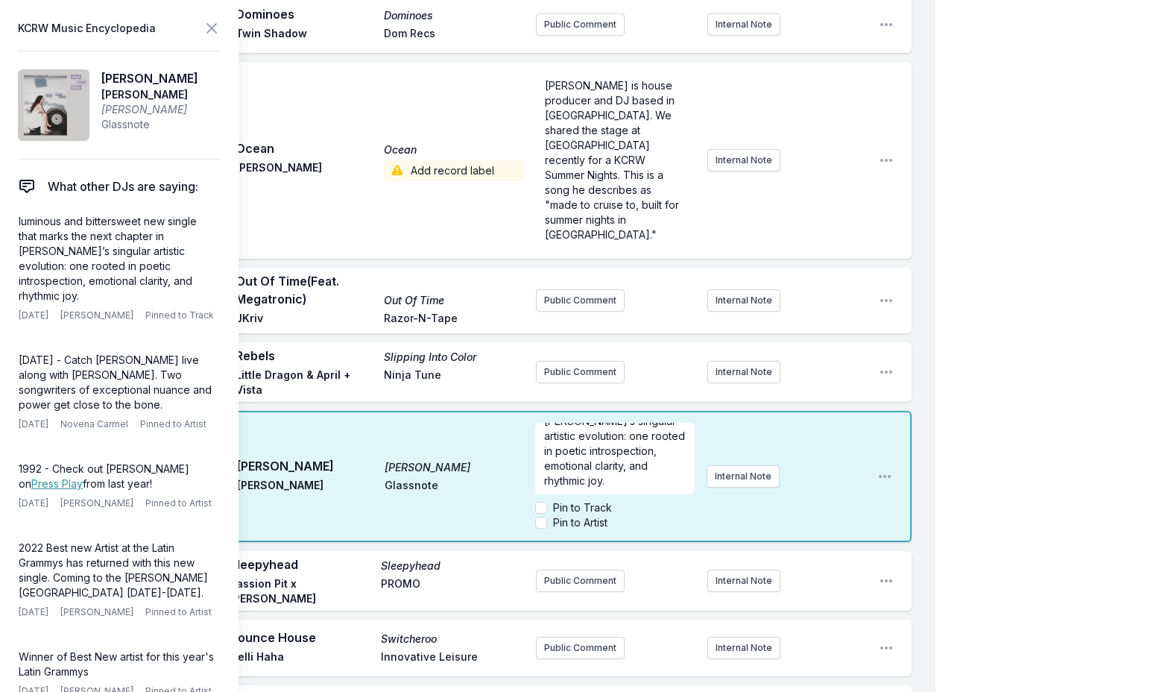
scroll to position [45, 0]
click at [206, 28] on icon at bounding box center [212, 28] width 18 height 18
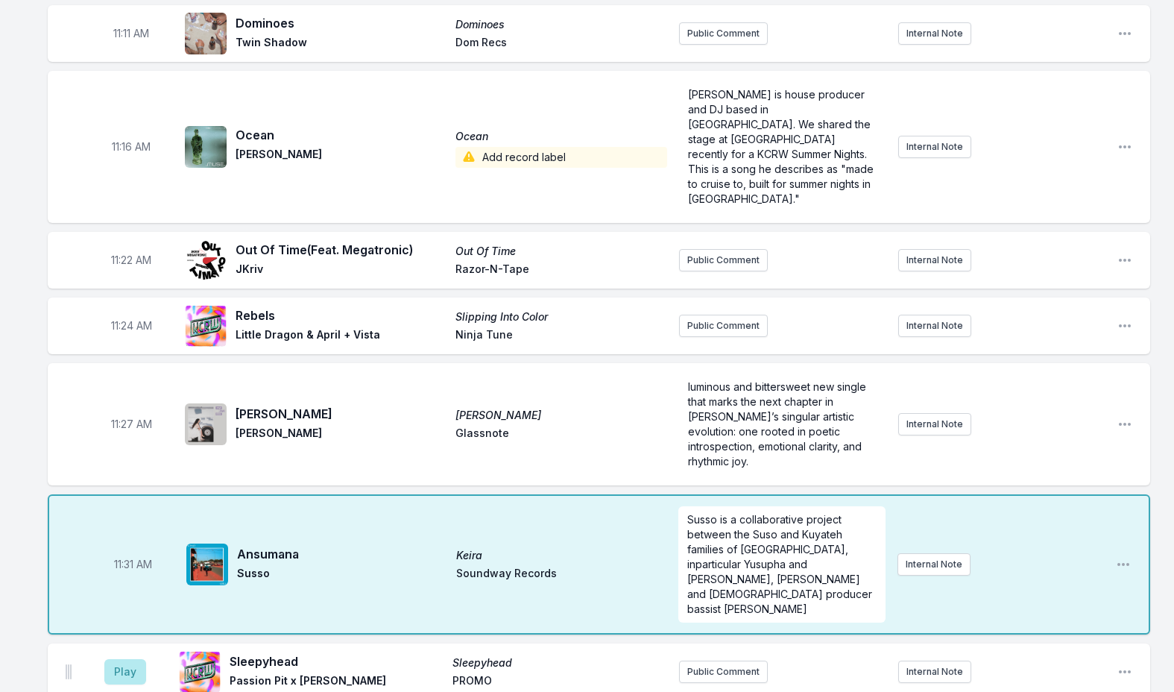
scroll to position [3140, 0]
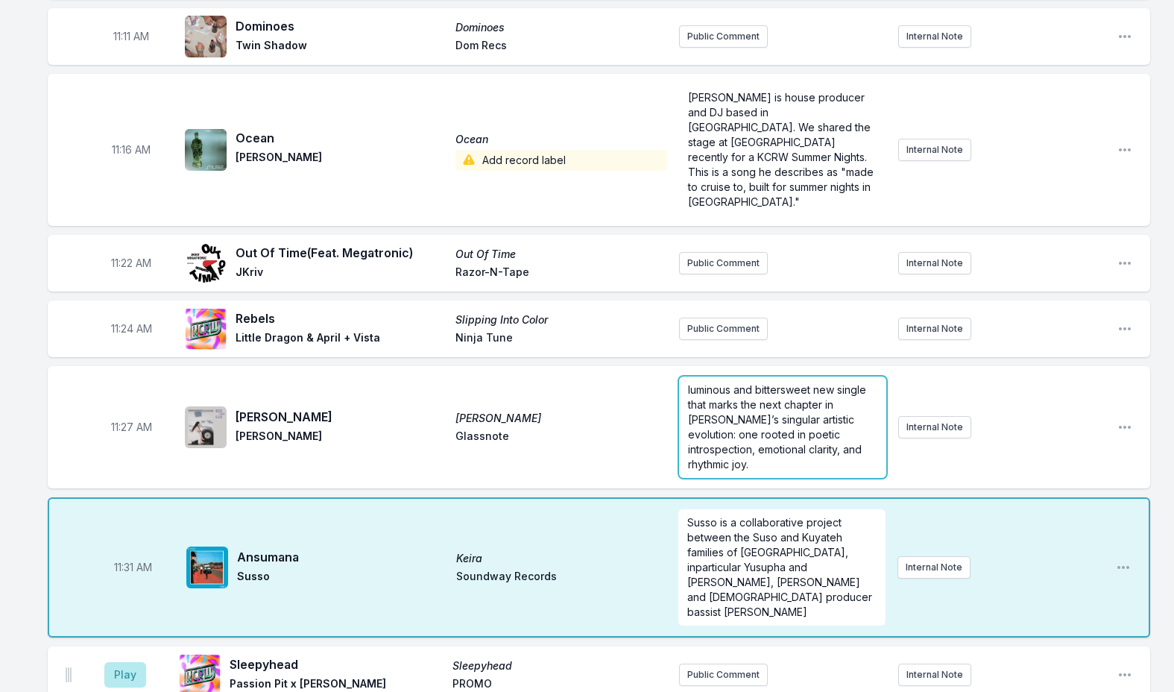
click at [761, 383] on span "luminous and bittersweet new single that marks the next chapter in Silvana’s si…" at bounding box center [778, 426] width 181 height 87
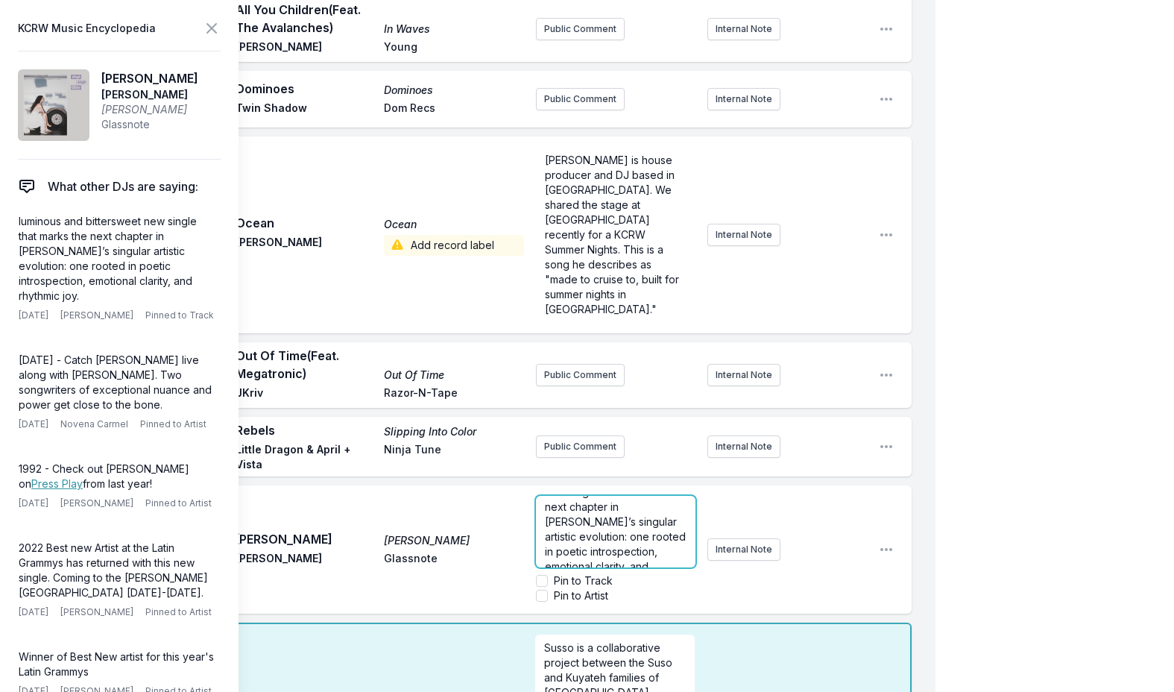
scroll to position [45, 0]
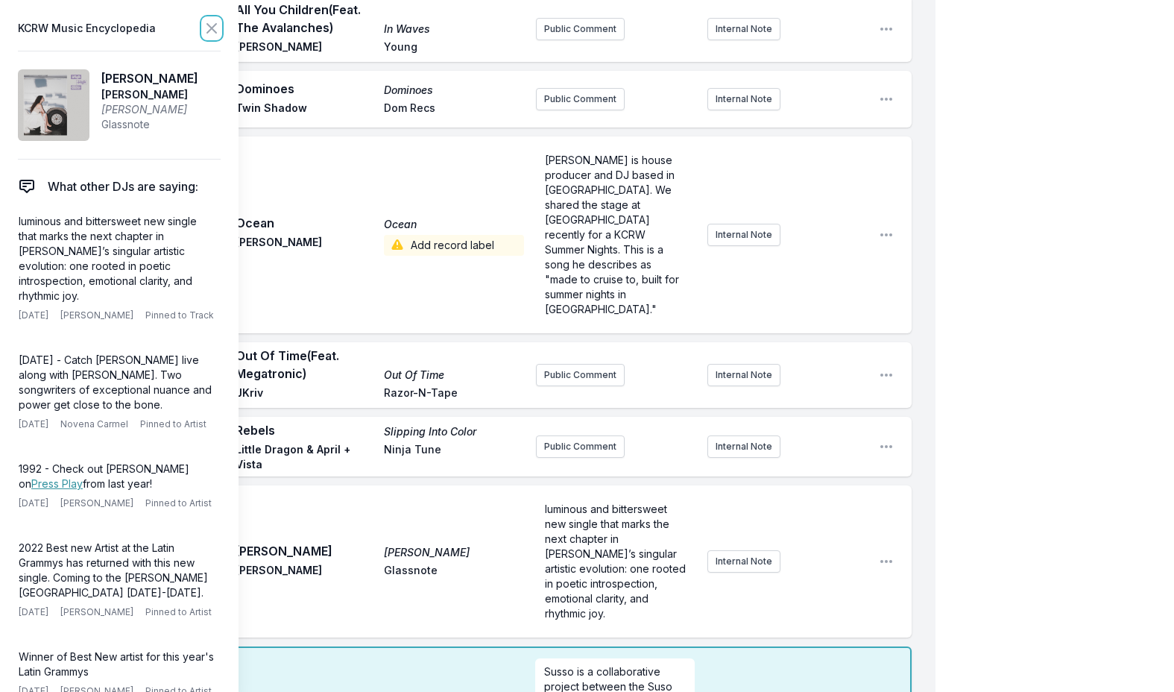
click at [211, 26] on icon at bounding box center [212, 28] width 18 height 18
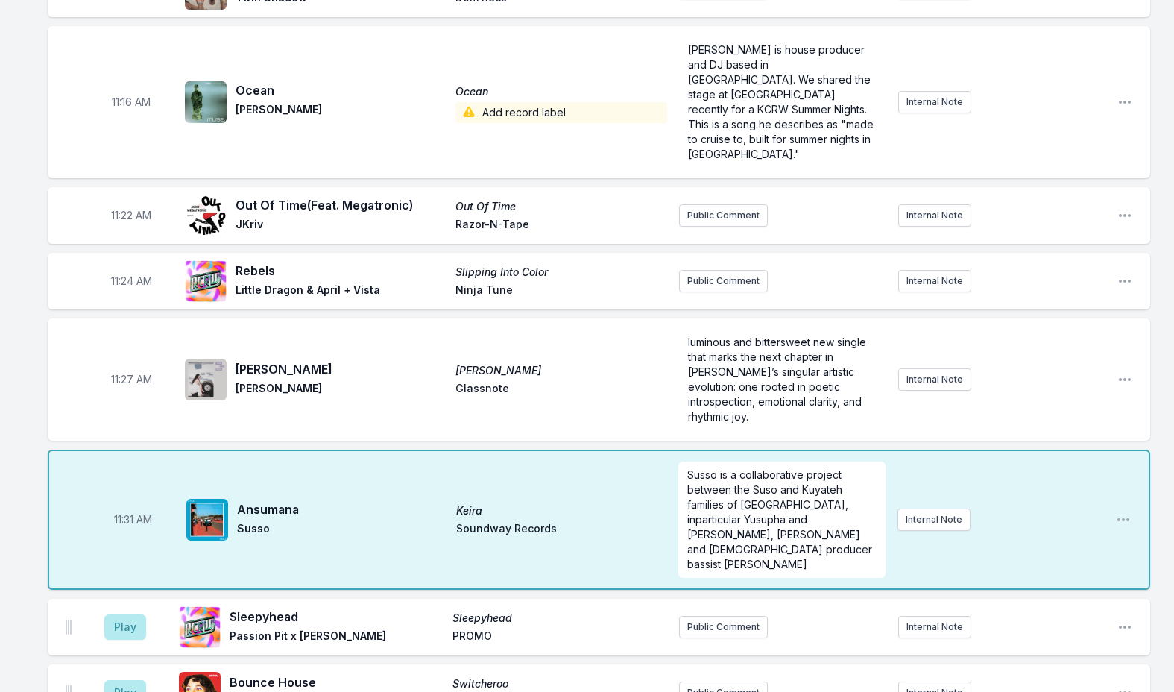
scroll to position [3215, 0]
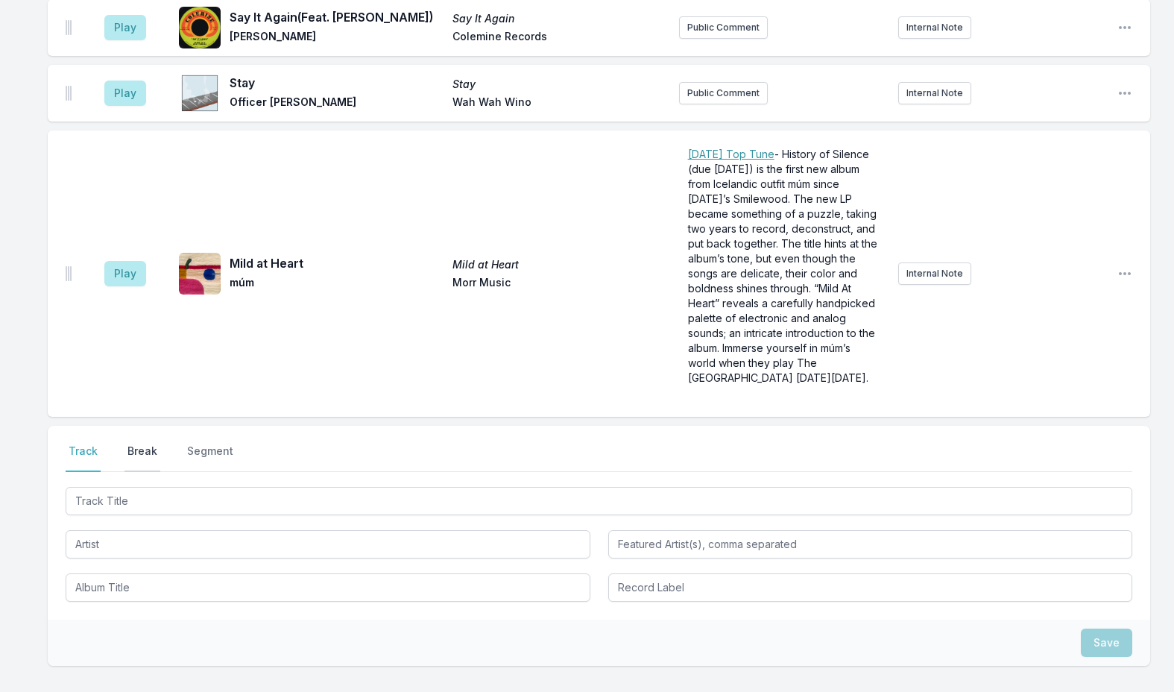
click at [130, 443] on button "Break" at bounding box center [142, 457] width 36 height 28
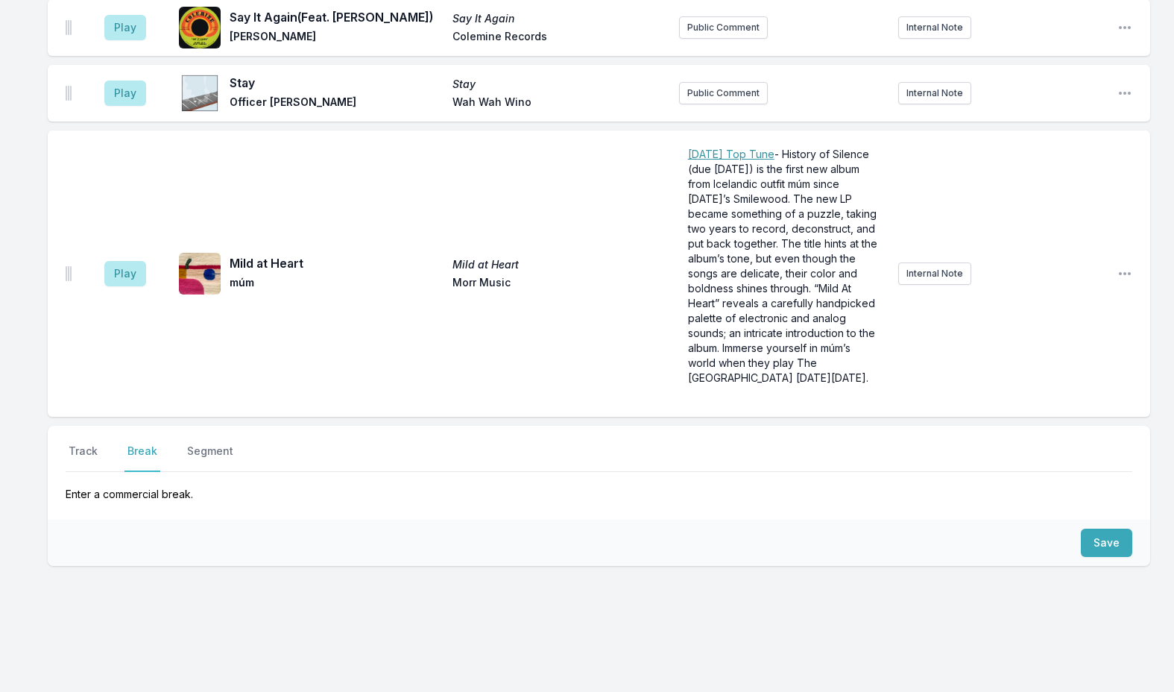
scroll to position [4469, 0]
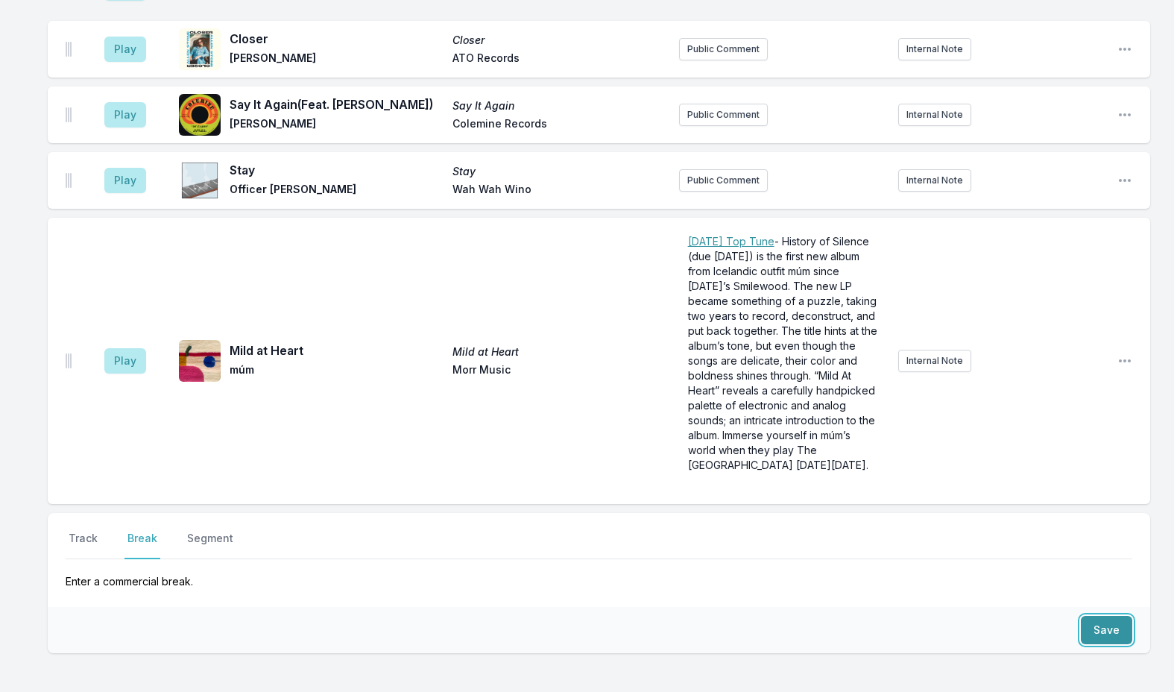
click at [1105, 616] on button "Save" at bounding box center [1106, 630] width 51 height 28
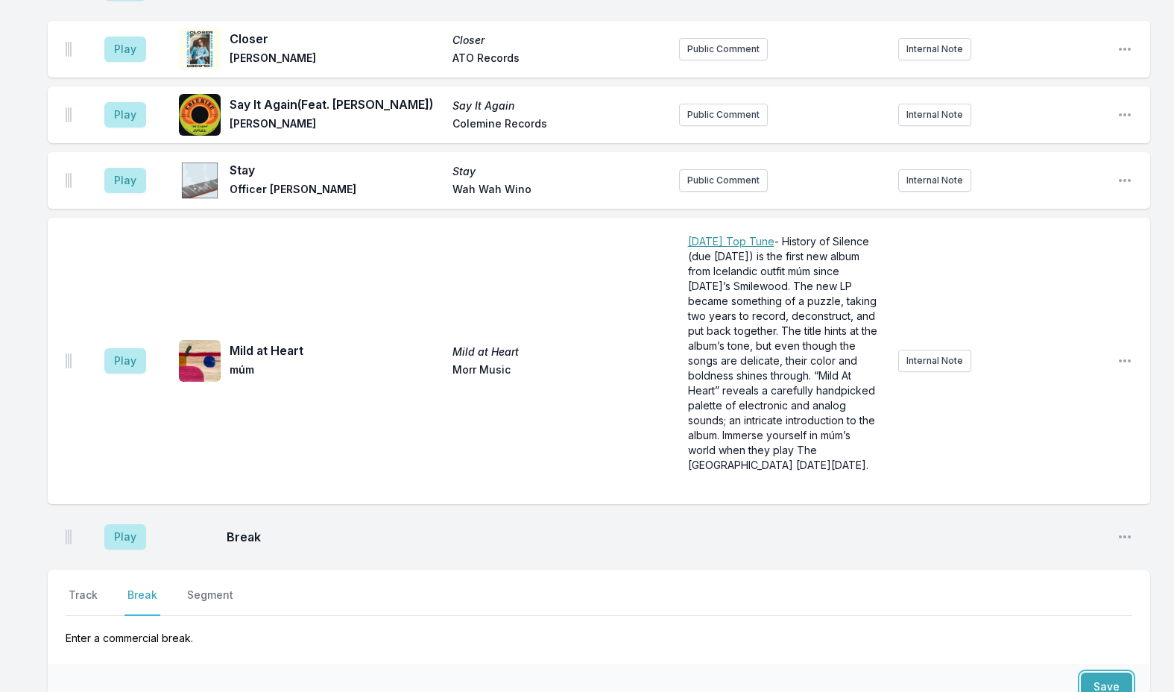
scroll to position [4526, 0]
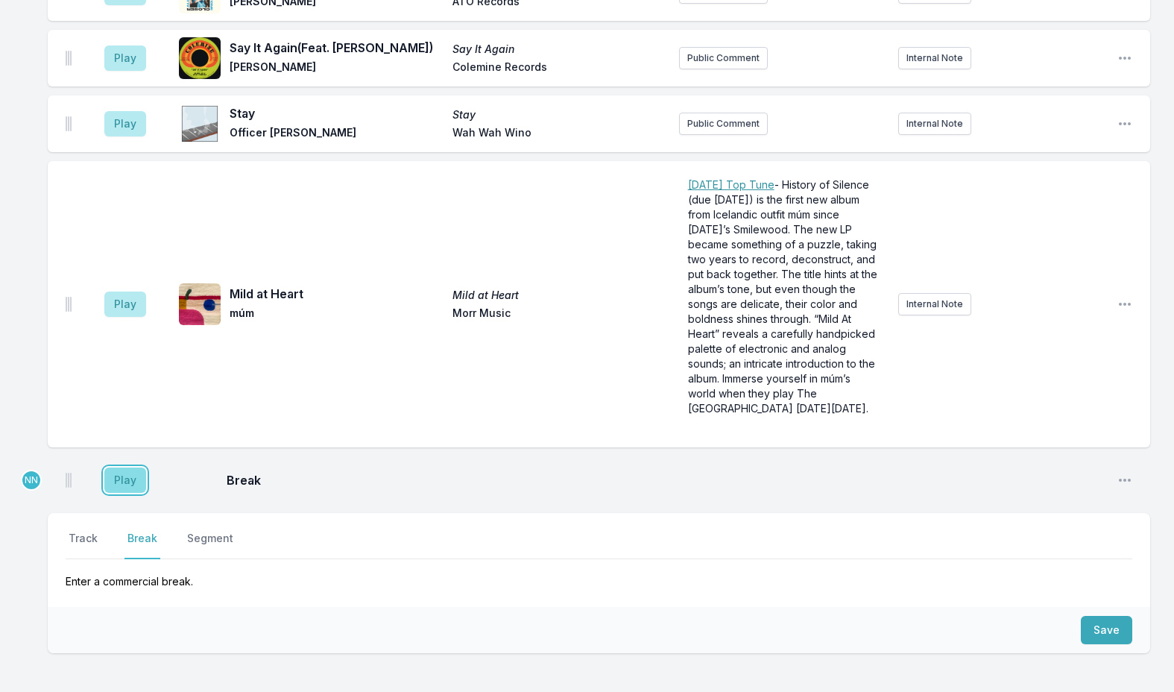
click at [127, 467] on button "Play" at bounding box center [125, 479] width 42 height 25
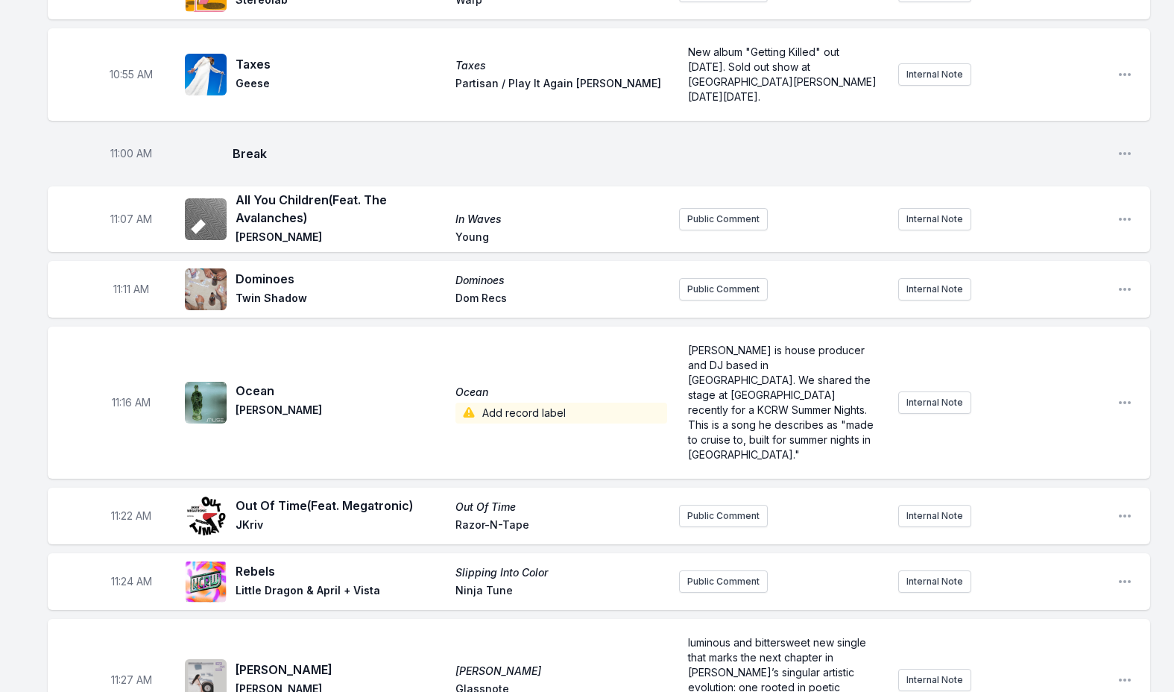
scroll to position [2886, 0]
click at [489, 404] on span "Add record label" at bounding box center [560, 414] width 211 height 21
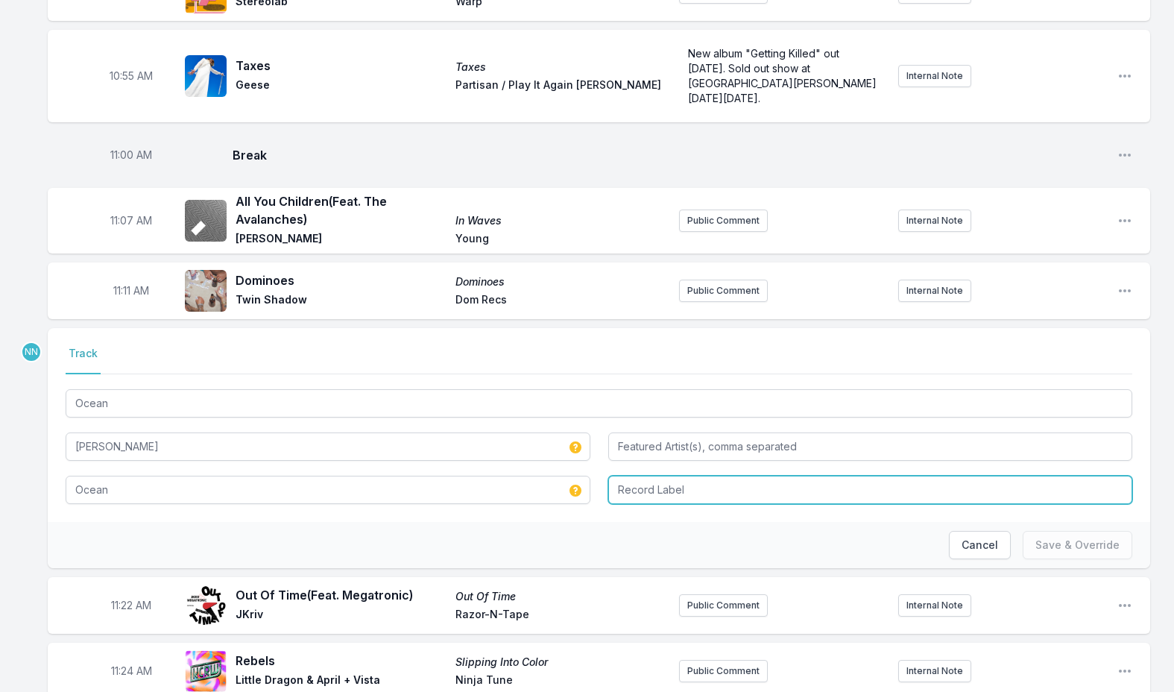
click at [635, 476] on input "Record Label" at bounding box center [870, 490] width 525 height 28
type input "Salon / Fat Beats"
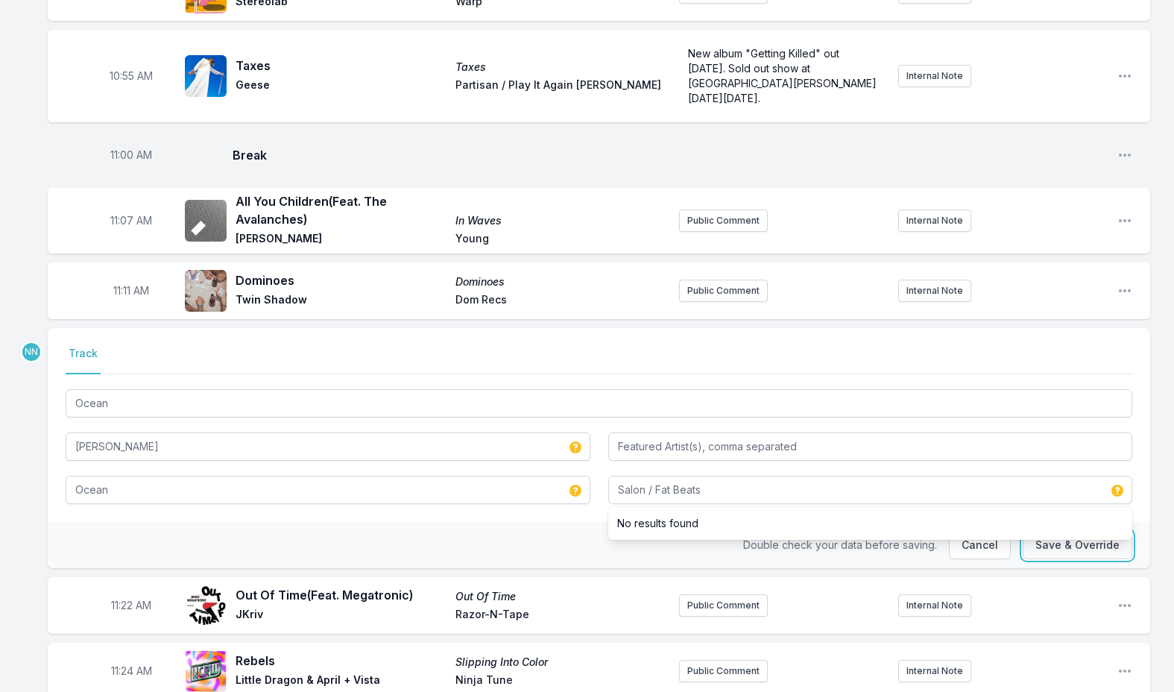
click at [1080, 531] on button "Save & Override" at bounding box center [1078, 545] width 110 height 28
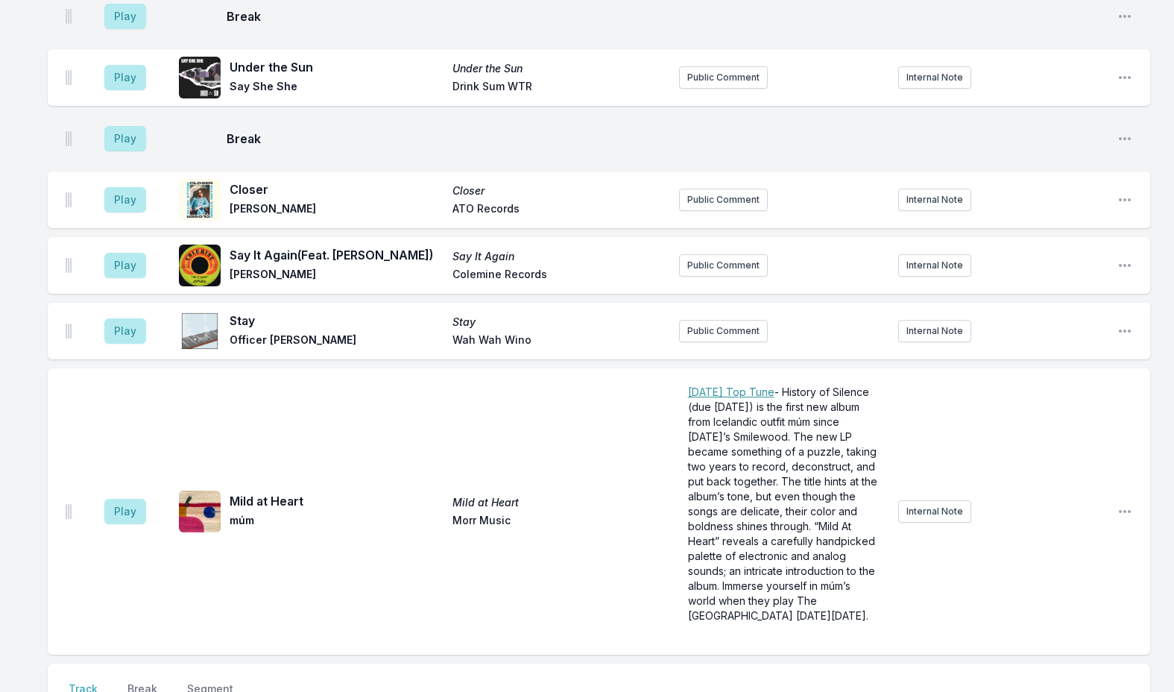
scroll to position [4376, 0]
click at [131, 497] on button "Play" at bounding box center [125, 509] width 42 height 25
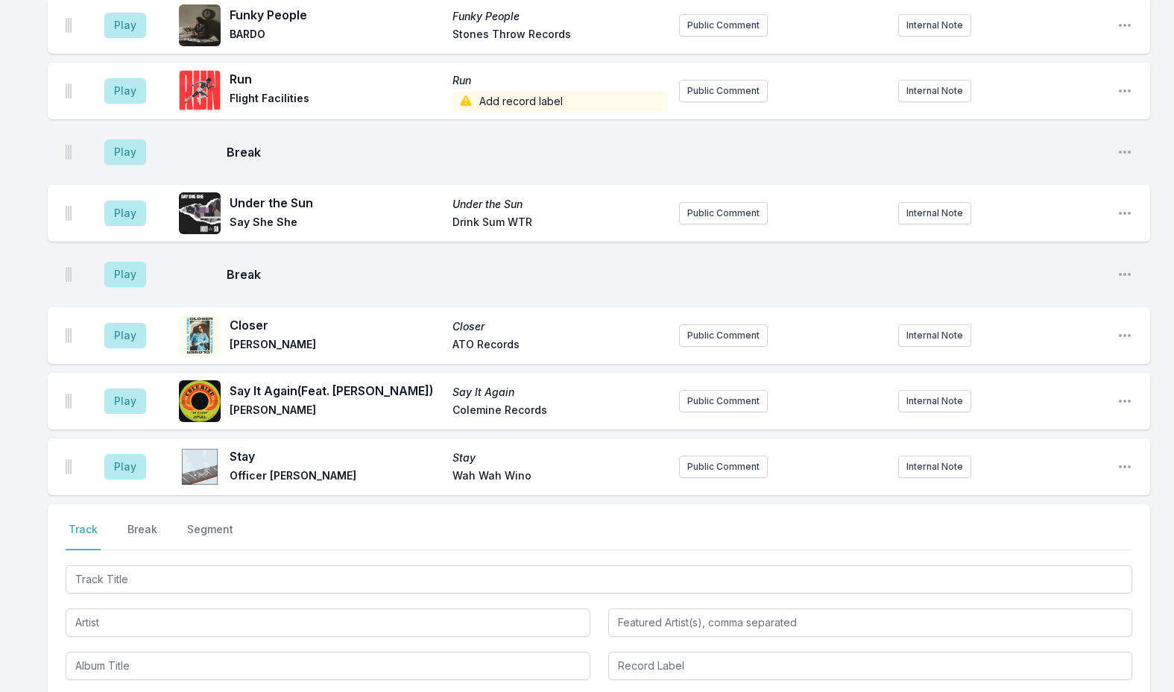
scroll to position [4675, 0]
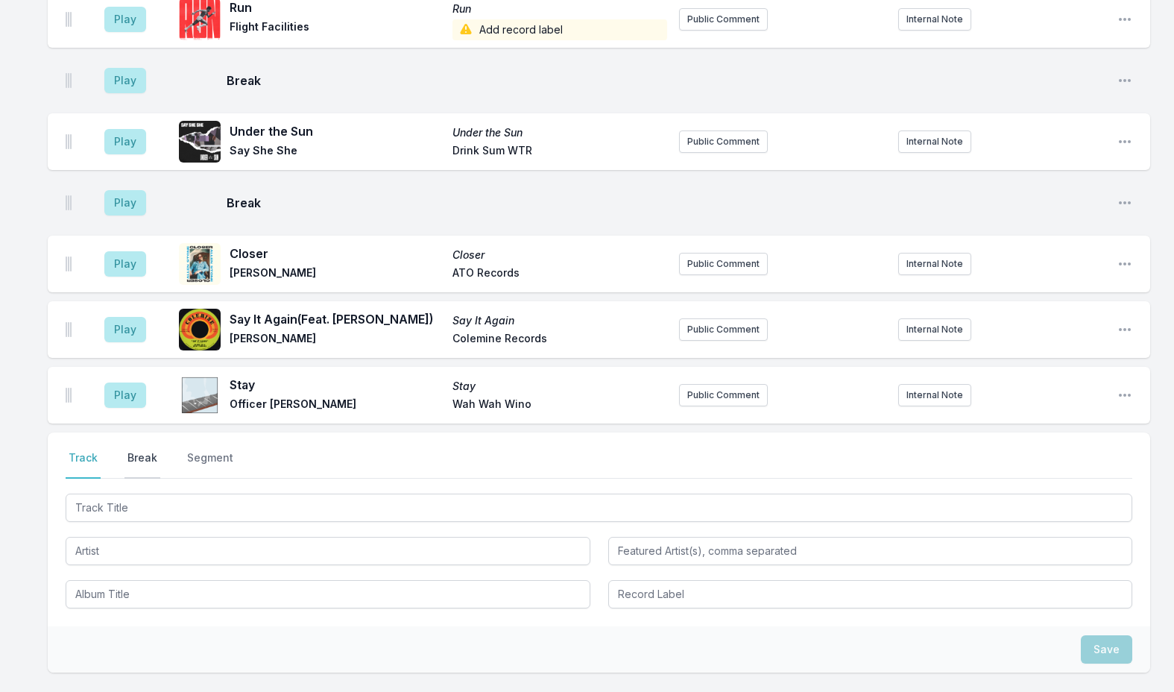
click at [145, 450] on button "Break" at bounding box center [142, 464] width 36 height 28
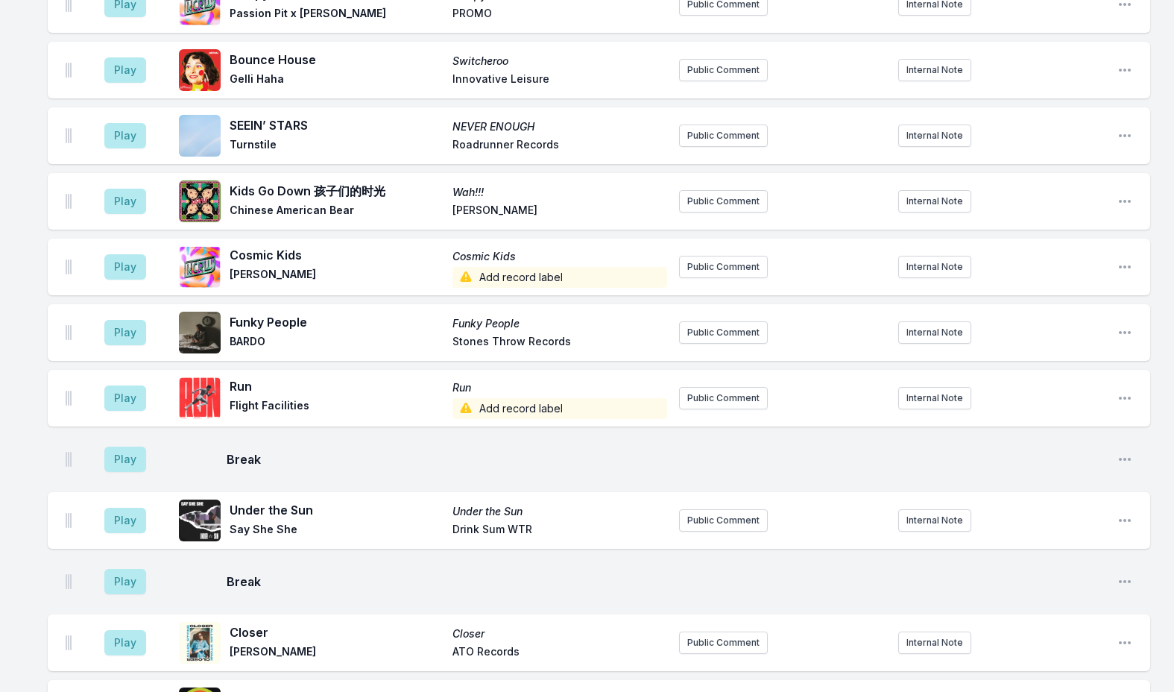
scroll to position [4594, 0]
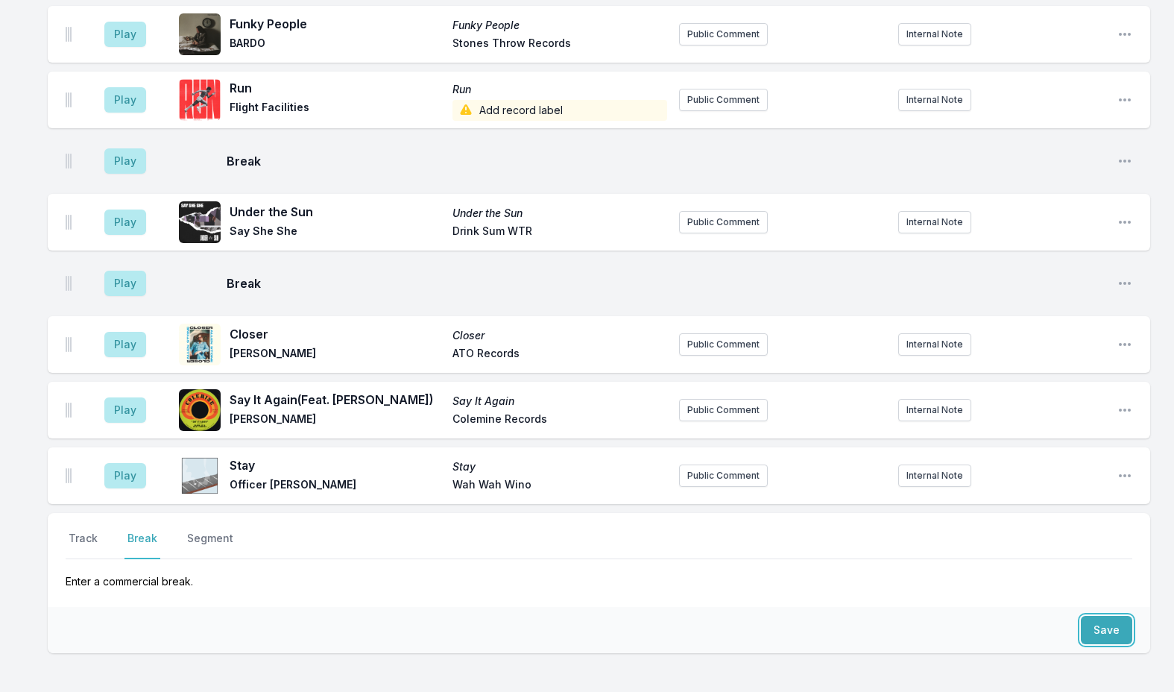
drag, startPoint x: 1100, startPoint y: 525, endPoint x: 827, endPoint y: 547, distance: 273.6
click at [838, 551] on div "Select a tab Track Break Segment Track Break Segment Enter a commercial break. …" at bounding box center [599, 631] width 1102 height 236
click at [1101, 616] on button "Save" at bounding box center [1106, 630] width 51 height 28
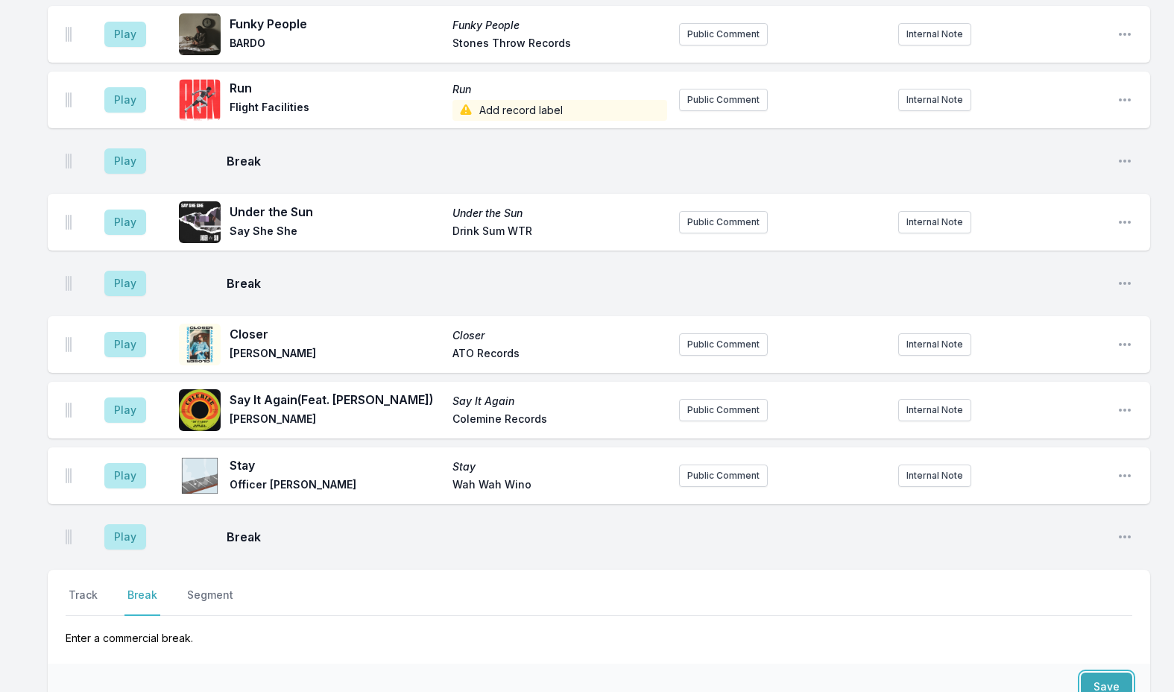
scroll to position [4651, 0]
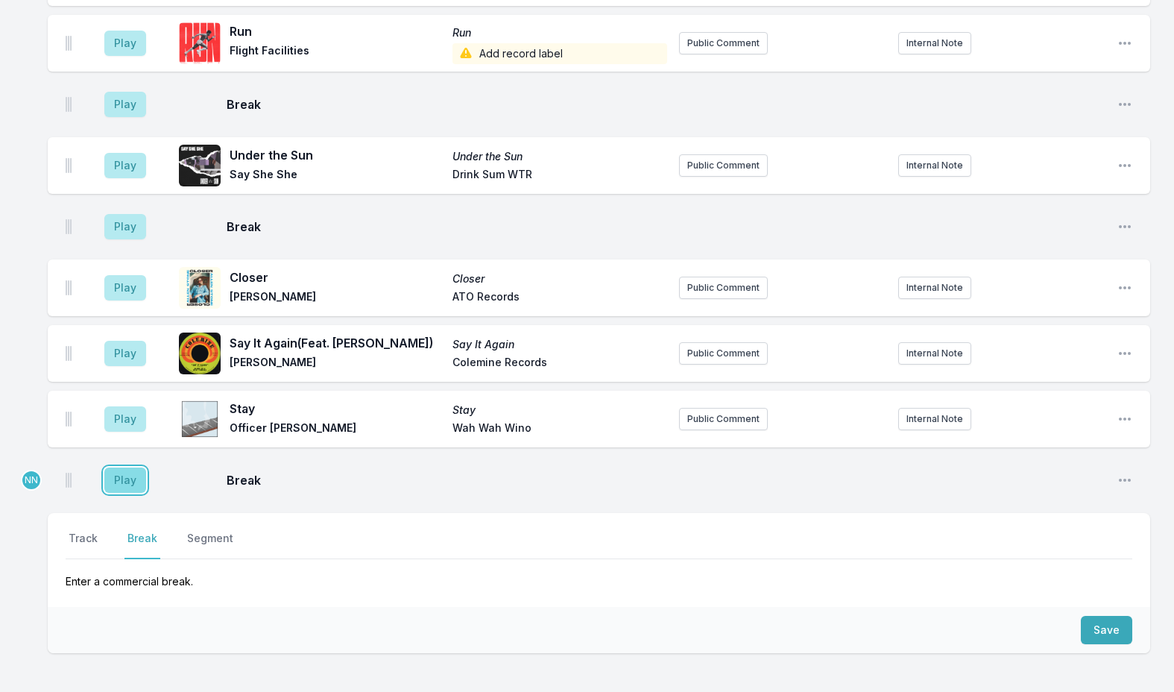
click at [128, 467] on button "Play" at bounding box center [125, 479] width 42 height 25
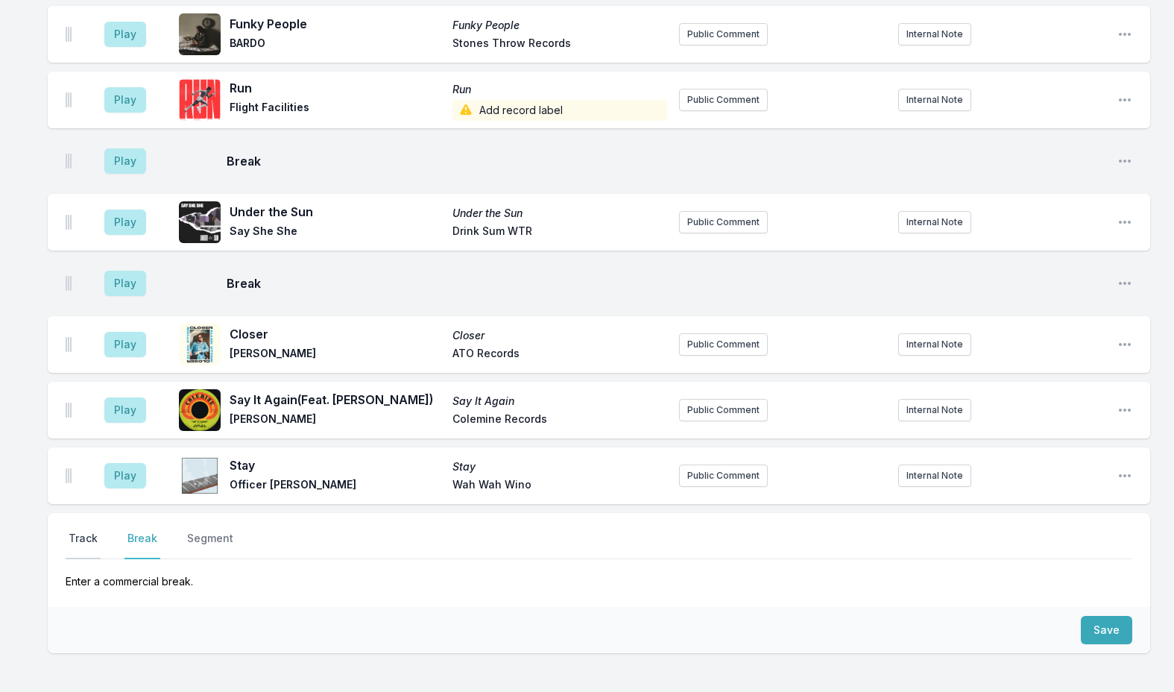
click at [73, 531] on button "Track" at bounding box center [83, 545] width 35 height 28
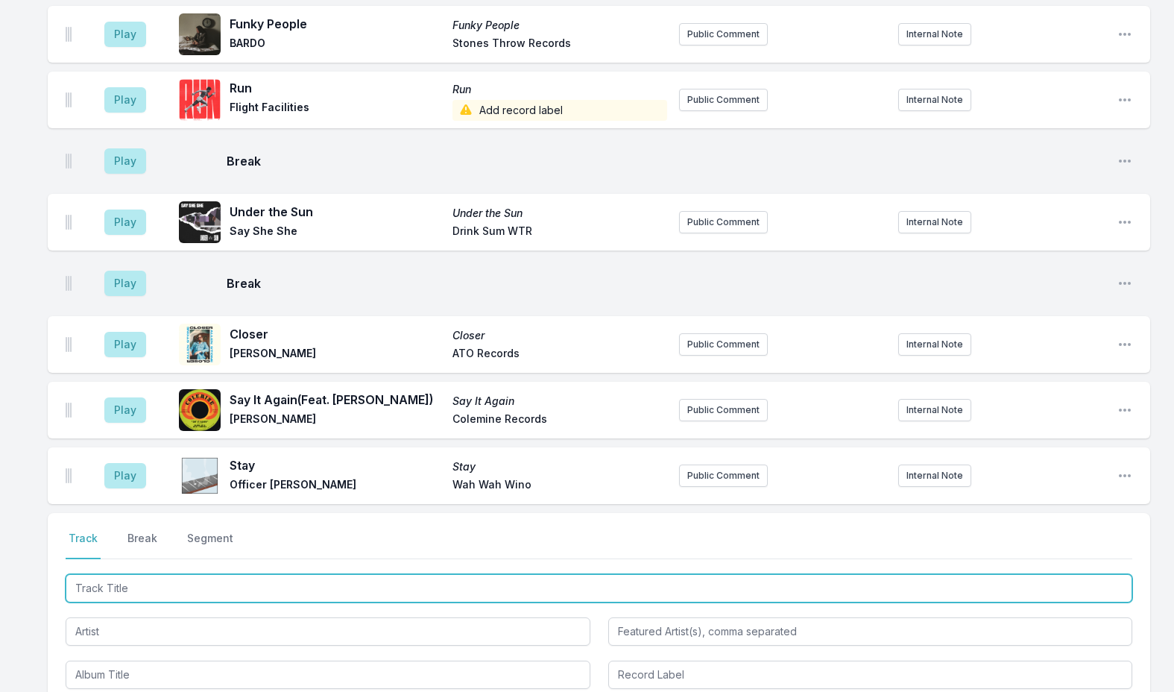
click at [121, 574] on input "Track Title" at bounding box center [599, 588] width 1067 height 28
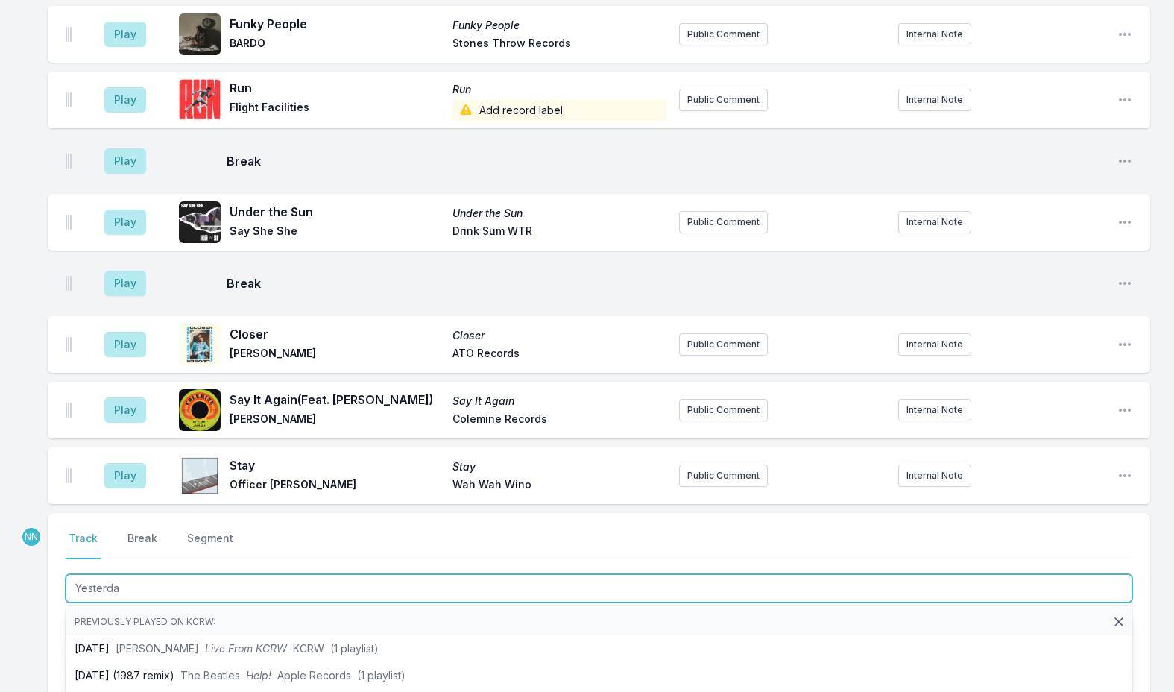
type input "Yesterday"
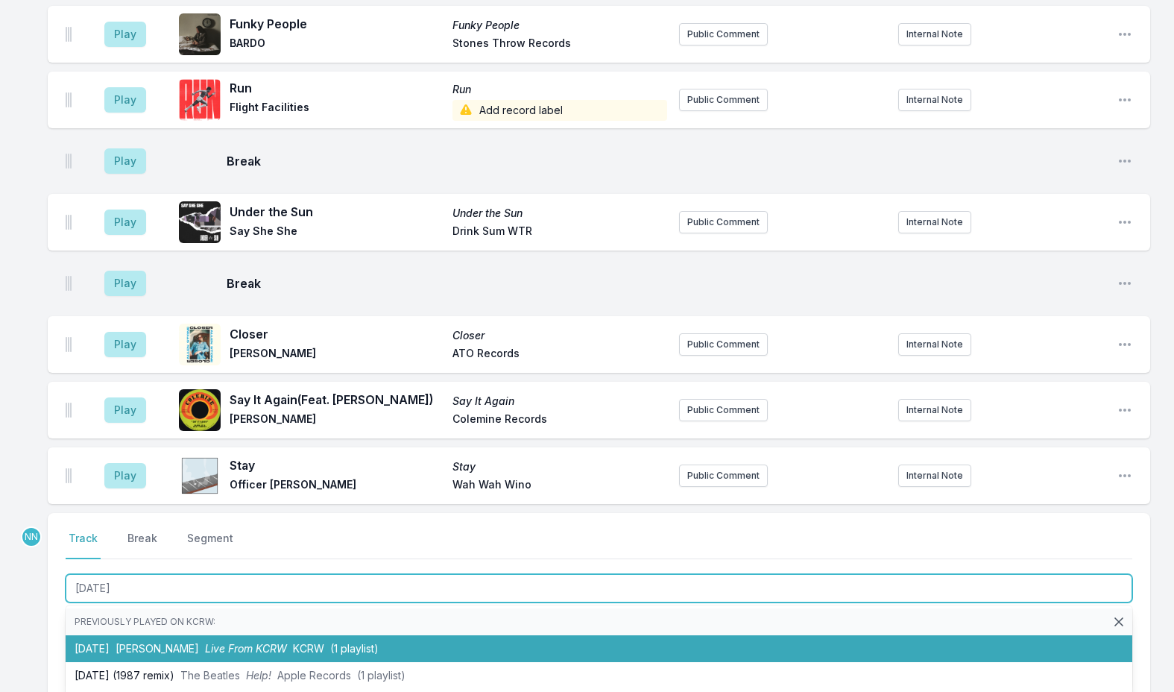
click at [235, 642] on span "Live From KCRW" at bounding box center [246, 648] width 82 height 13
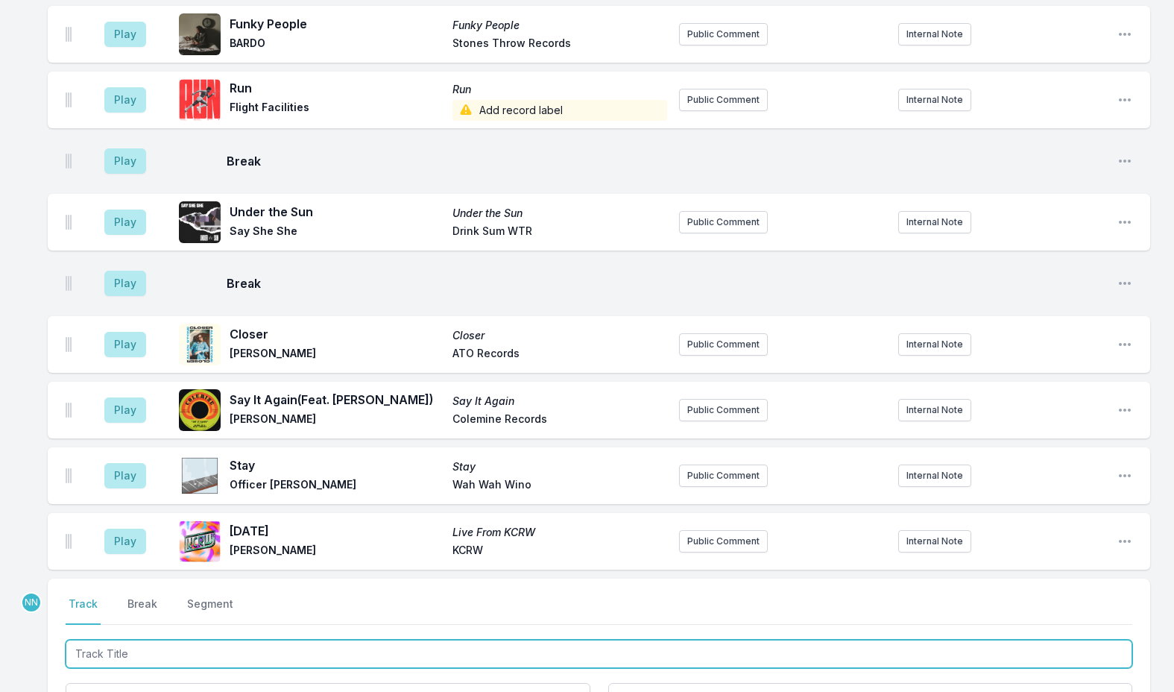
scroll to position [4716, 0]
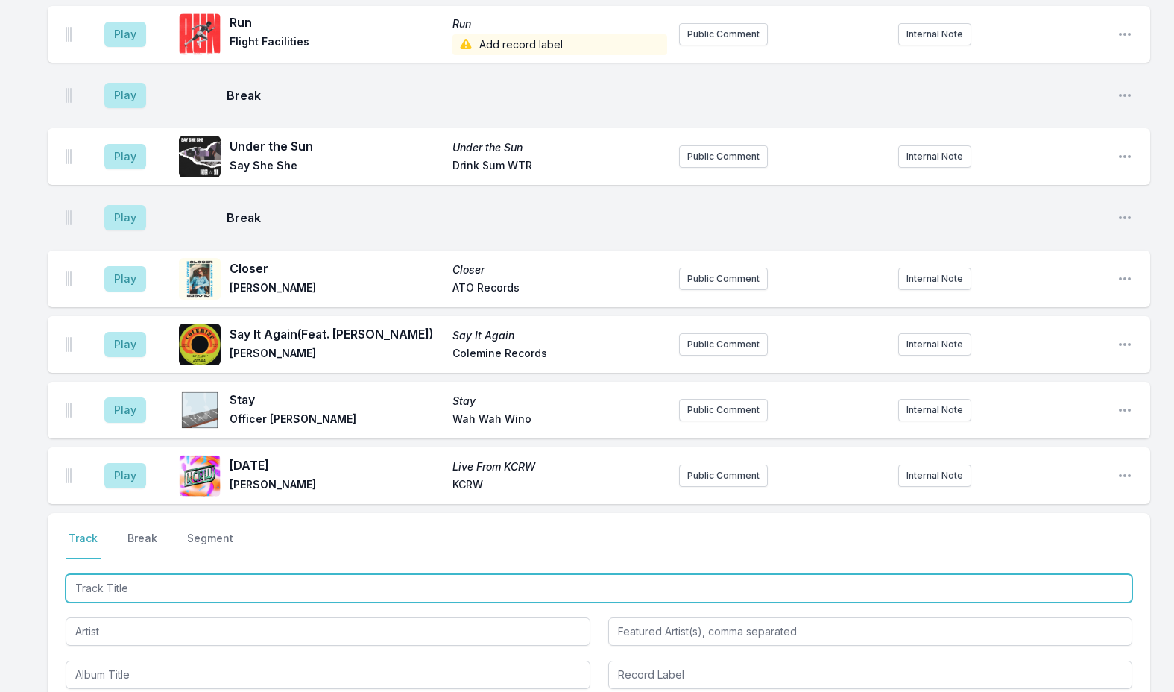
click at [125, 574] on input "Track Title" at bounding box center [599, 588] width 1067 height 28
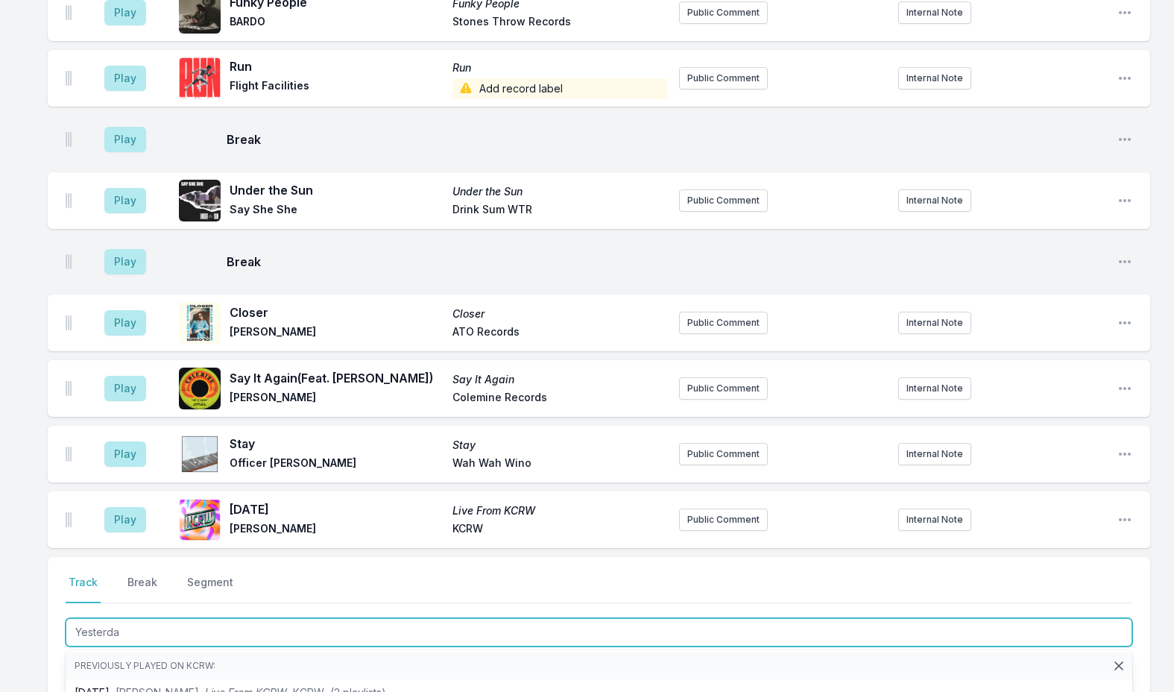
scroll to position [4816, 0]
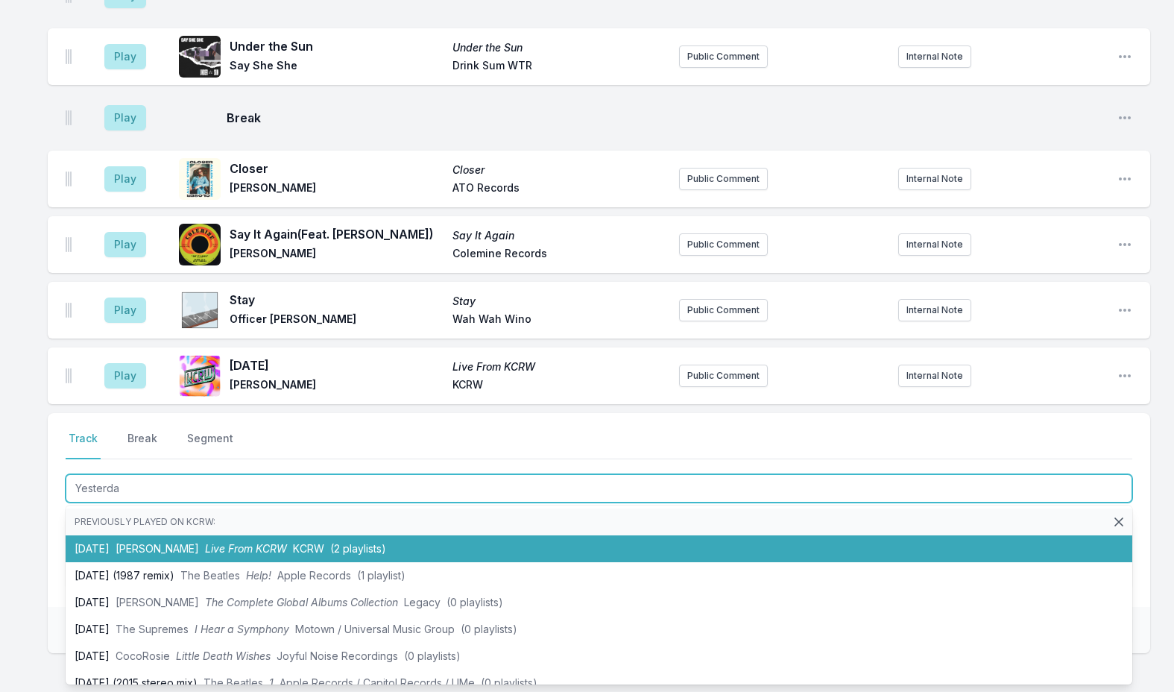
type input "Yesterda"
click at [211, 542] on span "Live From KCRW" at bounding box center [246, 548] width 82 height 13
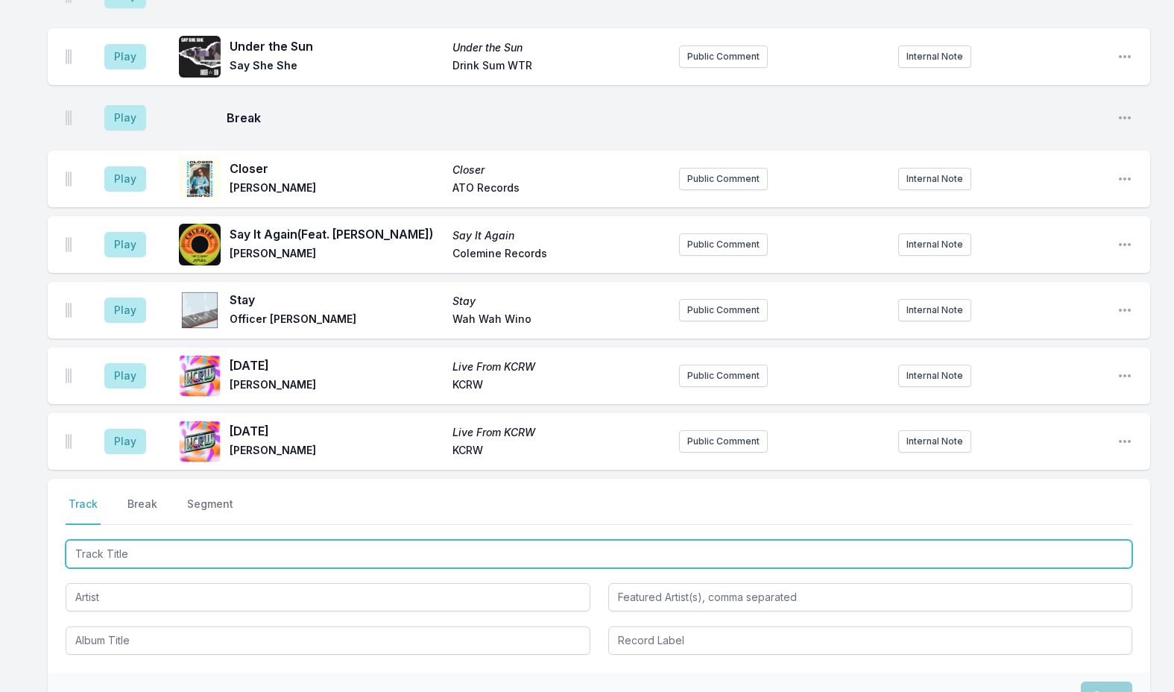
scroll to position [4882, 0]
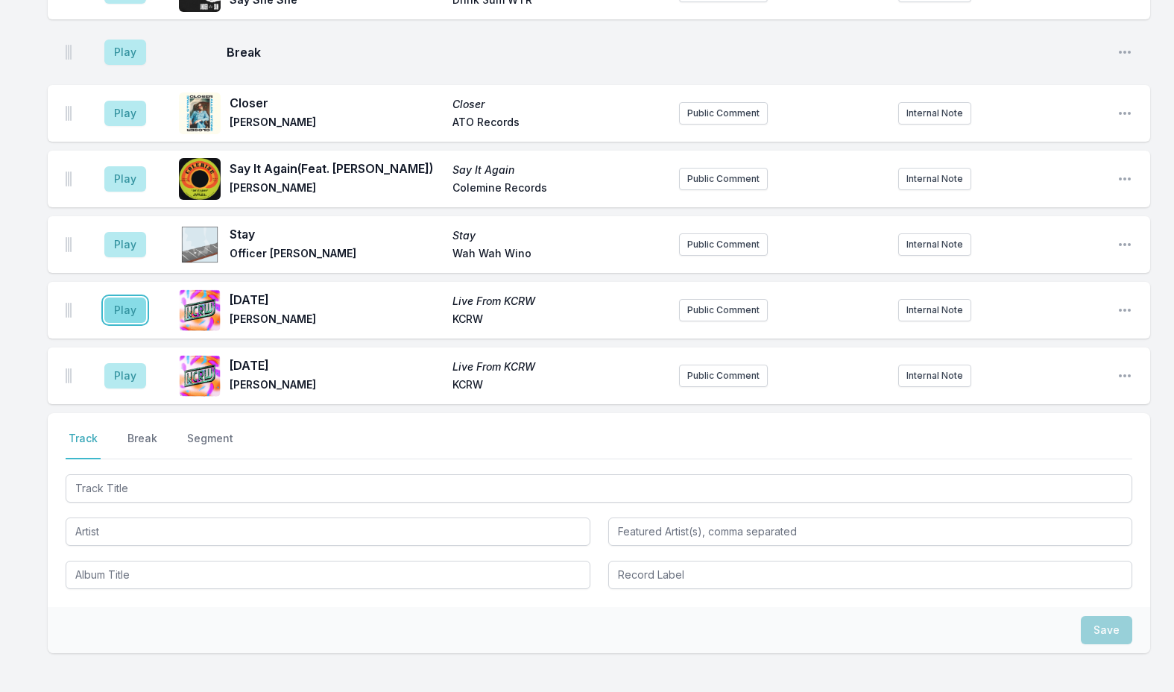
click at [132, 297] on button "Play" at bounding box center [125, 309] width 42 height 25
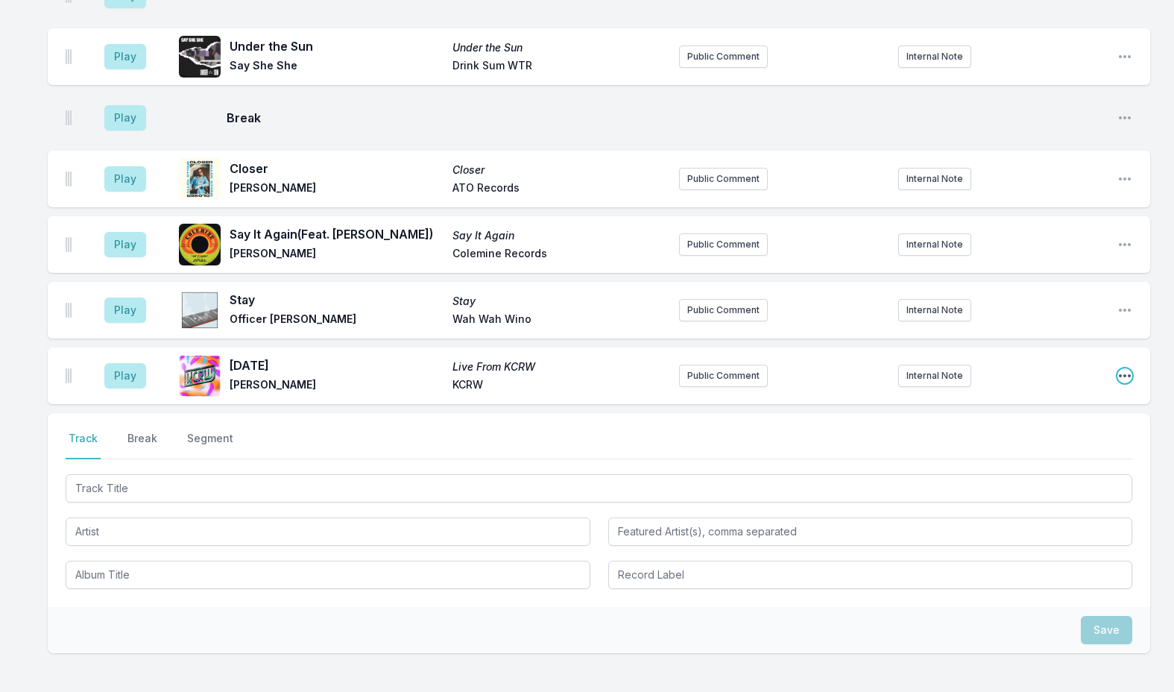
click at [1122, 368] on icon "Open playlist item options" at bounding box center [1124, 375] width 15 height 15
click at [1011, 446] on button "Delete Entry" at bounding box center [1048, 459] width 167 height 27
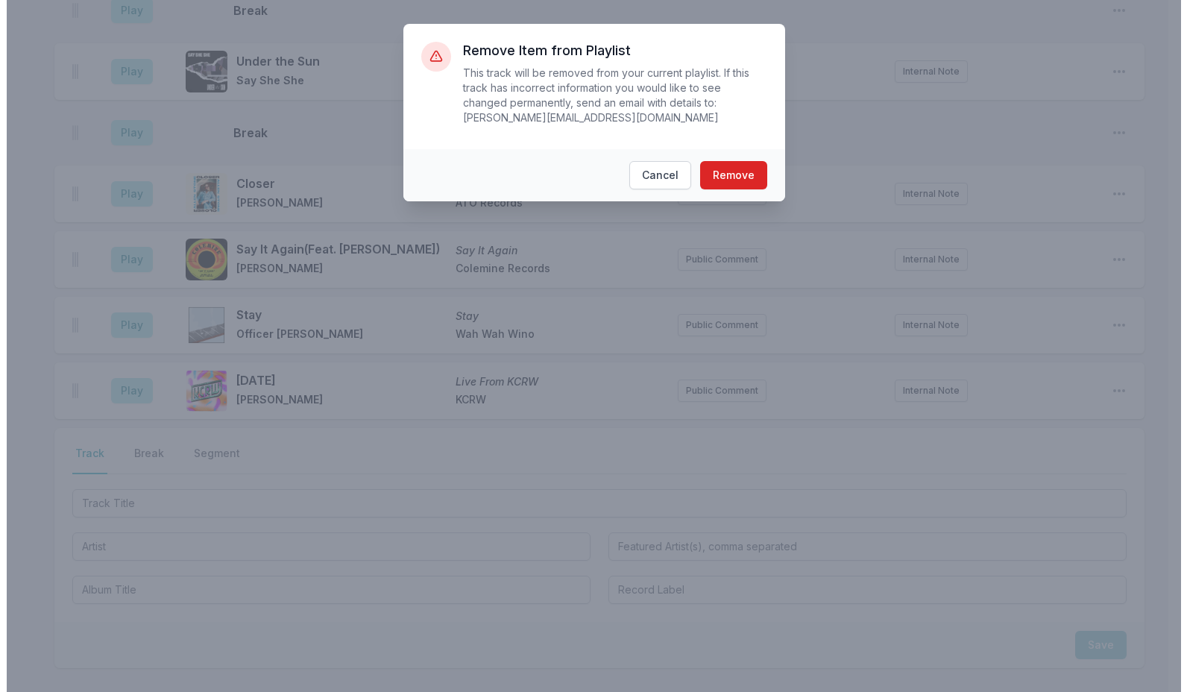
scroll to position [4867, 0]
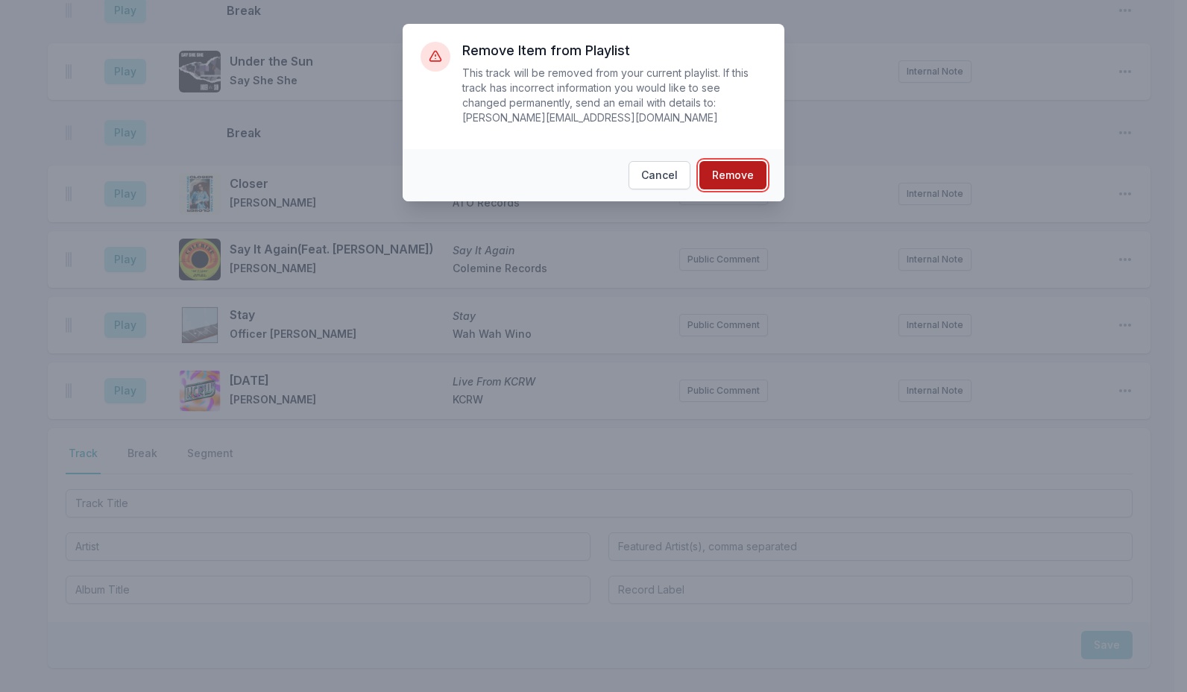
click at [748, 162] on button "Remove" at bounding box center [732, 175] width 67 height 28
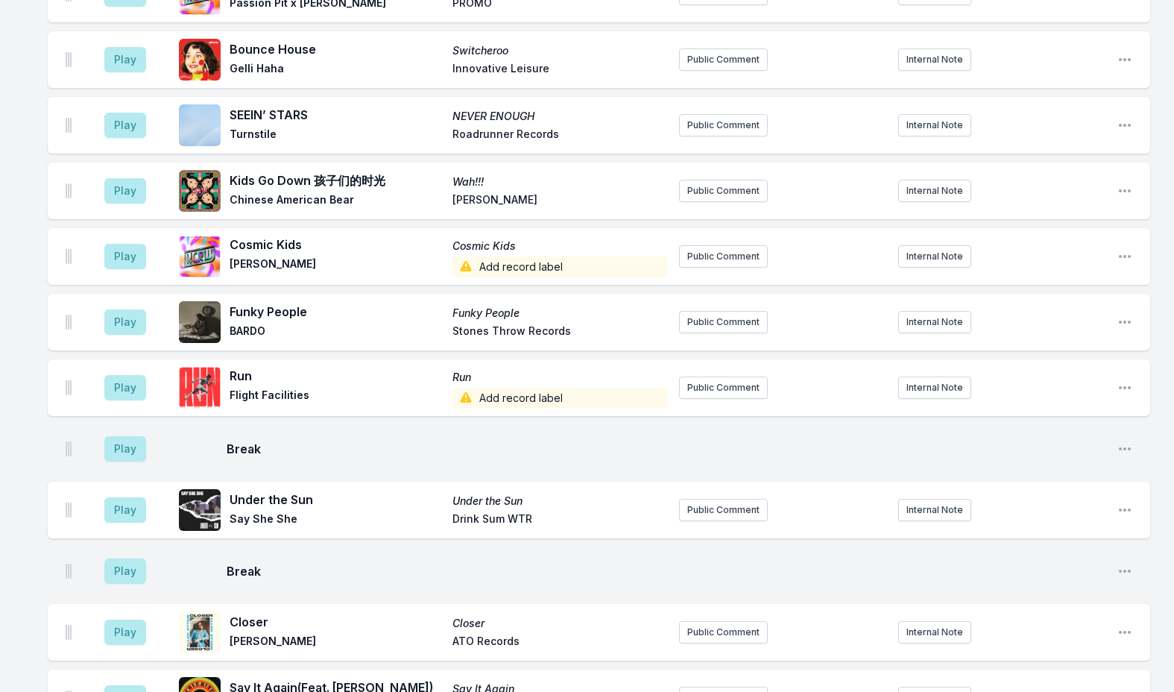
scroll to position [4131, 0]
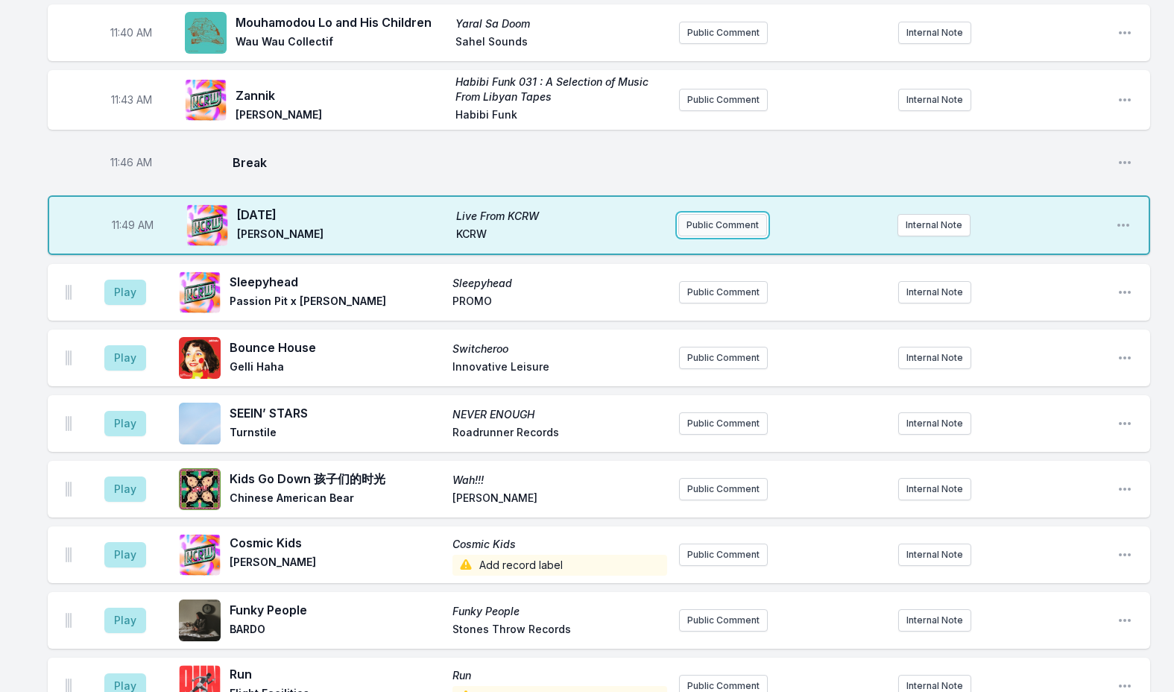
click at [717, 214] on button "Public Comment" at bounding box center [722, 225] width 89 height 22
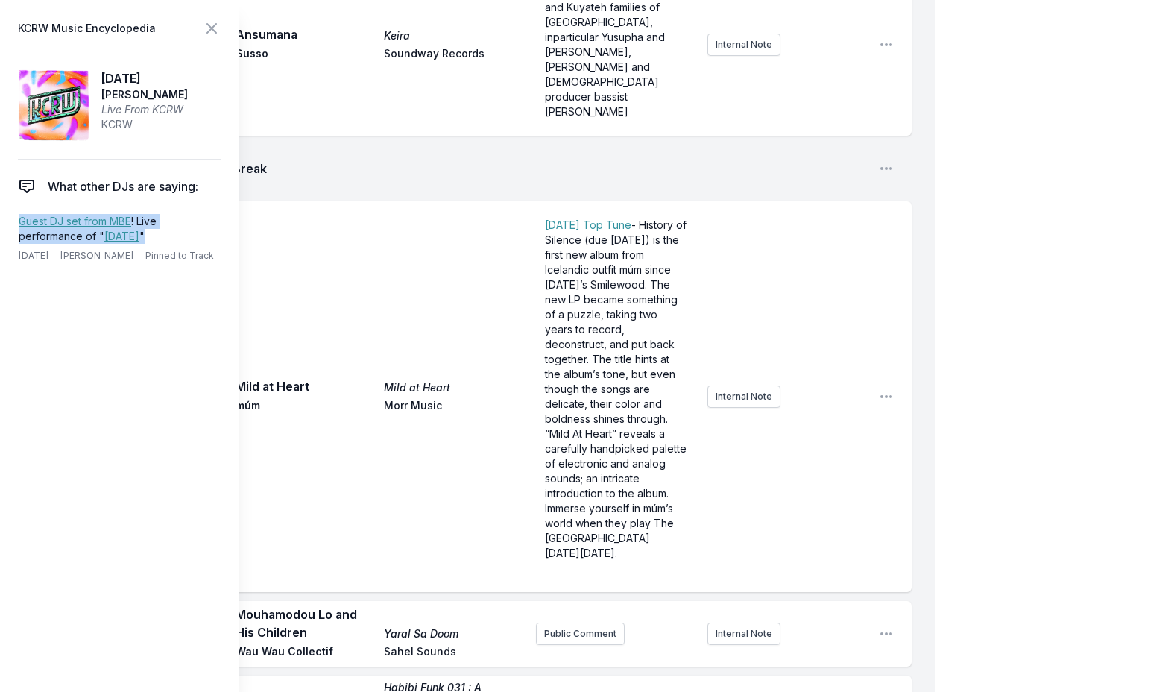
drag, startPoint x: 186, startPoint y: 235, endPoint x: 7, endPoint y: 225, distance: 179.1
click at [7, 225] on aside "KCRW Music Encyclopedia Yesterday Cory Henry Live From KCRW KCRW What other DJs…" at bounding box center [119, 346] width 238 height 692
copy p "Guest DJ set from MBE ! Live performance of " Yesterday ""
click at [202, 28] on header "KCRW Music Encyclopedia" at bounding box center [119, 28] width 203 height 21
click at [203, 31] on icon at bounding box center [212, 28] width 18 height 18
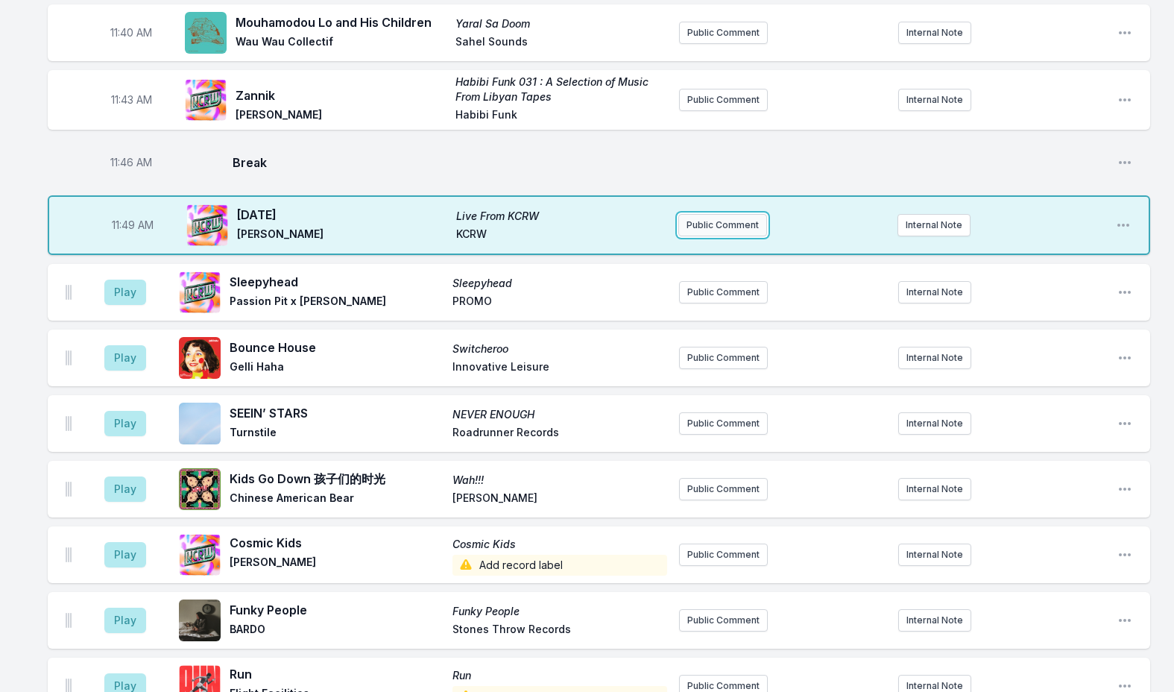
click at [726, 214] on button "Public Comment" at bounding box center [722, 225] width 89 height 22
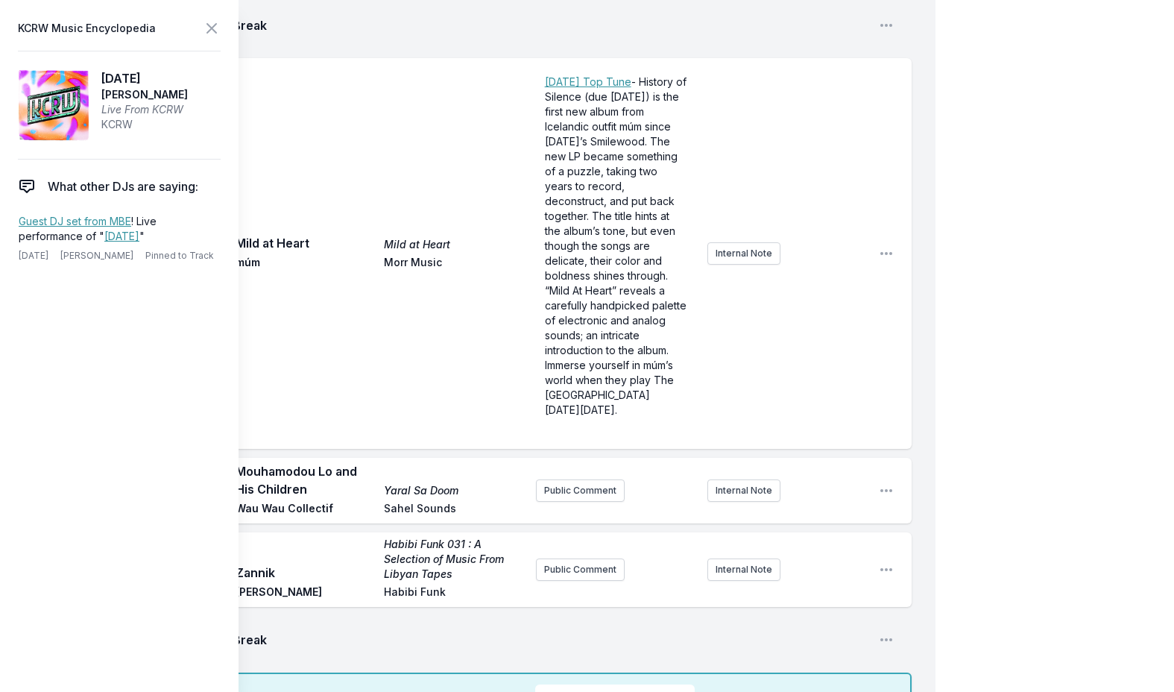
scroll to position [4280, 0]
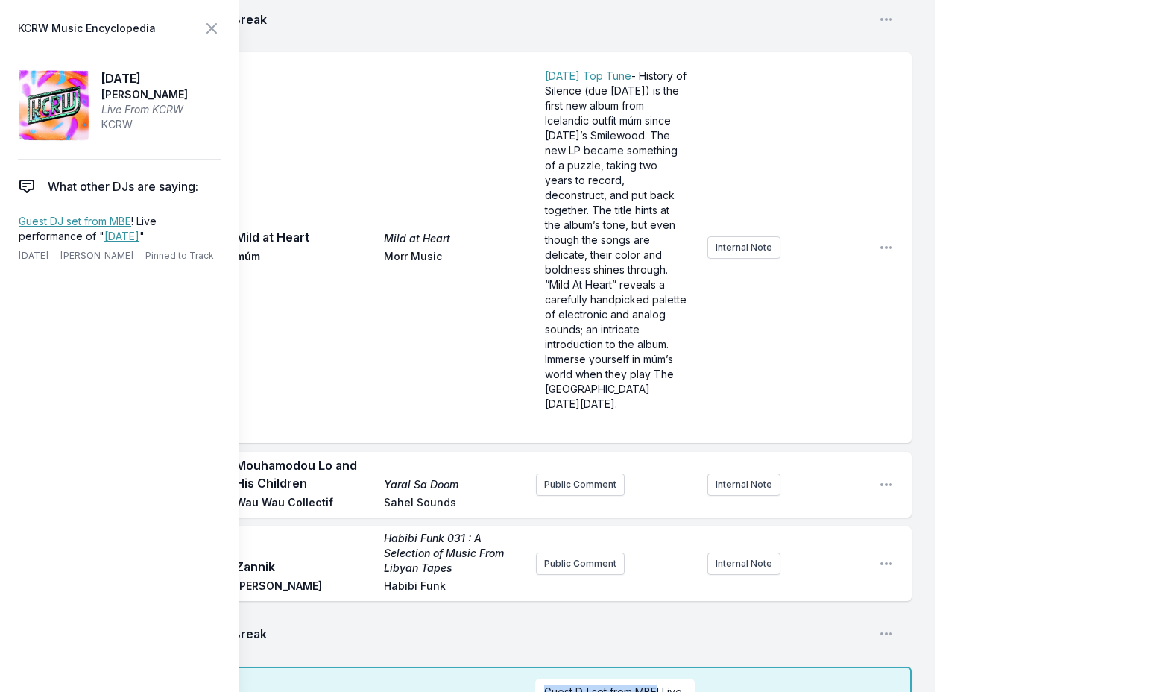
click at [545, 685] on span "Guest DJ set from MBE! Live performance of "Yesterday"" at bounding box center [614, 699] width 141 height 28
drag, startPoint x: 664, startPoint y: 534, endPoint x: 589, endPoint y: 531, distance: 75.3
click at [589, 625] on p "After coming in for a Guest DJ set on MBE! We couldn't let Cory go without play…" at bounding box center [614, 684] width 141 height 119
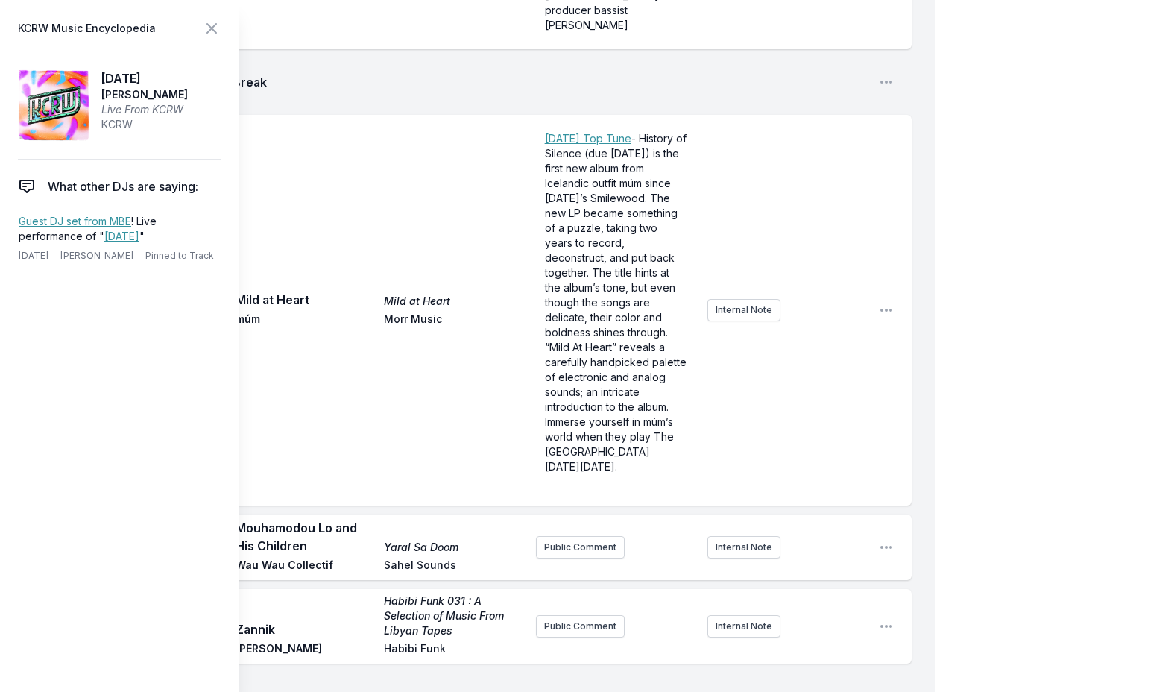
scroll to position [4131, 0]
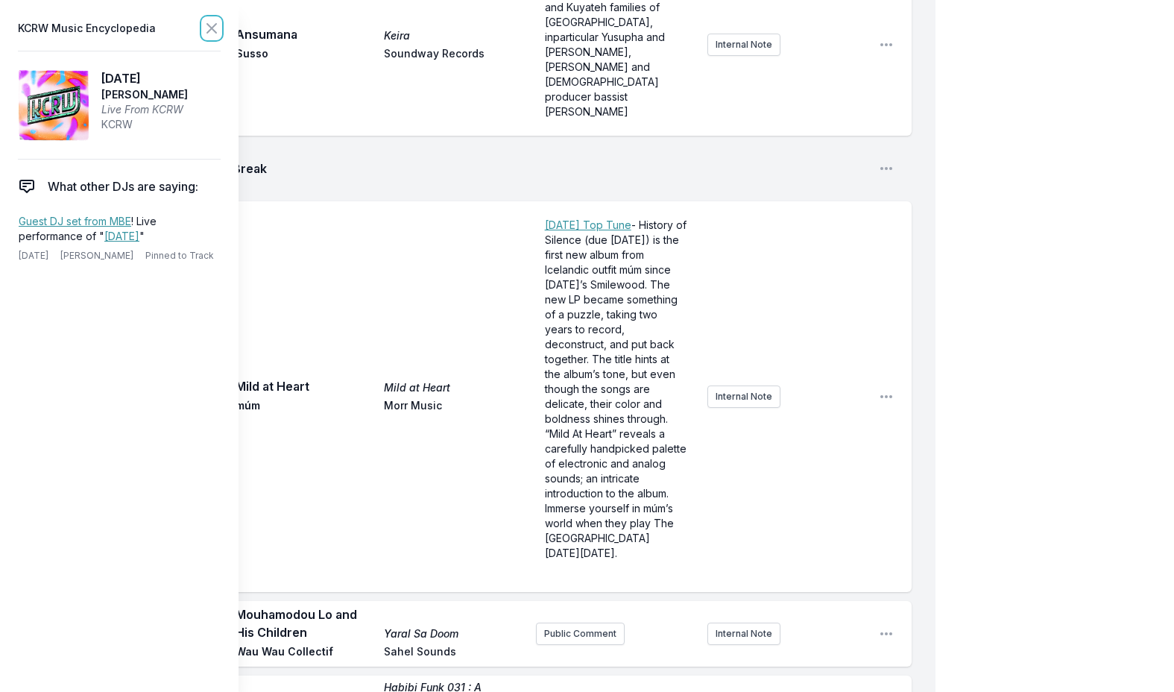
click at [212, 23] on icon at bounding box center [212, 28] width 18 height 18
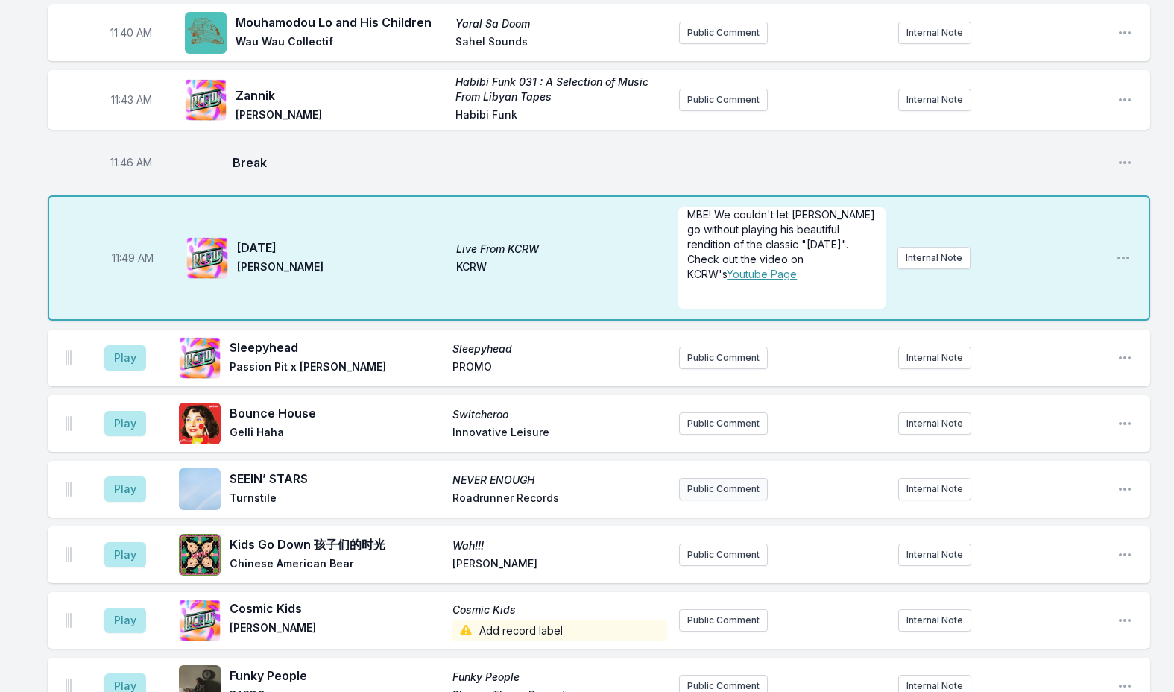
scroll to position [21, 0]
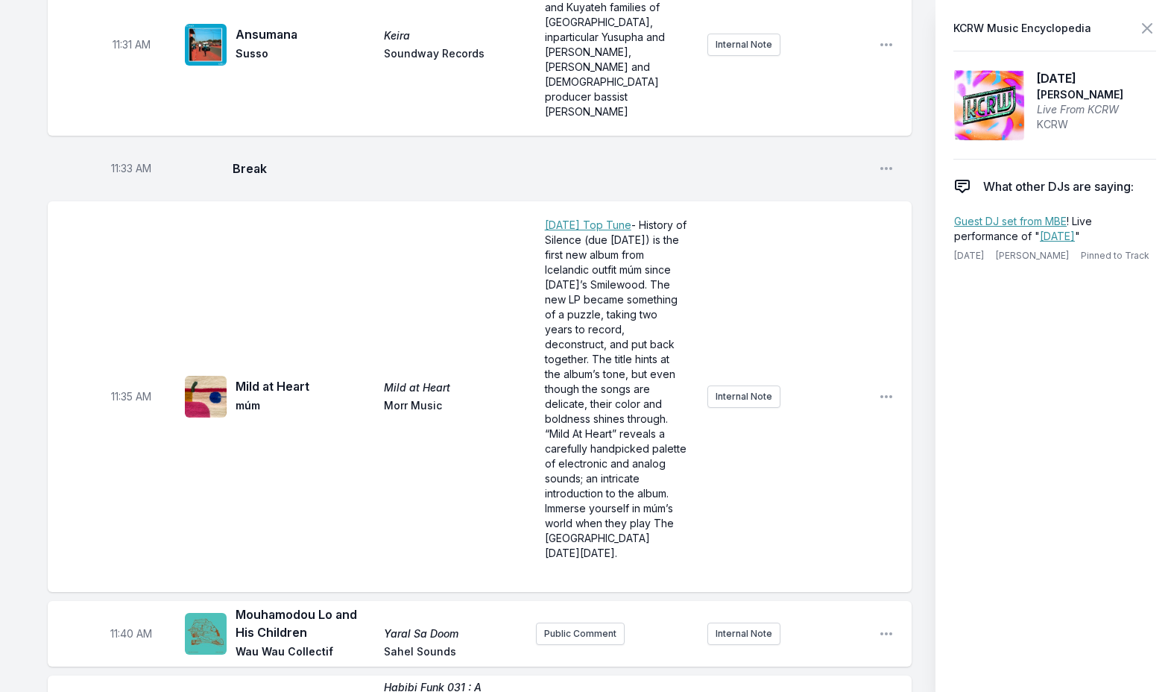
drag, startPoint x: 818, startPoint y: 190, endPoint x: 774, endPoint y: 194, distance: 44.1
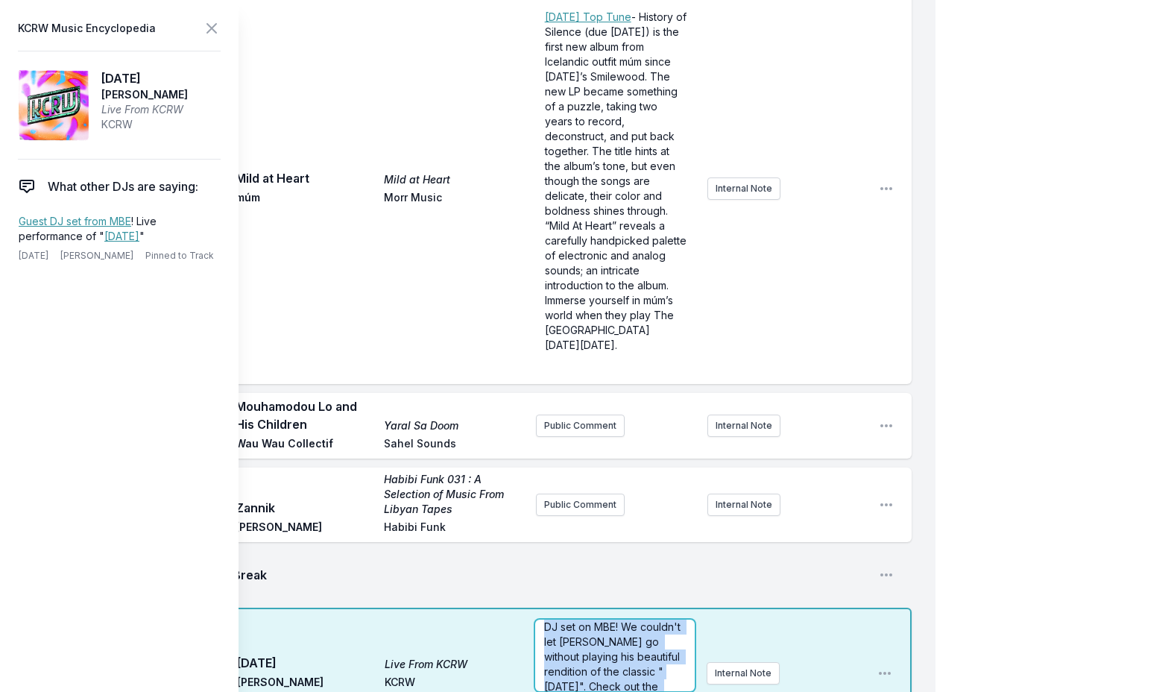
scroll to position [4354, 0]
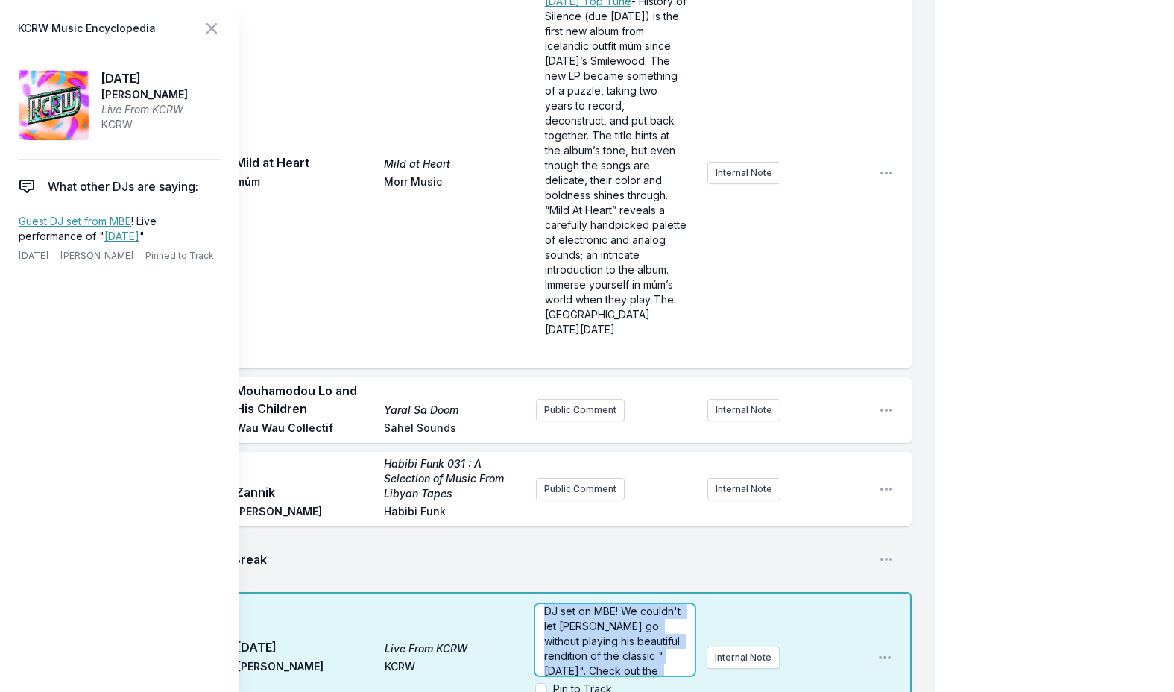
click at [676, 604] on div "After coming in for a Guest DJ set on MBE! We couldn't let Cory go without play…" at bounding box center [614, 640] width 159 height 72
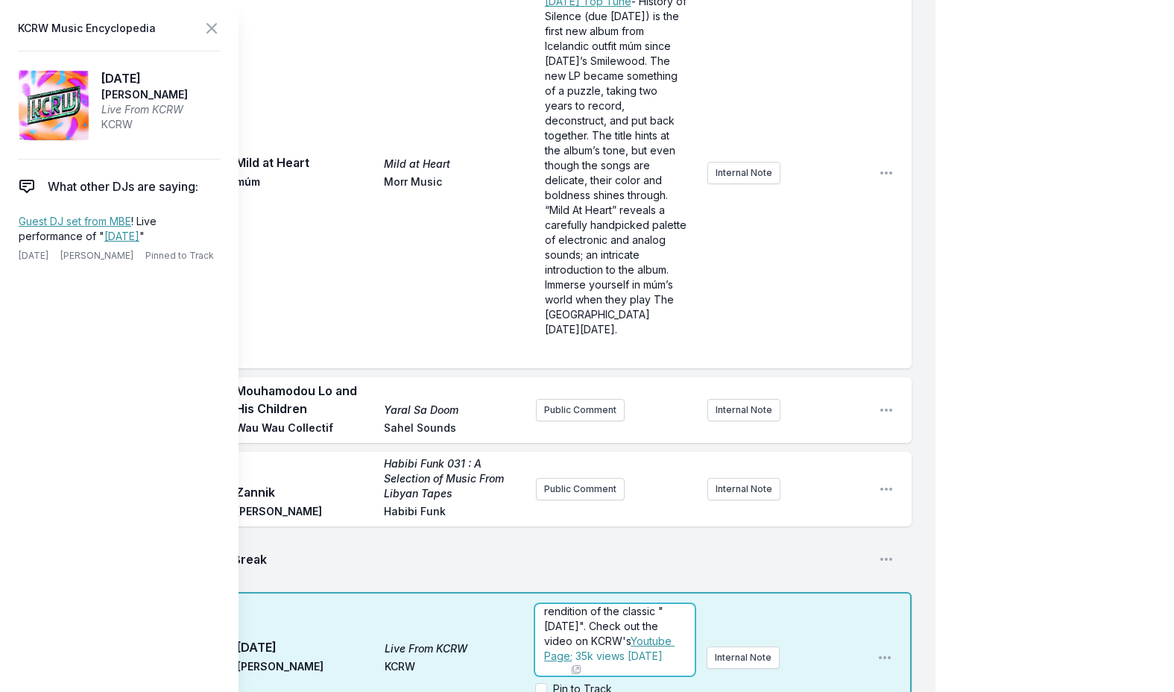
click at [660, 648] on span "; 35k views in one week" at bounding box center [616, 661] width 92 height 27
drag, startPoint x: 606, startPoint y: 420, endPoint x: 635, endPoint y: 425, distance: 29.5
click at [635, 551] on span "After coming in for a Guest DJ set on MBE! We couldn't let Cory go without play…" at bounding box center [613, 602] width 139 height 102
click at [583, 551] on span "After coming in for a Guest DJ set on MBE! We couldn't let Cory go without play…" at bounding box center [613, 602] width 139 height 102
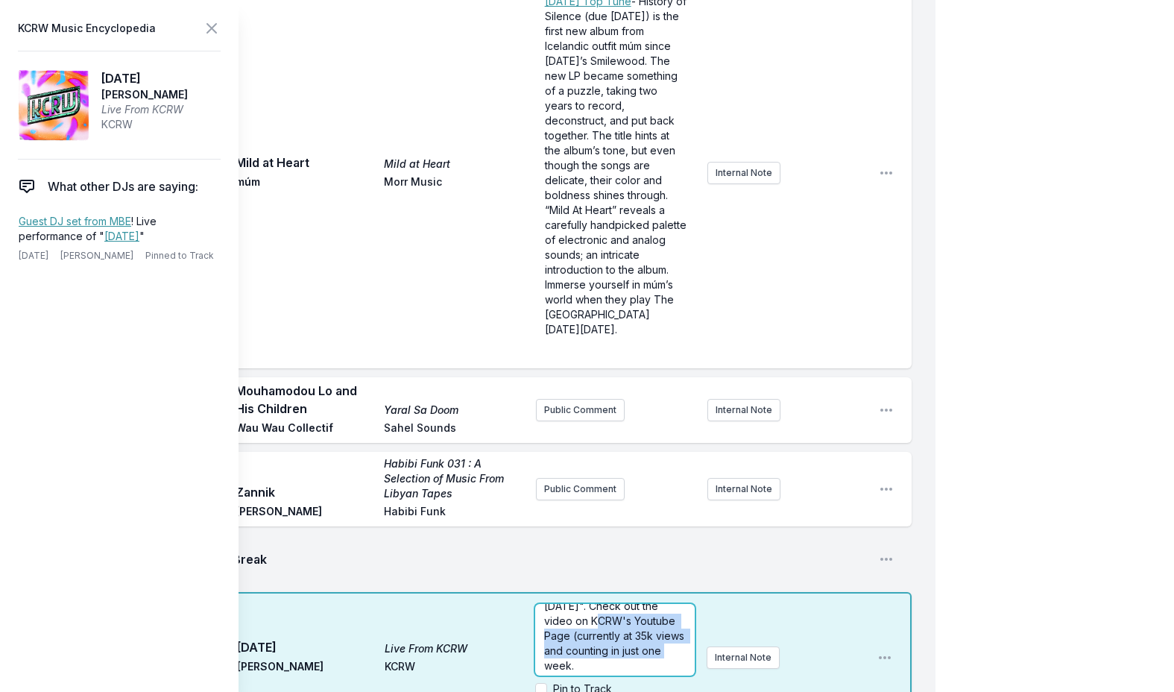
scroll to position [104, 0]
drag, startPoint x: 587, startPoint y: 408, endPoint x: 655, endPoint y: 459, distance: 84.7
click at [655, 520] on p "After coming in for a Guest DJ set on MBE! We couldn't let Cory go without play…" at bounding box center [614, 594] width 141 height 149
drag, startPoint x: 580, startPoint y: 441, endPoint x: 657, endPoint y: 449, distance: 77.2
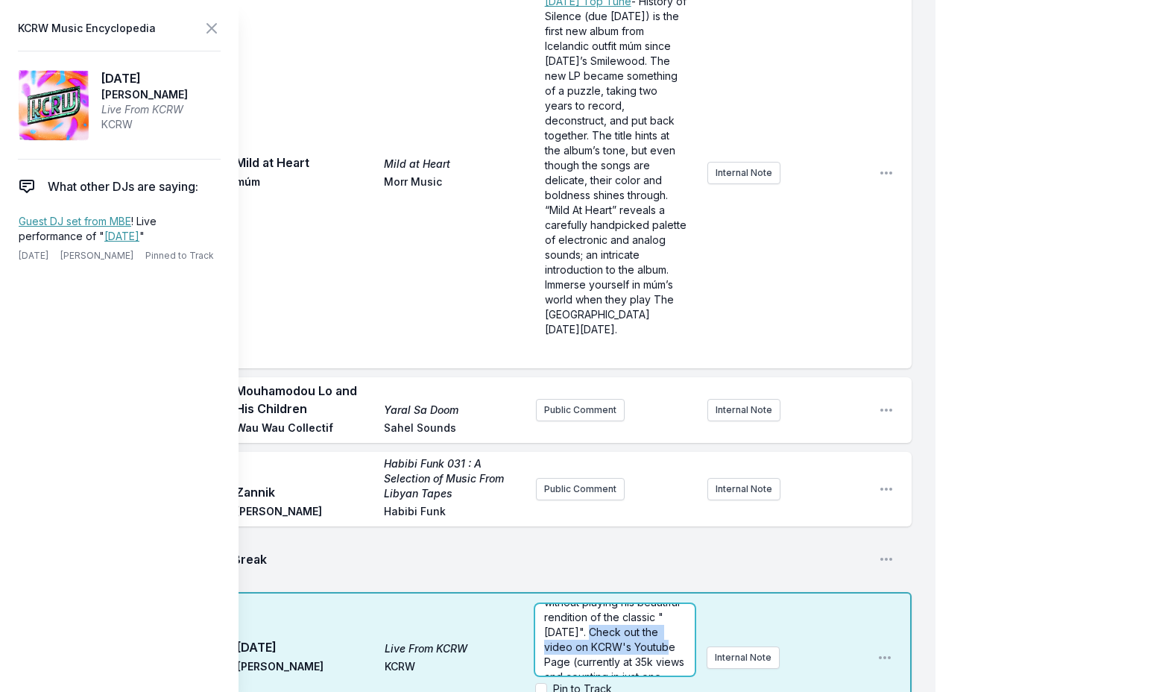
click at [657, 551] on span "After coming in for a Guest DJ set on MBE! We couldn't let Cory go without play…" at bounding box center [615, 624] width 143 height 147
click at [212, 29] on icon at bounding box center [211, 28] width 9 height 9
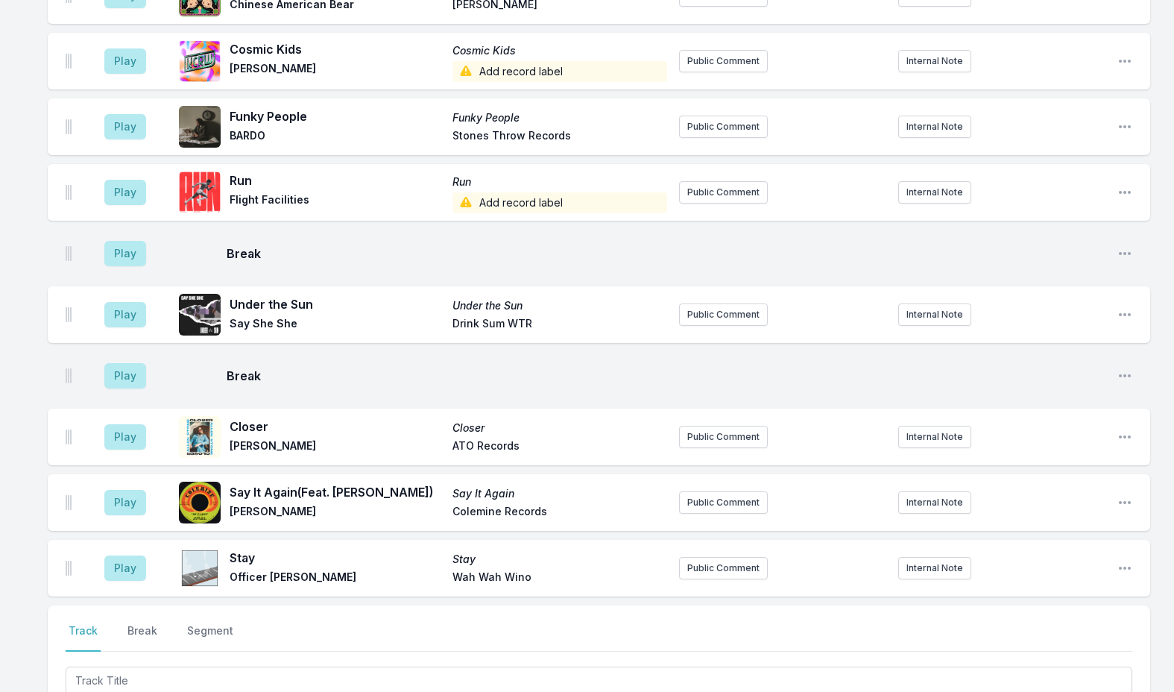
scroll to position [4727, 0]
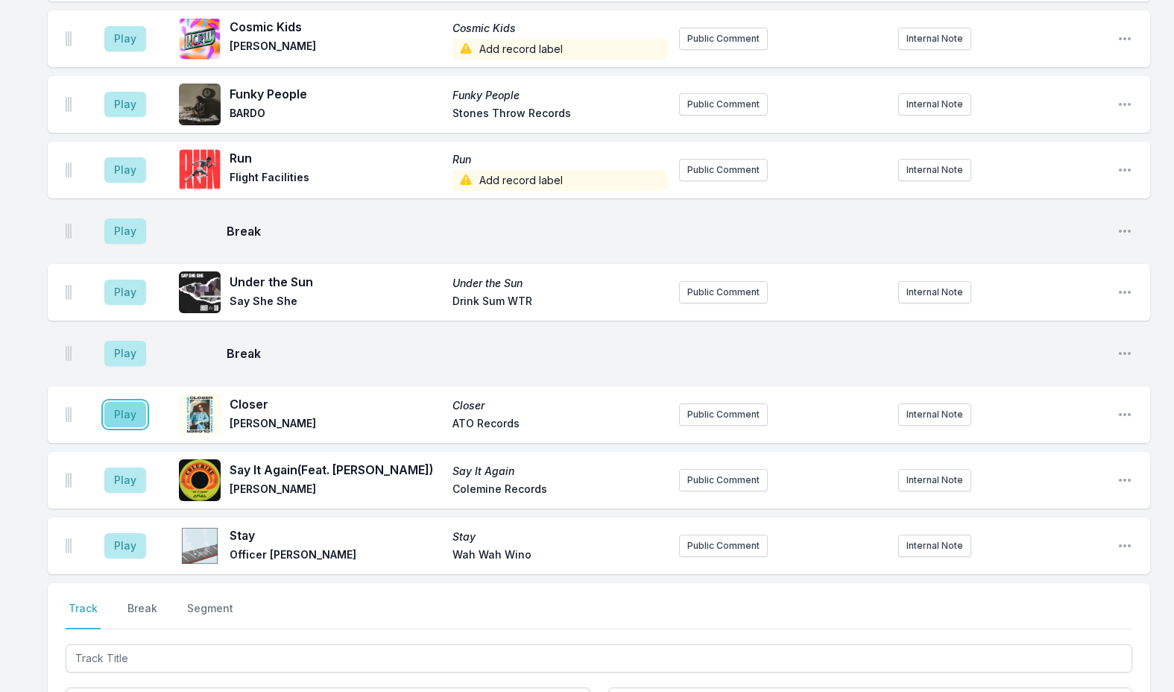
click at [129, 402] on button "Play" at bounding box center [125, 414] width 42 height 25
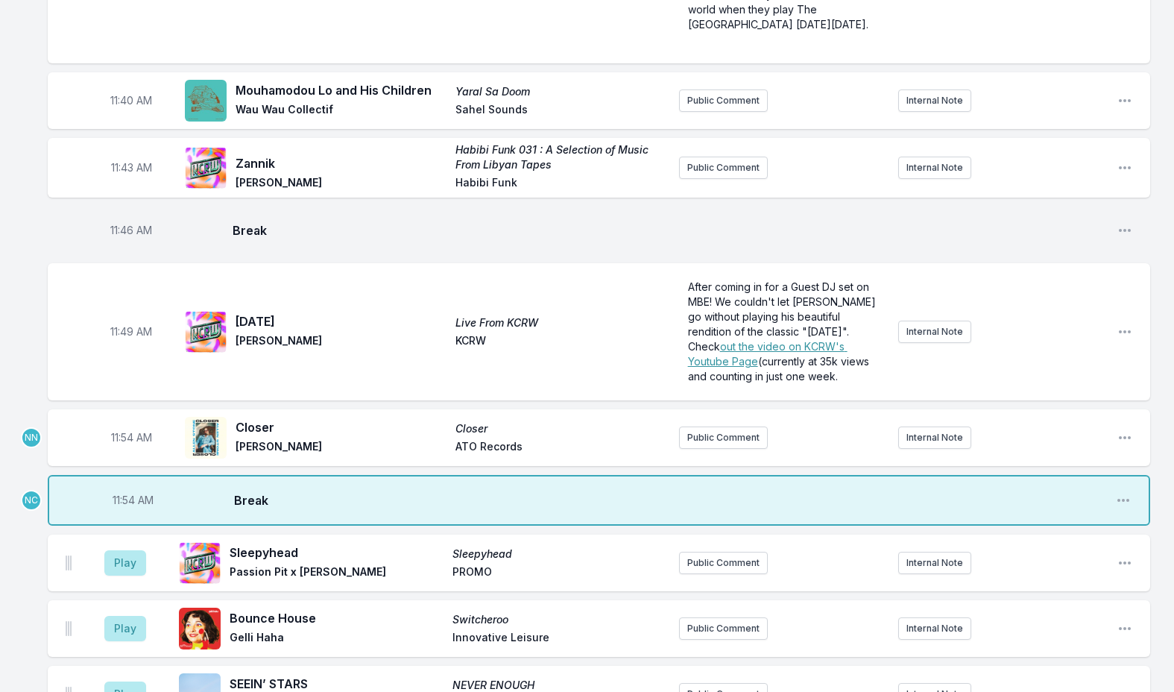
scroll to position [4056, 0]
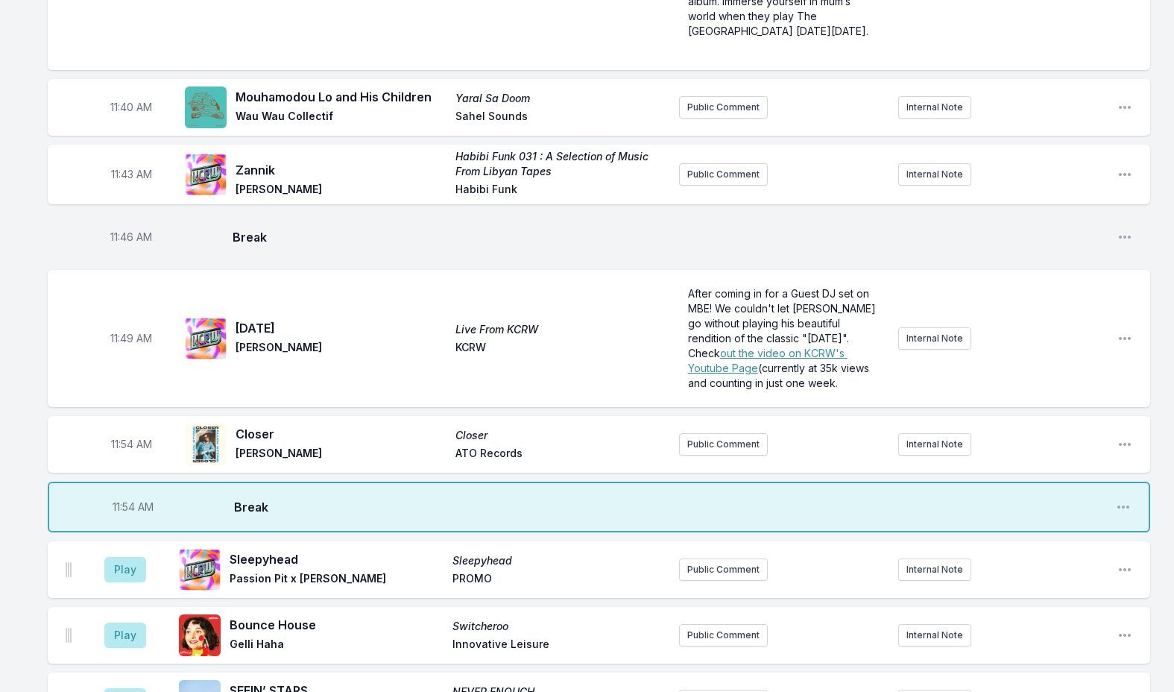
click at [1131, 481] on div "11:54 AM Break Open playlist item options" at bounding box center [599, 506] width 1102 height 51
click at [1122, 499] on icon "Open playlist item options" at bounding box center [1123, 506] width 15 height 15
click at [1034, 550] on button "Delete Entry" at bounding box center [1047, 563] width 167 height 27
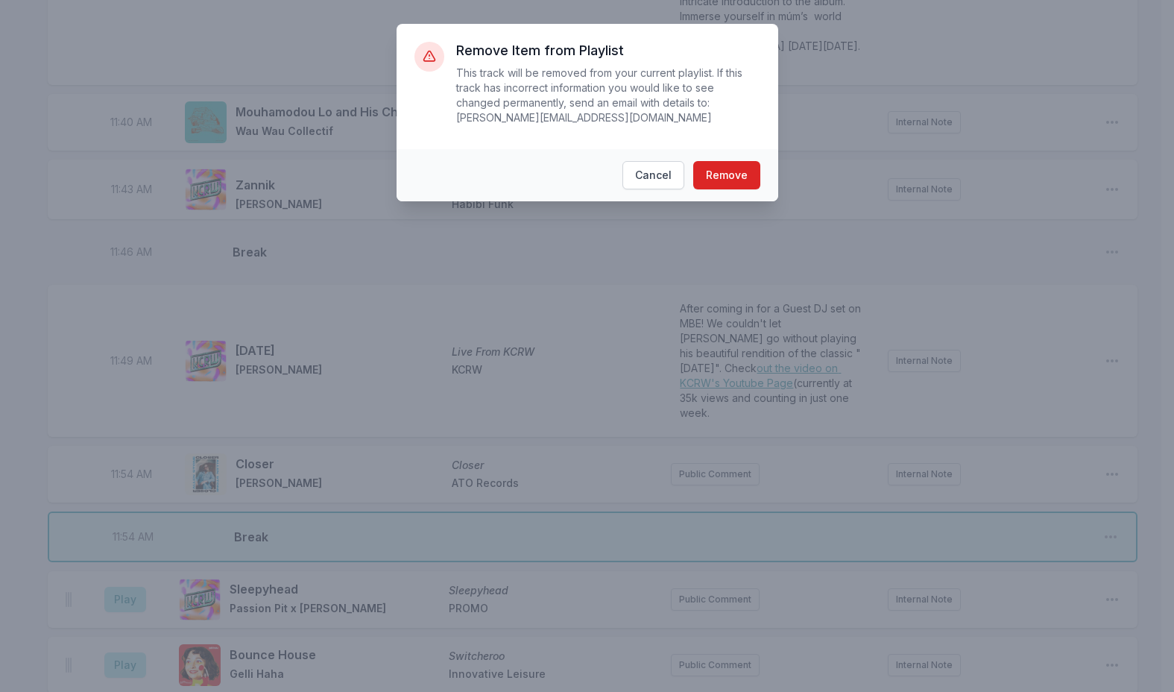
scroll to position [4041, 0]
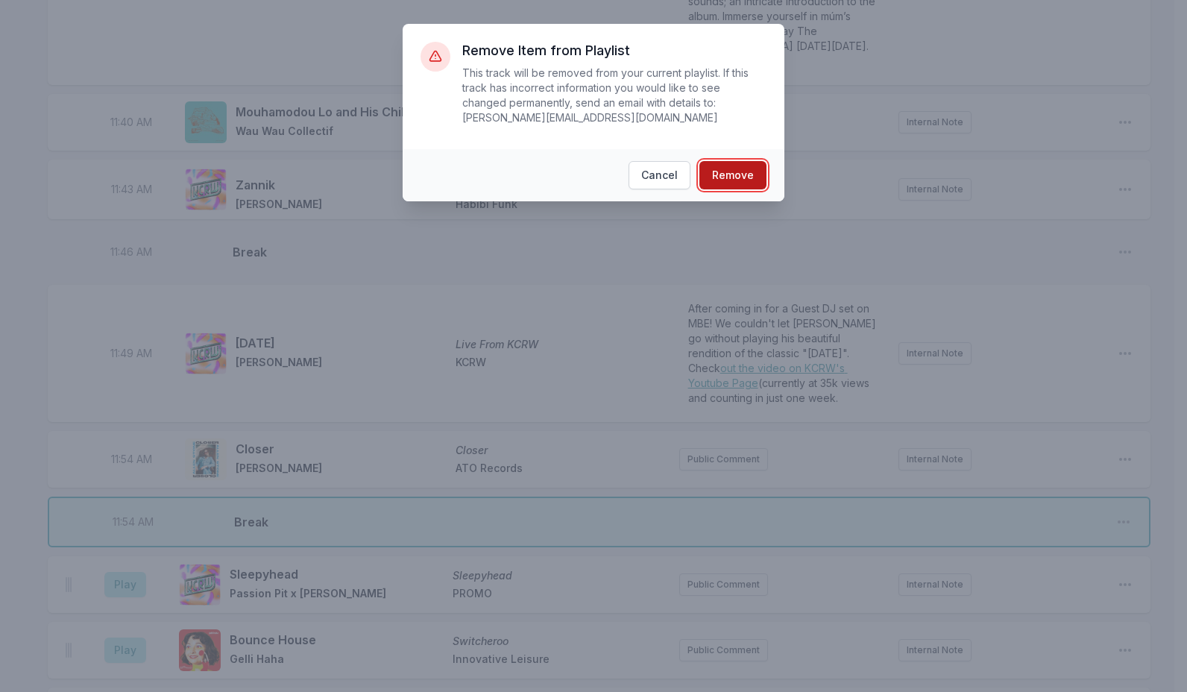
click at [715, 165] on button "Remove" at bounding box center [732, 175] width 67 height 28
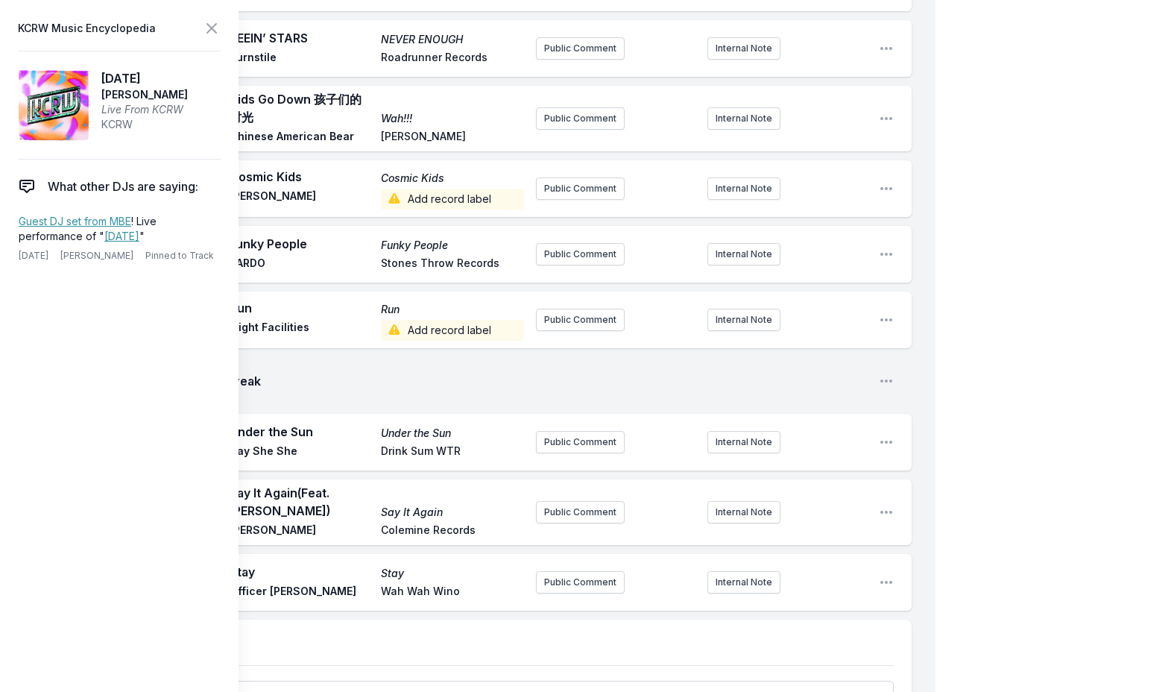
scroll to position [5377, 0]
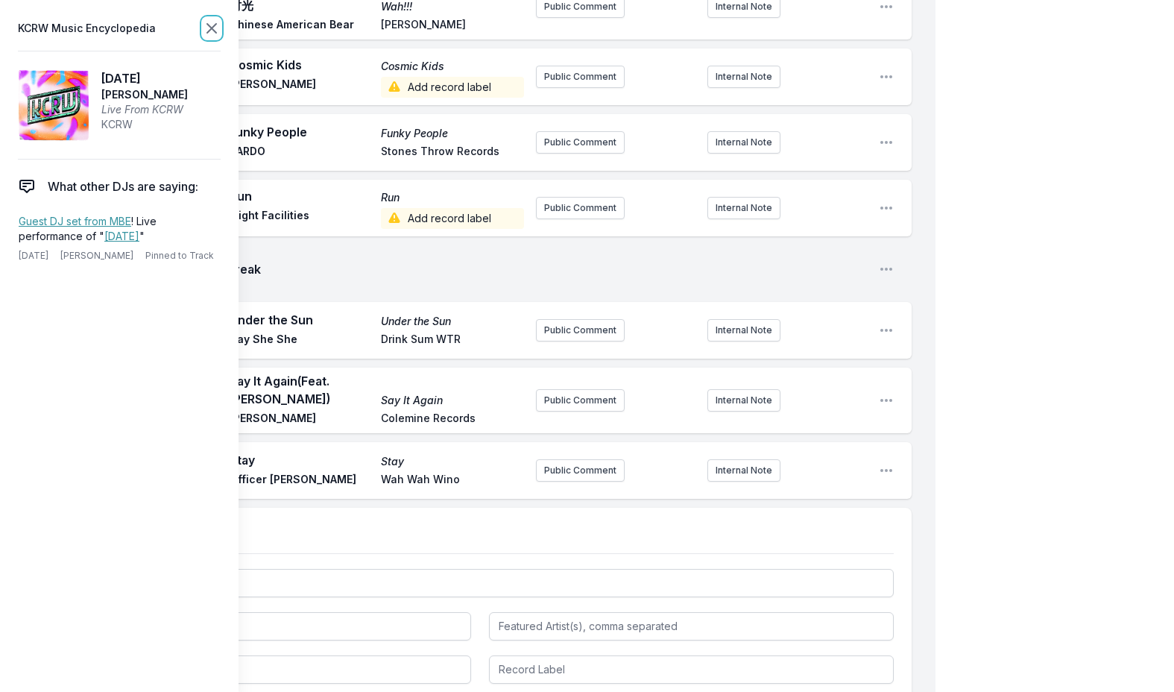
click at [212, 26] on icon at bounding box center [212, 28] width 18 height 18
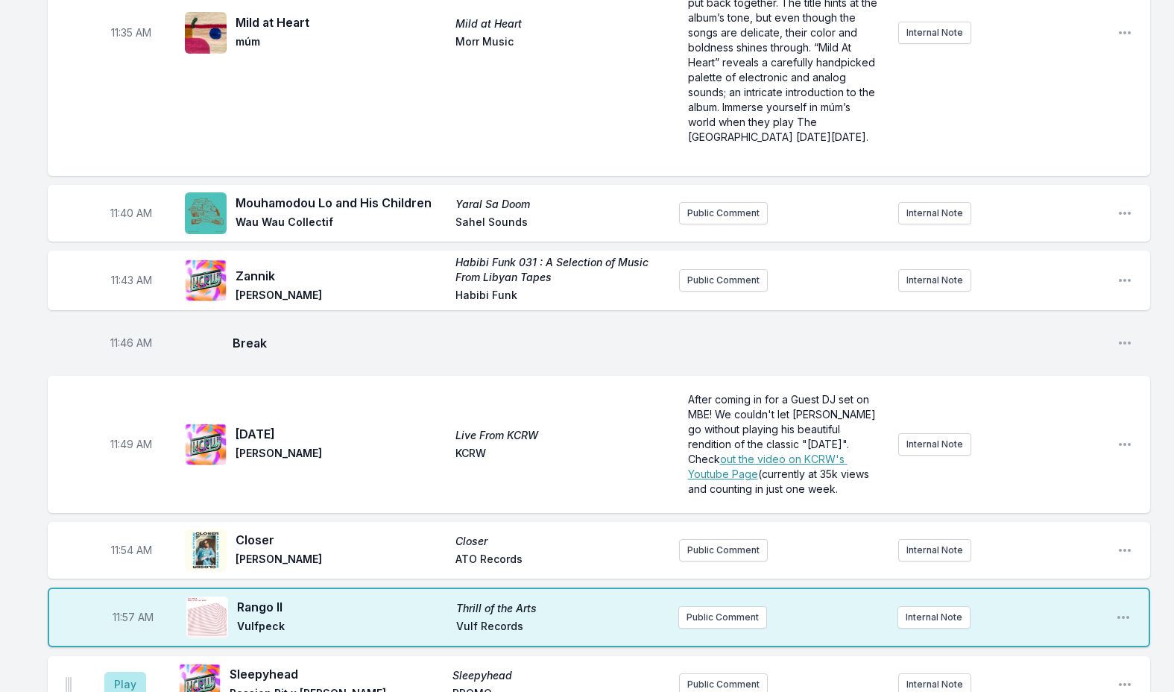
scroll to position [3871, 0]
